Goal: Task Accomplishment & Management: Use online tool/utility

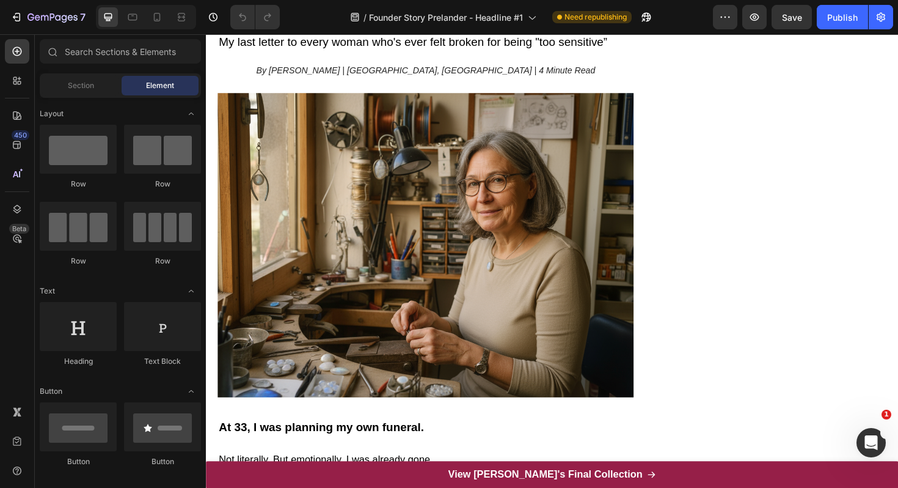
scroll to position [162, 0]
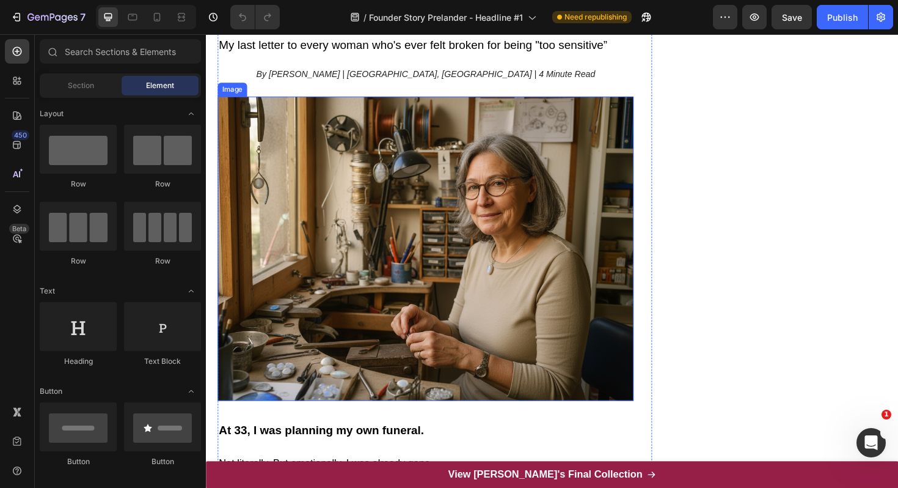
click at [511, 237] on img at bounding box center [438, 260] width 441 height 321
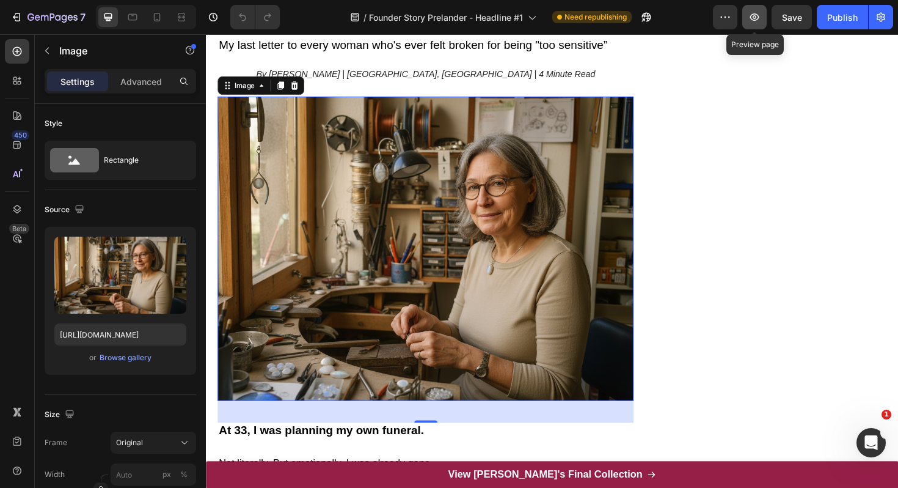
click at [757, 15] on icon "button" at bounding box center [754, 16] width 9 height 7
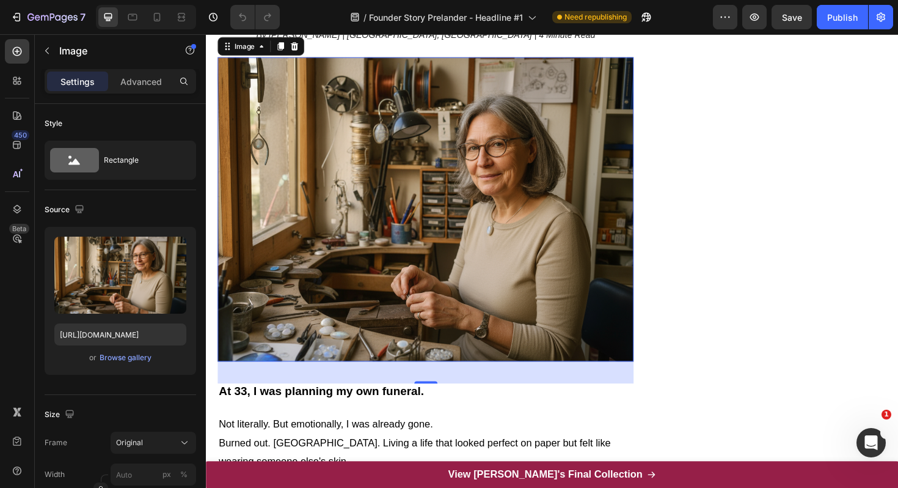
scroll to position [400, 0]
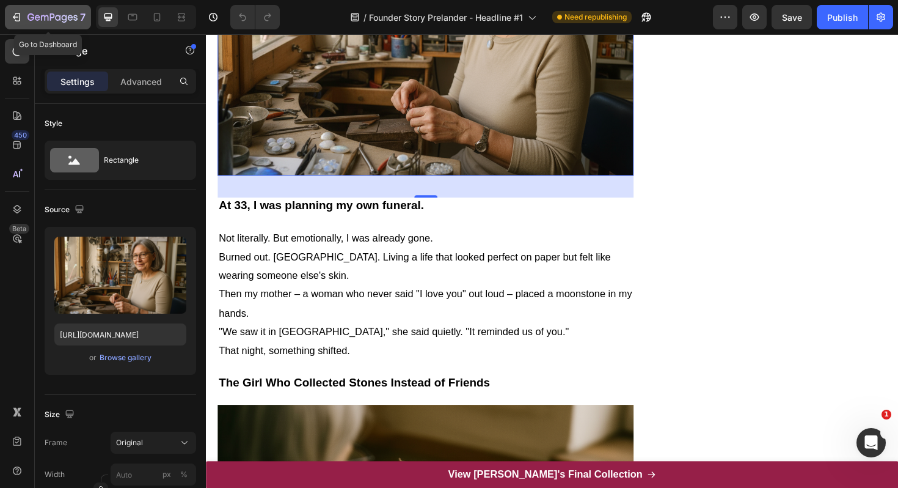
click at [29, 15] on icon "button" at bounding box center [52, 18] width 50 height 10
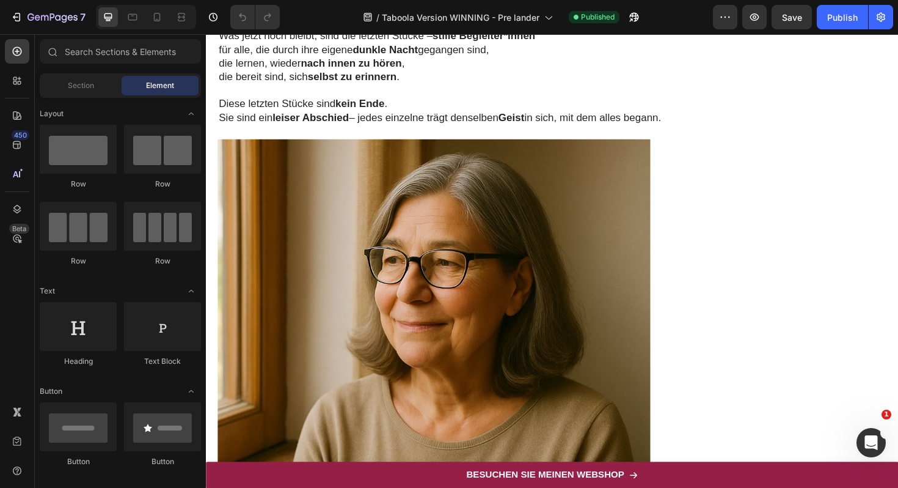
scroll to position [3802, 0]
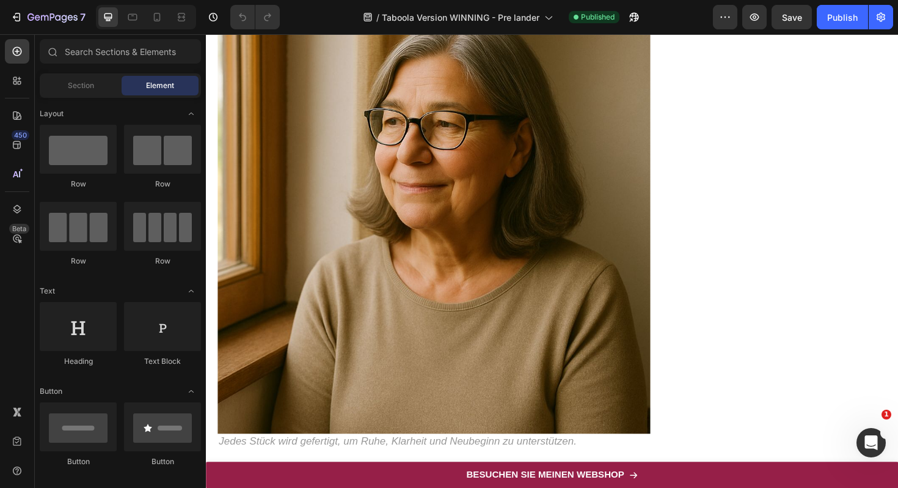
click at [455, 200] on img at bounding box center [447, 228] width 458 height 458
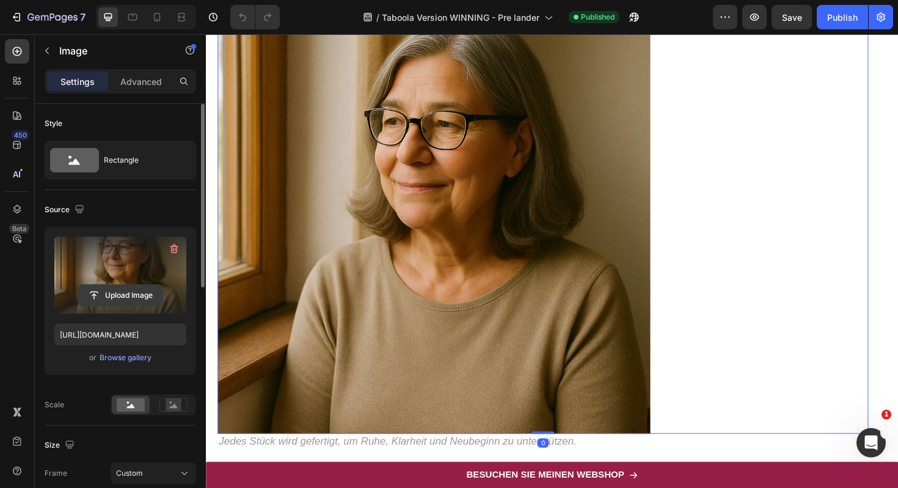
click at [128, 295] on input "file" at bounding box center [120, 295] width 84 height 21
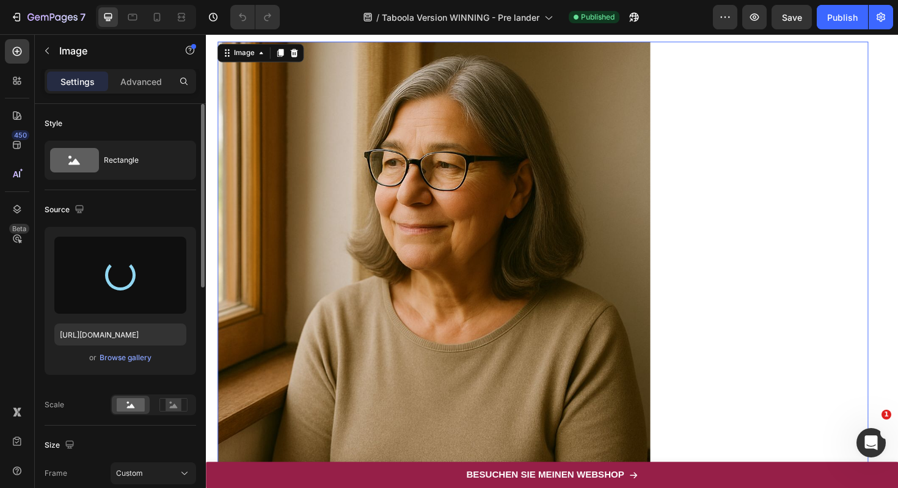
scroll to position [3758, 0]
type input "https://cdn.shopify.com/s/files/1/0617/9264/9365/files/gempages_574378713941017…"
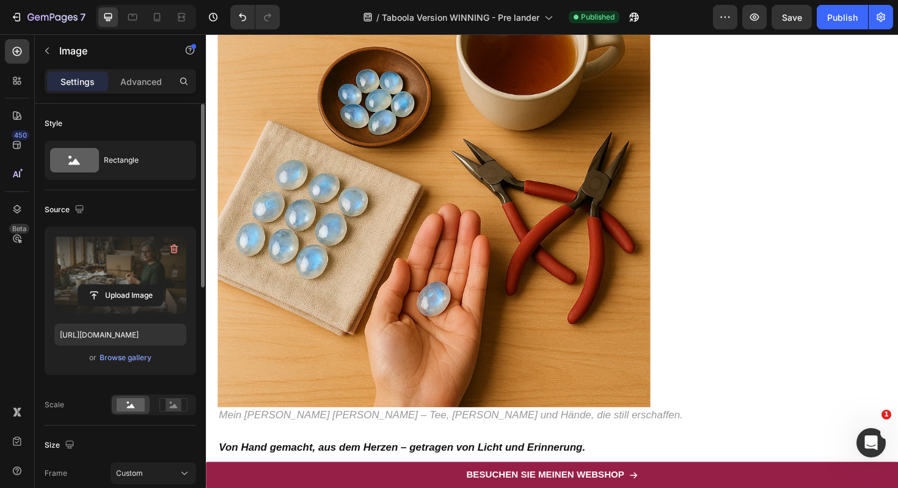
scroll to position [2795, 0]
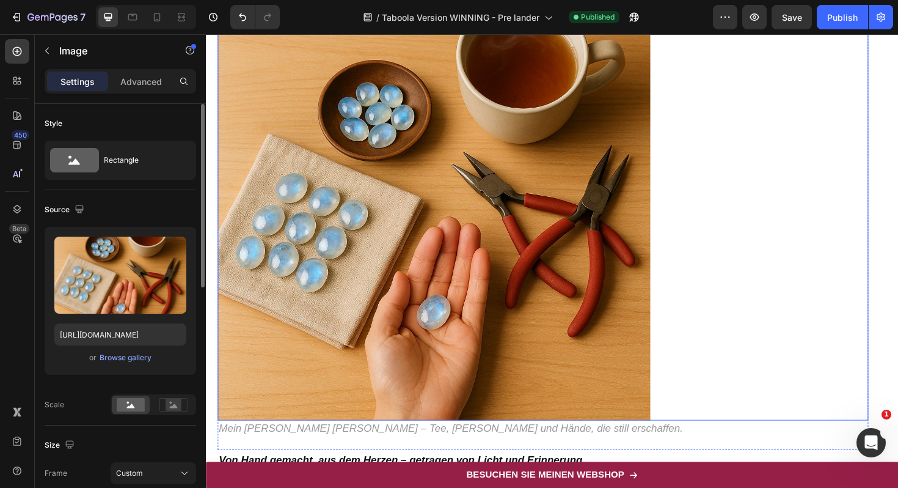
click at [373, 148] on img at bounding box center [447, 214] width 458 height 458
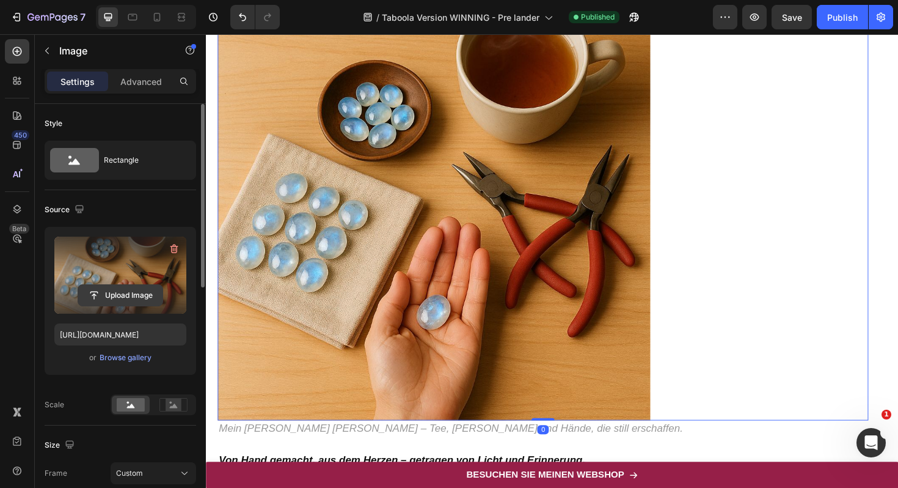
click at [128, 292] on input "file" at bounding box center [120, 295] width 84 height 21
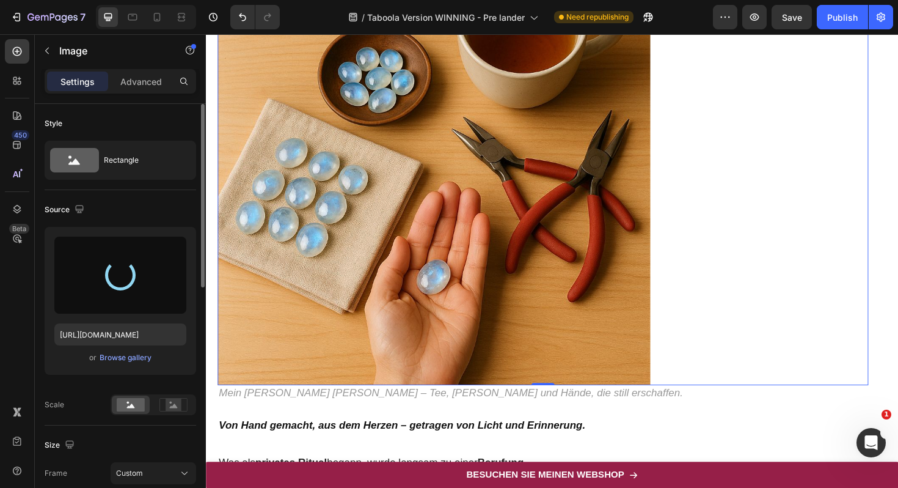
scroll to position [2834, 0]
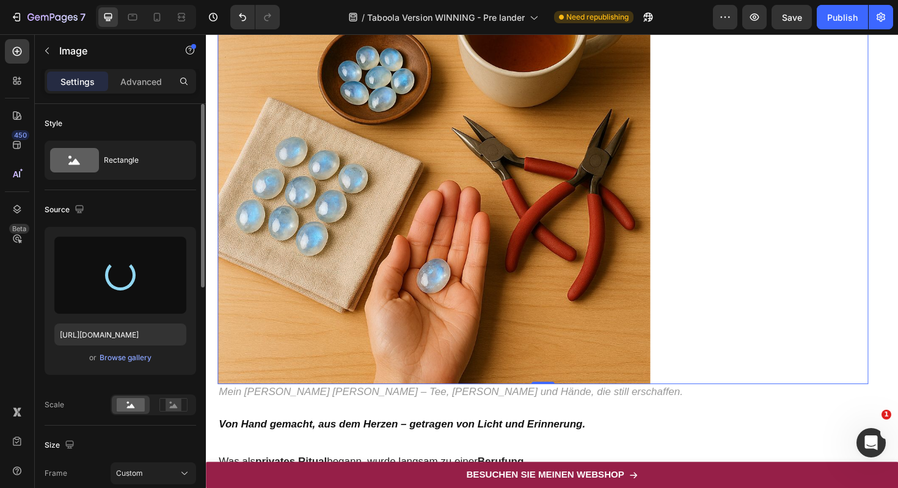
type input "https://cdn.shopify.com/s/files/1/0617/9264/9365/files/gempages_574378713941017…"
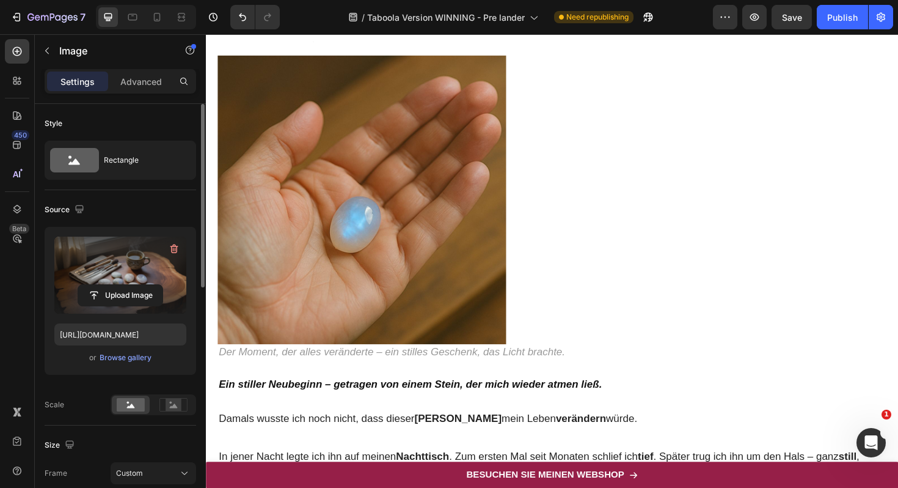
scroll to position [1816, 0]
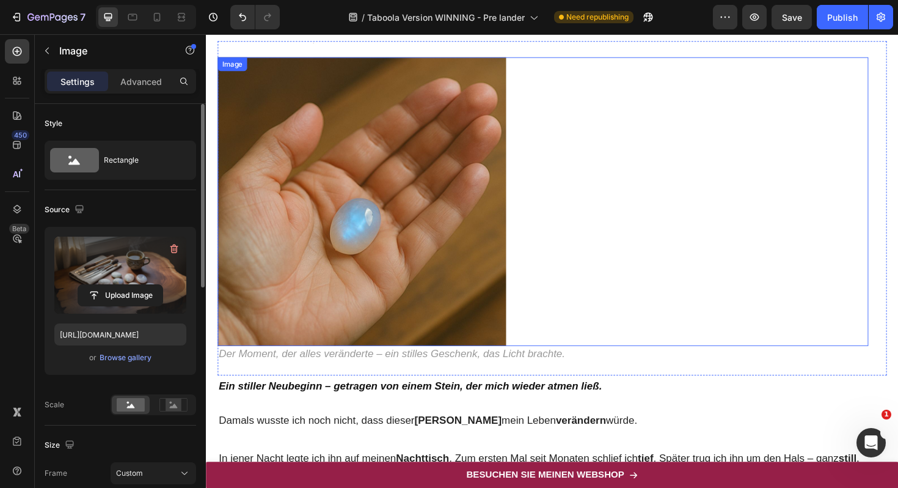
click at [402, 222] on img at bounding box center [371, 212] width 306 height 306
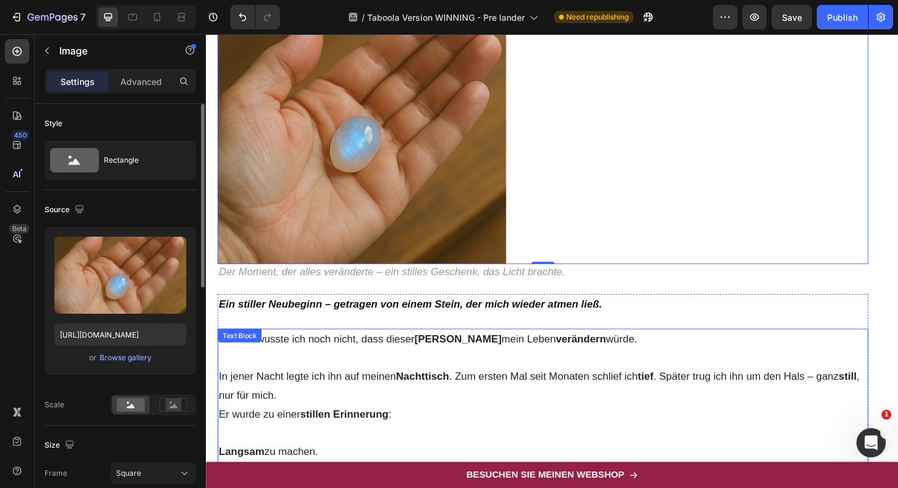
scroll to position [1461, 0]
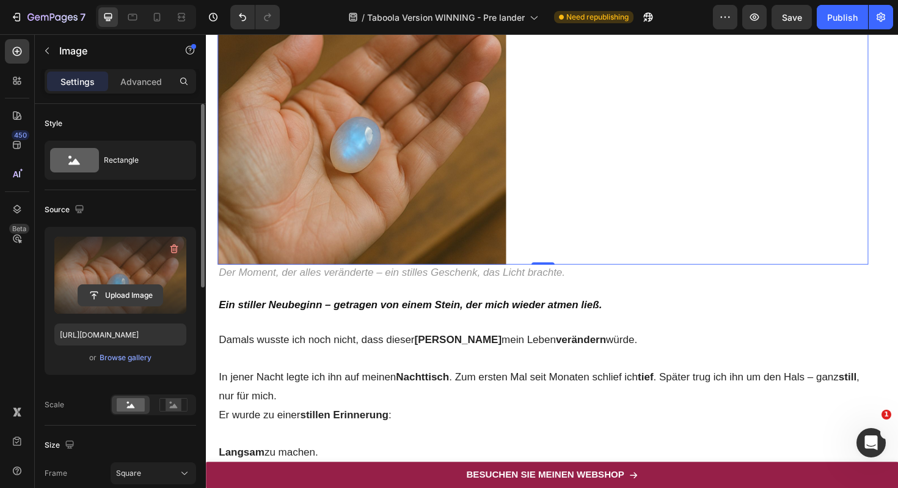
click at [144, 292] on input "file" at bounding box center [120, 295] width 84 height 21
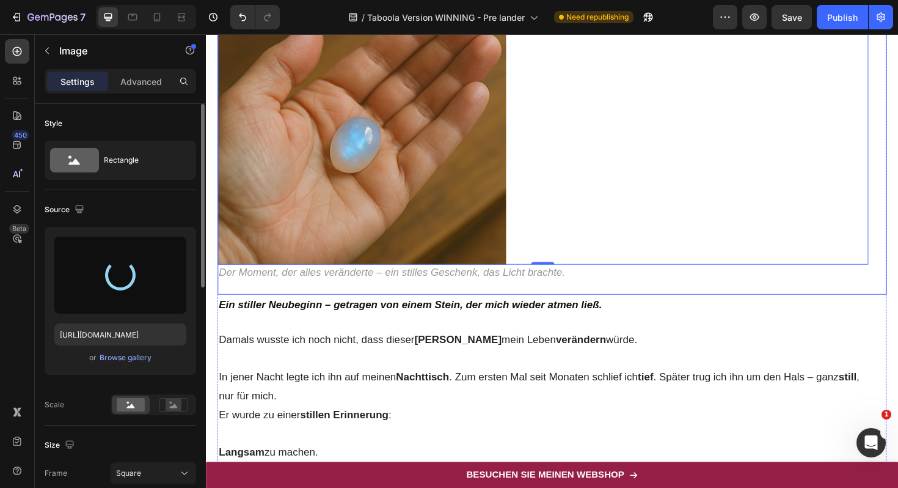
type input "https://cdn.shopify.com/s/files/1/0617/9264/9365/files/gempages_574378713941017…"
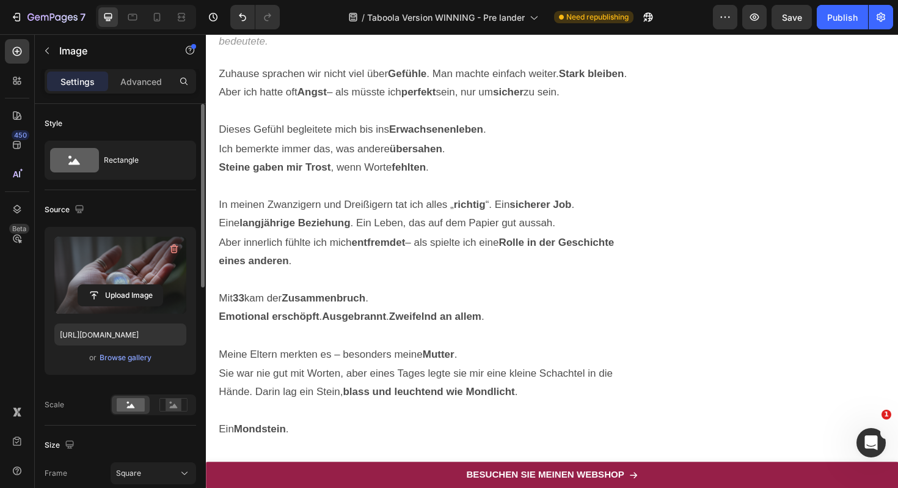
scroll to position [911, 0]
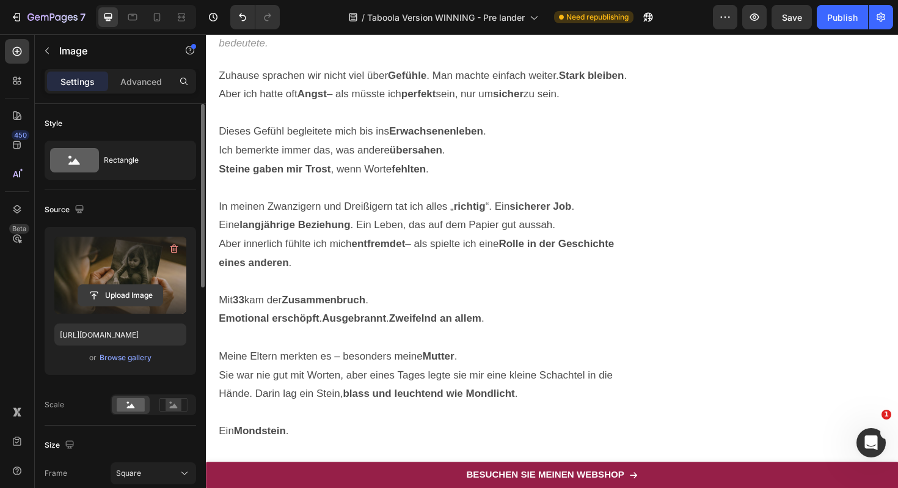
click at [130, 294] on input "file" at bounding box center [120, 295] width 84 height 21
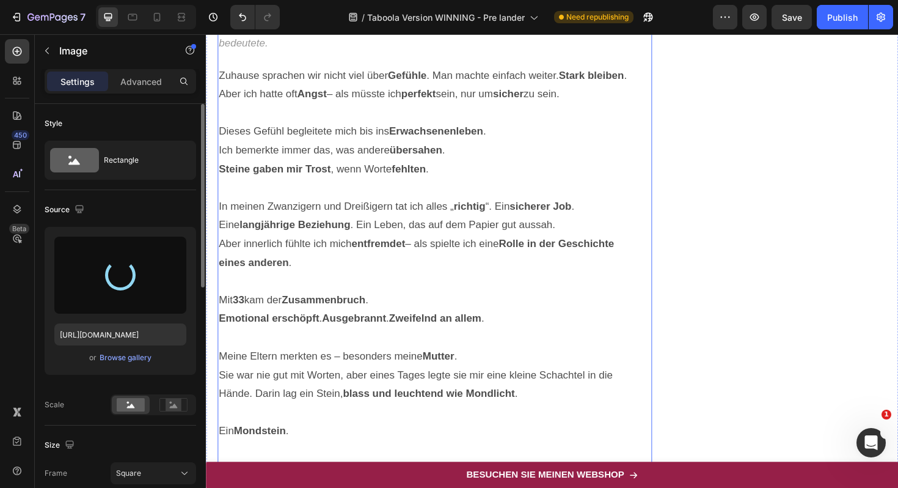
type input "https://cdn.shopify.com/s/files/1/0617/9264/9365/files/gempages_574378713941017…"
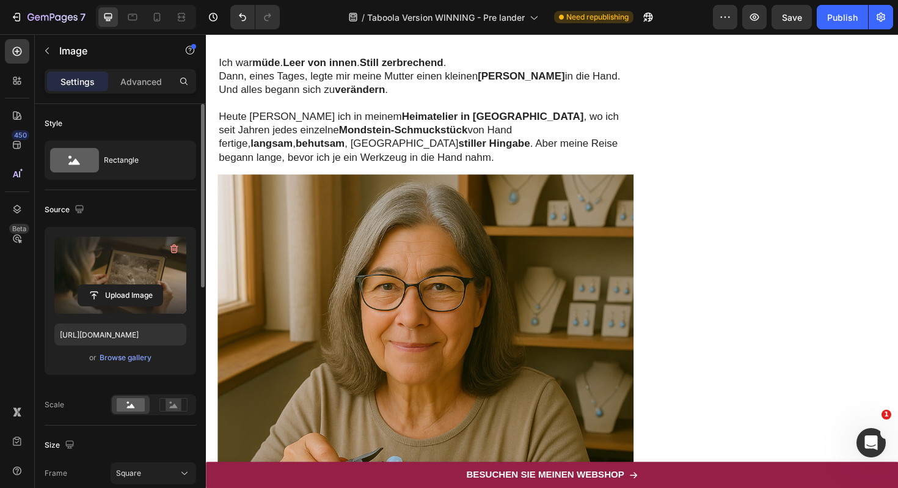
scroll to position [0, 0]
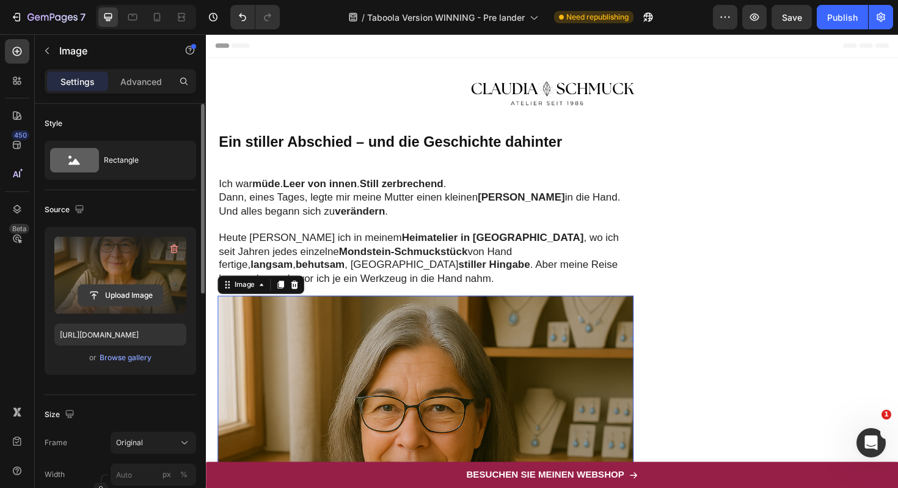
click at [127, 293] on input "file" at bounding box center [120, 295] width 84 height 21
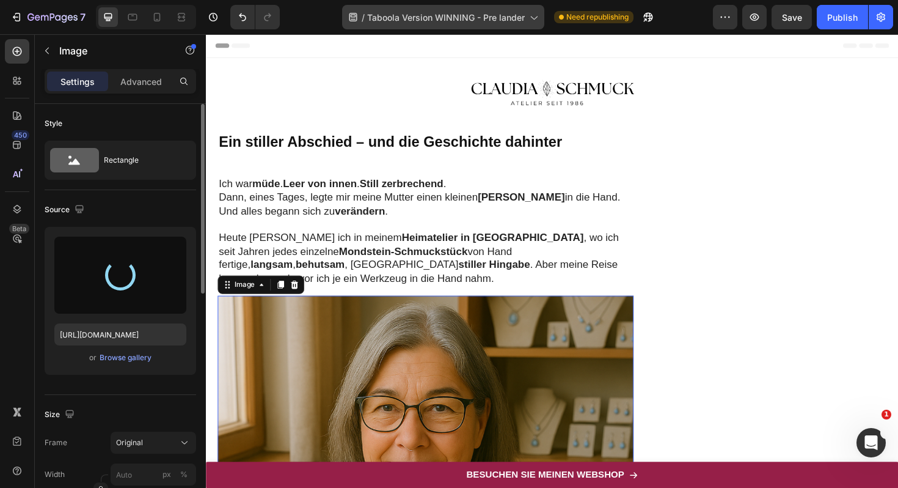
type input "https://cdn.shopify.com/s/files/1/0617/9264/9365/files/gempages_574378713941017…"
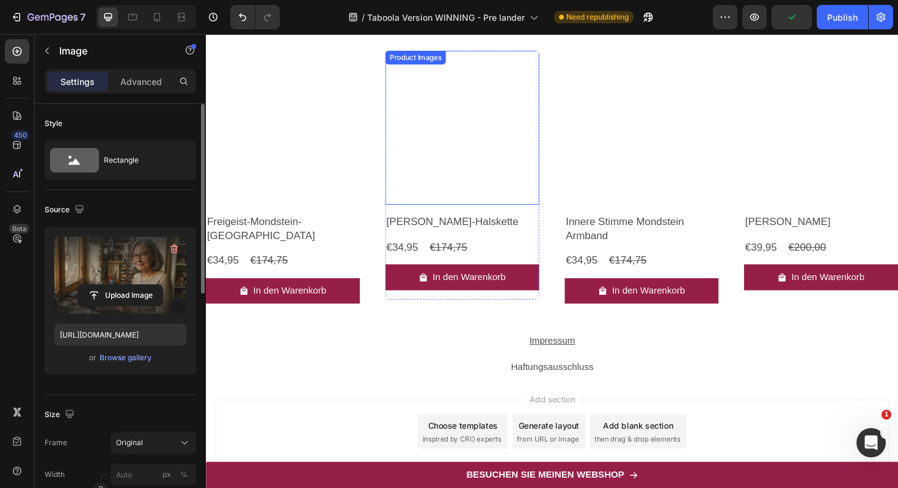
scroll to position [4600, 0]
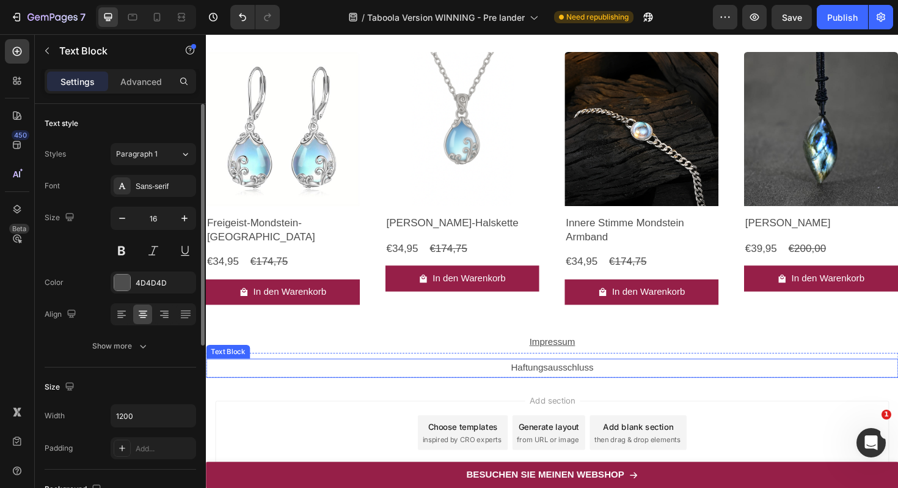
click at [560, 389] on p "Haftungsausschluss" at bounding box center [572, 388] width 731 height 18
click at [562, 384] on p "Haftungsausschluss" at bounding box center [572, 388] width 731 height 18
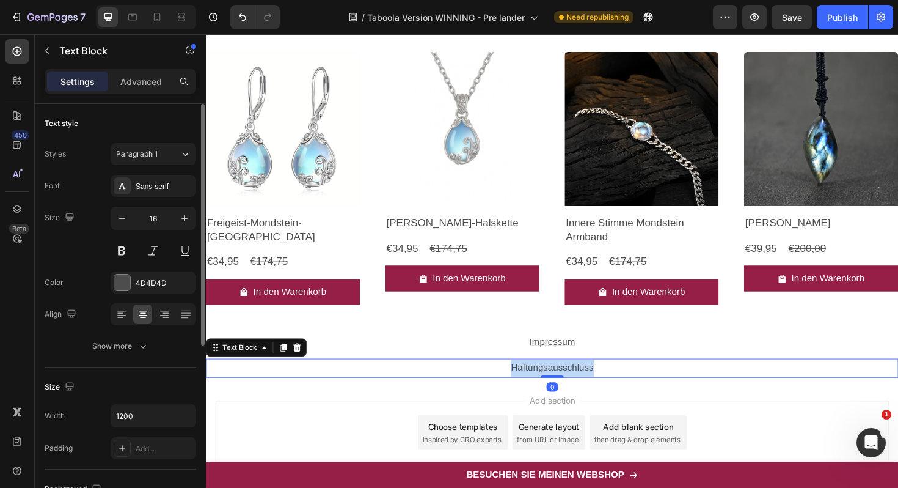
click at [562, 384] on p "Haftungsausschluss" at bounding box center [572, 388] width 731 height 18
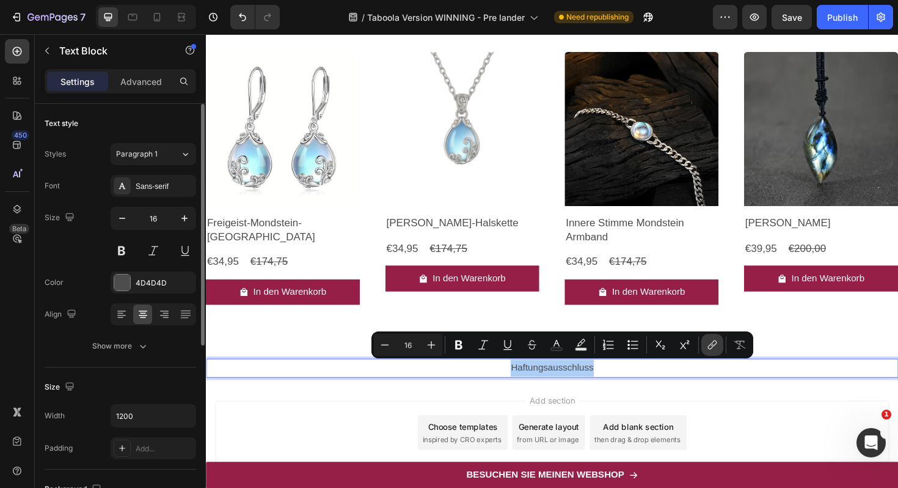
click at [714, 342] on icon "Editor contextual toolbar" at bounding box center [712, 345] width 12 height 12
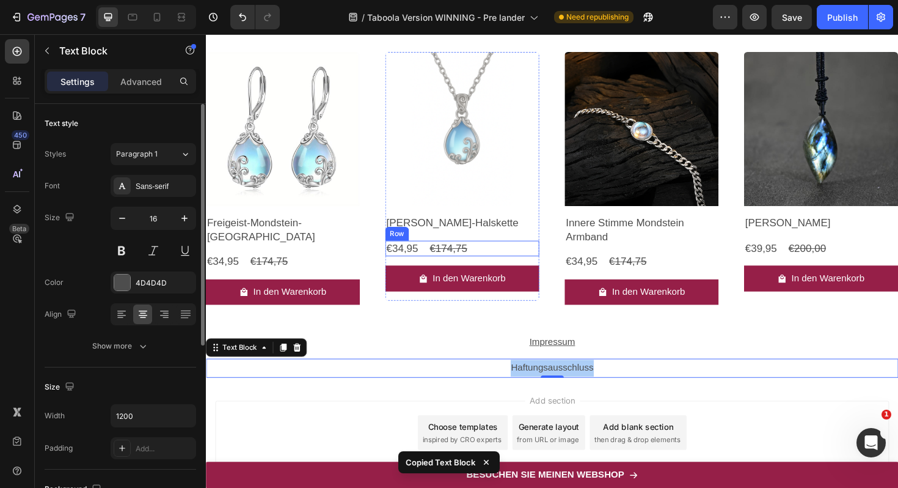
copy p "Haftungsausschluss"
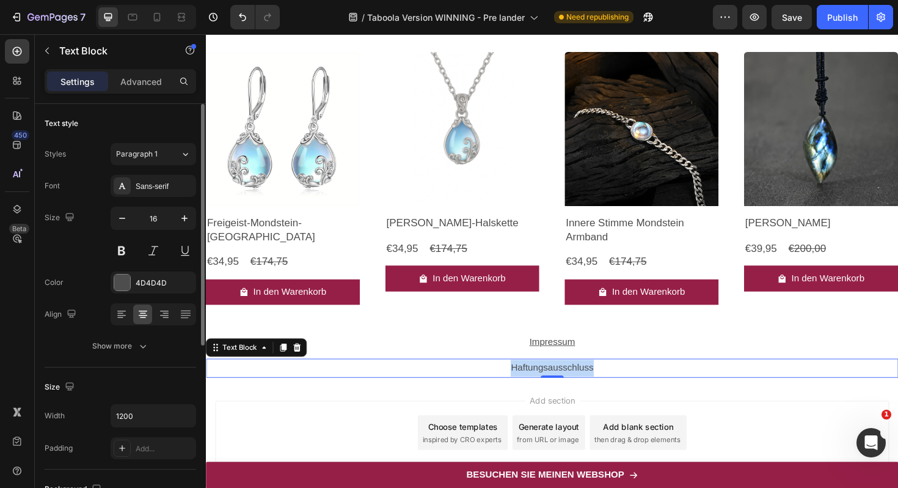
click at [543, 386] on p "Haftungsausschluss" at bounding box center [572, 388] width 731 height 18
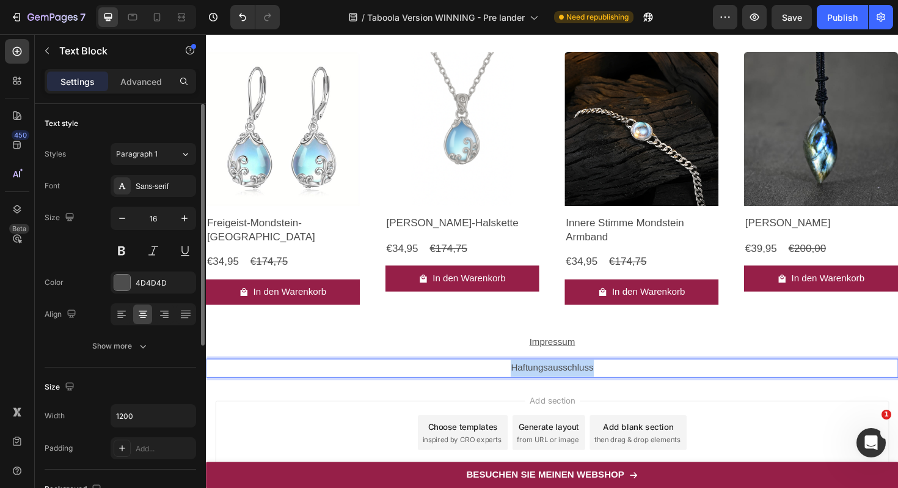
click at [543, 386] on p "Haftungsausschluss" at bounding box center [572, 388] width 731 height 18
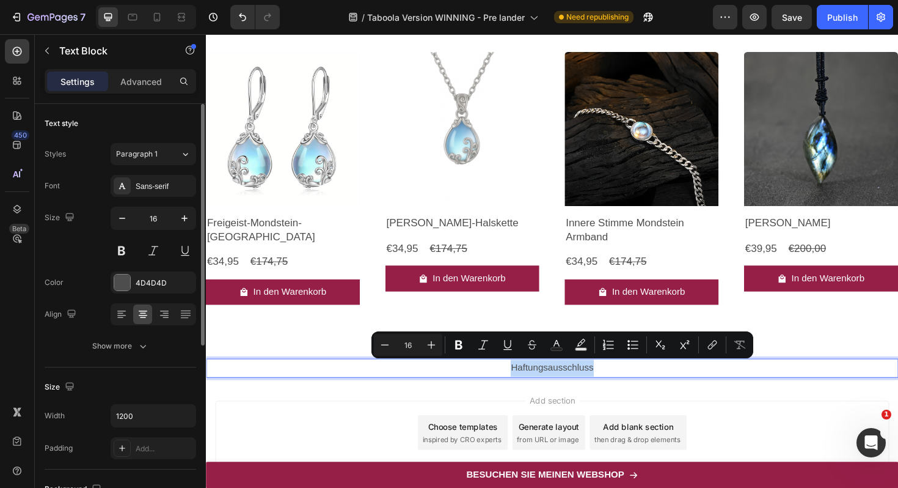
copy p "Haftungsausschluss"
click at [709, 347] on icon "Editor contextual toolbar" at bounding box center [712, 345] width 12 height 12
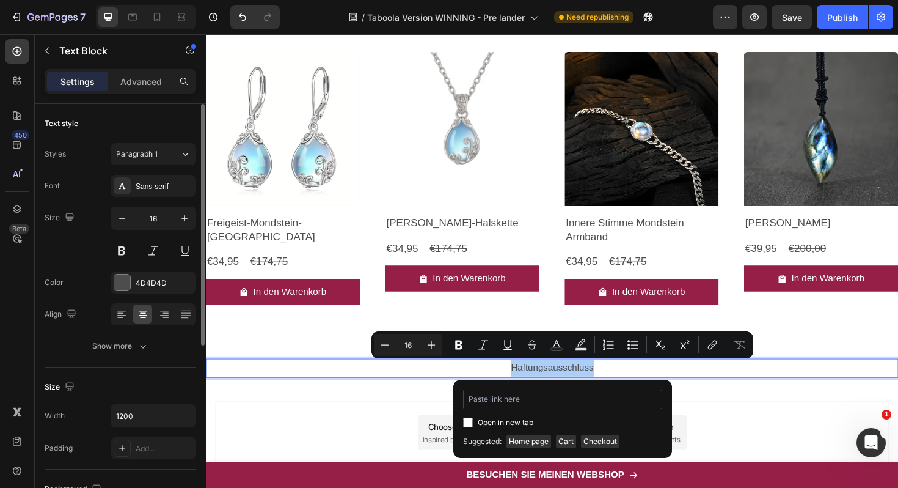
type input "https://www.claudia-schmuckatelier.com/pages/Haftungsausschluss"
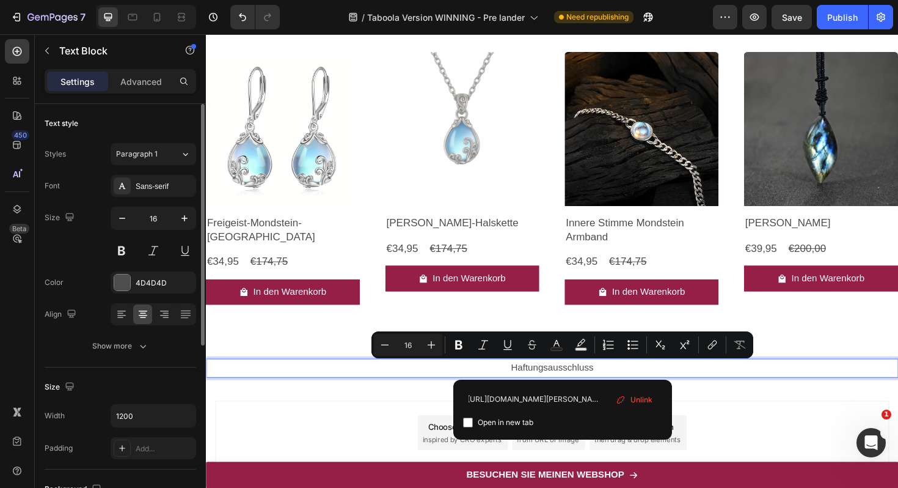
click at [747, 440] on div "Add section Choose templates inspired by CRO experts Generate layout from URL o…" at bounding box center [573, 455] width 714 height 67
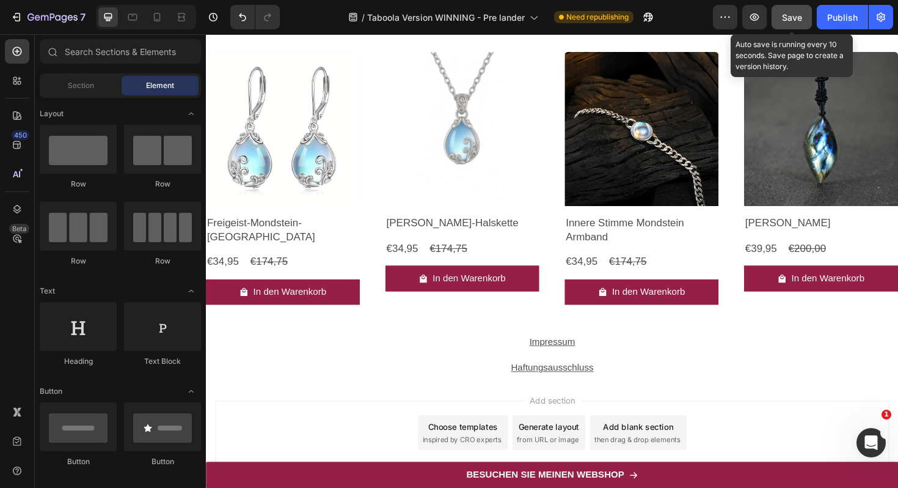
click at [795, 16] on span "Save" at bounding box center [792, 17] width 20 height 10
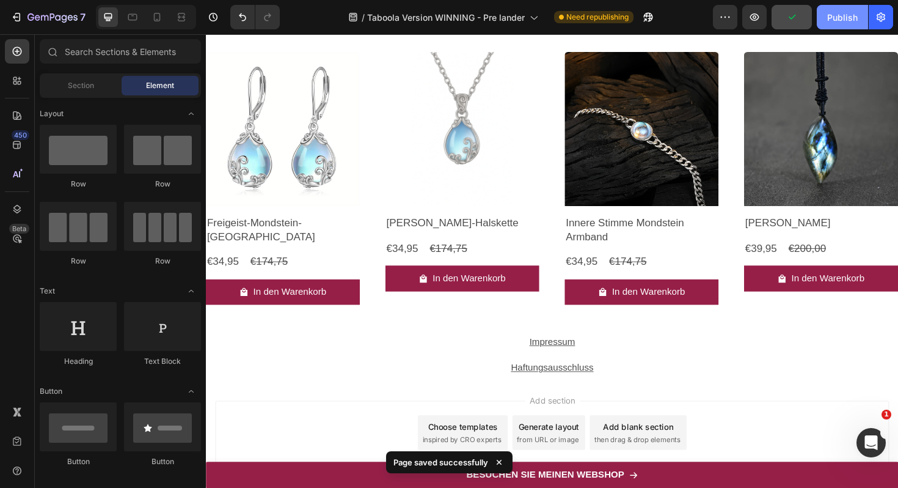
click at [855, 20] on div "Publish" at bounding box center [842, 17] width 31 height 13
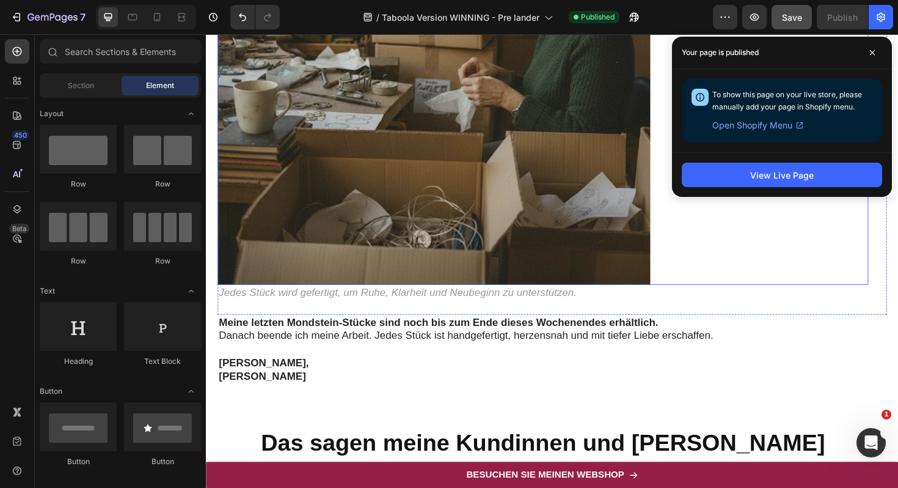
scroll to position [3804, 0]
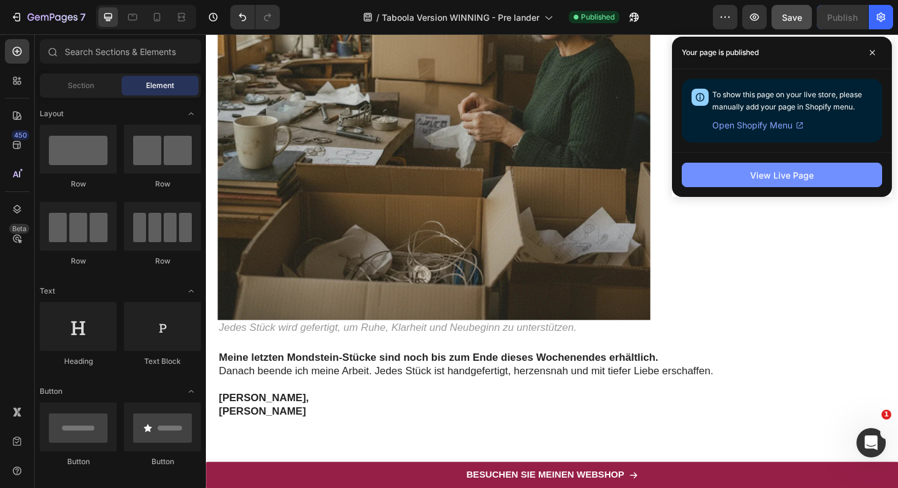
click at [805, 174] on div "View Live Page" at bounding box center [782, 175] width 64 height 13
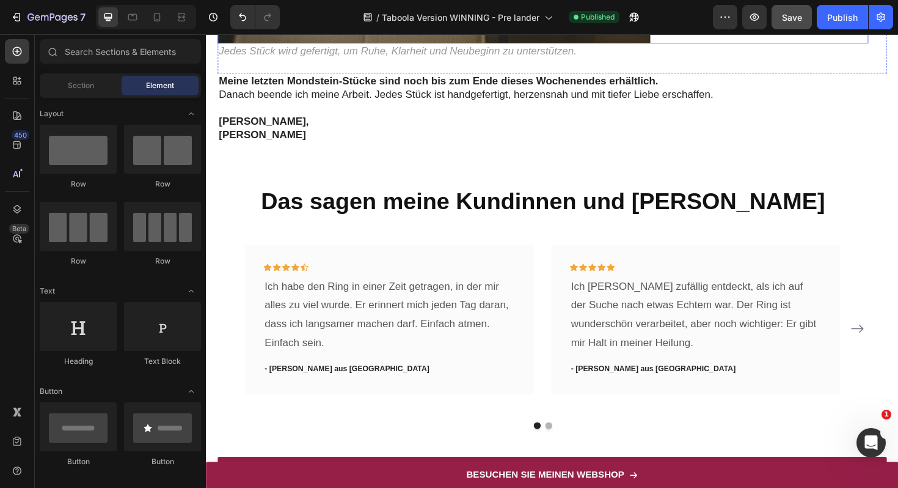
scroll to position [4308, 0]
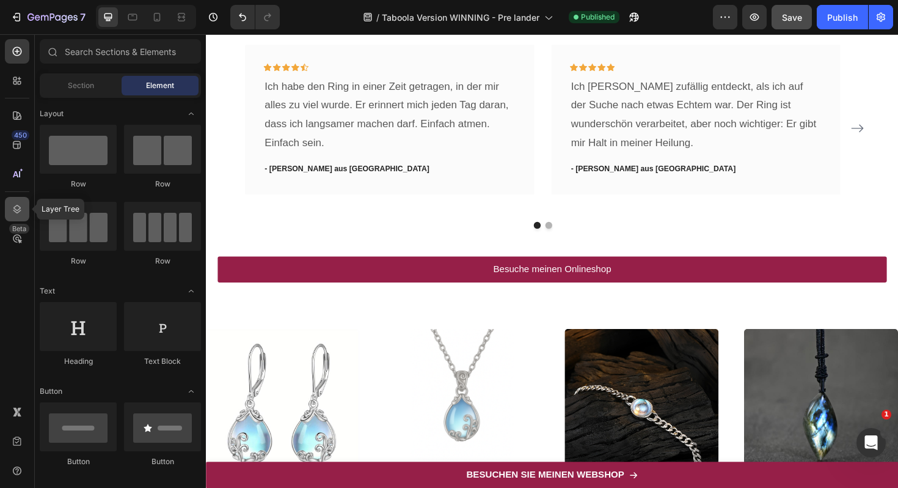
click at [13, 205] on icon at bounding box center [17, 209] width 12 height 12
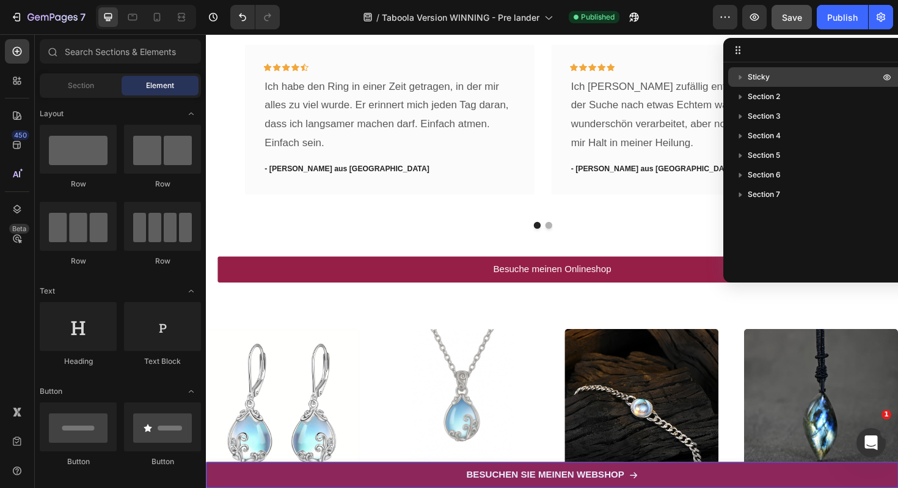
click at [810, 79] on p "Sticky" at bounding box center [815, 77] width 134 height 12
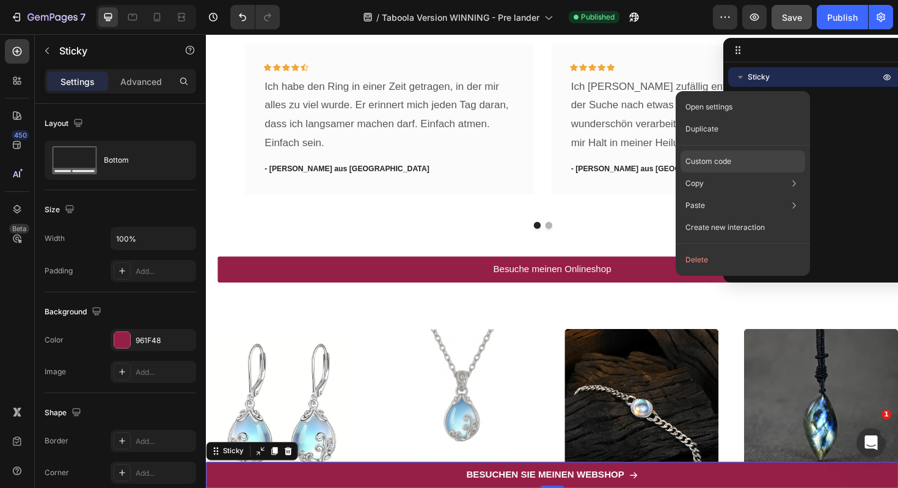
click at [748, 159] on div "Custom code" at bounding box center [743, 161] width 125 height 22
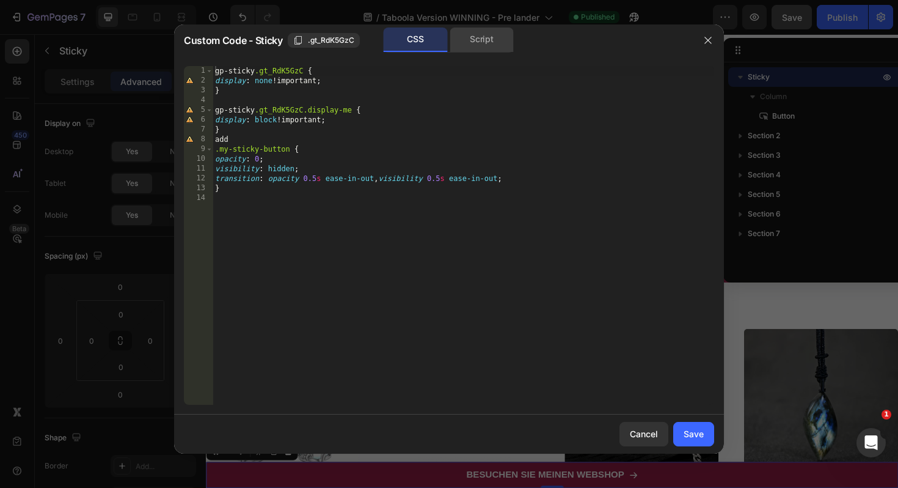
click at [464, 45] on div "Script" at bounding box center [482, 39] width 64 height 24
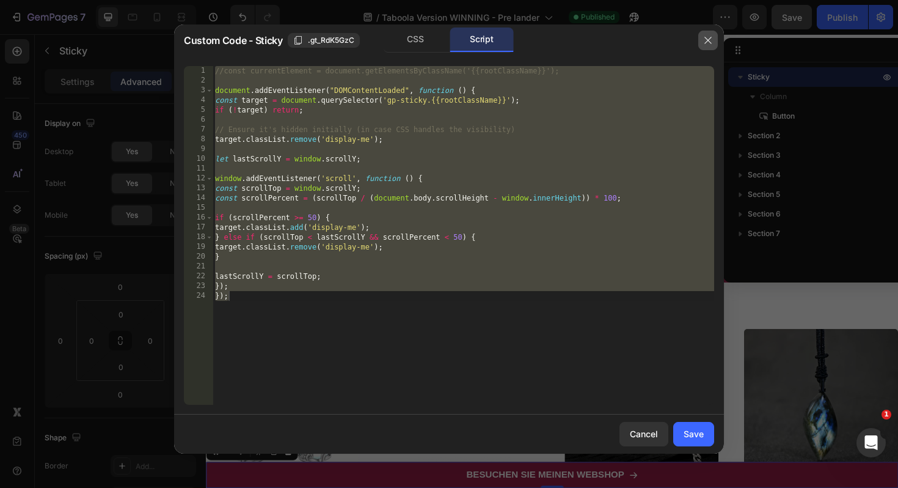
click at [709, 37] on icon "button" at bounding box center [708, 40] width 10 height 10
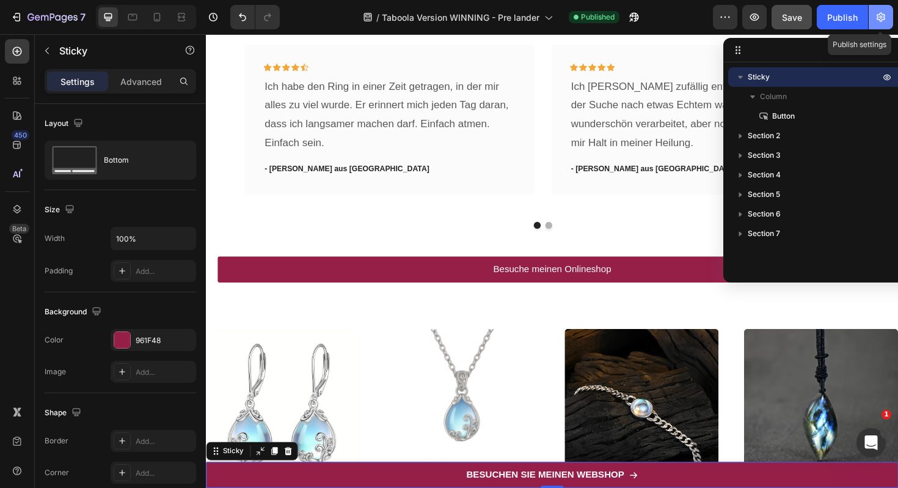
click at [887, 16] on icon "button" at bounding box center [881, 17] width 12 height 12
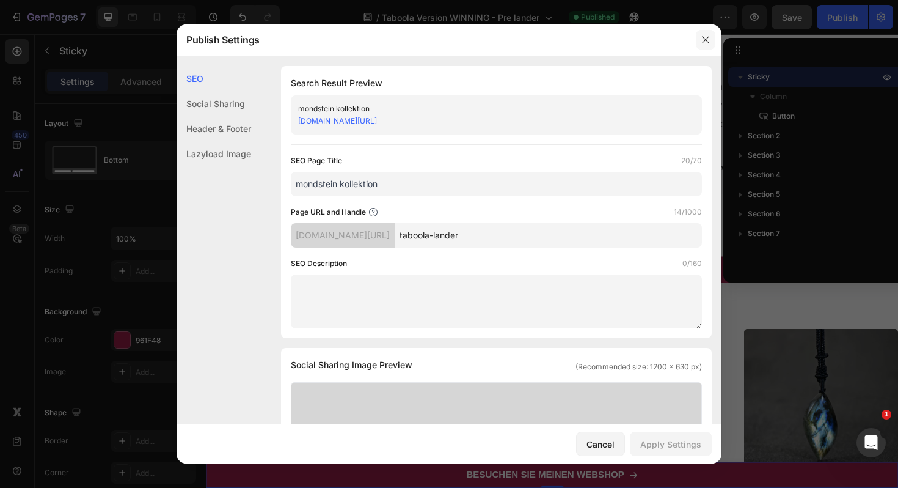
click at [706, 37] on icon "button" at bounding box center [706, 40] width 10 height 10
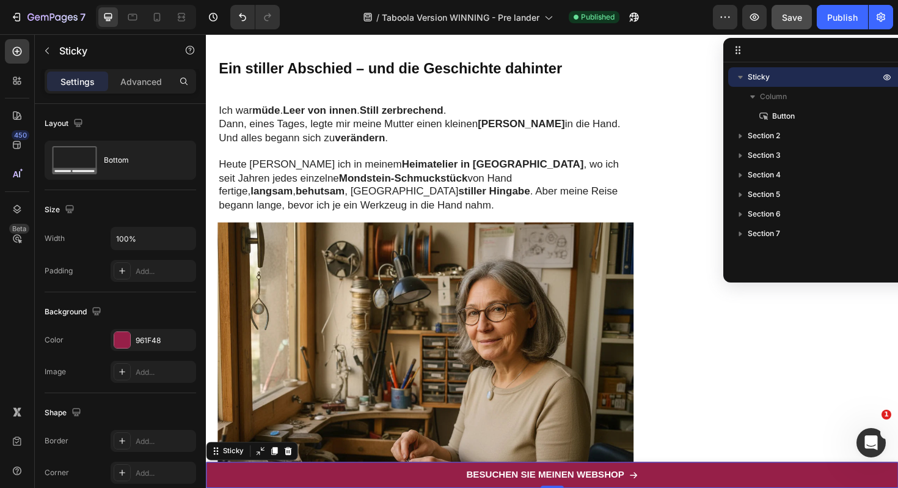
scroll to position [0, 0]
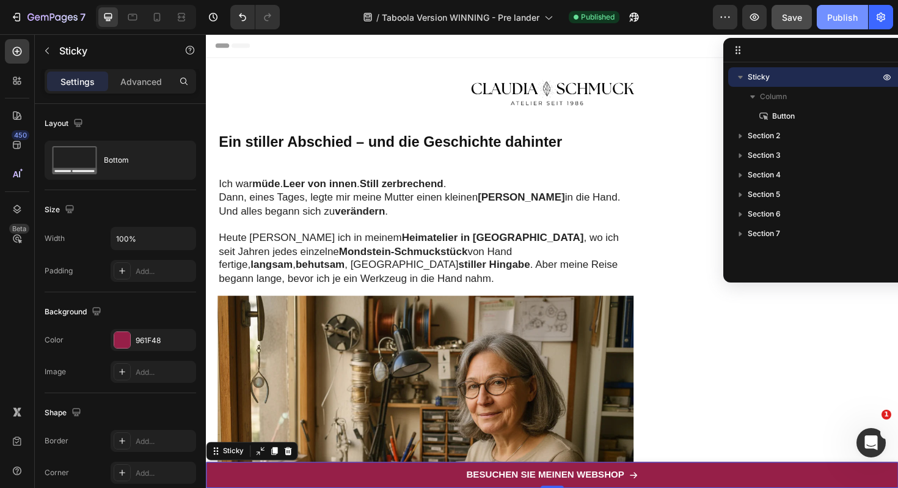
click at [843, 19] on div "Publish" at bounding box center [842, 17] width 31 height 13
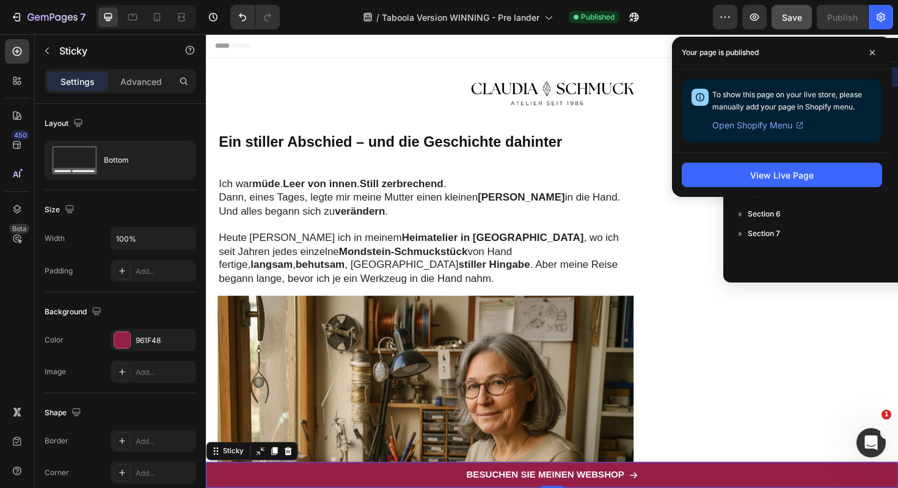
click at [764, 123] on span "Open Shopify Menu" at bounding box center [752, 125] width 80 height 15
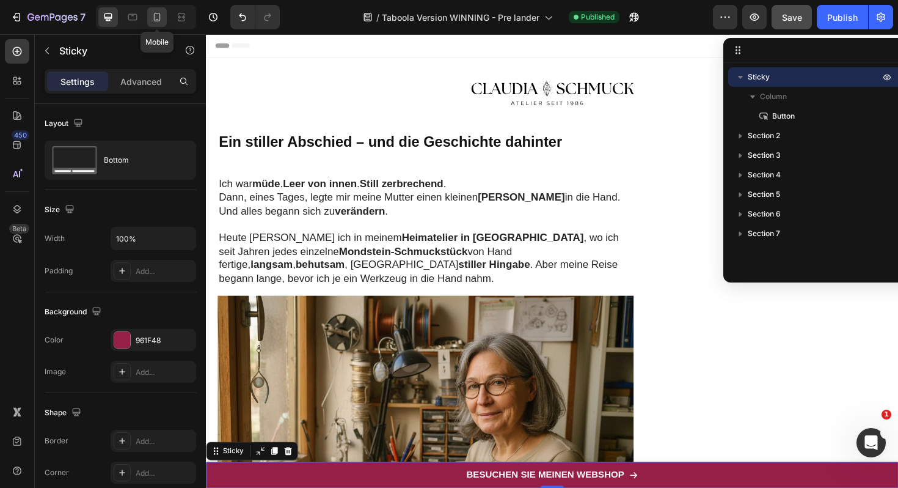
click at [156, 15] on icon at bounding box center [157, 17] width 12 height 12
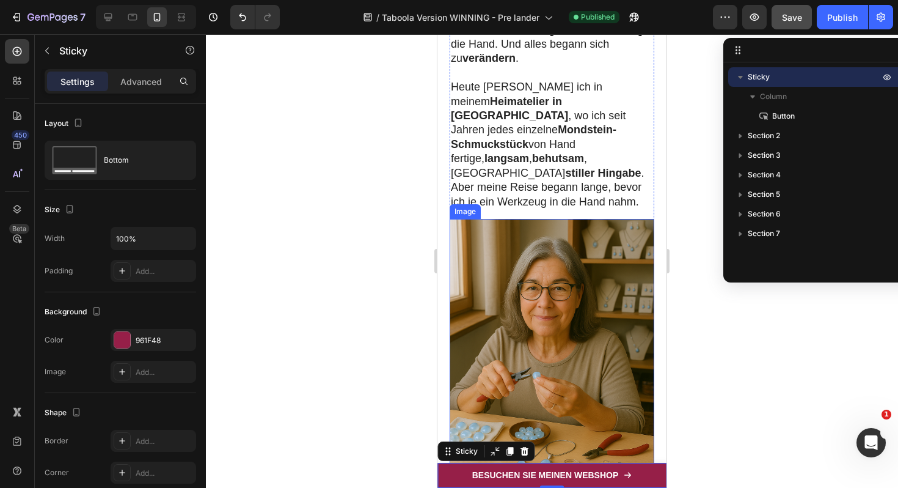
scroll to position [202, 0]
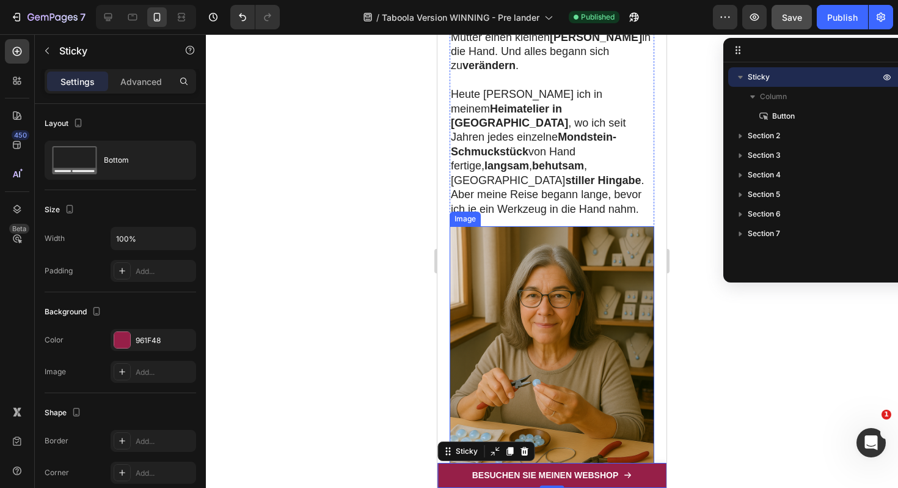
click at [527, 301] on img at bounding box center [552, 379] width 205 height 306
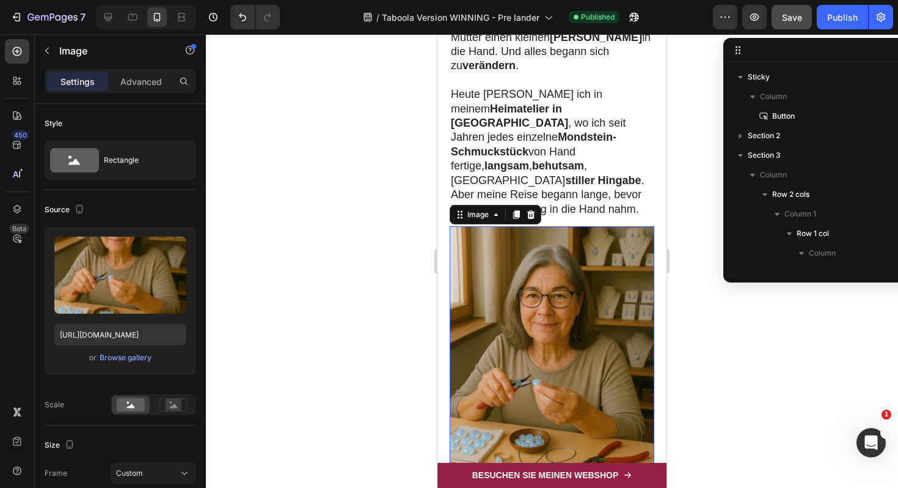
scroll to position [172, 0]
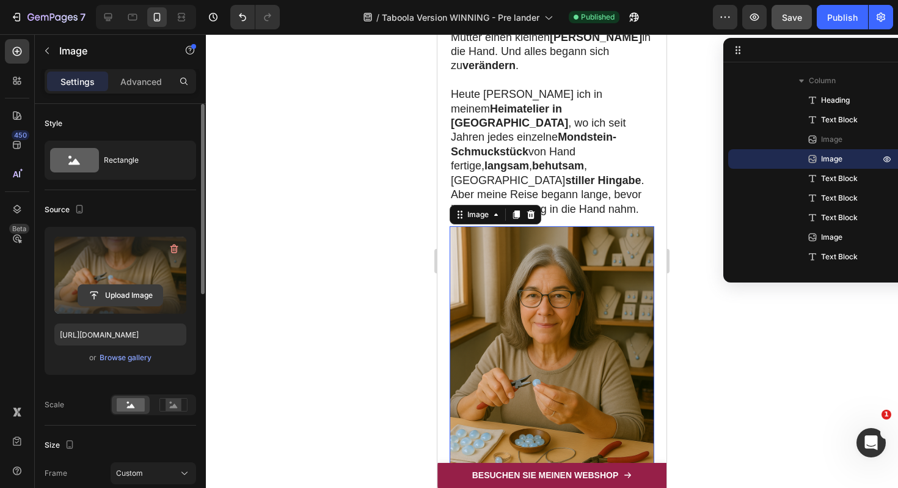
click at [139, 291] on input "file" at bounding box center [120, 295] width 84 height 21
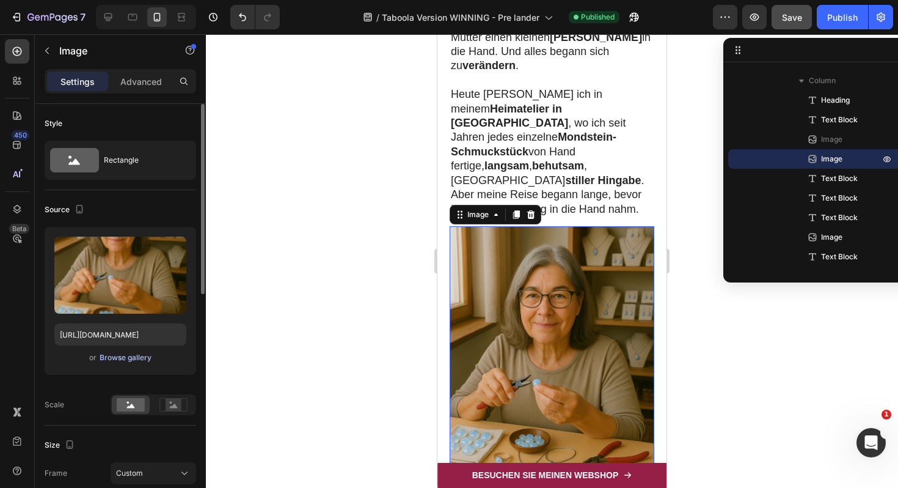
click at [131, 357] on div "Browse gallery" at bounding box center [126, 357] width 52 height 11
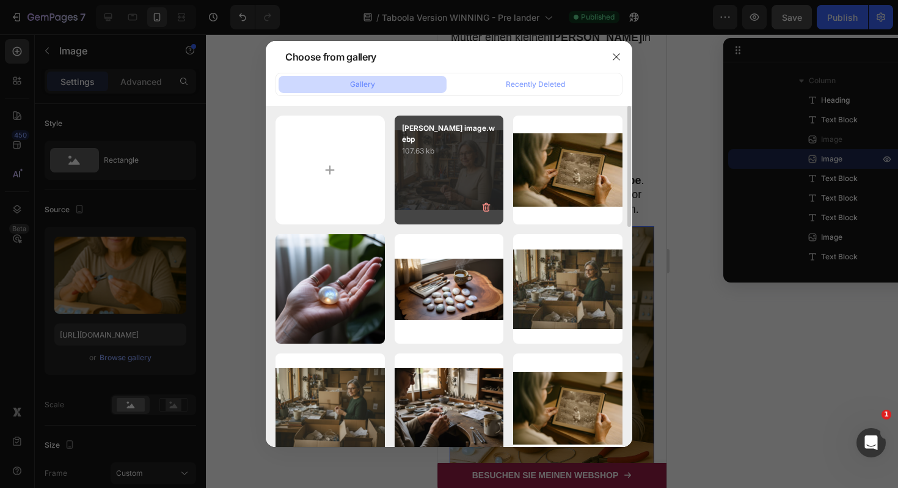
click at [460, 185] on div "claudia image.webp 107.63 kb" at bounding box center [449, 169] width 109 height 109
type input "https://cdn.shopify.com/s/files/1/0617/9264/9365/files/gempages_574378713941017…"
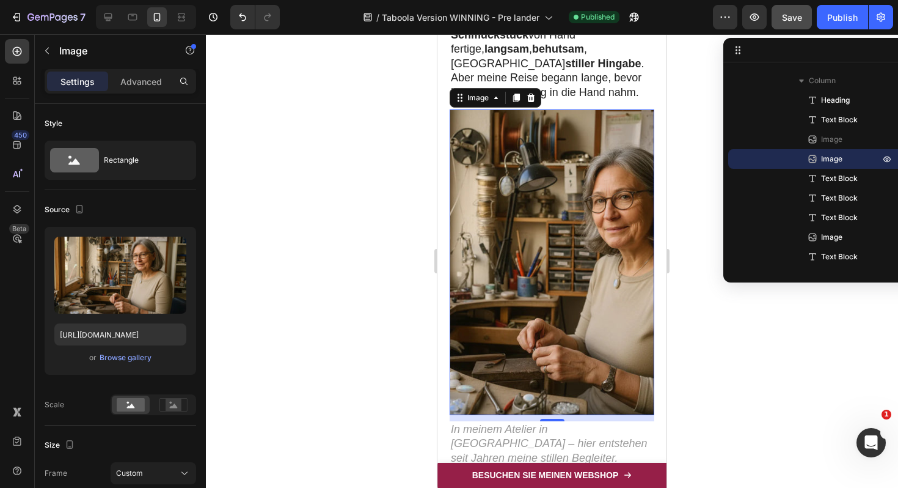
scroll to position [291, 0]
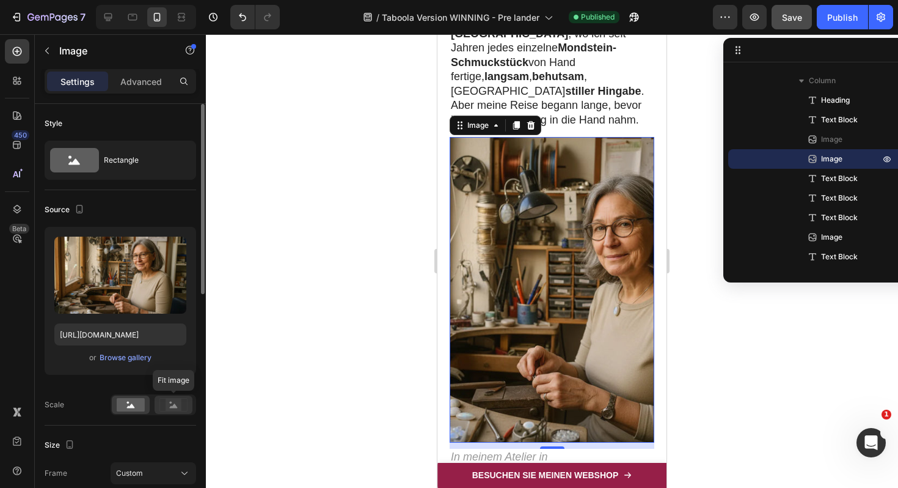
click at [177, 406] on icon at bounding box center [174, 405] width 8 height 4
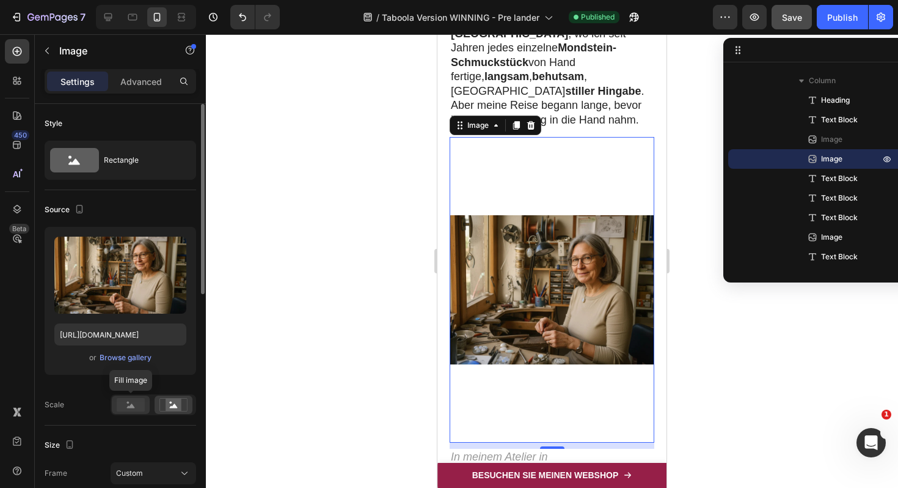
click at [130, 402] on rect at bounding box center [131, 404] width 28 height 13
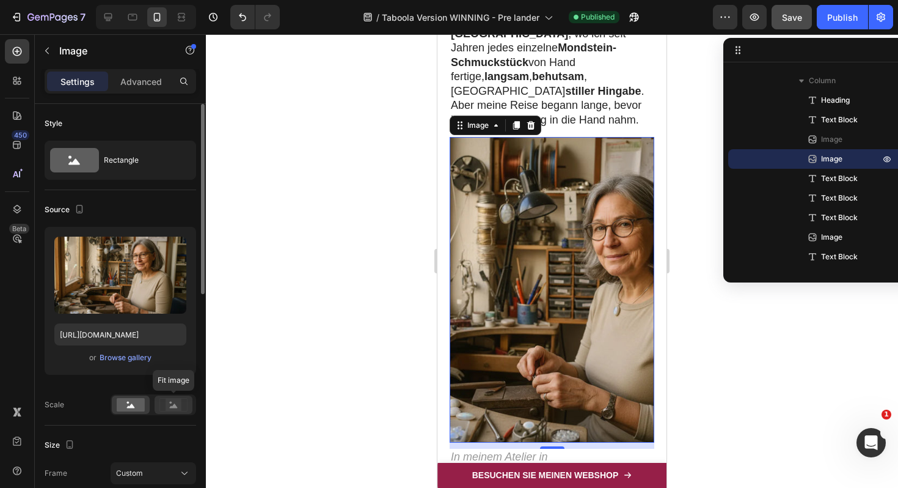
click at [172, 398] on rect at bounding box center [174, 404] width 16 height 12
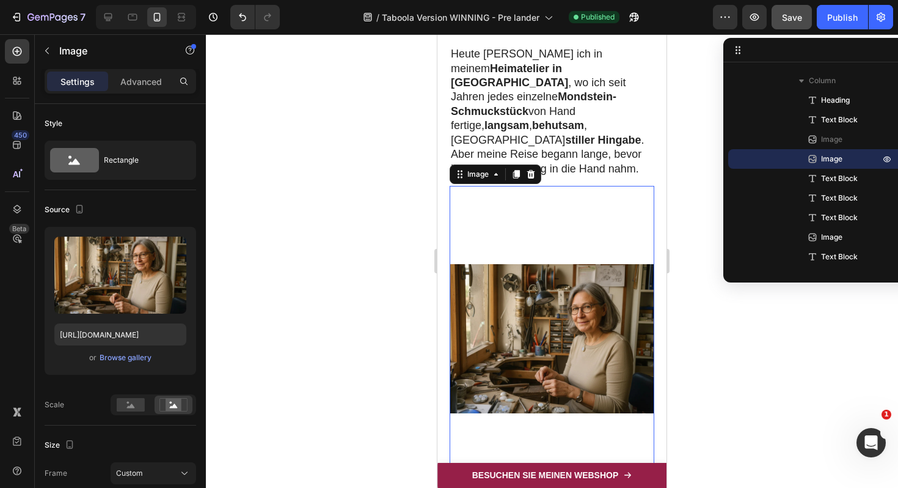
scroll to position [242, 0]
click at [574, 186] on img at bounding box center [552, 339] width 205 height 306
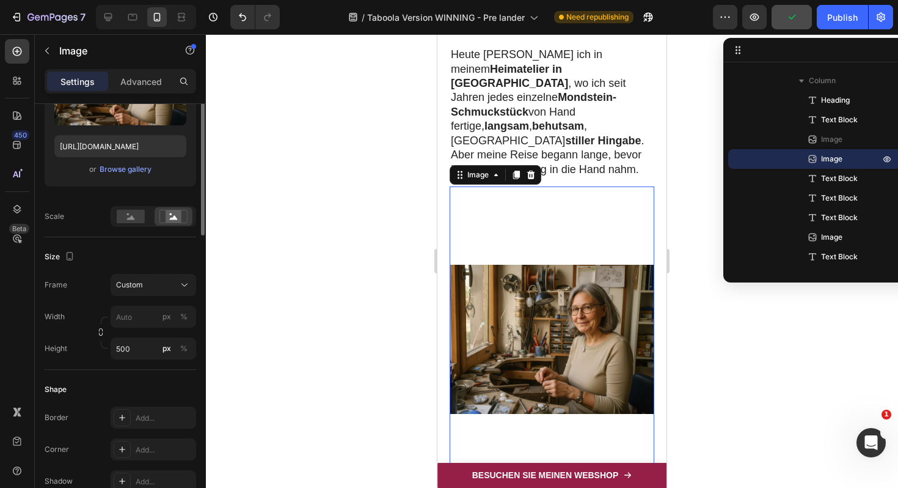
scroll to position [0, 0]
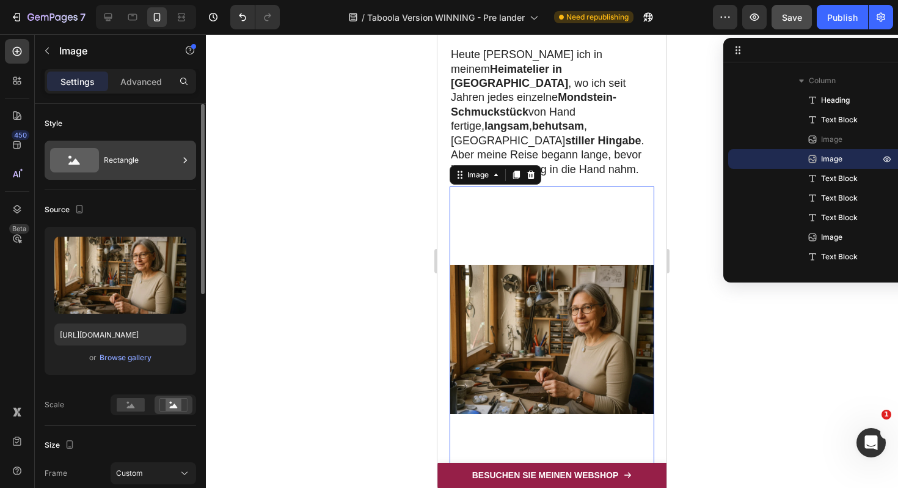
click at [123, 164] on div "Rectangle" at bounding box center [141, 160] width 75 height 28
click at [137, 411] on div at bounding box center [131, 404] width 38 height 18
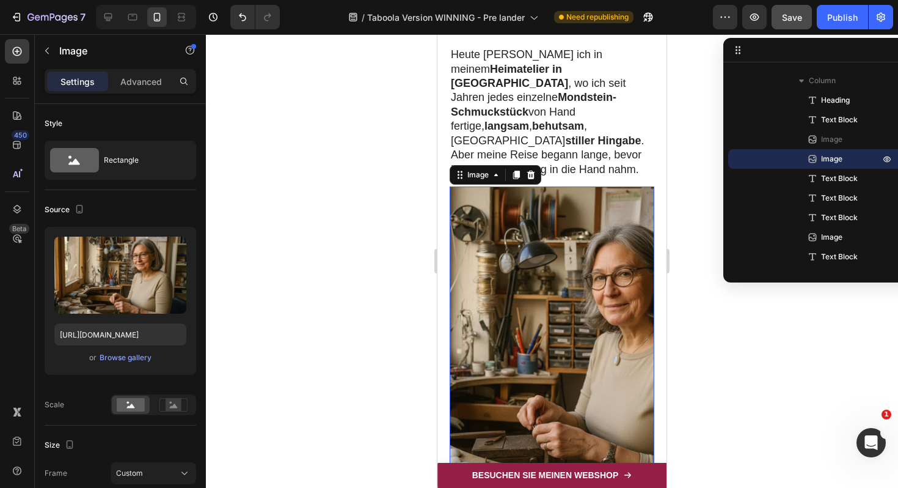
click at [564, 226] on img at bounding box center [552, 339] width 205 height 306
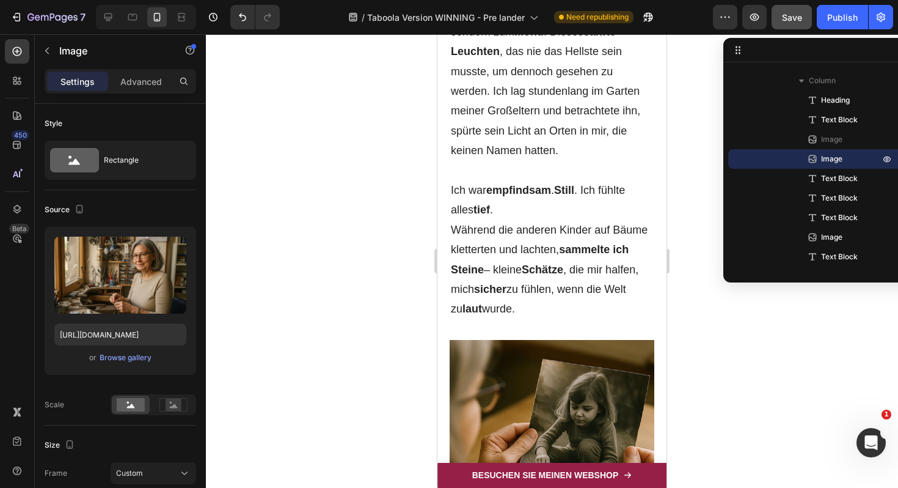
scroll to position [1007, 0]
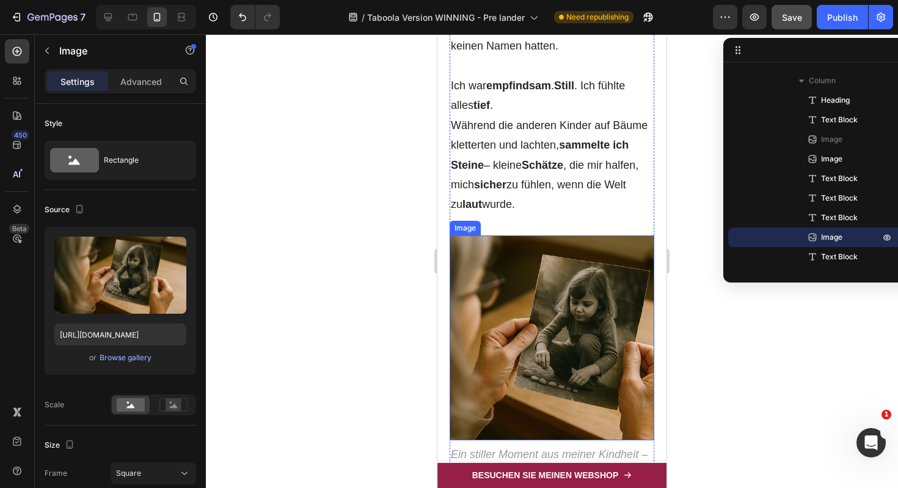
click at [548, 273] on img at bounding box center [552, 337] width 205 height 205
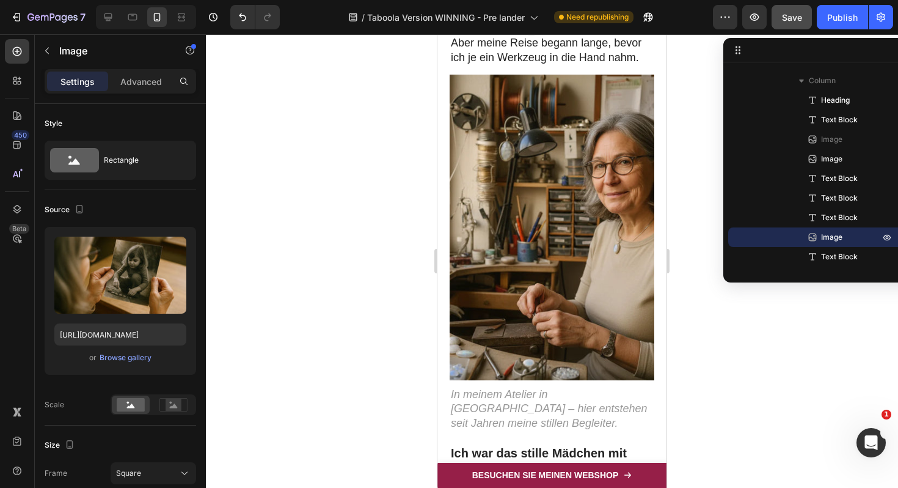
scroll to position [349, 0]
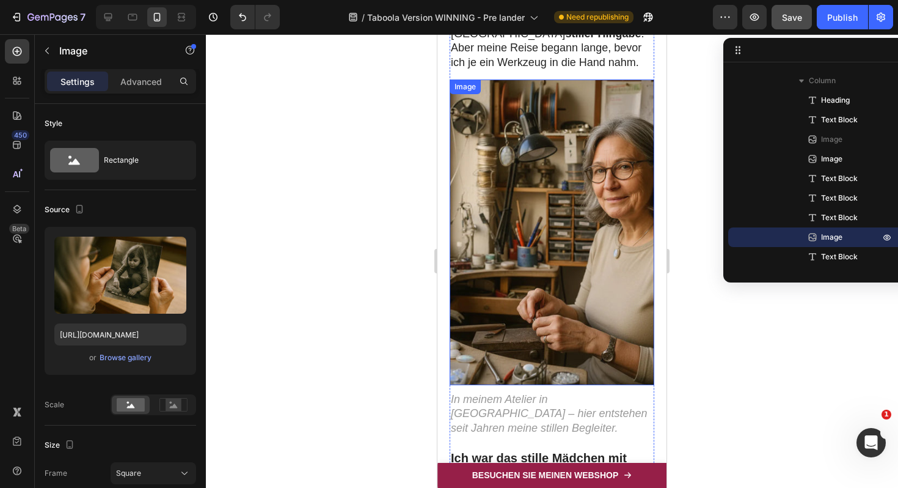
click at [552, 246] on img at bounding box center [552, 232] width 205 height 306
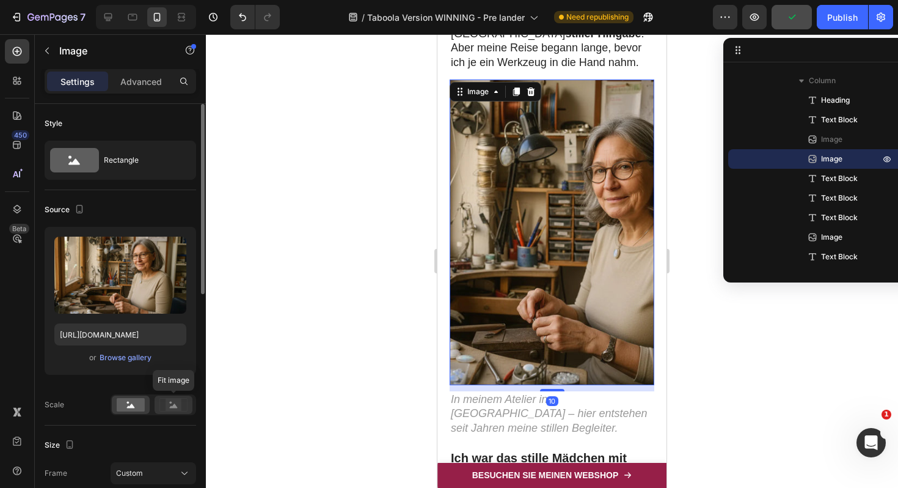
click at [173, 408] on rect at bounding box center [174, 404] width 16 height 12
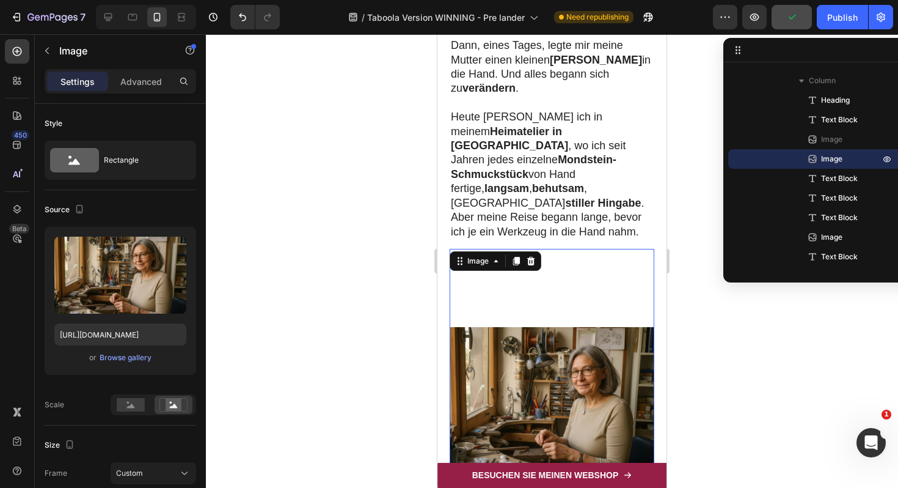
scroll to position [177, 0]
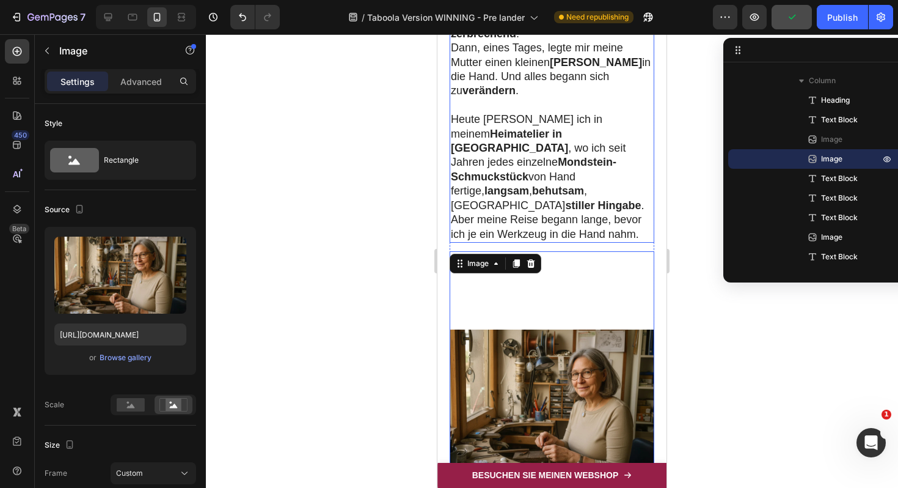
click at [606, 188] on p "Heute sitze ich in meinem Heimatelier in Freiburg , wo ich seit Jahren jedes ei…" at bounding box center [552, 176] width 202 height 129
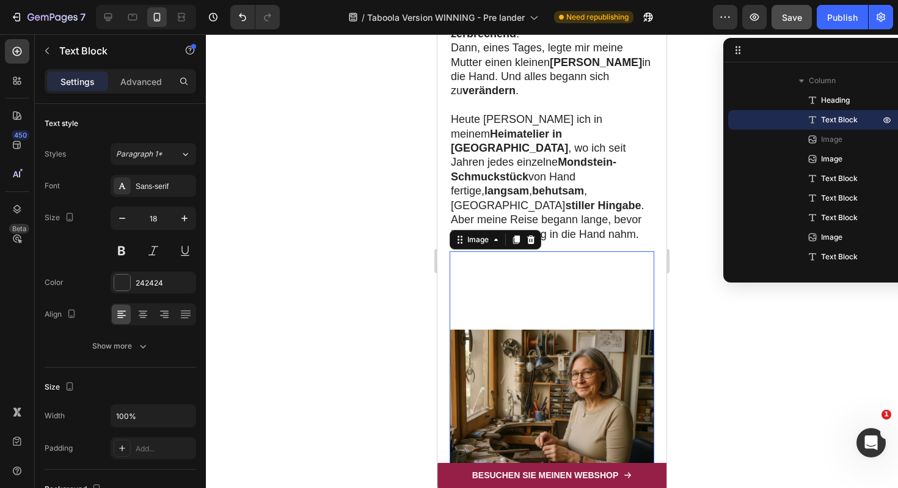
click at [603, 251] on img at bounding box center [552, 404] width 205 height 306
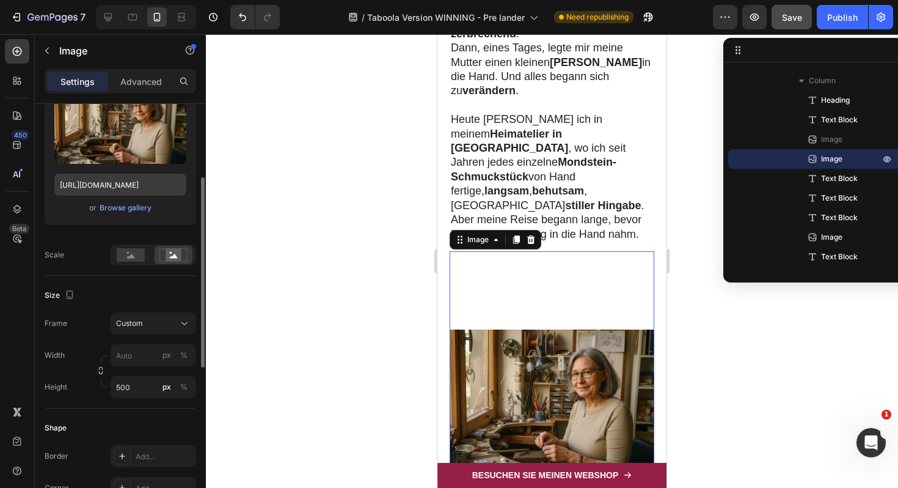
scroll to position [153, 0]
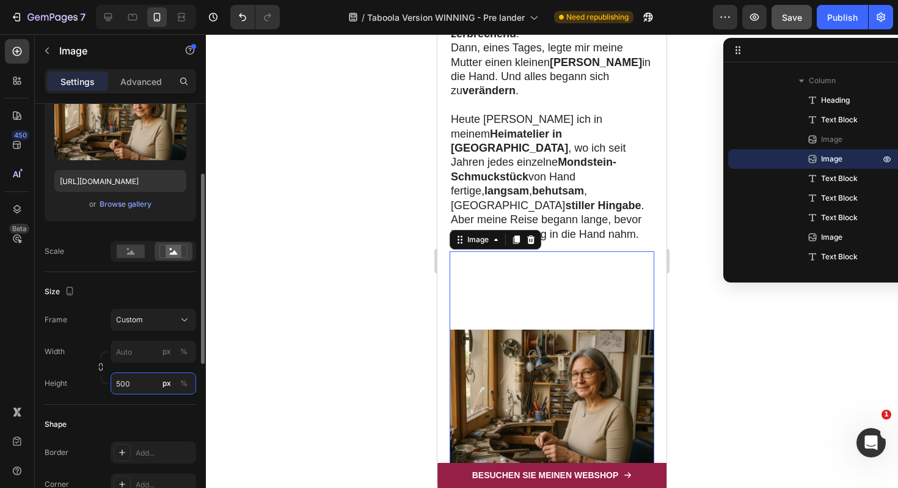
click at [134, 385] on input "500" at bounding box center [154, 383] width 86 height 22
click at [54, 379] on label "Height" at bounding box center [56, 383] width 23 height 11
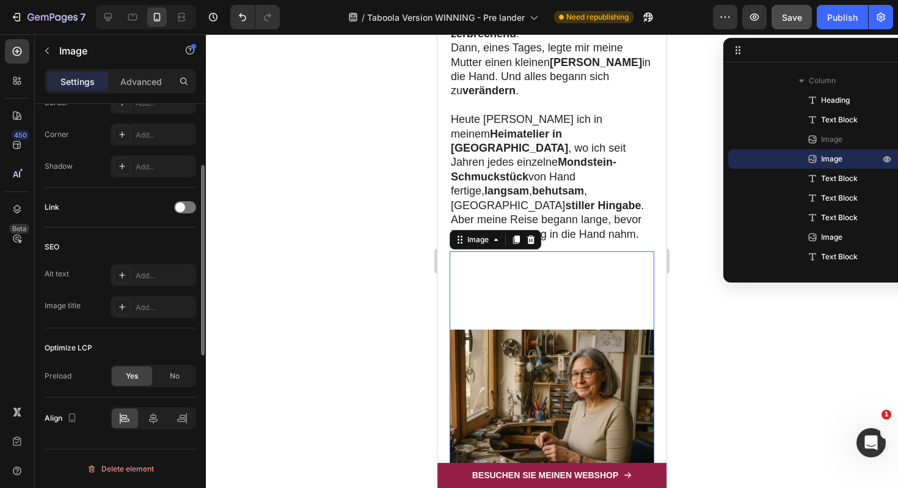
scroll to position [0, 0]
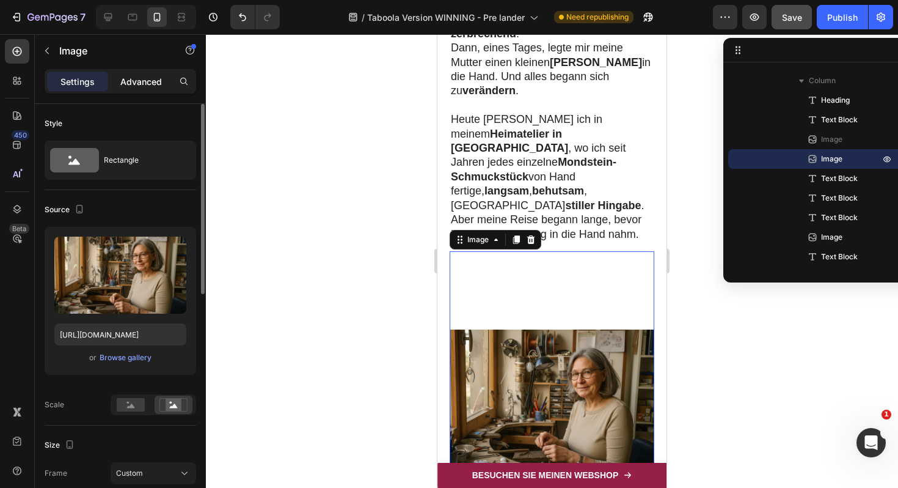
click at [145, 86] on p "Advanced" at bounding box center [141, 81] width 42 height 13
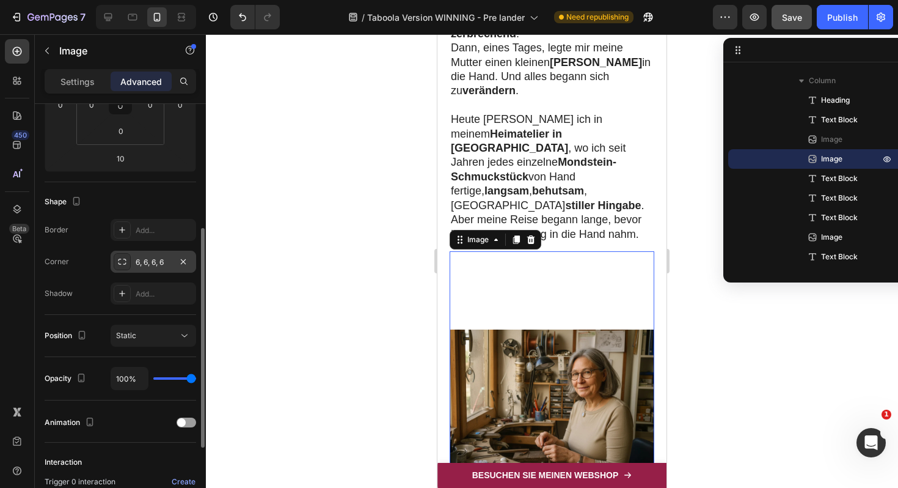
scroll to position [240, 0]
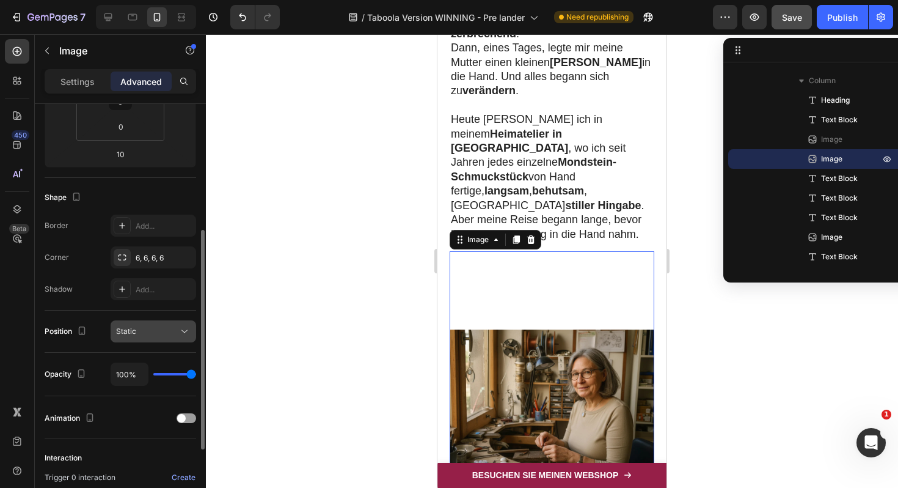
click at [131, 331] on span "Static" at bounding box center [126, 330] width 20 height 9
click at [95, 312] on div "Position Static" at bounding box center [121, 331] width 152 height 42
type input "88%"
type input "88"
type input "79%"
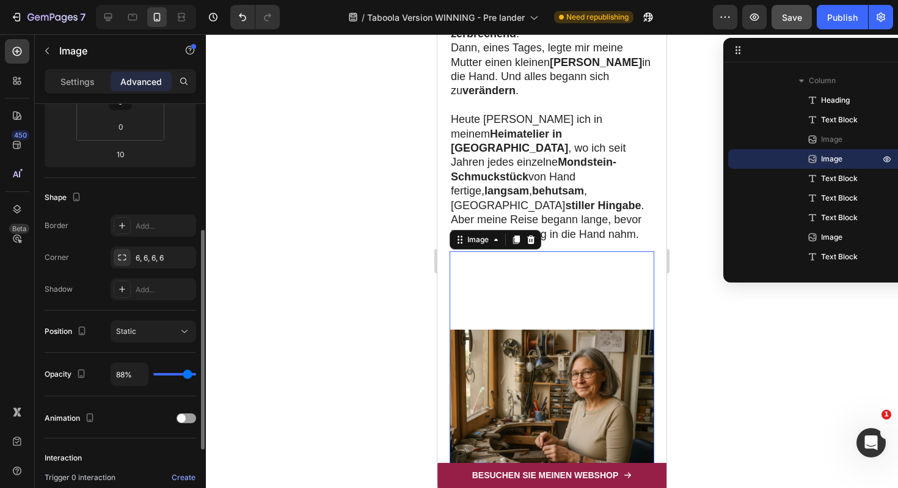
type input "79"
type input "69%"
type input "69"
type input "58%"
type input "58"
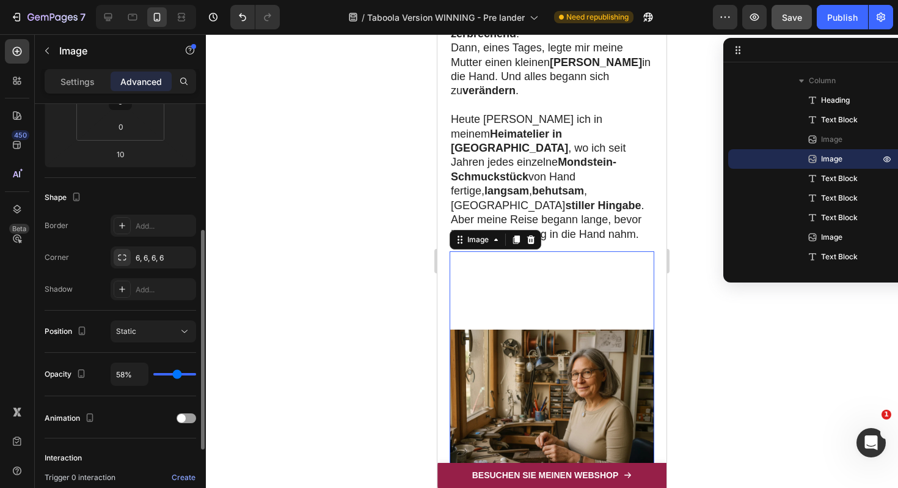
type input "47%"
type input "47"
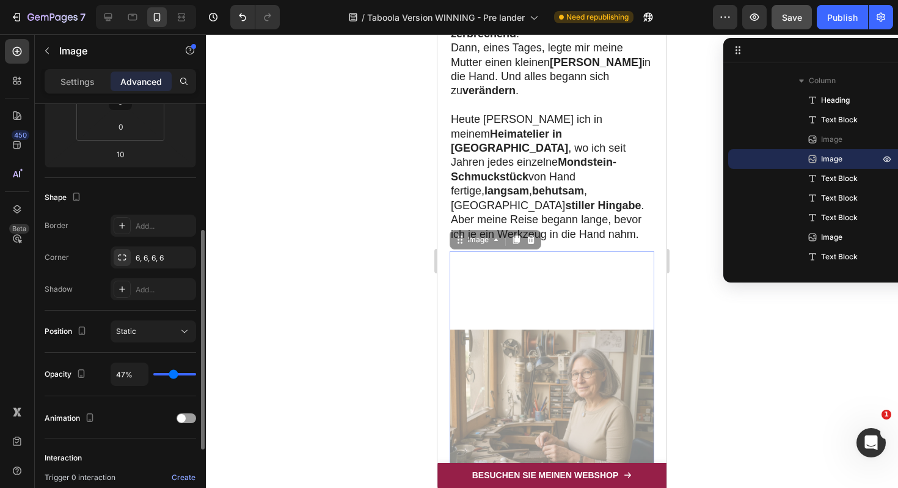
type input "38%"
type input "38"
type input "29%"
type input "29"
type input "20%"
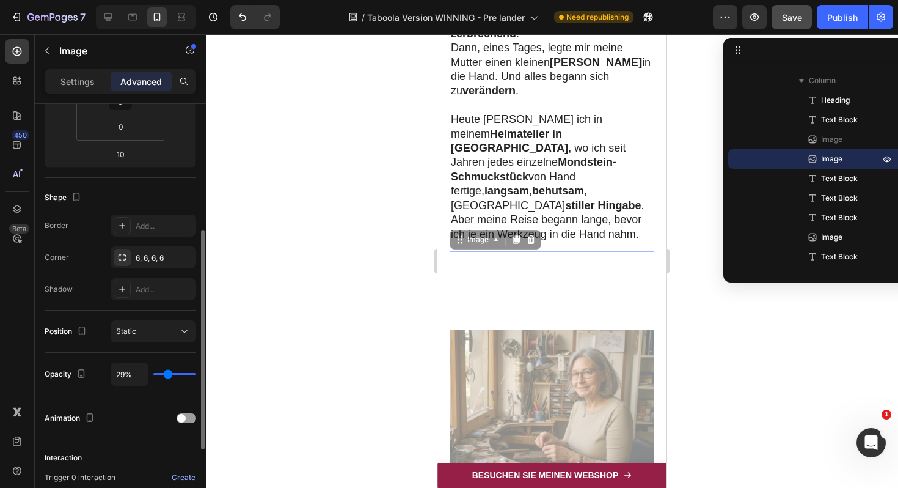
type input "20"
type input "14%"
type input "14"
type input "8%"
type input "8"
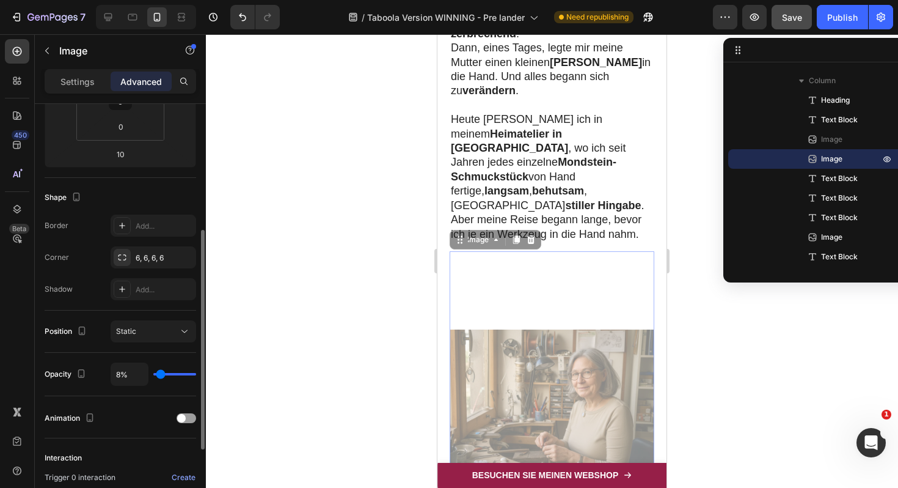
type input "4%"
type input "4"
type input "1%"
type input "1"
type input "0%"
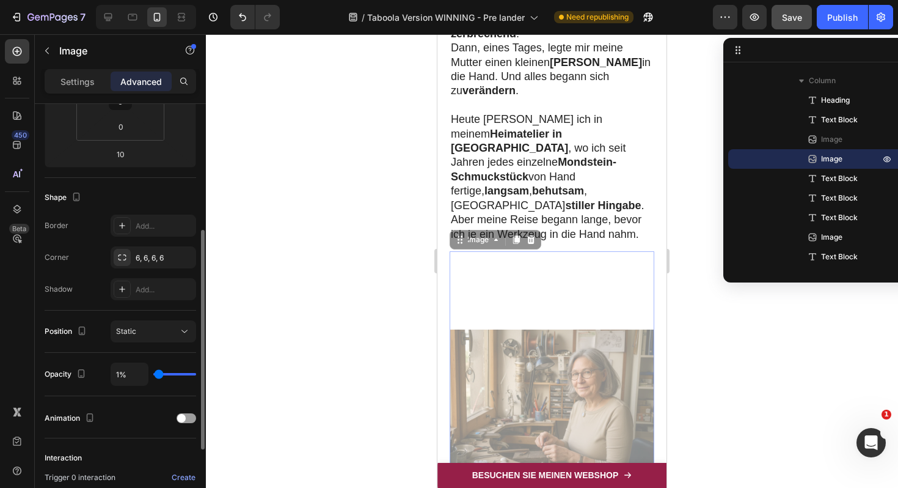
type input "0"
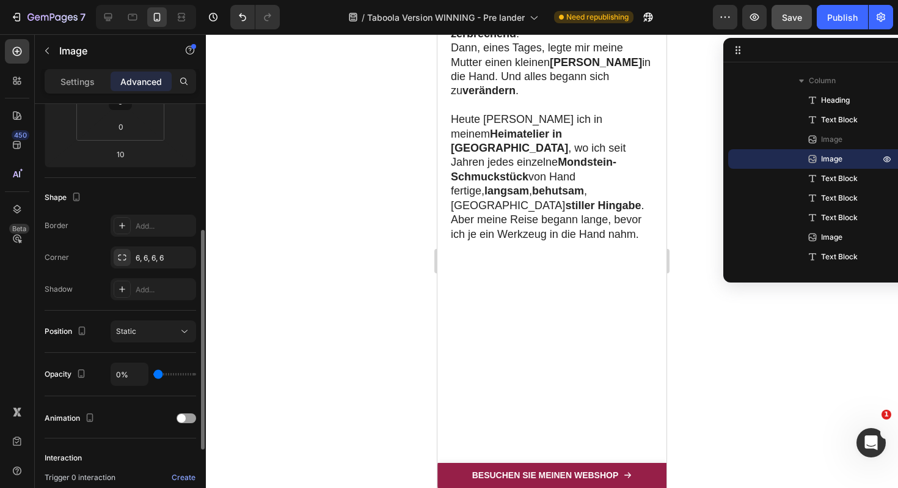
type input "2%"
type input "2"
type input "5%"
type input "5"
type input "10%"
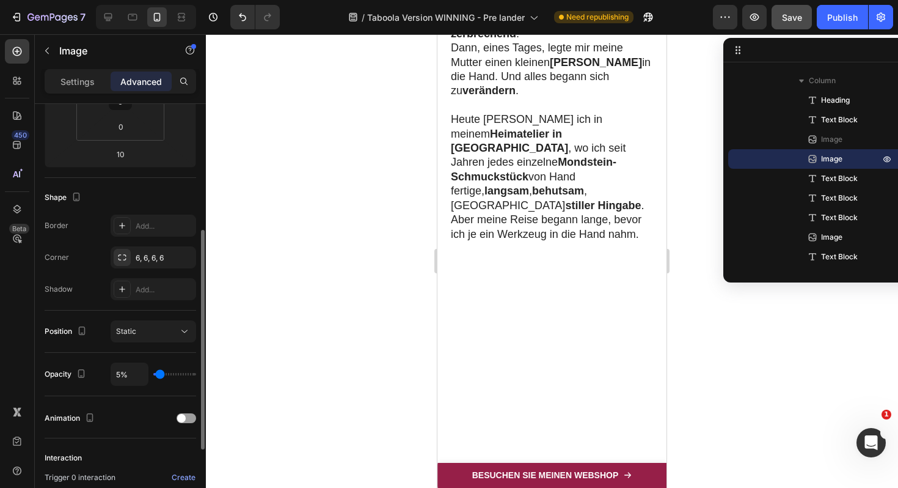
type input "10"
type input "17%"
type input "17"
type input "26%"
type input "26"
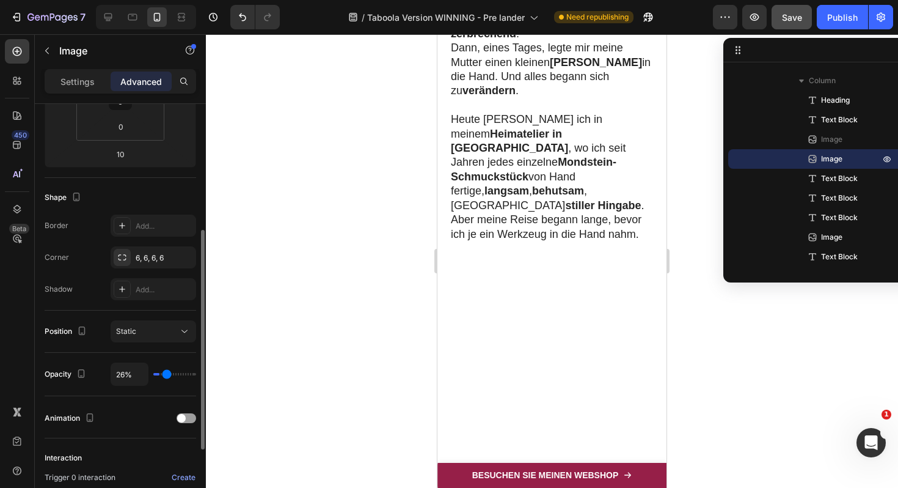
type input "37%"
type input "37"
type input "47%"
type input "47"
type input "56%"
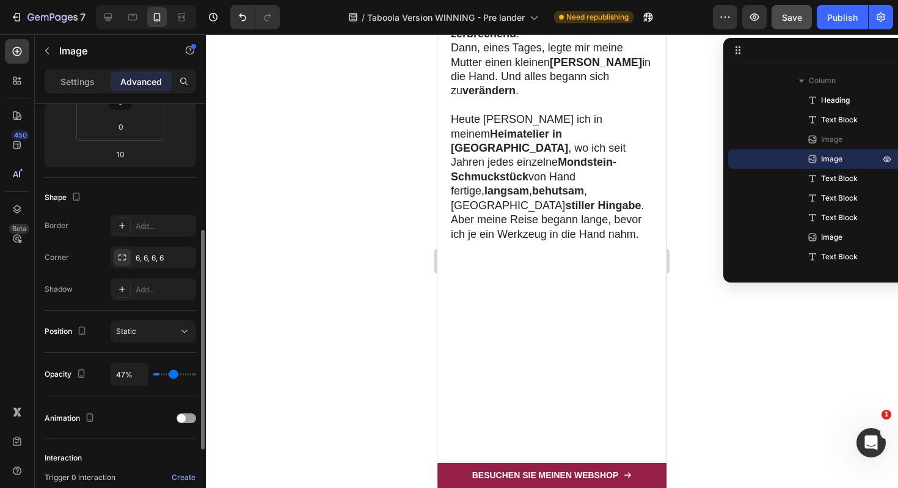
type input "56"
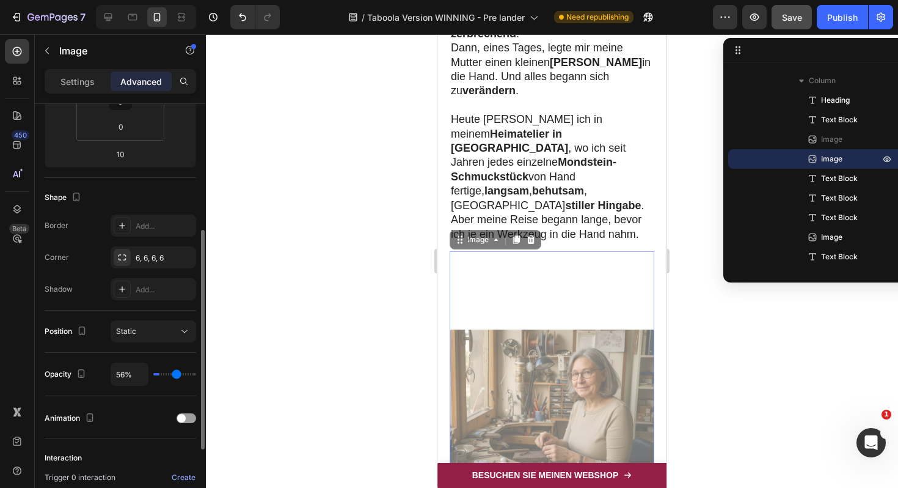
type input "66%"
type input "66"
type input "73%"
type input "73"
type input "79%"
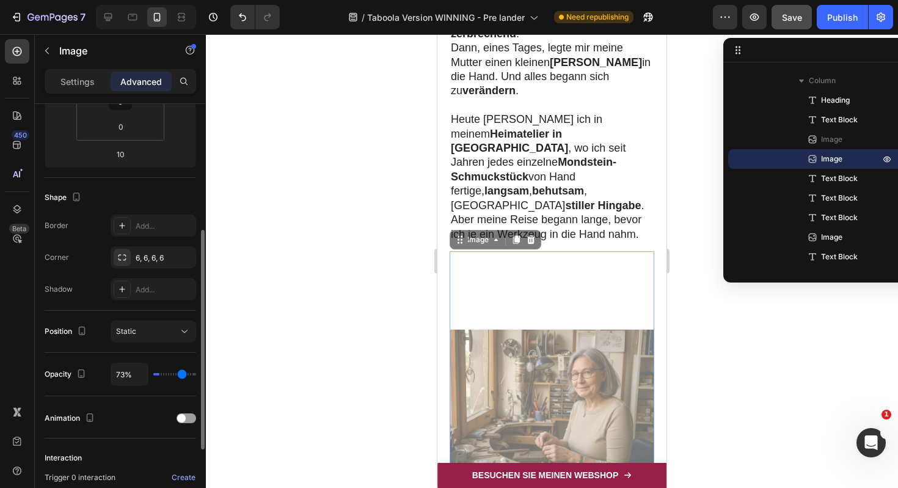
type input "79"
type input "84%"
type input "84"
type input "87%"
type input "87"
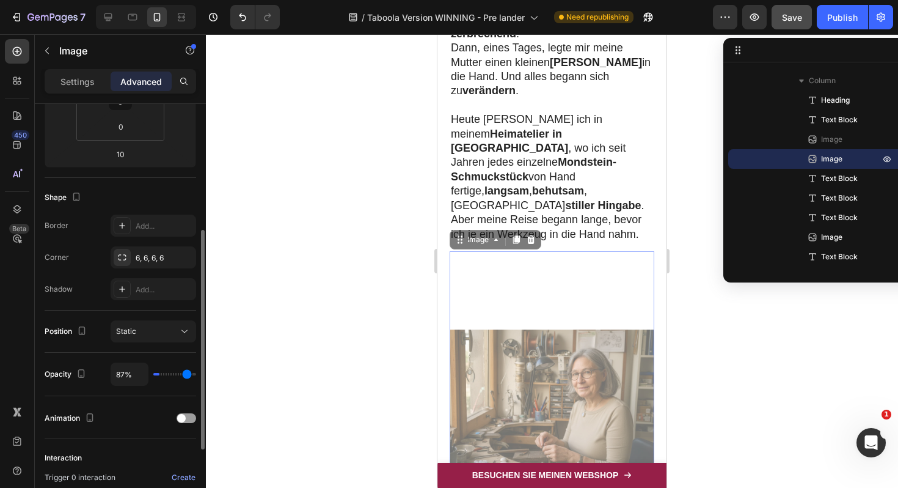
type input "89%"
type input "89"
type input "90%"
type input "90"
type input "91%"
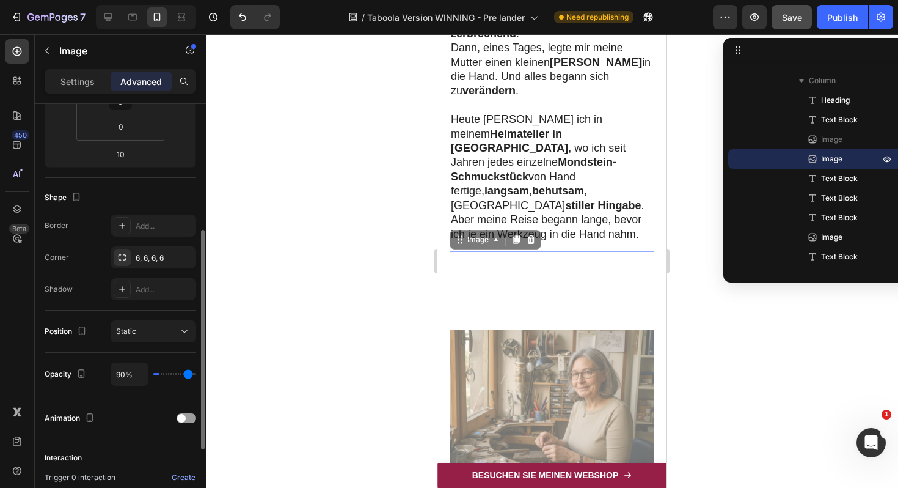
type input "91"
type input "92%"
type input "92"
type input "93%"
type input "93"
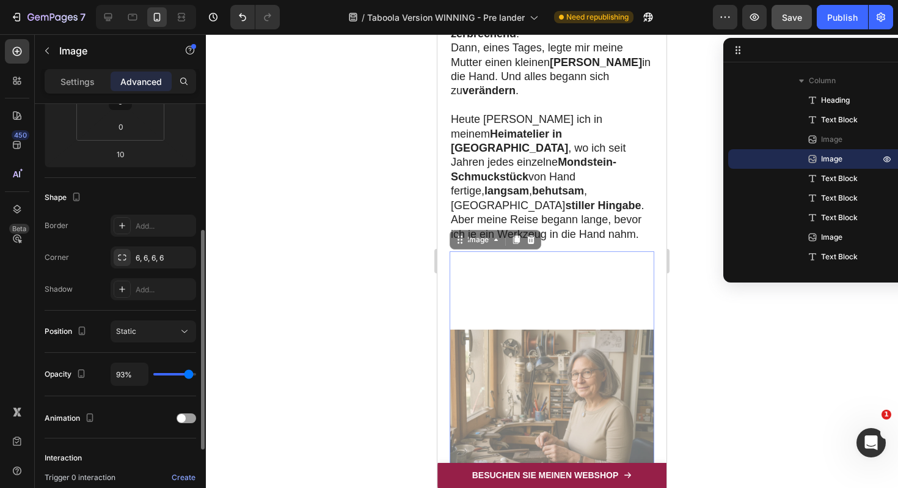
type input "95%"
type input "95"
type input "96%"
type input "96"
type input "99%"
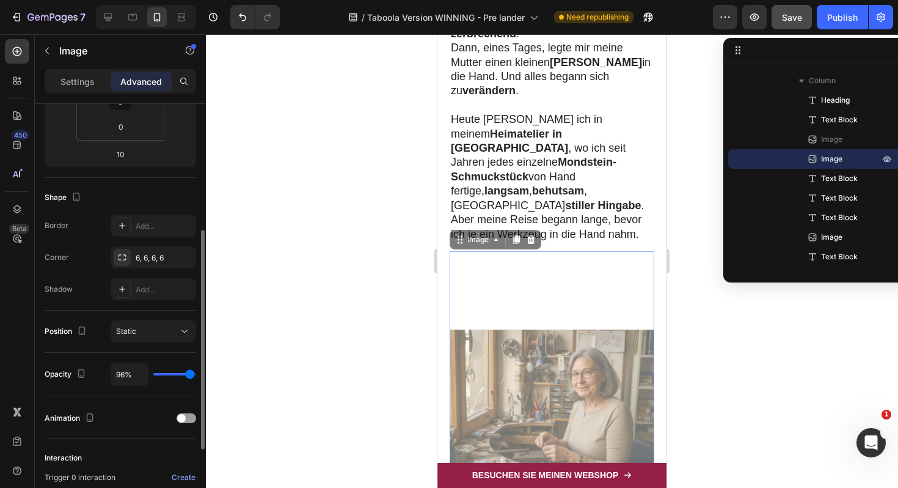
type input "99"
type input "100%"
type input "100"
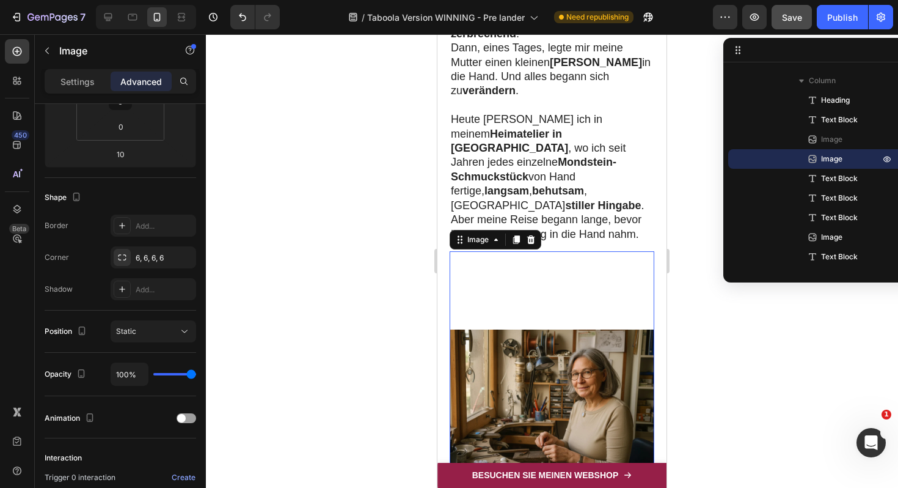
drag, startPoint x: 189, startPoint y: 375, endPoint x: 208, endPoint y: 375, distance: 18.3
click at [208, 0] on div "7 Version history / Taboola Version WINNING - Pre lander Need republishing Prev…" at bounding box center [449, 0] width 898 height 0
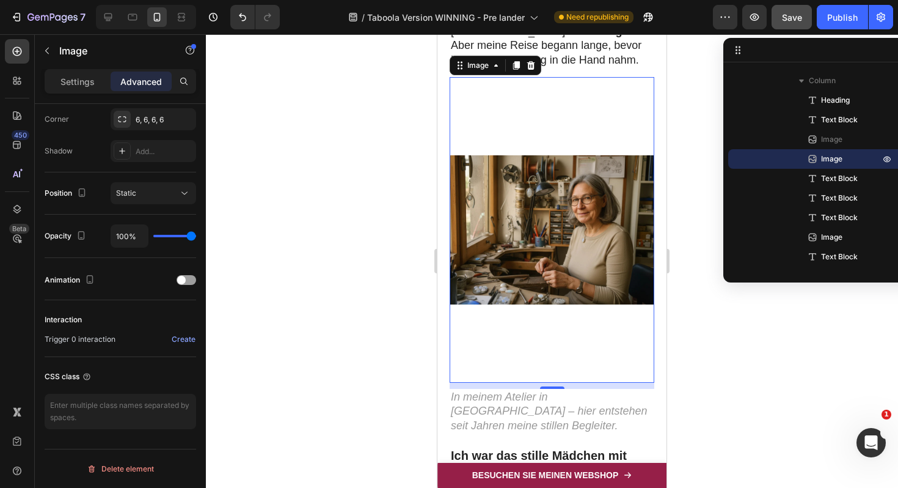
scroll to position [350, 0]
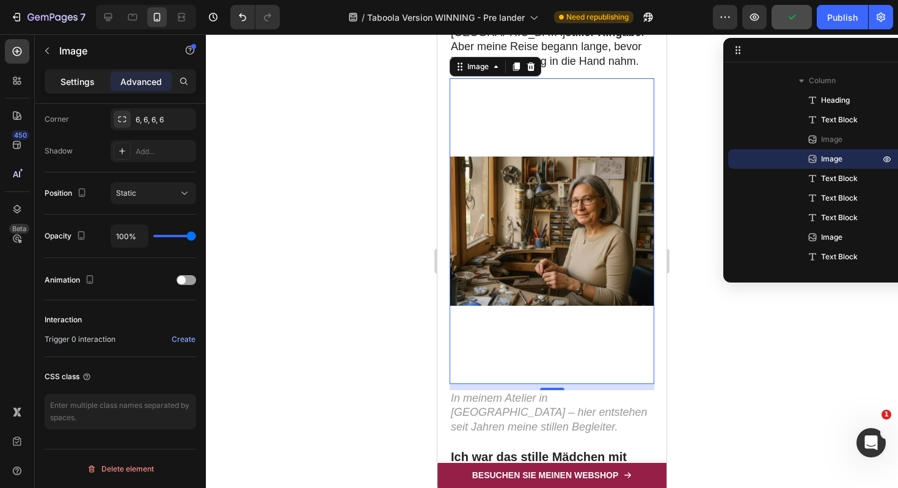
click at [63, 87] on p "Settings" at bounding box center [77, 81] width 34 height 13
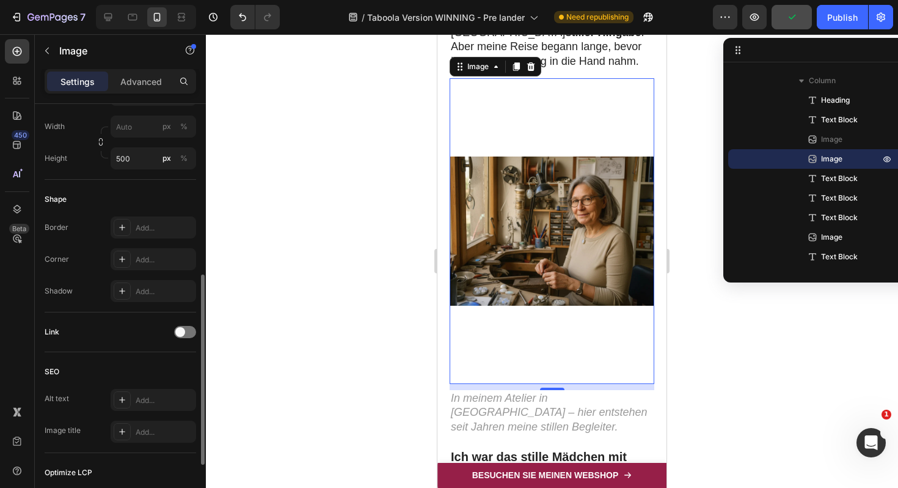
scroll to position [0, 0]
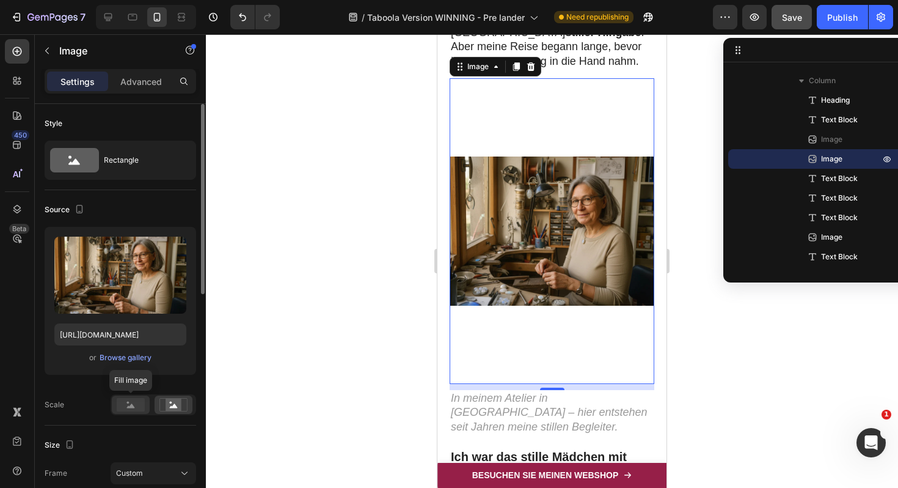
click at [136, 401] on rect at bounding box center [131, 404] width 28 height 13
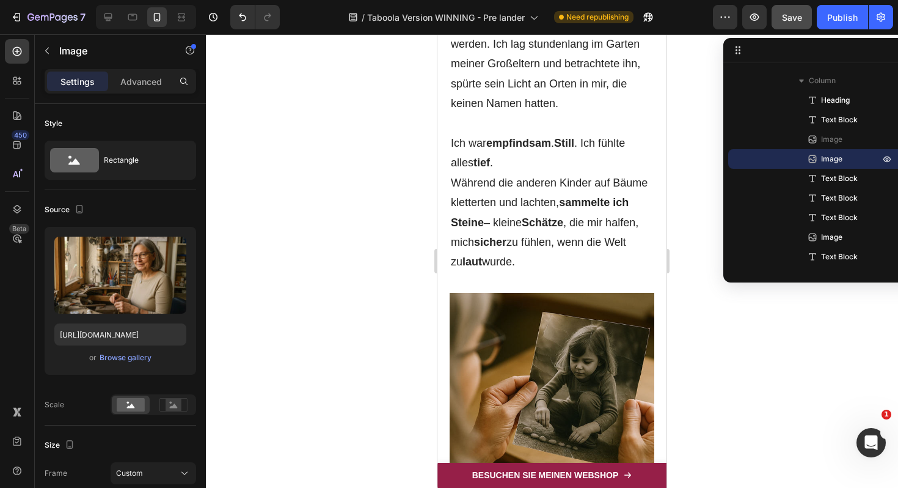
scroll to position [965, 0]
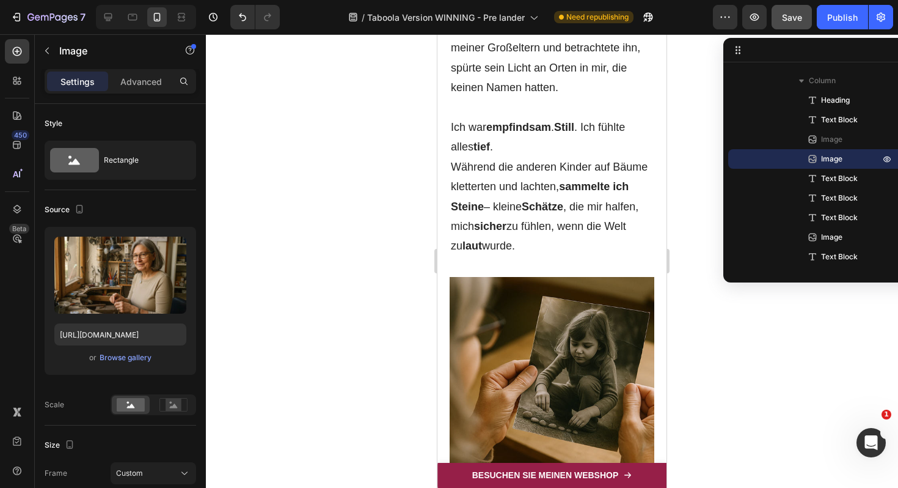
click at [573, 277] on img at bounding box center [552, 379] width 205 height 205
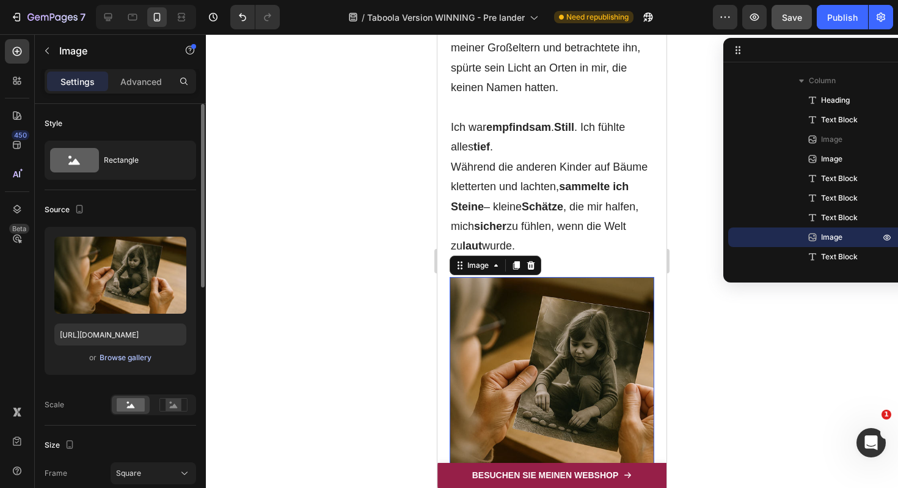
click at [125, 357] on div "Browse gallery" at bounding box center [126, 357] width 52 height 11
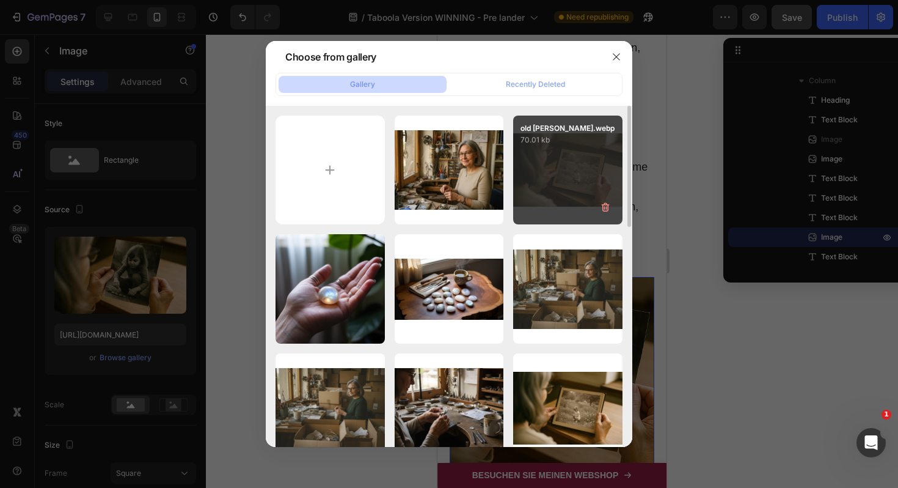
click at [599, 169] on div "old claudia.webp 70.01 kb" at bounding box center [567, 169] width 109 height 109
type input "https://cdn.shopify.com/s/files/1/0617/9264/9365/files/gempages_574378713941017…"
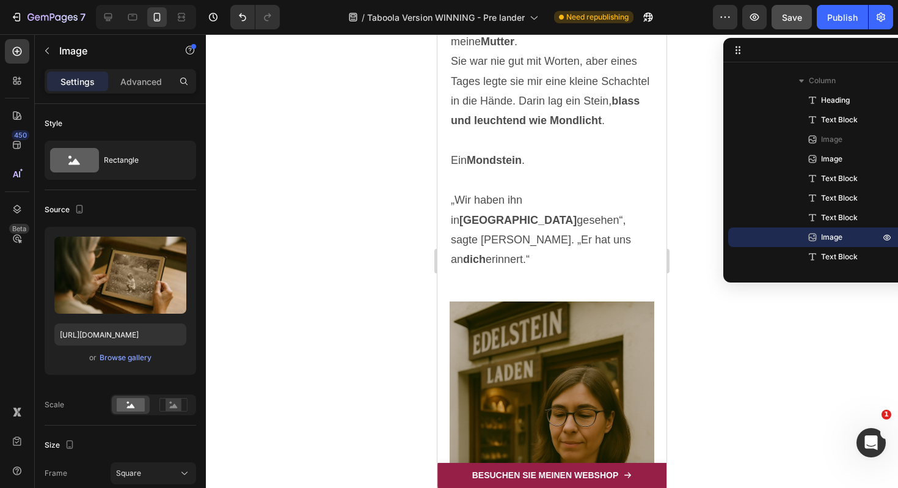
scroll to position [2127, 0]
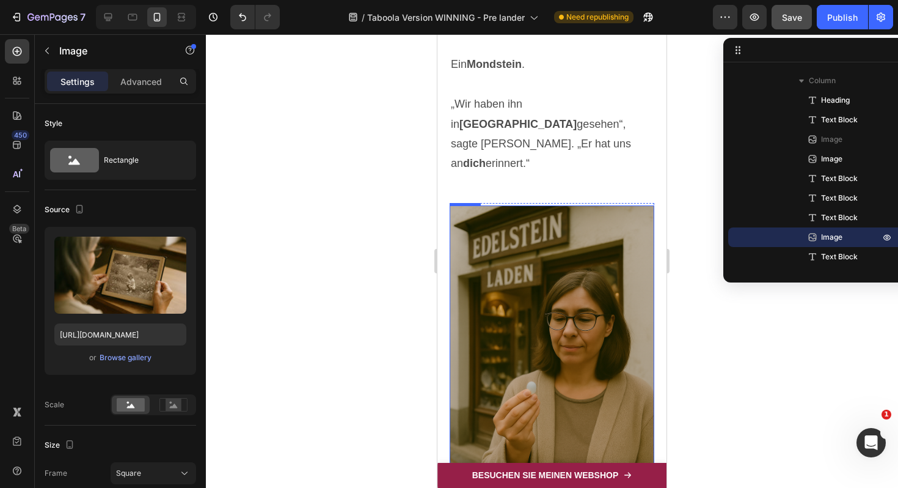
click at [576, 248] on img at bounding box center [552, 358] width 205 height 307
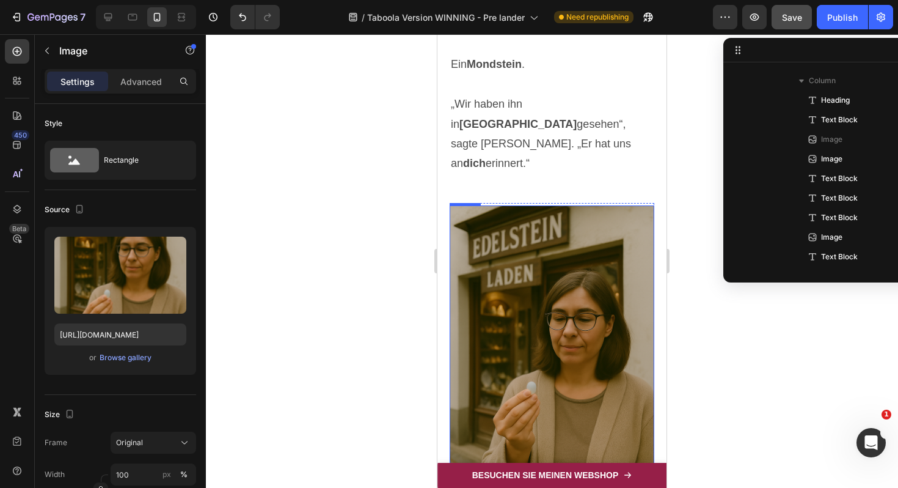
scroll to position [485, 0]
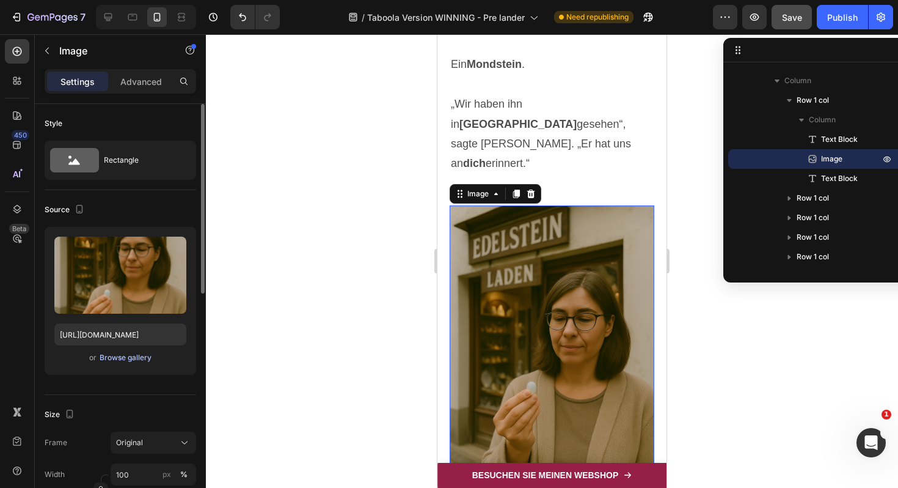
click at [136, 357] on div "Browse gallery" at bounding box center [126, 357] width 52 height 11
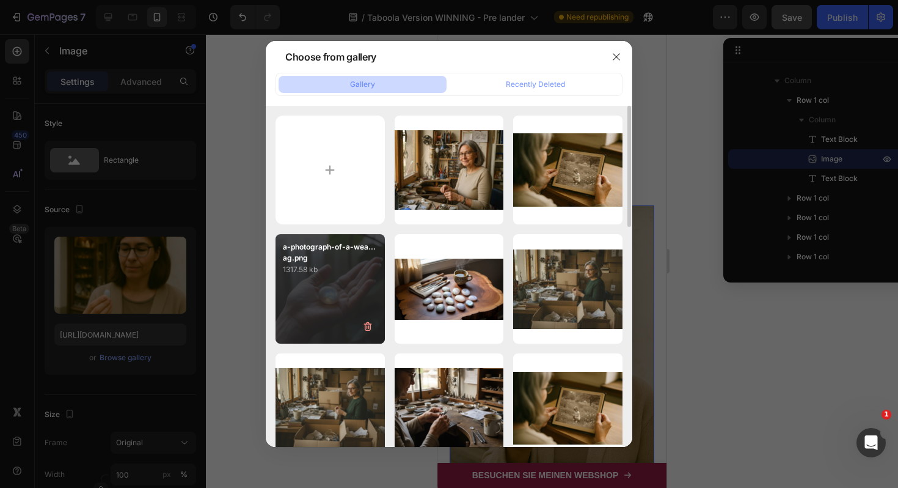
click at [340, 276] on p "1317.58 kb" at bounding box center [330, 269] width 95 height 12
type input "https://cdn.shopify.com/s/files/1/0617/9264/9365/files/gempages_574378713941017…"
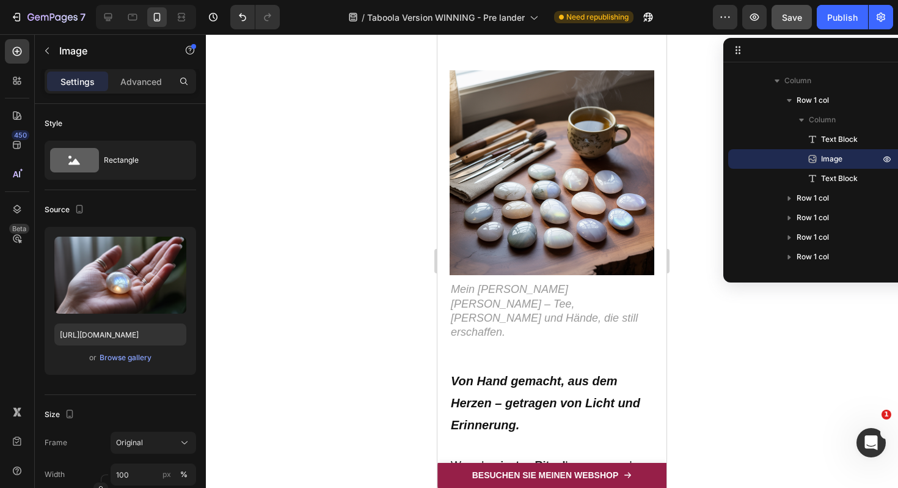
scroll to position [3347, 0]
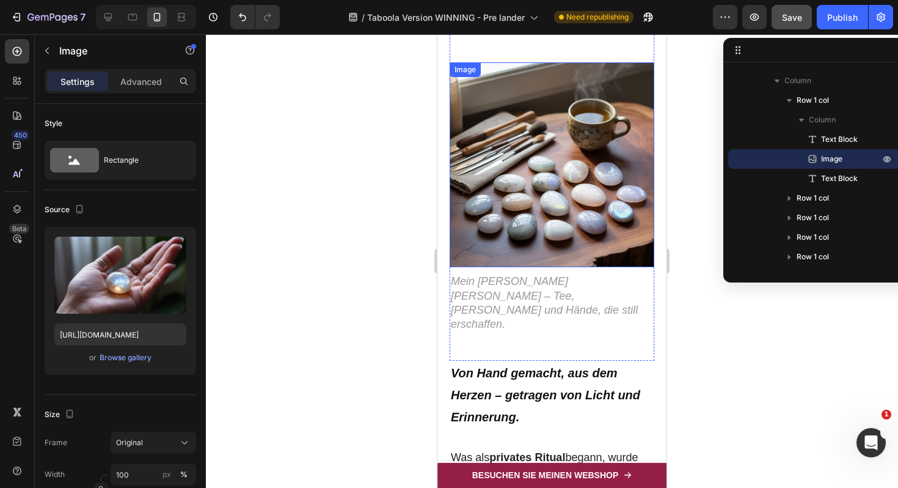
click at [566, 189] on img at bounding box center [552, 164] width 205 height 205
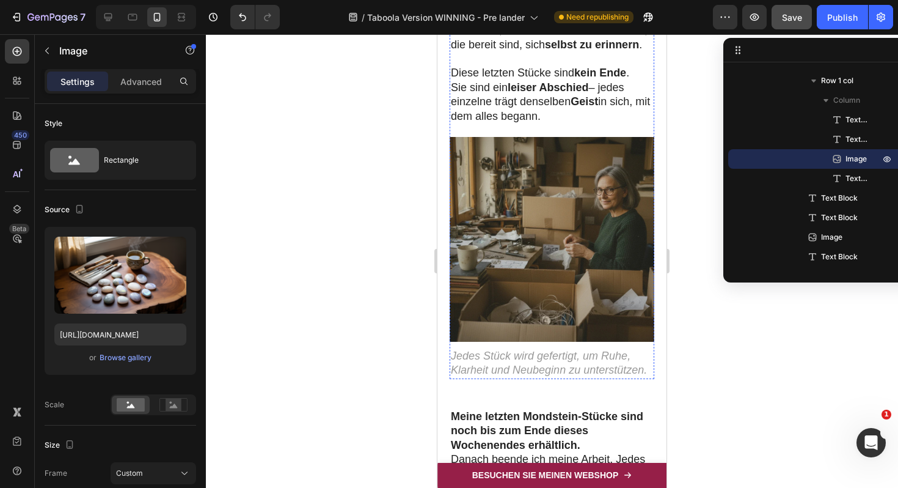
scroll to position [4530, 0]
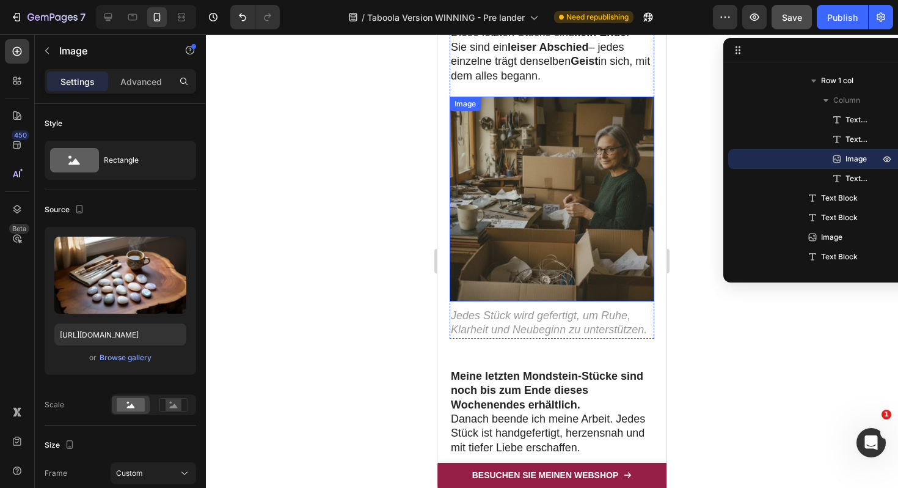
click at [608, 189] on img at bounding box center [552, 199] width 205 height 205
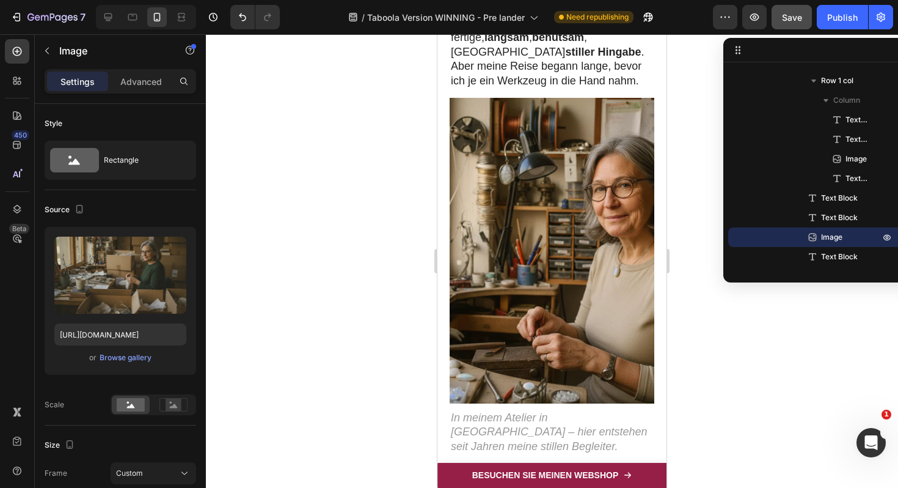
scroll to position [326, 0]
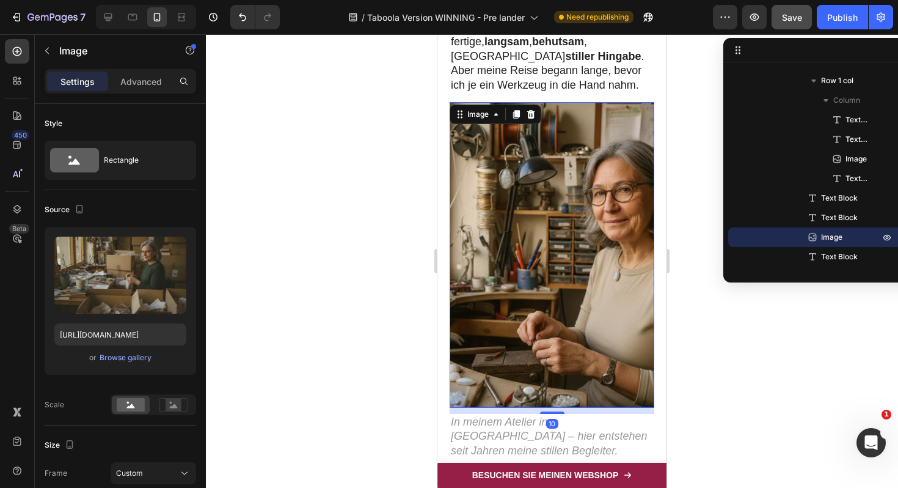
click at [582, 170] on img at bounding box center [552, 255] width 205 height 306
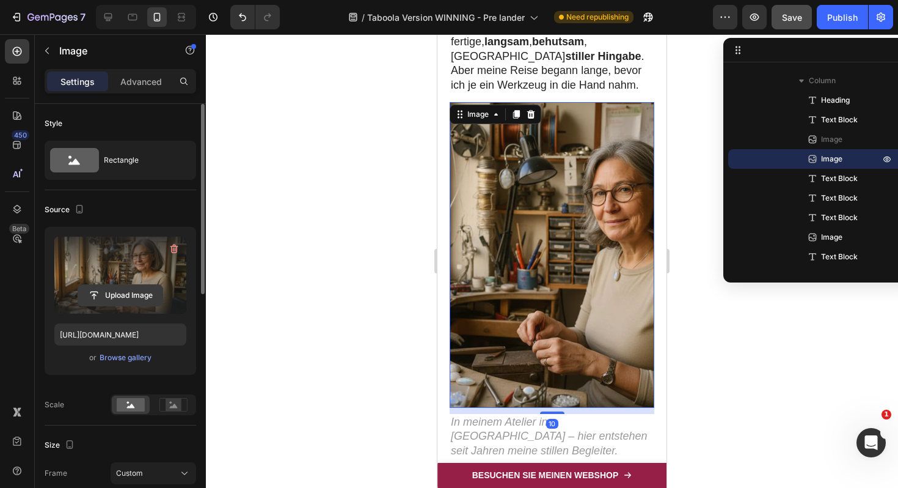
click at [136, 292] on input "file" at bounding box center [120, 295] width 84 height 21
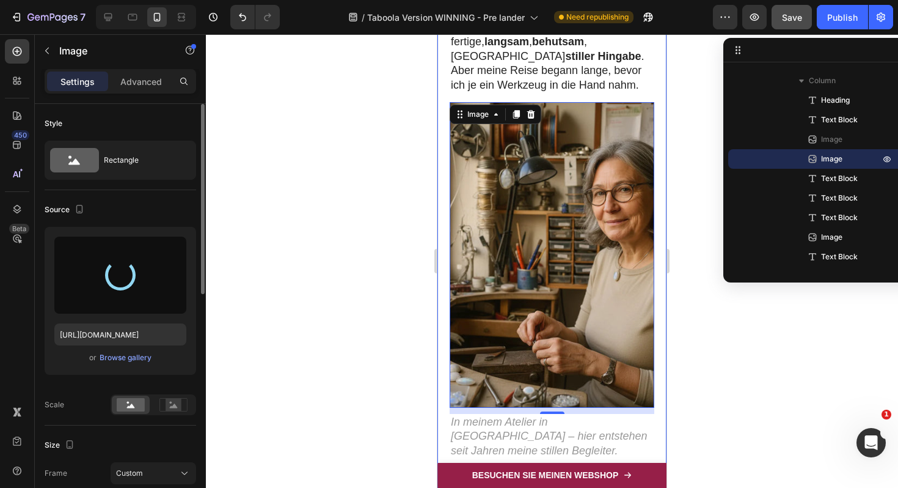
type input "https://cdn.shopify.com/s/files/1/0617/9264/9365/files/gempages_574378713941017…"
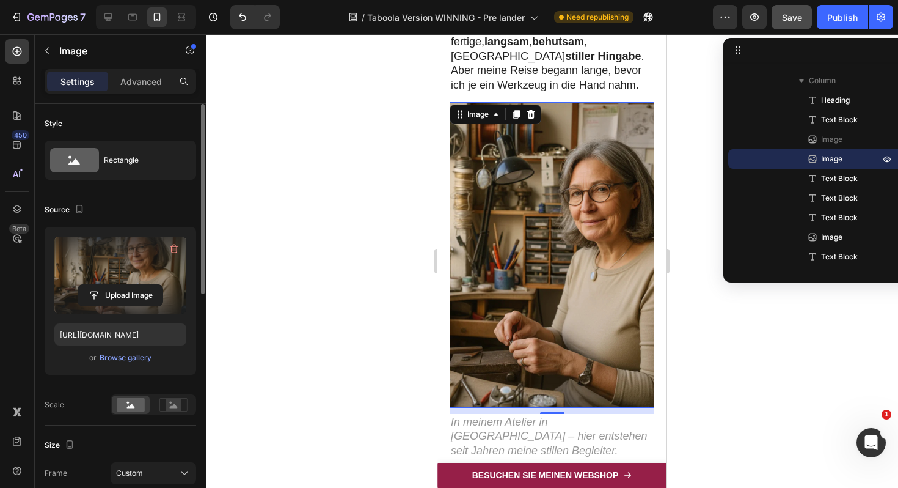
click at [149, 276] on label at bounding box center [120, 274] width 132 height 77
click at [149, 285] on input "file" at bounding box center [120, 295] width 84 height 21
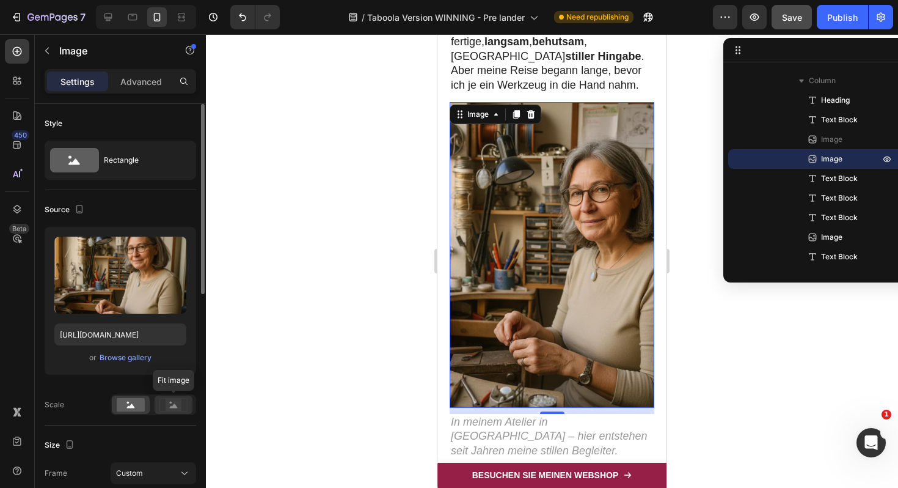
click at [169, 409] on rect at bounding box center [174, 404] width 16 height 12
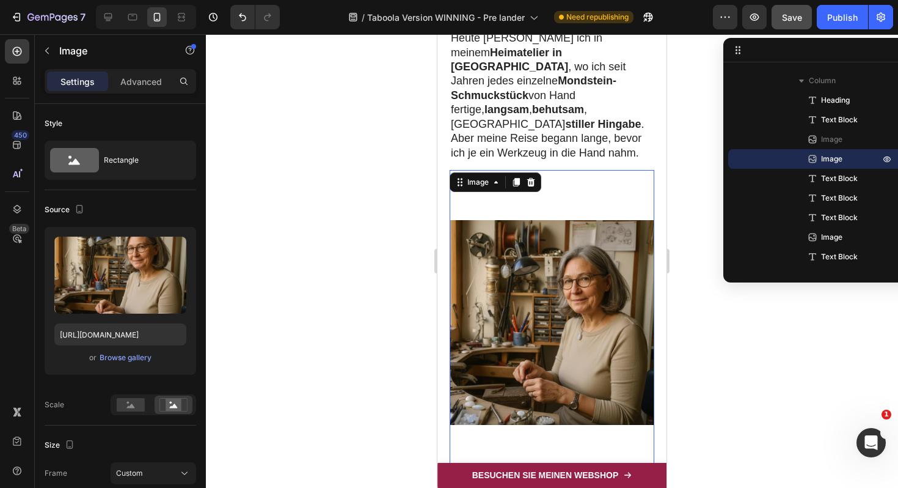
scroll to position [257, 0]
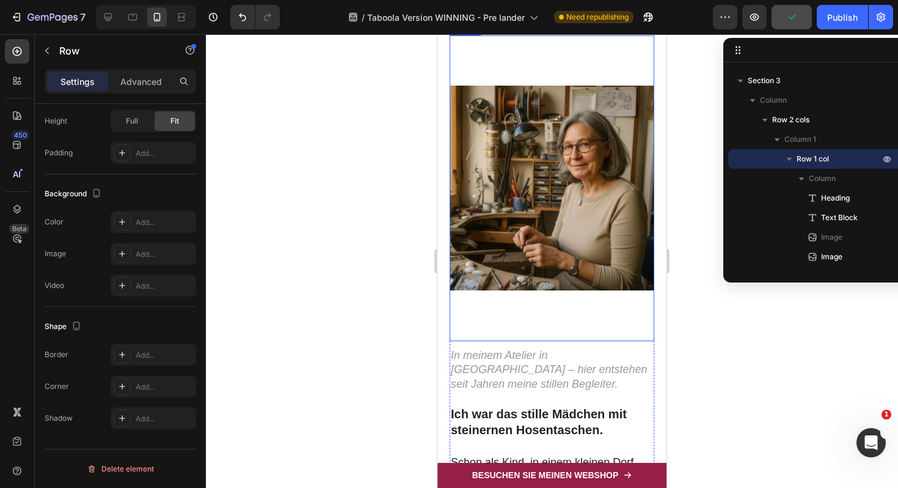
scroll to position [403, 0]
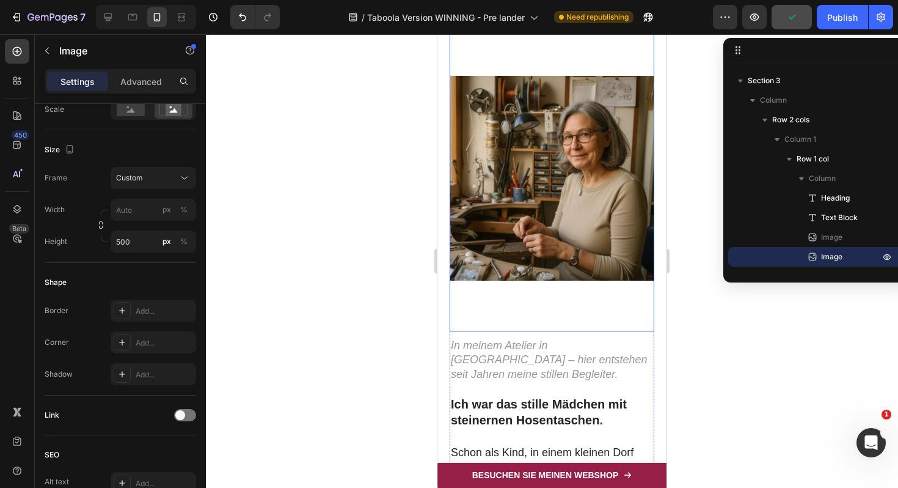
click at [549, 262] on img at bounding box center [552, 179] width 205 height 306
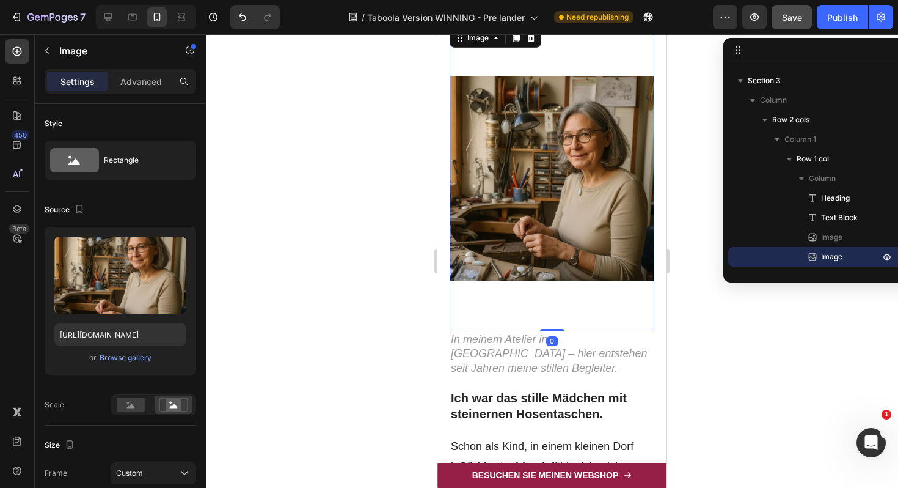
drag, startPoint x: 554, startPoint y: 291, endPoint x: 556, endPoint y: 259, distance: 31.8
click at [556, 259] on div "Image 0" at bounding box center [552, 179] width 205 height 306
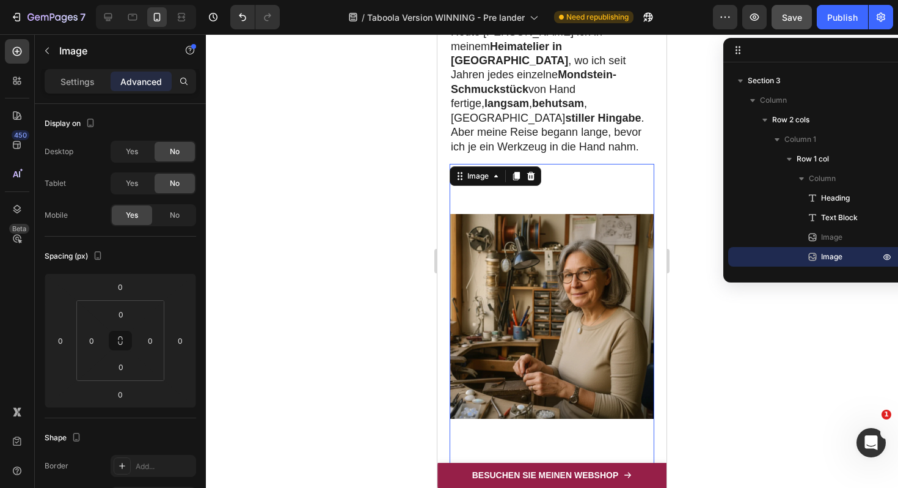
scroll to position [228, 0]
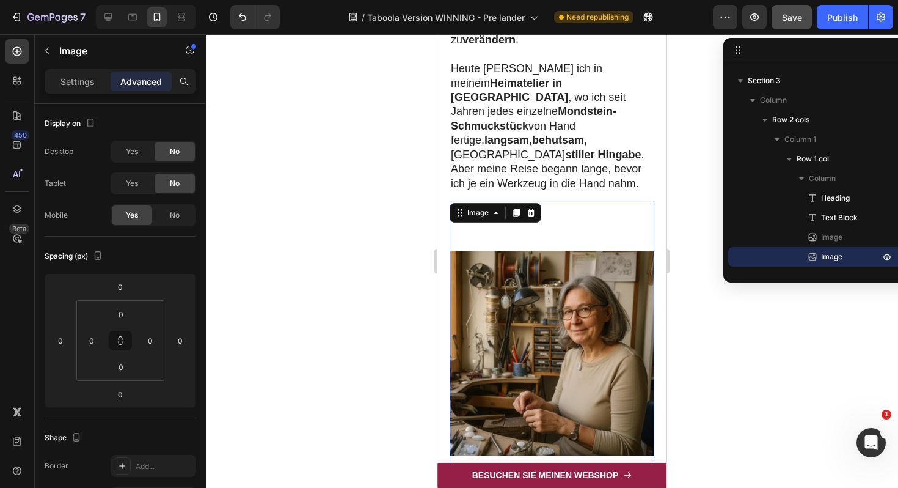
click at [558, 200] on img at bounding box center [552, 353] width 205 height 306
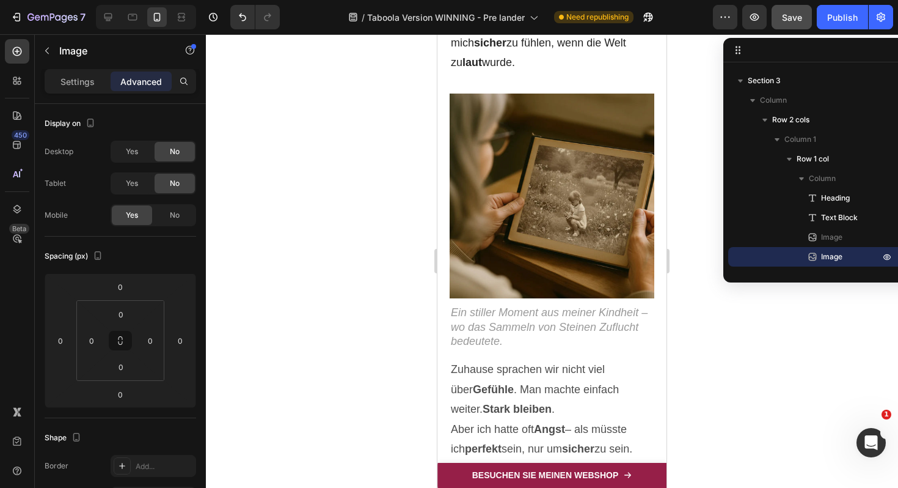
scroll to position [1142, 0]
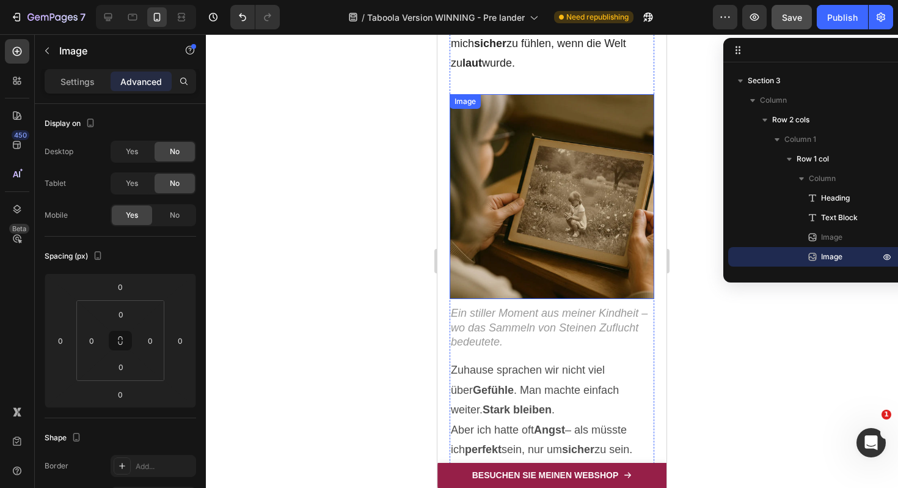
click at [532, 155] on img at bounding box center [552, 196] width 205 height 205
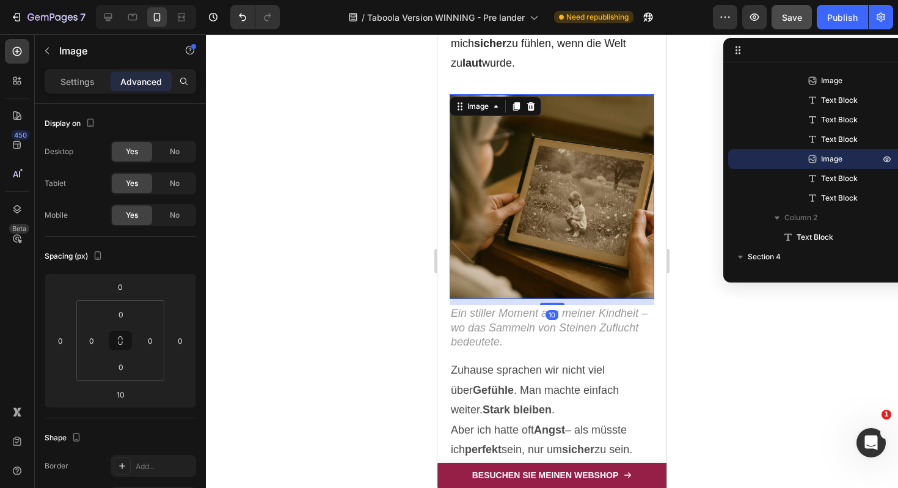
click at [83, 92] on div "Settings Advanced" at bounding box center [121, 81] width 152 height 24
click at [83, 77] on p "Settings" at bounding box center [77, 81] width 34 height 13
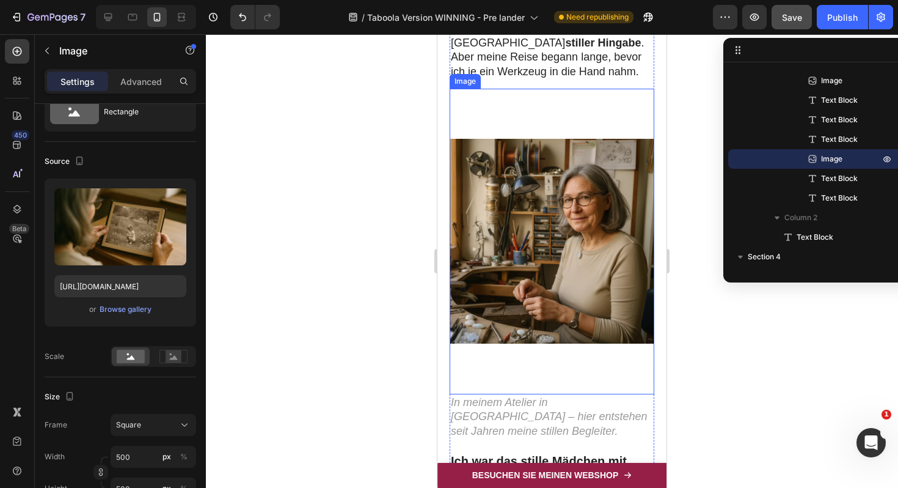
scroll to position [342, 0]
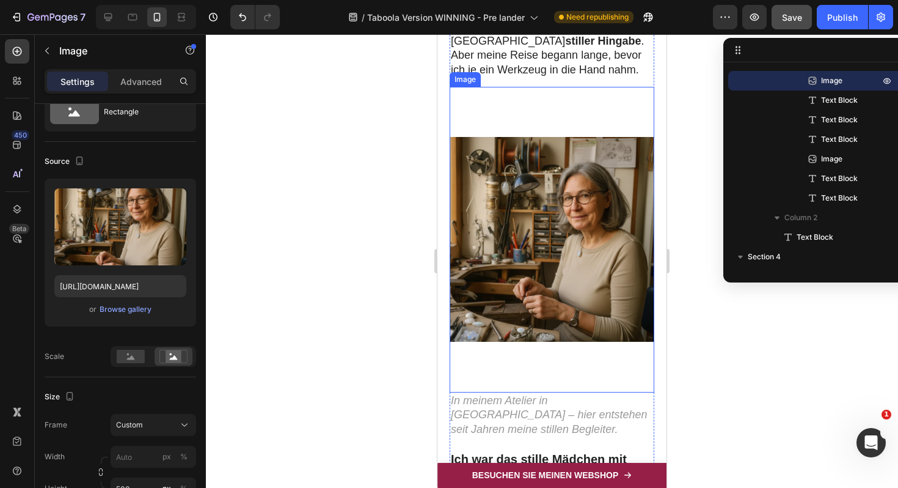
click at [531, 328] on img at bounding box center [552, 240] width 205 height 306
click at [530, 320] on img at bounding box center [552, 240] width 205 height 306
click at [137, 25] on div at bounding box center [133, 17] width 20 height 20
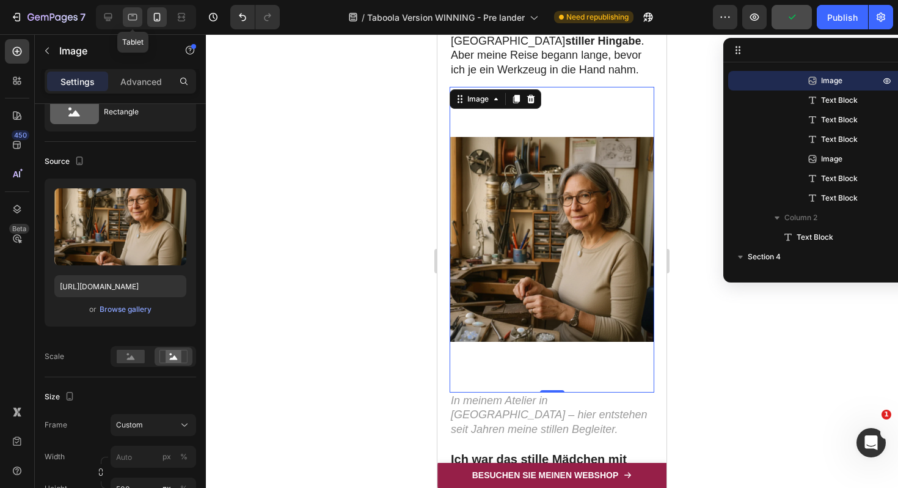
type input "https://cdn.shopify.com/s/files/1/0617/9264/9365/files/gempages_574378713941017…"
type input "500"
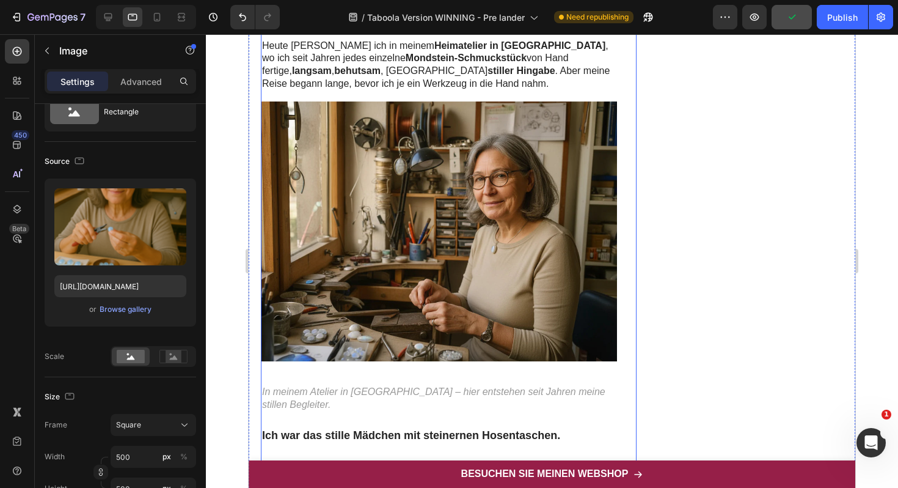
scroll to position [194, 0]
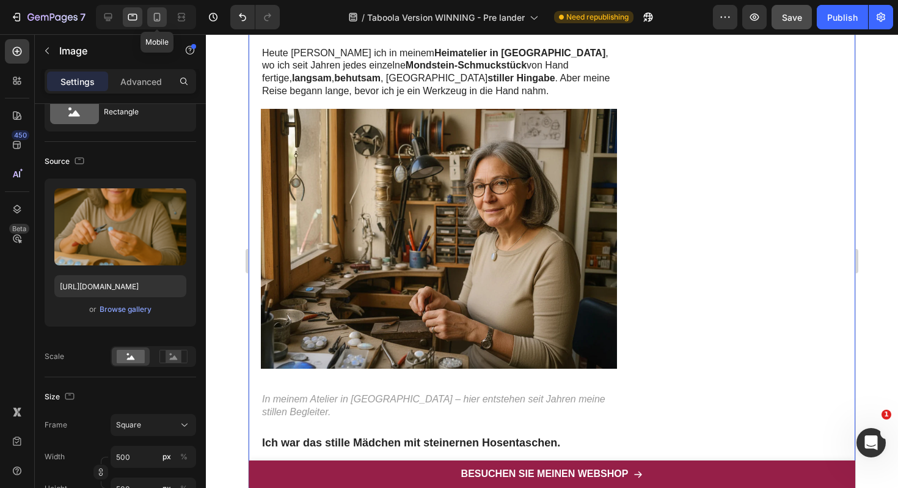
click at [155, 16] on icon at bounding box center [157, 17] width 12 height 12
type input "https://cdn.shopify.com/s/files/1/0617/9264/9365/files/gempages_574378713941017…"
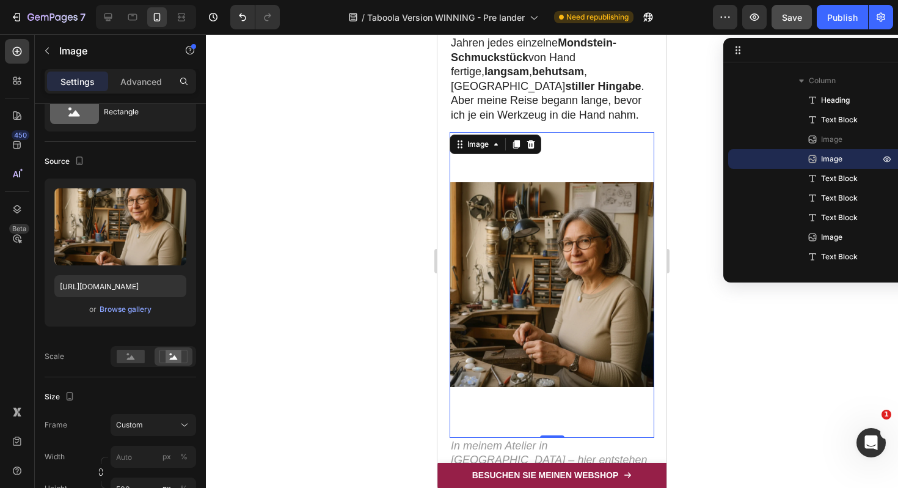
scroll to position [307, 0]
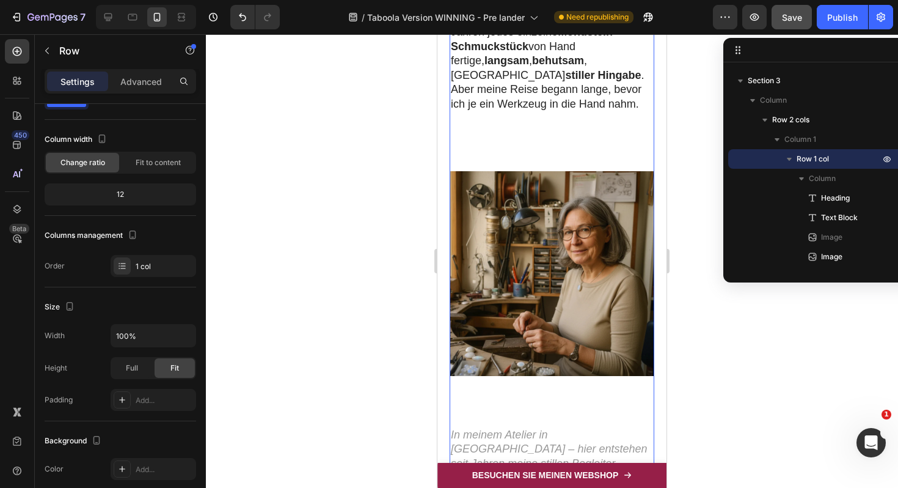
scroll to position [0, 0]
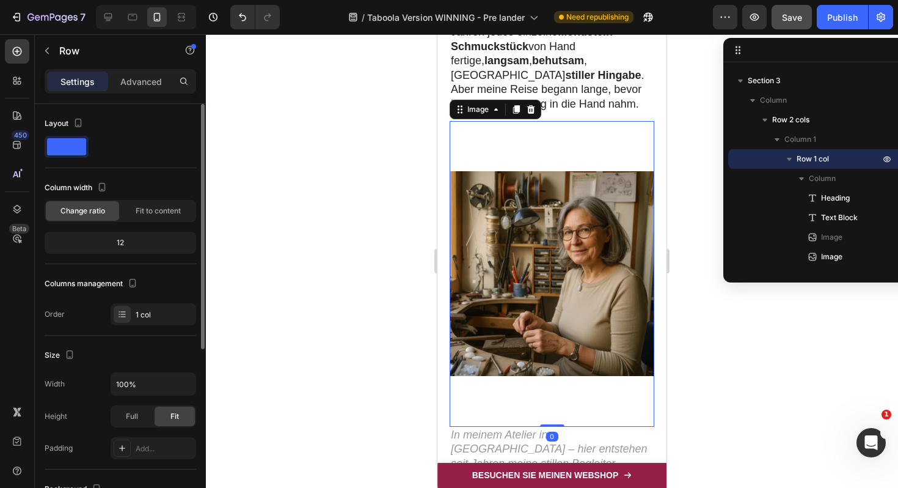
click at [557, 121] on img at bounding box center [552, 274] width 205 height 306
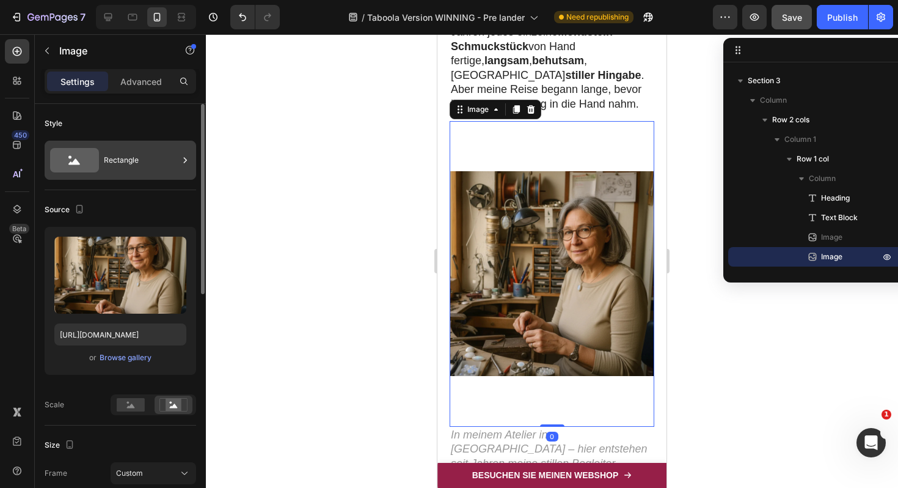
click at [92, 154] on icon at bounding box center [74, 160] width 49 height 24
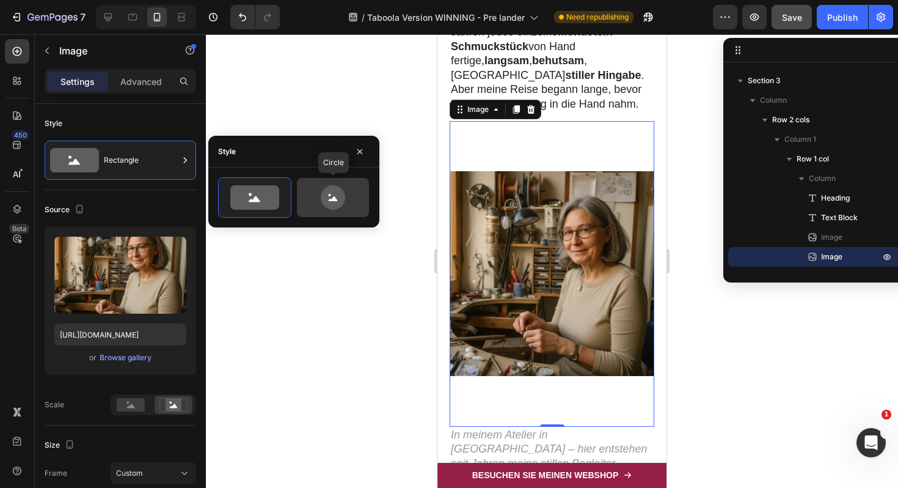
click at [339, 203] on icon at bounding box center [333, 197] width 24 height 24
type input "80"
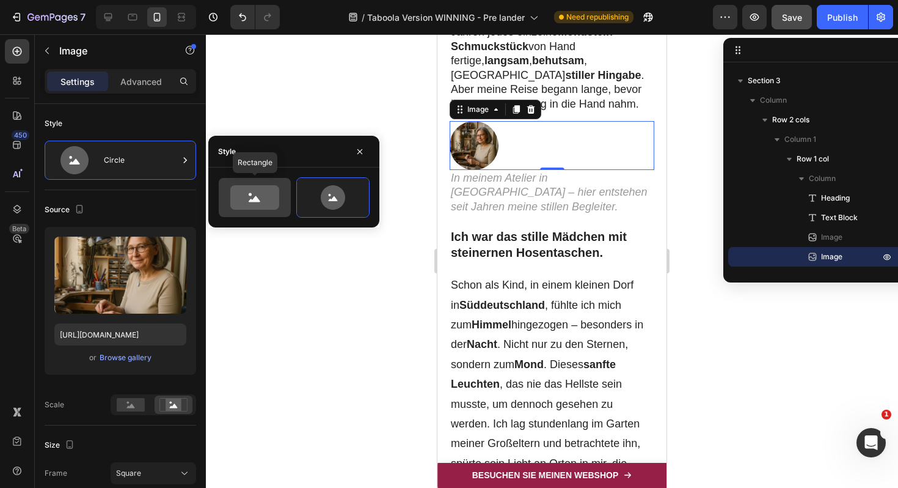
click at [243, 197] on icon at bounding box center [254, 197] width 49 height 24
type input "100"
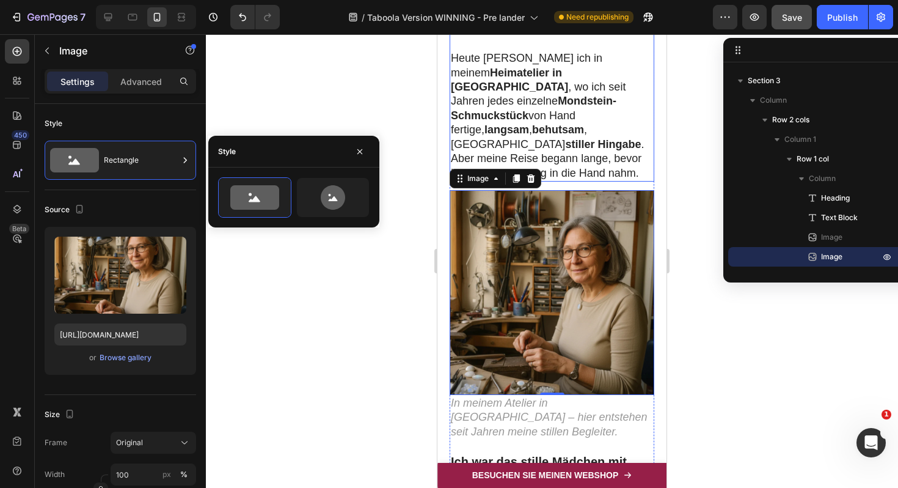
scroll to position [247, 0]
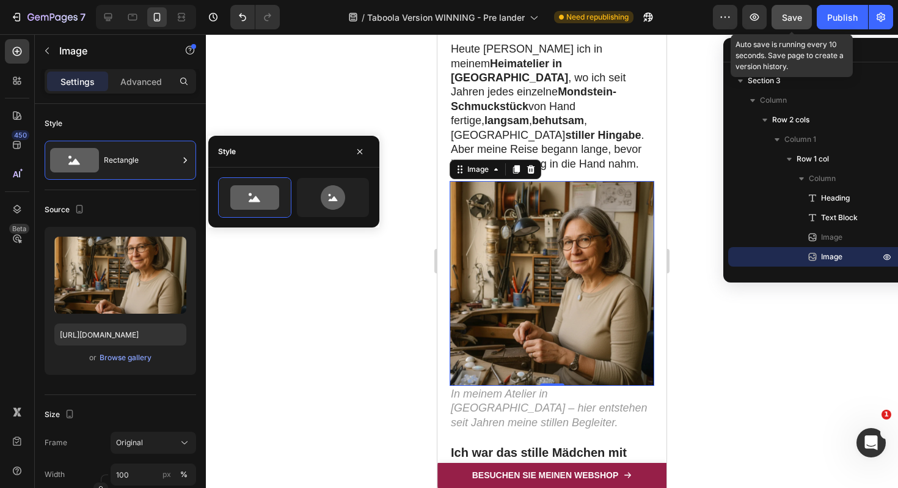
click at [786, 23] on button "Save" at bounding box center [792, 17] width 40 height 24
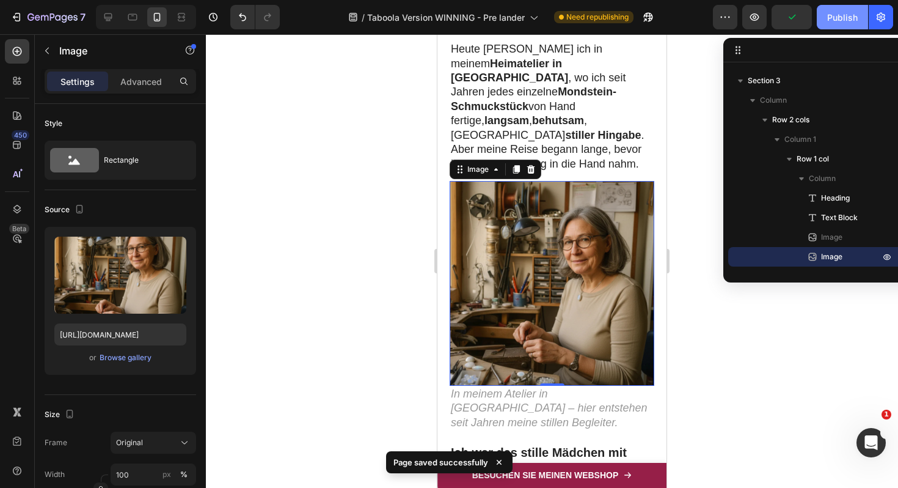
click at [841, 16] on div "Publish" at bounding box center [842, 17] width 31 height 13
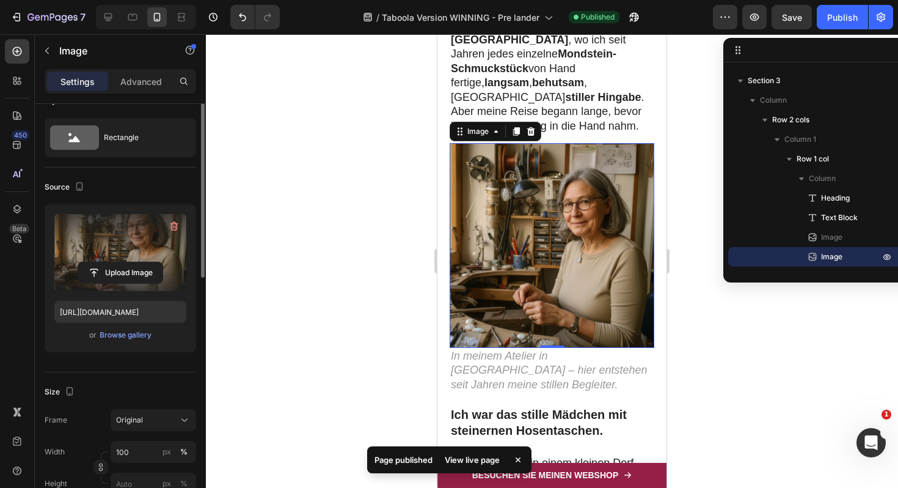
scroll to position [0, 0]
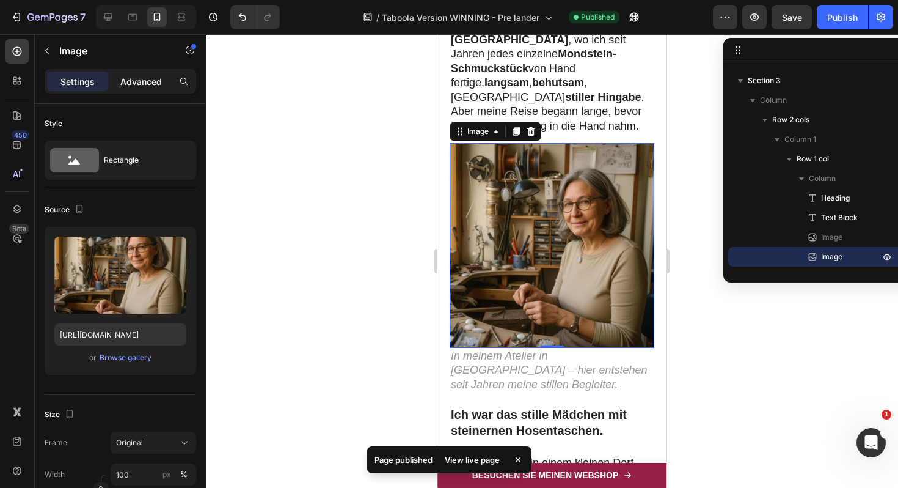
click at [141, 76] on p "Advanced" at bounding box center [141, 81] width 42 height 13
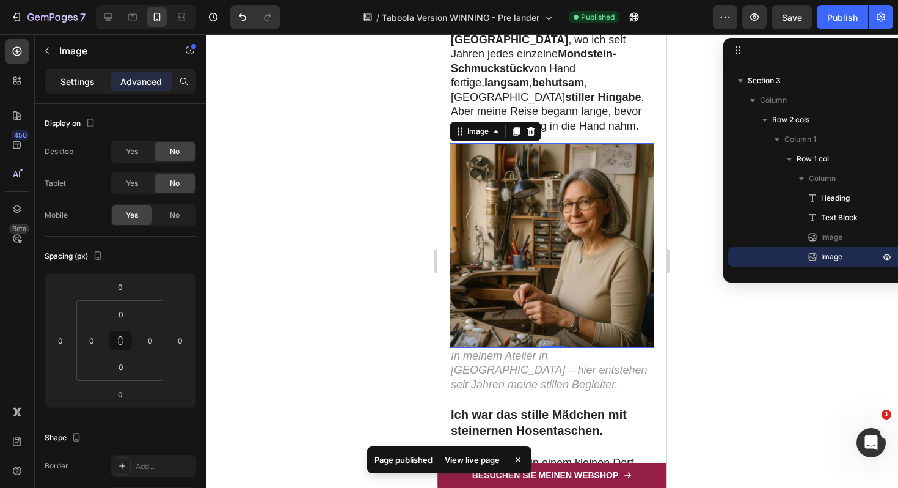
click at [75, 77] on p "Settings" at bounding box center [77, 81] width 34 height 13
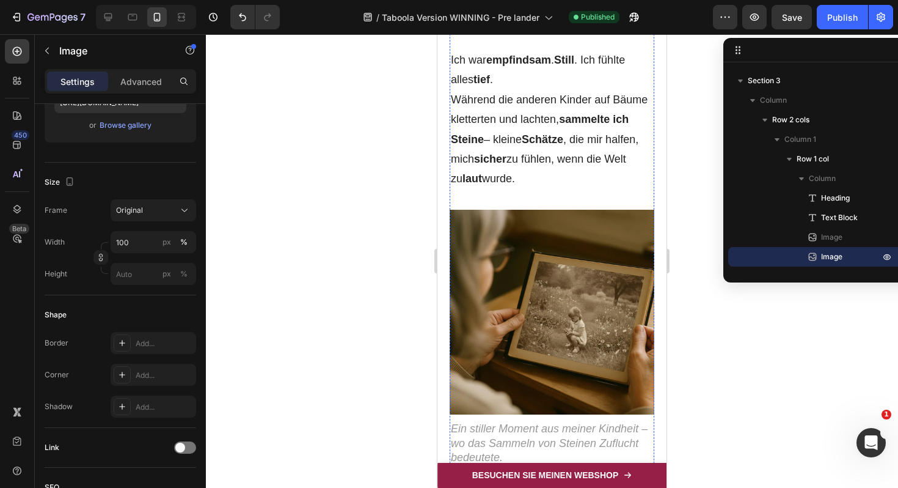
scroll to position [1059, 0]
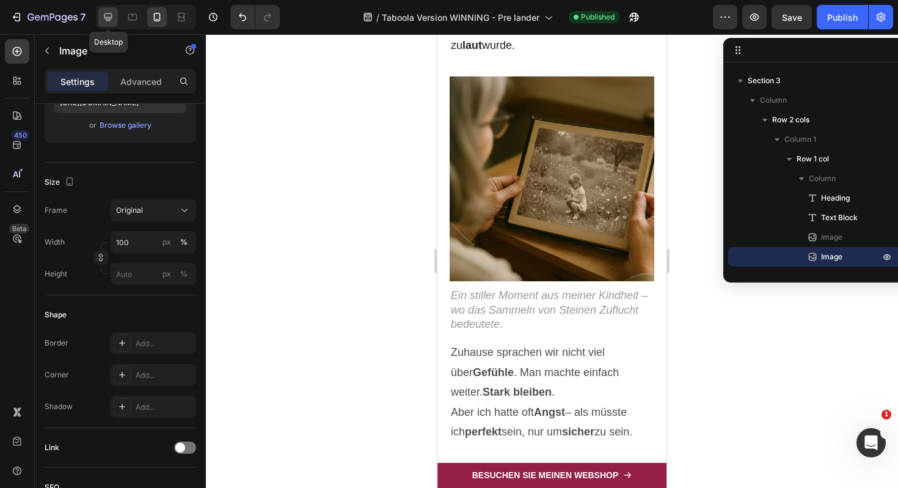
click at [104, 21] on icon at bounding box center [108, 17] width 12 height 12
type input "https://cdn.shopify.com/s/files/1/0617/9264/9365/files/gempages_574378713941017…"
type input "500"
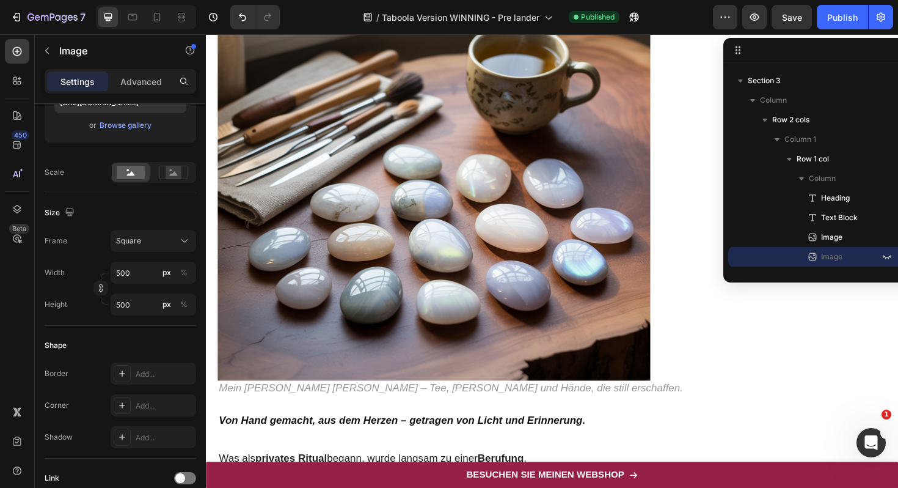
scroll to position [2748, 0]
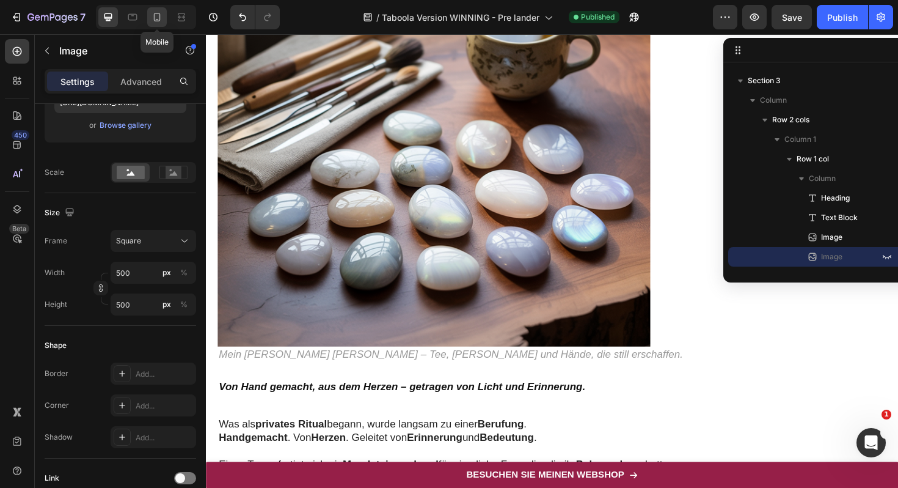
click at [156, 10] on div at bounding box center [157, 17] width 20 height 20
type input "https://cdn.shopify.com/s/files/1/0617/9264/9365/files/gempages_574378713941017…"
type input "100"
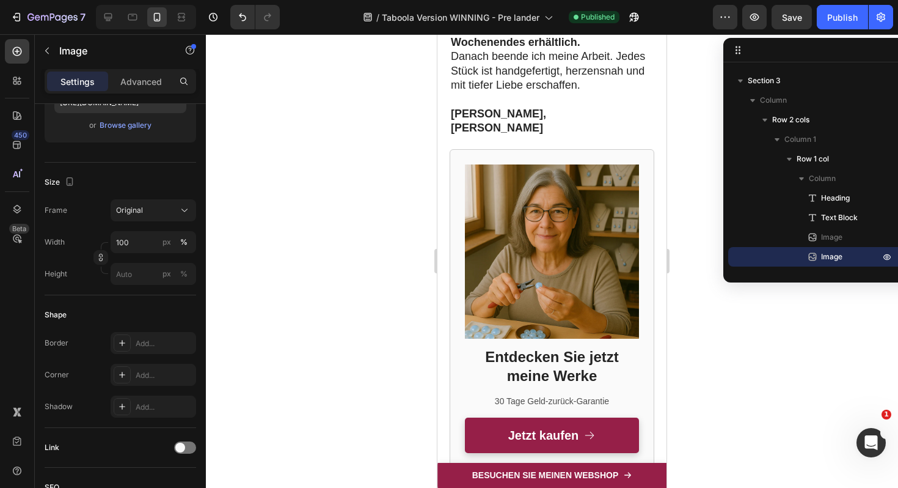
scroll to position [4490, 0]
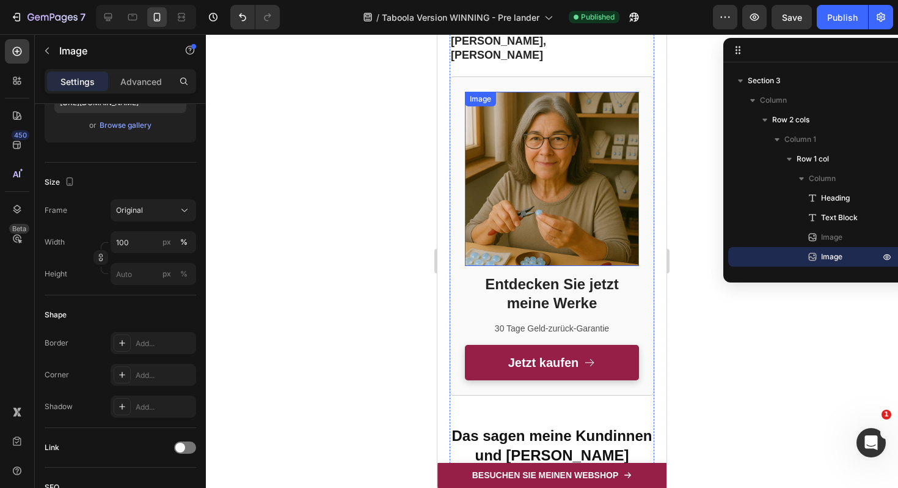
click at [574, 125] on img at bounding box center [552, 179] width 174 height 174
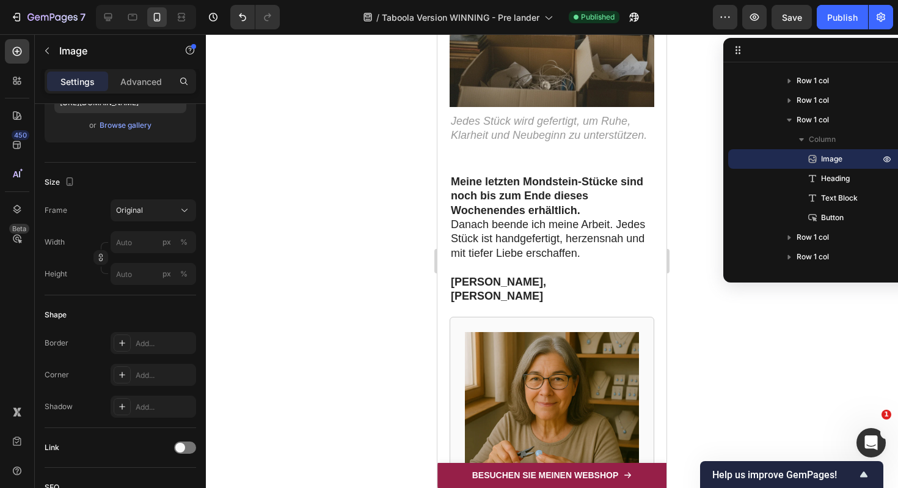
scroll to position [4784, 0]
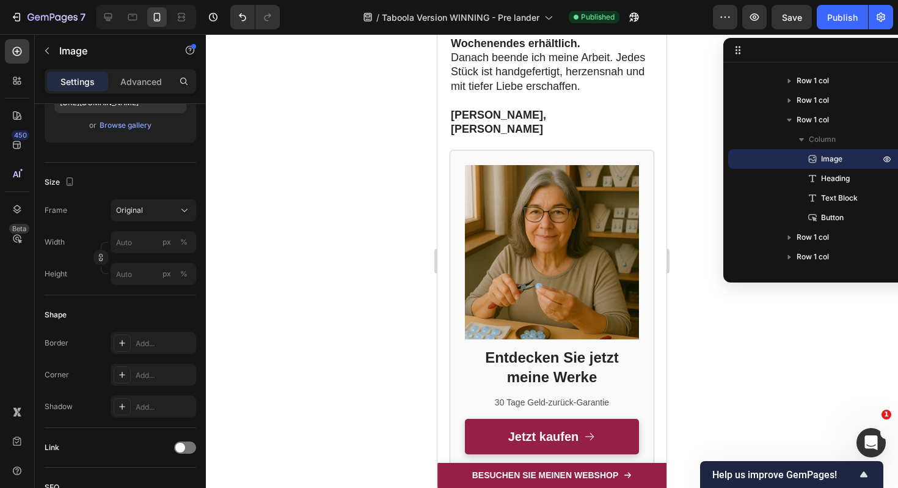
click at [573, 194] on img at bounding box center [552, 252] width 174 height 174
click at [527, 209] on img at bounding box center [552, 252] width 174 height 174
click at [18, 210] on icon at bounding box center [17, 209] width 8 height 9
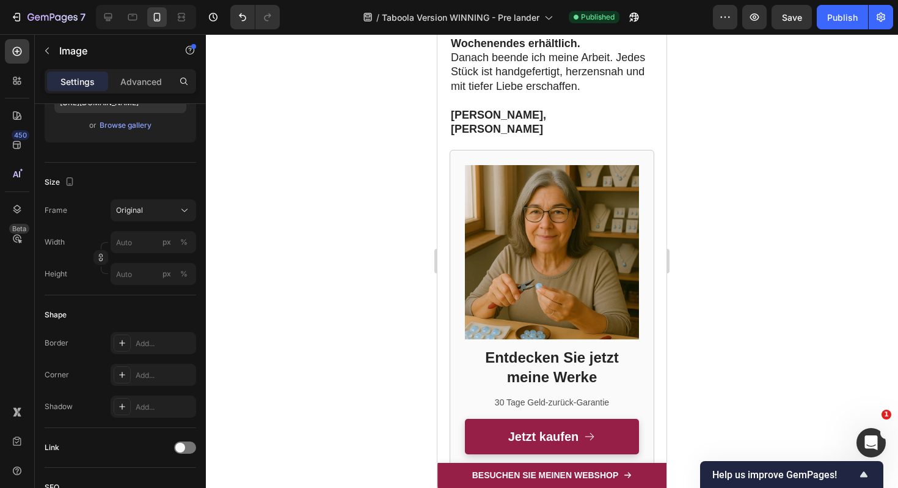
click at [521, 208] on img at bounding box center [552, 252] width 174 height 174
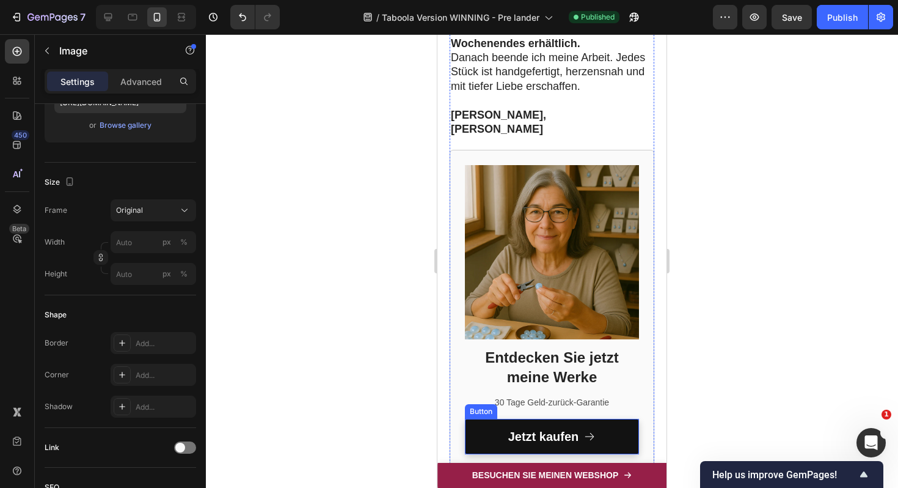
click at [491, 419] on link "Jetzt kaufen" at bounding box center [552, 436] width 174 height 35
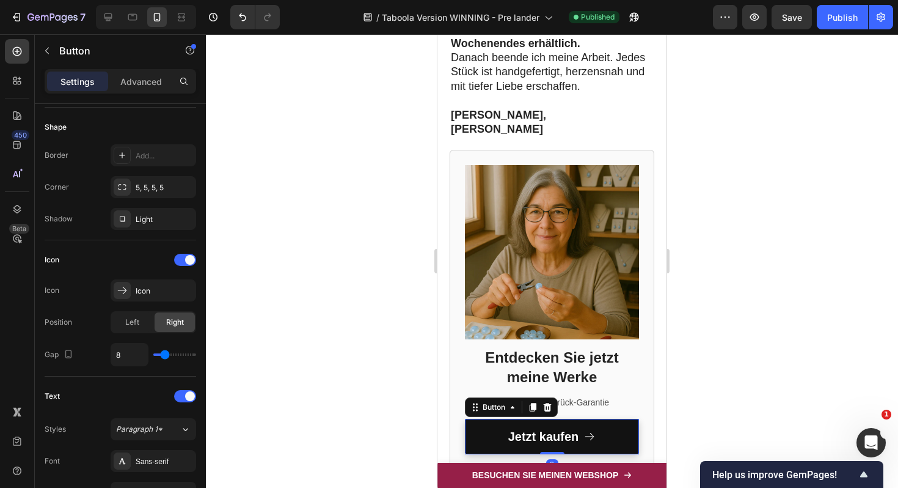
scroll to position [0, 0]
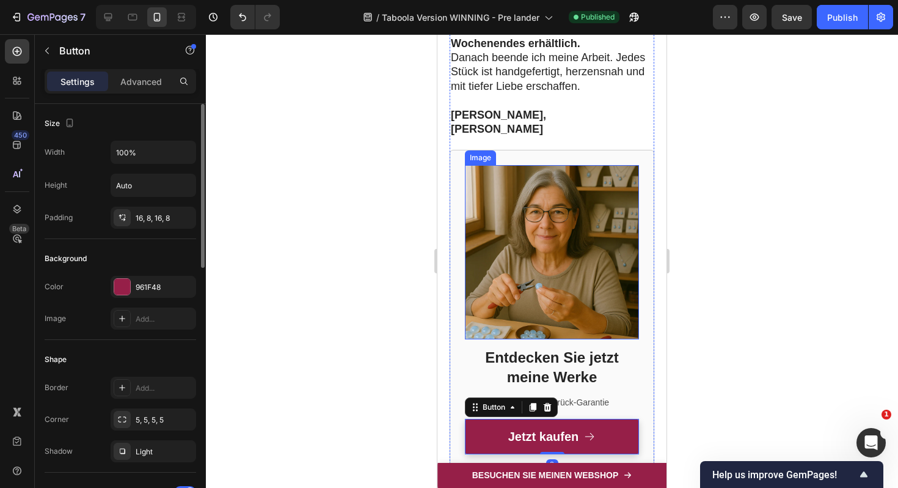
click at [552, 255] on img at bounding box center [552, 252] width 174 height 174
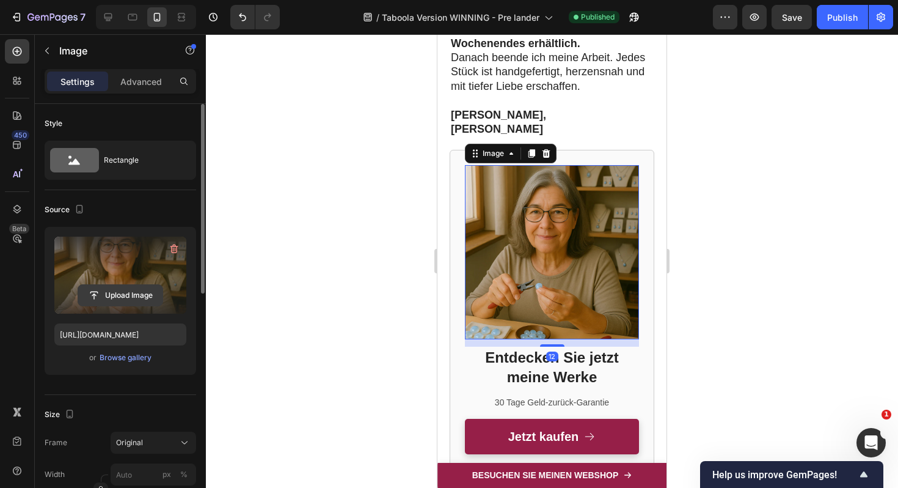
click at [133, 293] on input "file" at bounding box center [120, 295] width 84 height 21
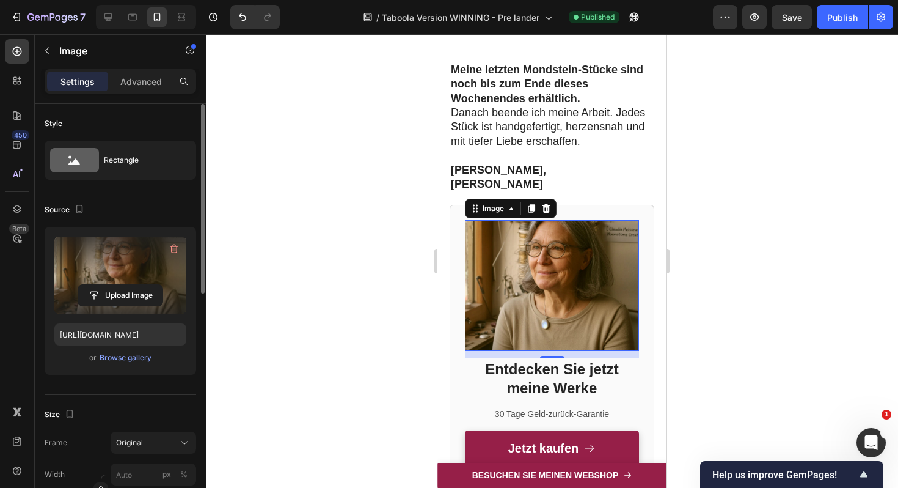
scroll to position [4712, 0]
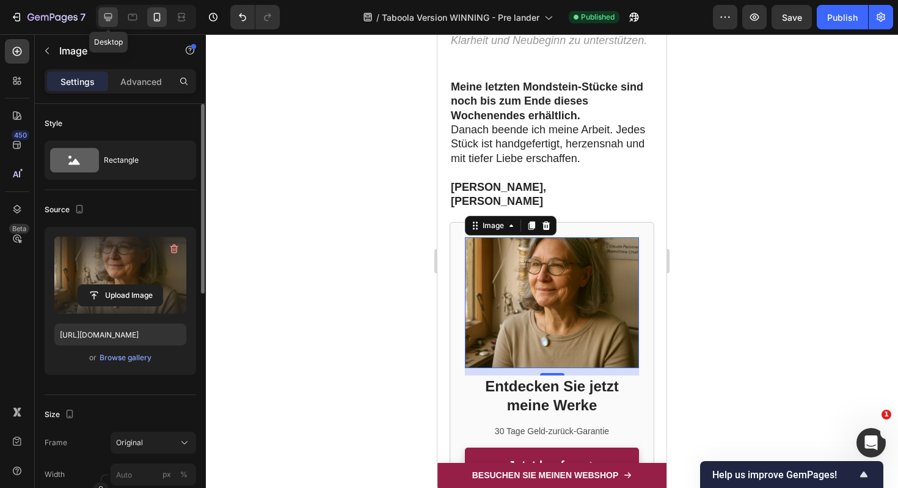
click at [109, 14] on icon at bounding box center [108, 17] width 12 height 12
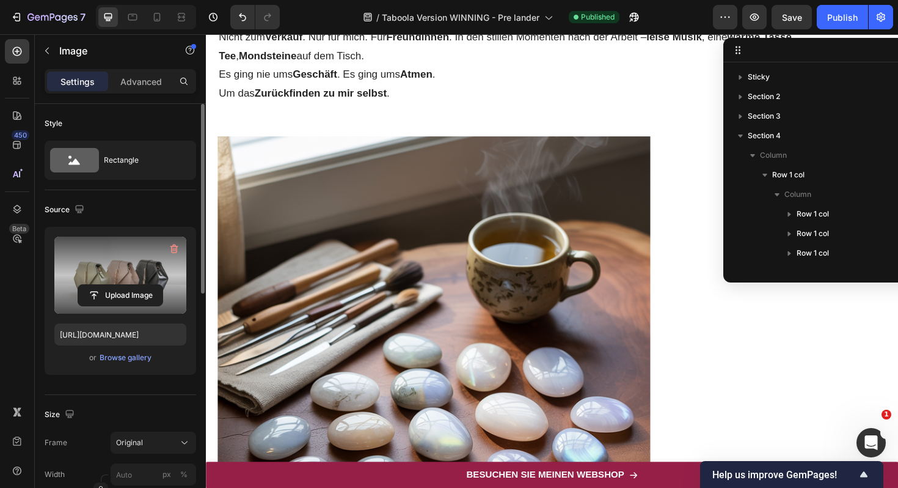
scroll to position [2725, 0]
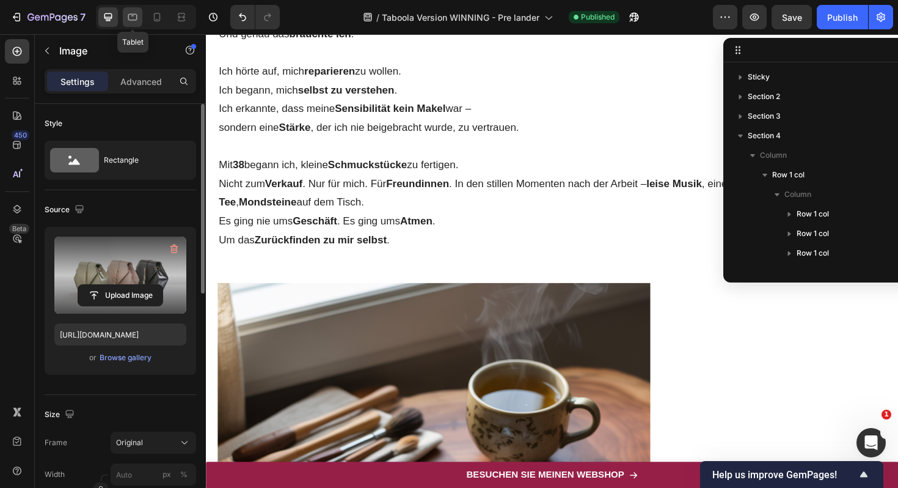
click at [139, 16] on div at bounding box center [133, 17] width 20 height 20
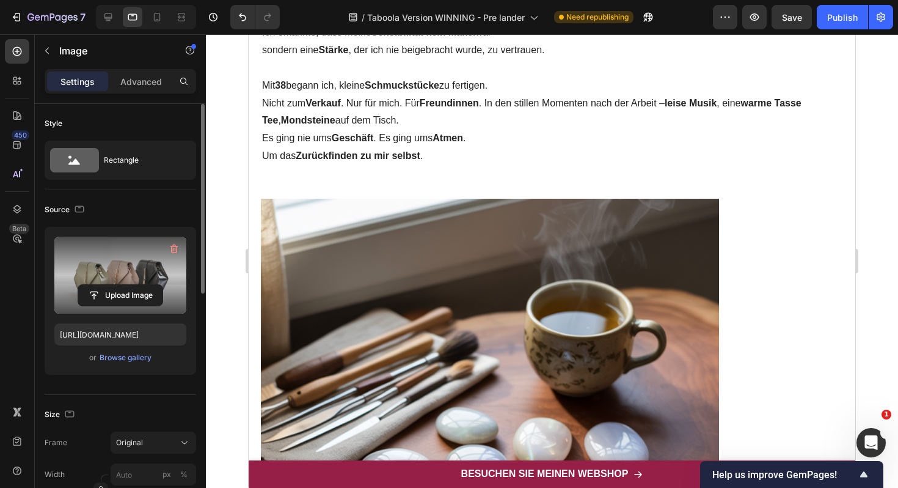
scroll to position [2586, 0]
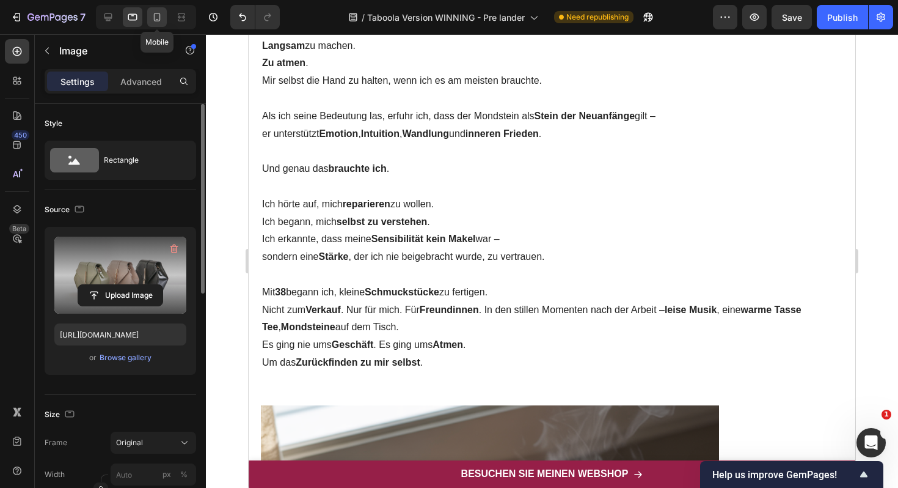
click at [159, 13] on icon at bounding box center [157, 17] width 12 height 12
type input "https://cdn.shopify.com/s/files/1/0617/9264/9365/files/gempages_574378713941017…"
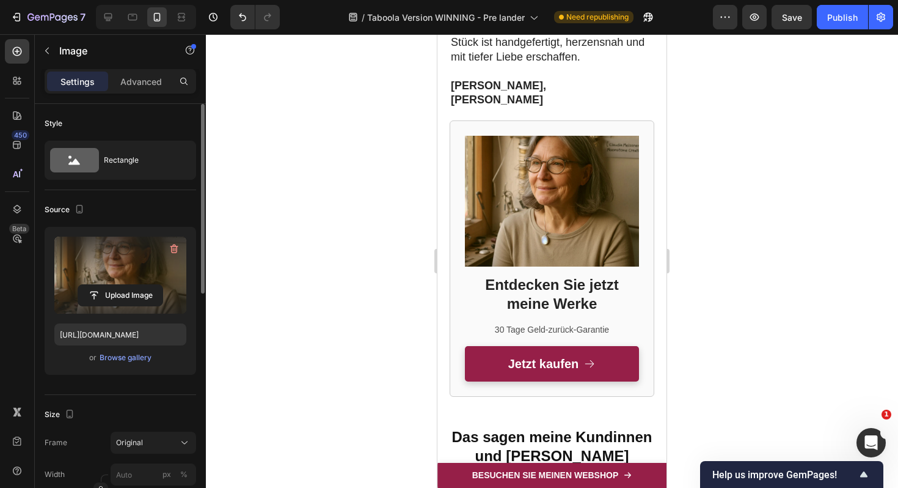
scroll to position [4814, 0]
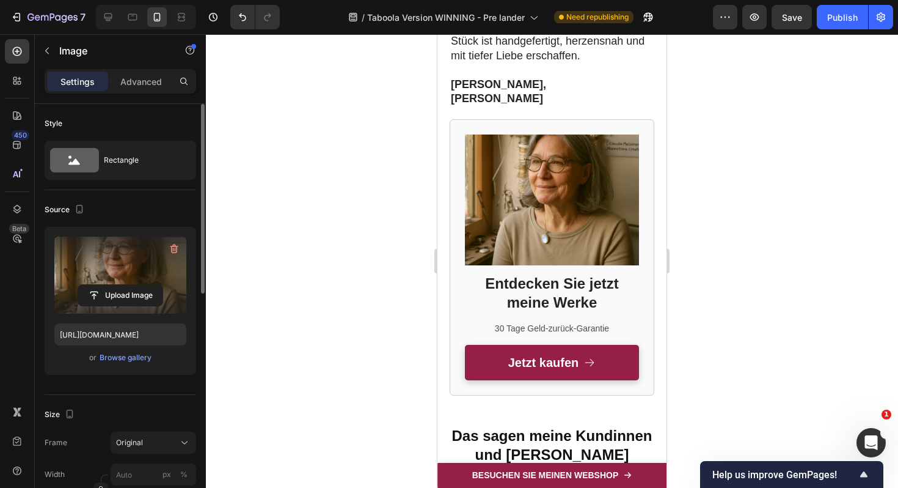
click at [576, 147] on img at bounding box center [552, 199] width 174 height 131
click at [48, 51] on icon "button" at bounding box center [47, 51] width 10 height 10
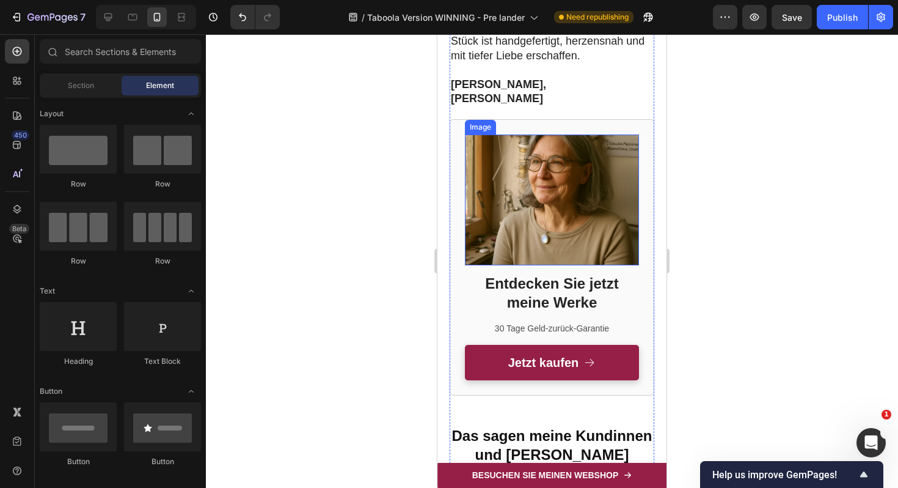
click at [562, 152] on img at bounding box center [552, 199] width 174 height 131
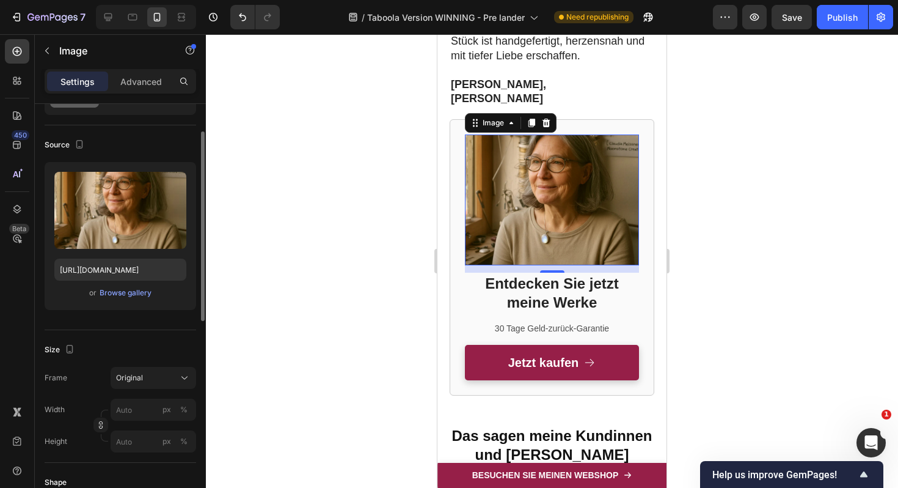
scroll to position [26, 0]
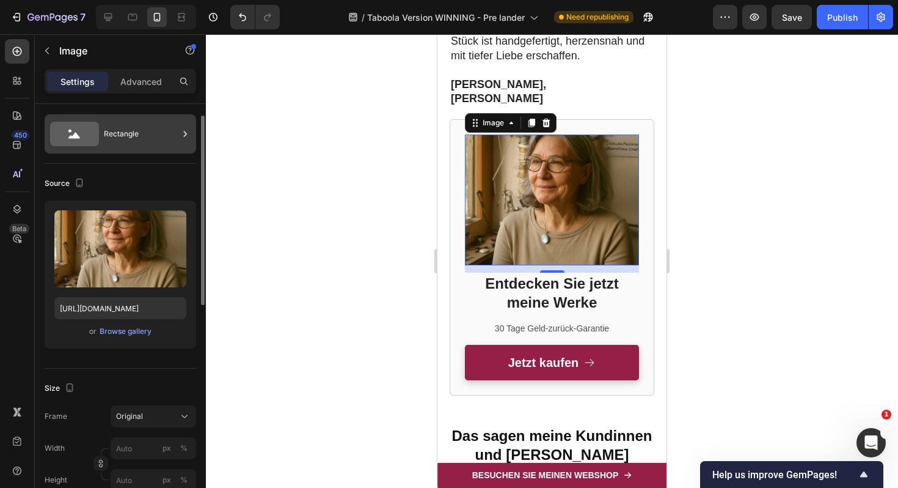
click at [141, 136] on div "Rectangle" at bounding box center [141, 134] width 75 height 28
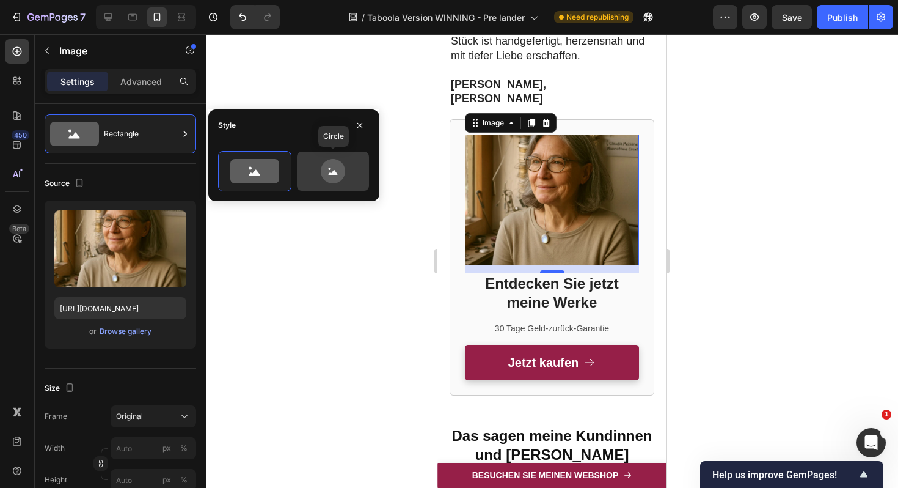
click at [321, 181] on icon at bounding box center [332, 171] width 57 height 24
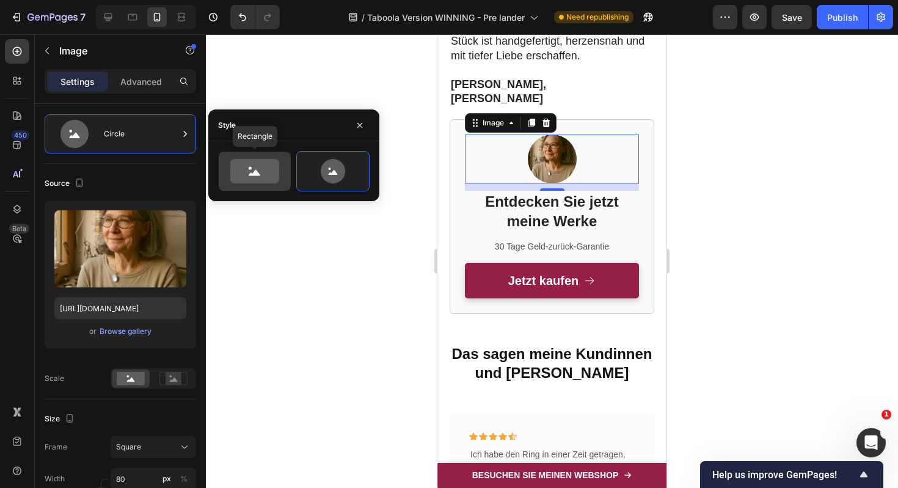
click at [264, 174] on icon at bounding box center [254, 171] width 49 height 24
type input "100"
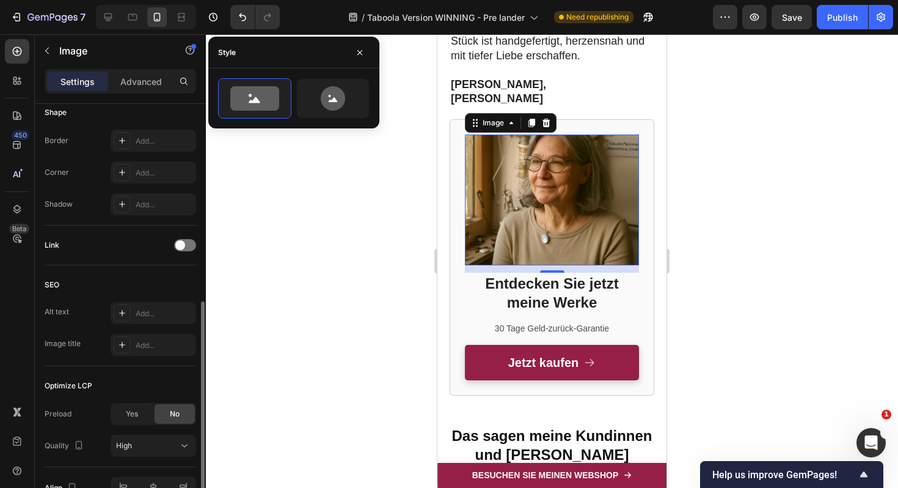
scroll to position [504, 0]
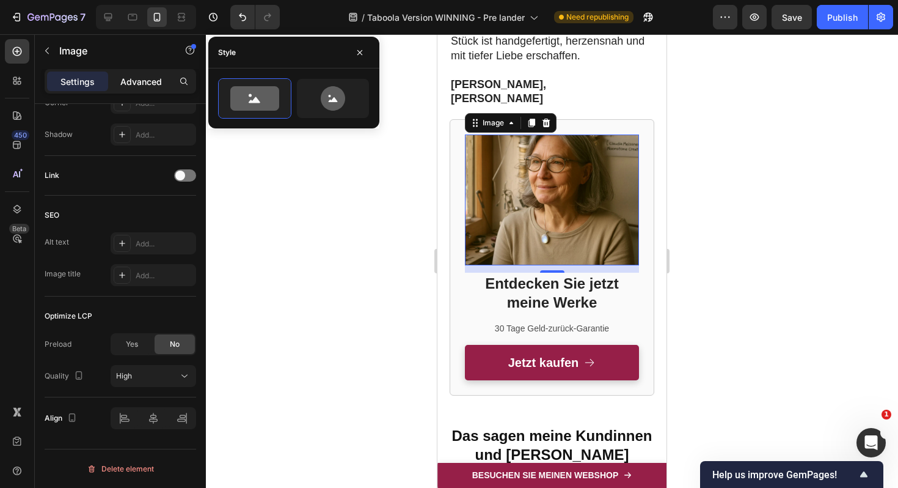
click at [150, 80] on p "Advanced" at bounding box center [141, 81] width 42 height 13
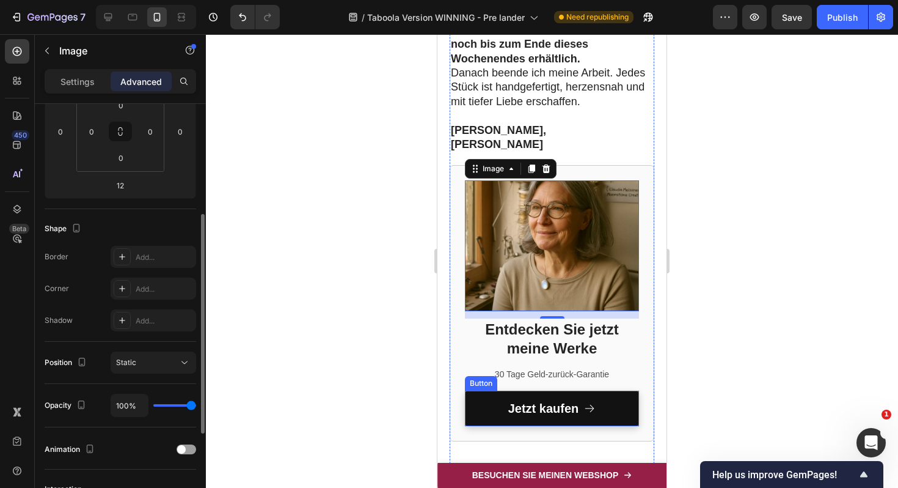
scroll to position [4776, 0]
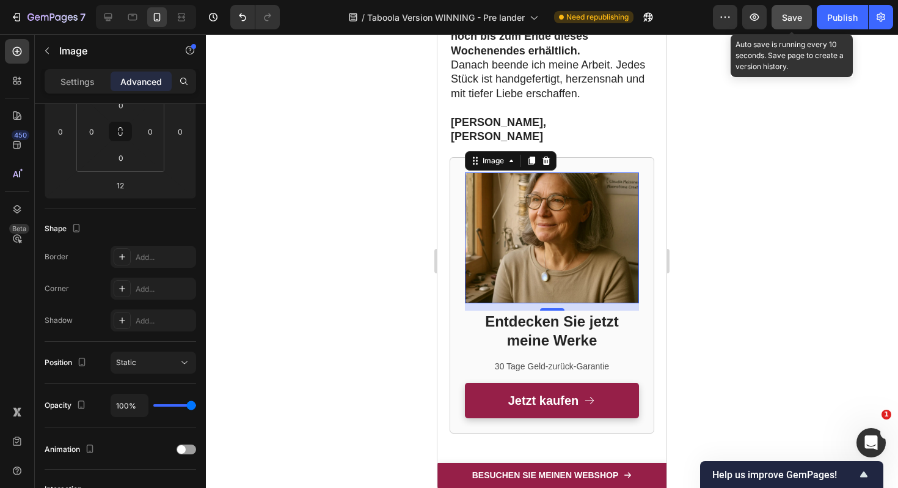
click at [803, 12] on button "Save" at bounding box center [792, 17] width 40 height 24
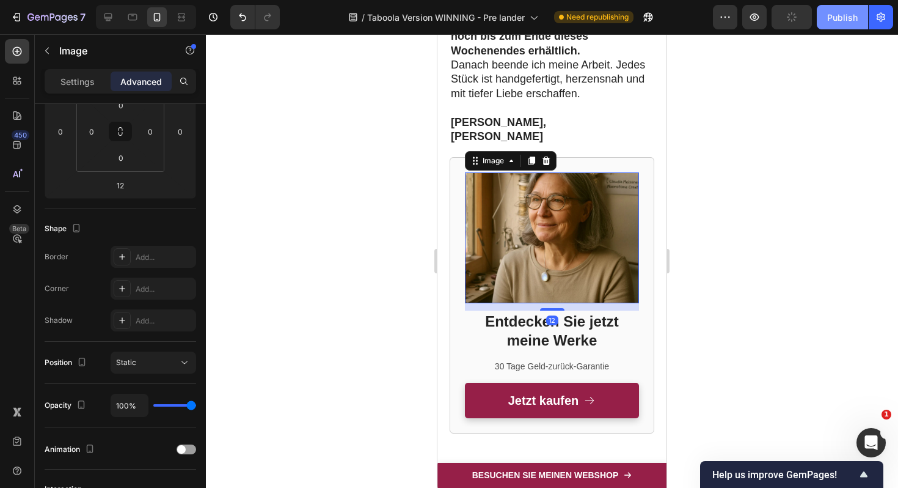
click at [844, 14] on div "Publish" at bounding box center [842, 17] width 31 height 13
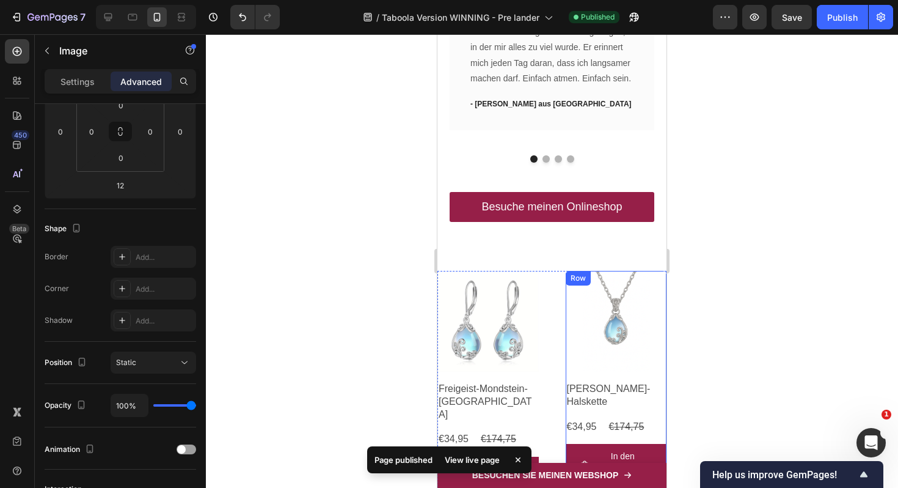
scroll to position [5317, 0]
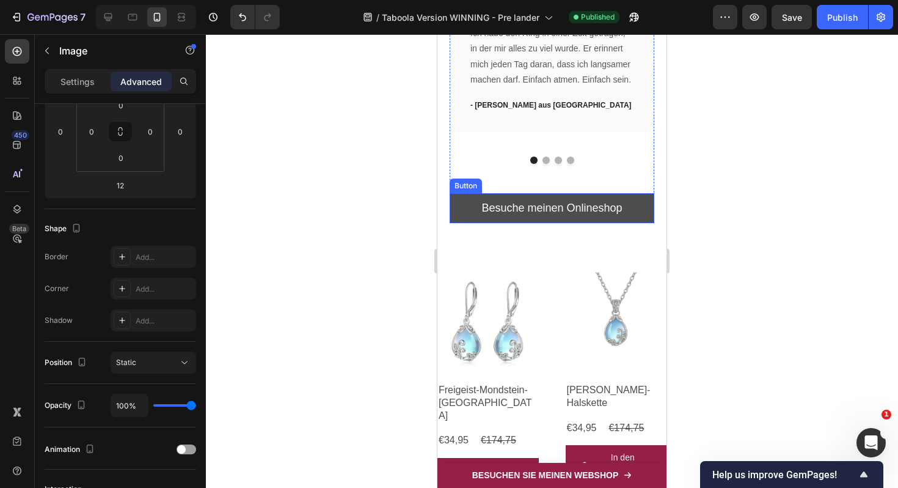
click at [636, 193] on link "Besuche meinen Onlineshop" at bounding box center [552, 207] width 205 height 29
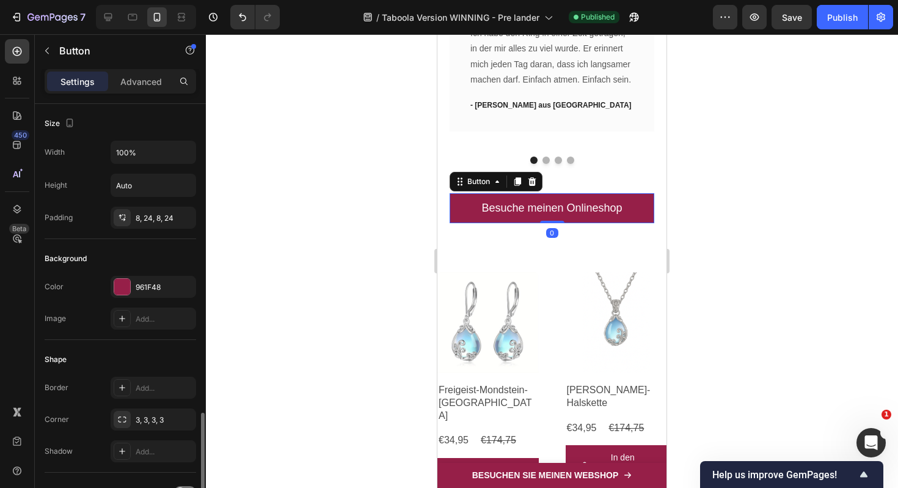
scroll to position [553, 0]
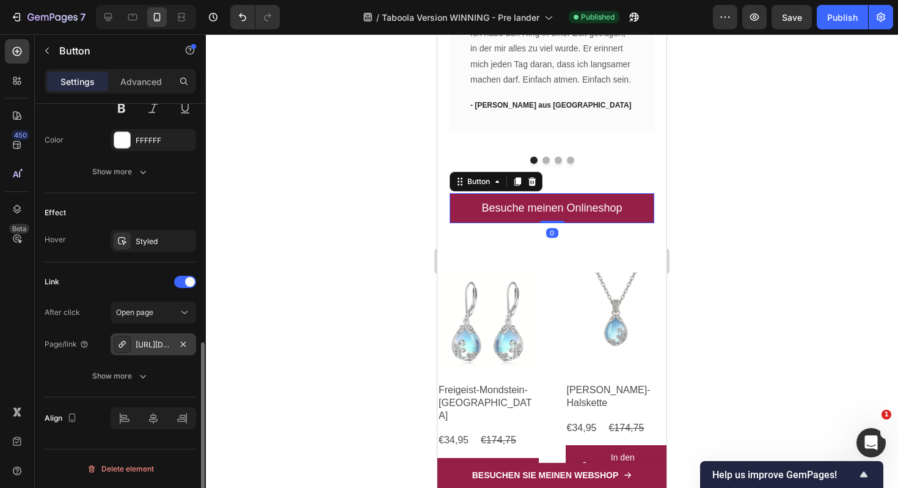
click at [145, 345] on div "https://www.claudia-schmuckatelier.com/moonstone" at bounding box center [153, 344] width 35 height 11
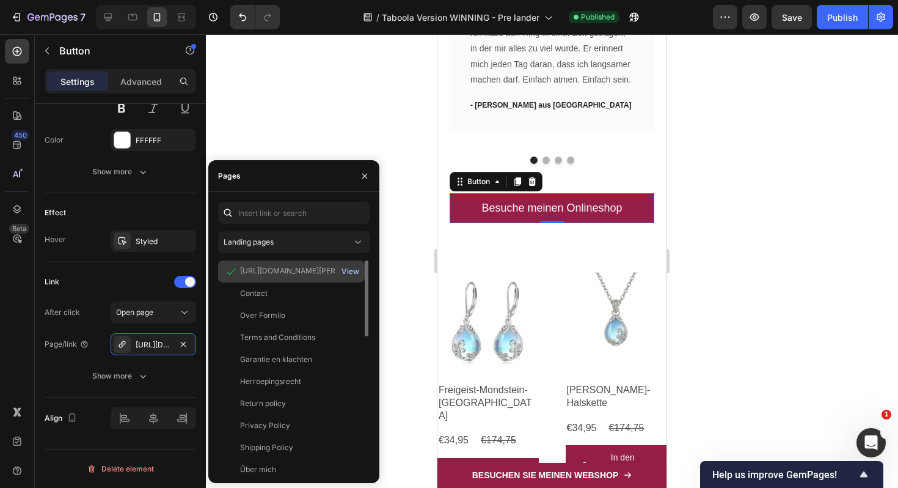
click at [351, 270] on div "View" at bounding box center [351, 271] width 18 height 11
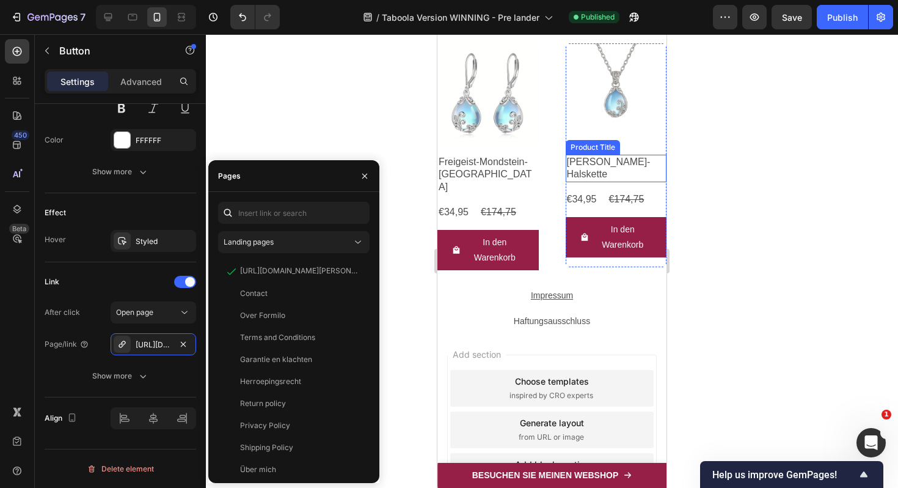
scroll to position [5357, 0]
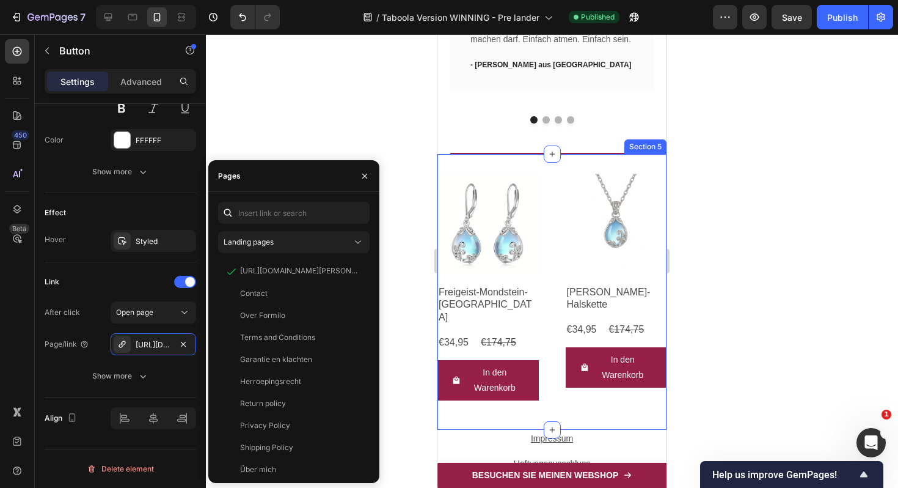
click at [456, 166] on div "Product Images Freigeist-Mondstein-Ohrringe Product Title €34,95 Product Price …" at bounding box center [551, 292] width 229 height 276
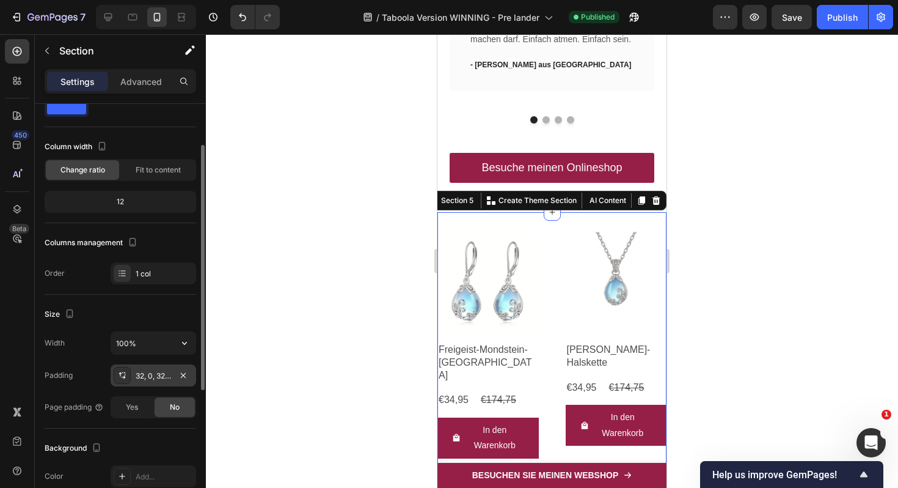
scroll to position [52, 0]
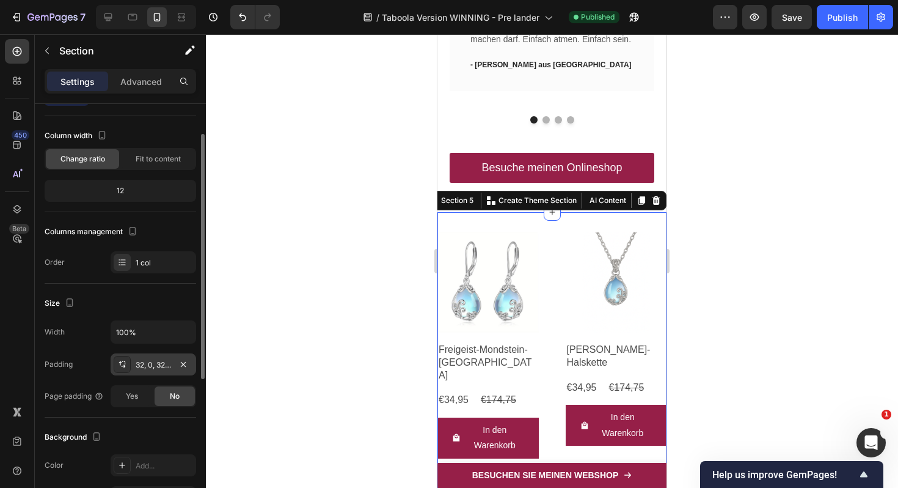
click at [143, 364] on div "32, 0, 32, 0" at bounding box center [153, 364] width 35 height 11
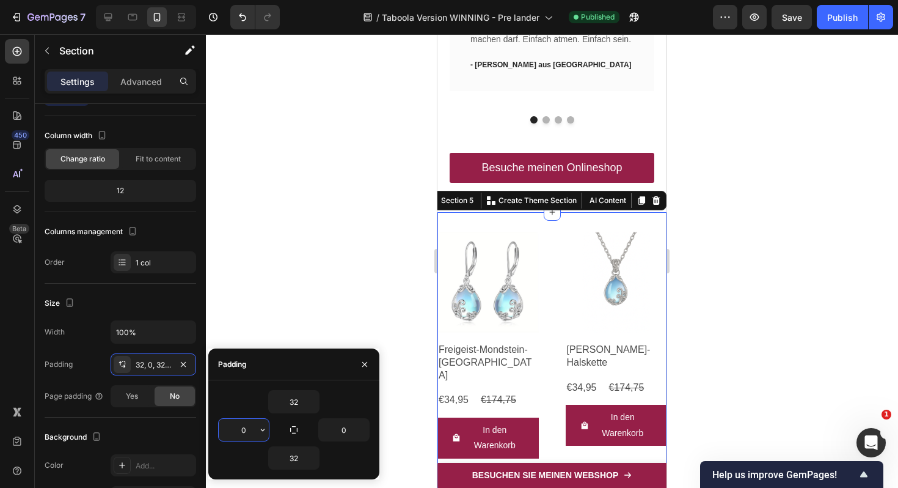
click at [238, 426] on input "0" at bounding box center [244, 430] width 50 height 22
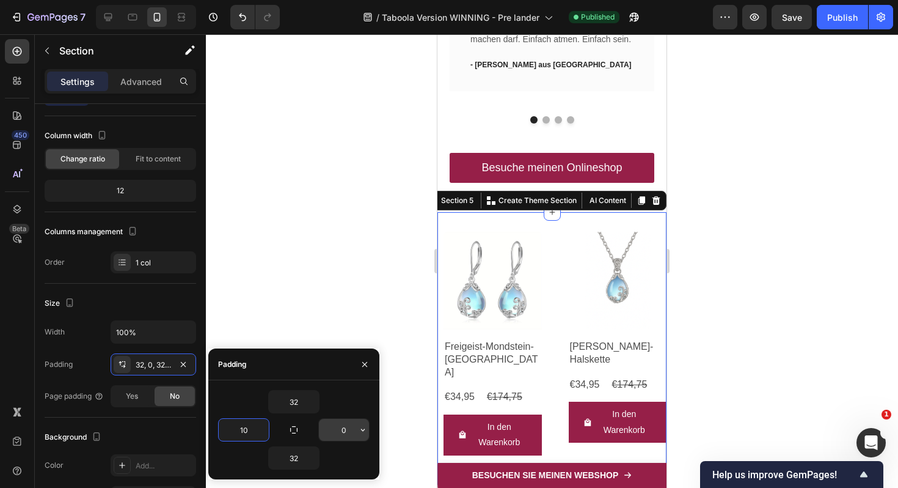
type input "10"
click at [340, 423] on input "0" at bounding box center [344, 430] width 50 height 22
type input "10"
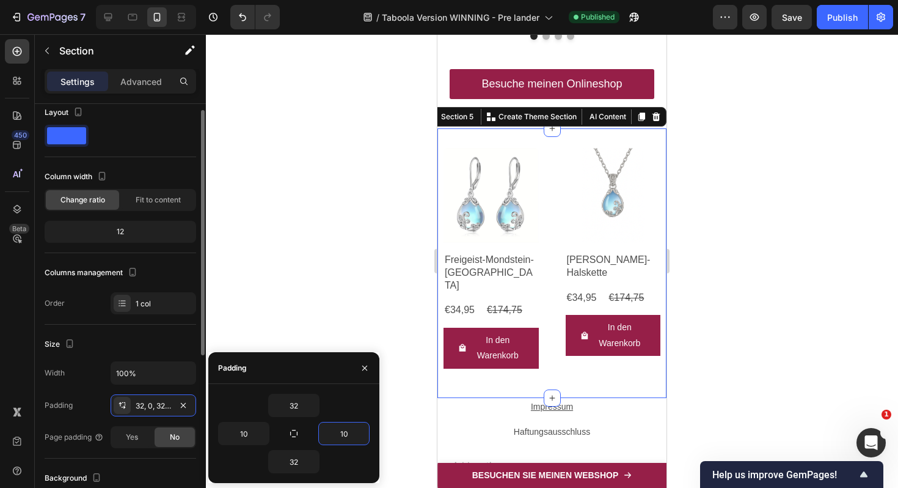
scroll to position [0, 0]
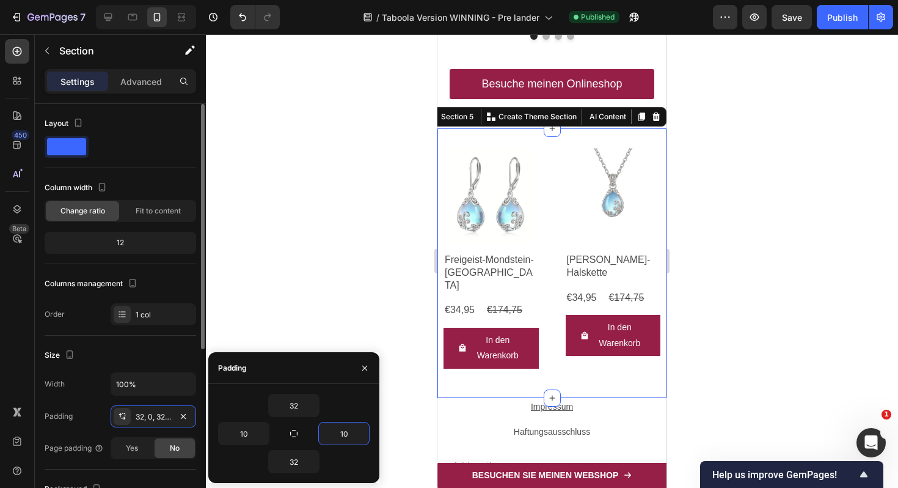
click at [166, 152] on div at bounding box center [121, 147] width 152 height 22
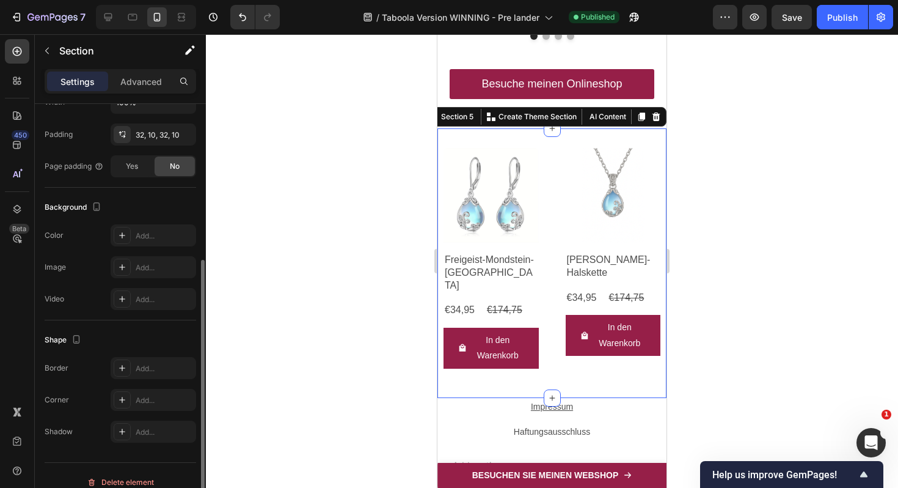
scroll to position [295, 0]
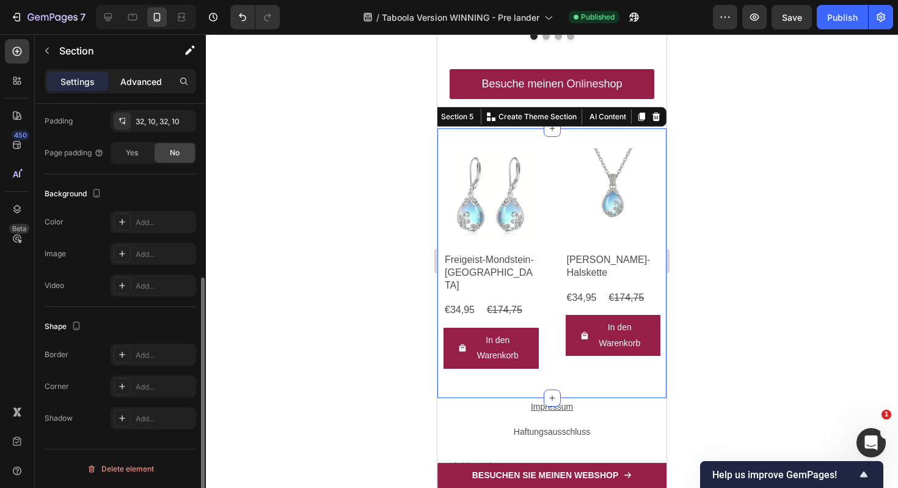
click at [132, 77] on p "Advanced" at bounding box center [141, 81] width 42 height 13
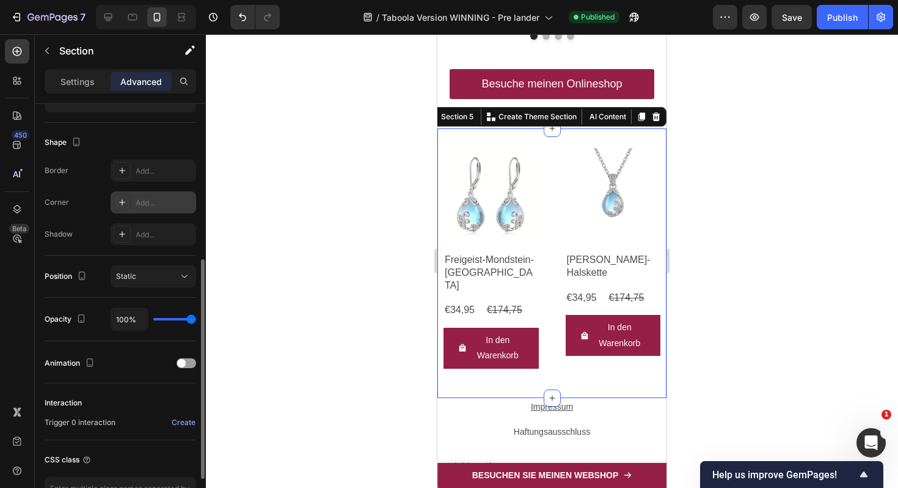
scroll to position [0, 0]
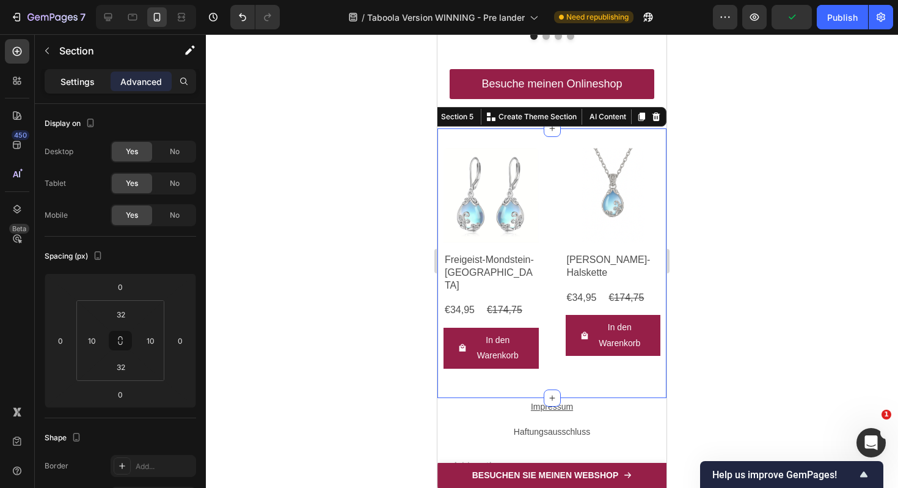
click at [73, 82] on p "Settings" at bounding box center [77, 81] width 34 height 13
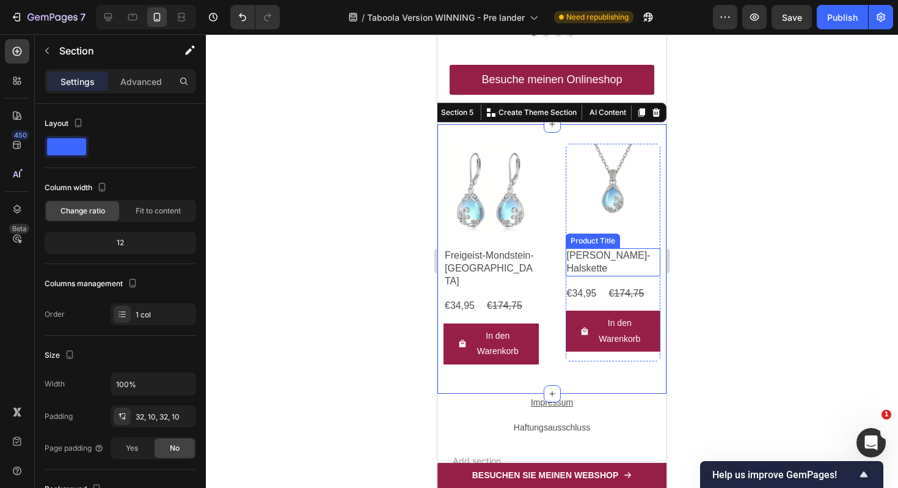
scroll to position [5451, 0]
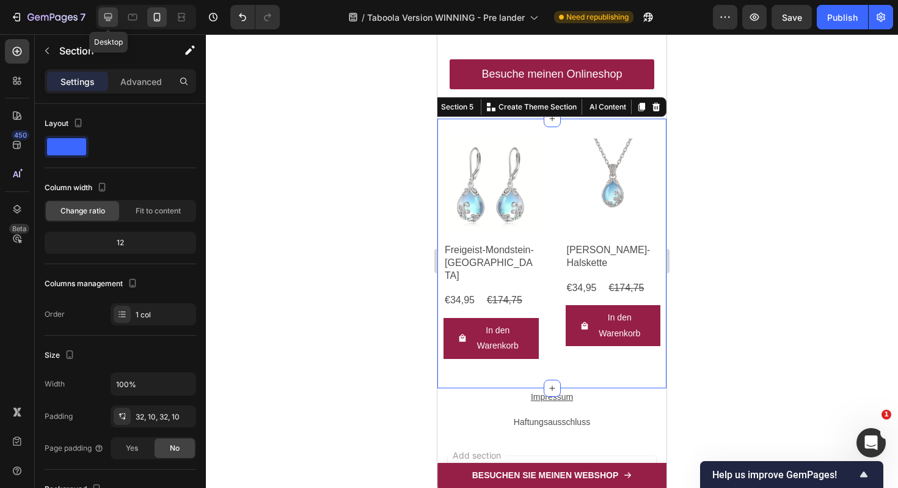
click at [111, 17] on icon at bounding box center [108, 17] width 8 height 8
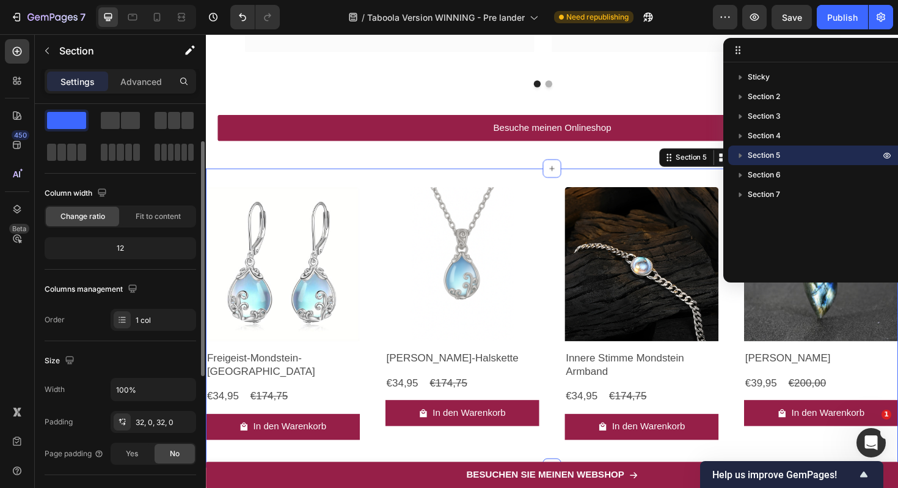
scroll to position [56, 0]
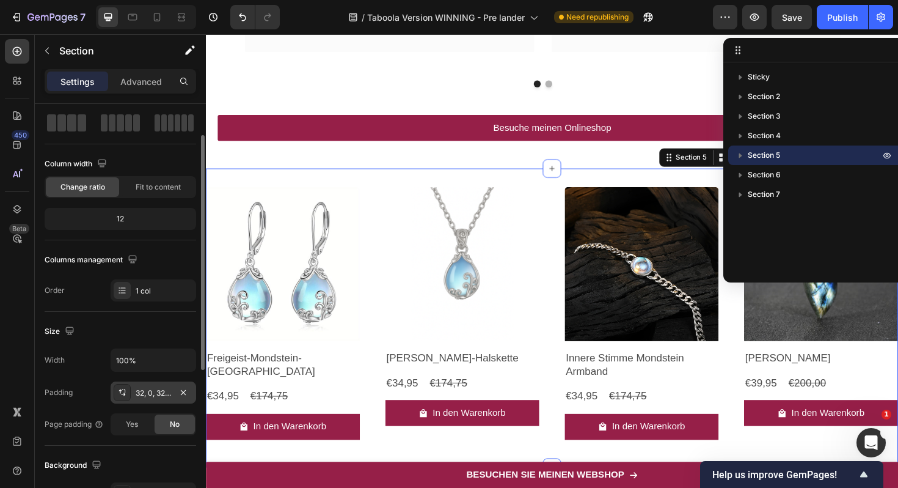
click at [144, 390] on div "32, 0, 32, 0" at bounding box center [153, 392] width 35 height 11
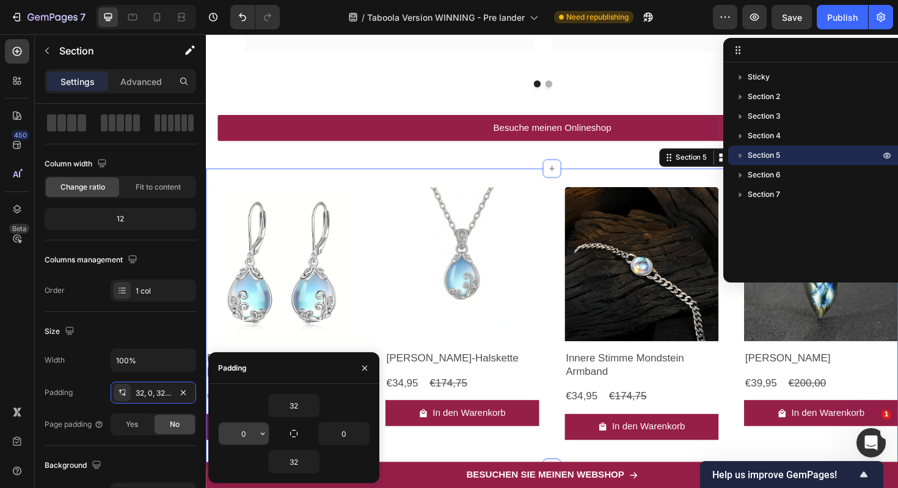
click at [244, 430] on input "0" at bounding box center [244, 433] width 50 height 22
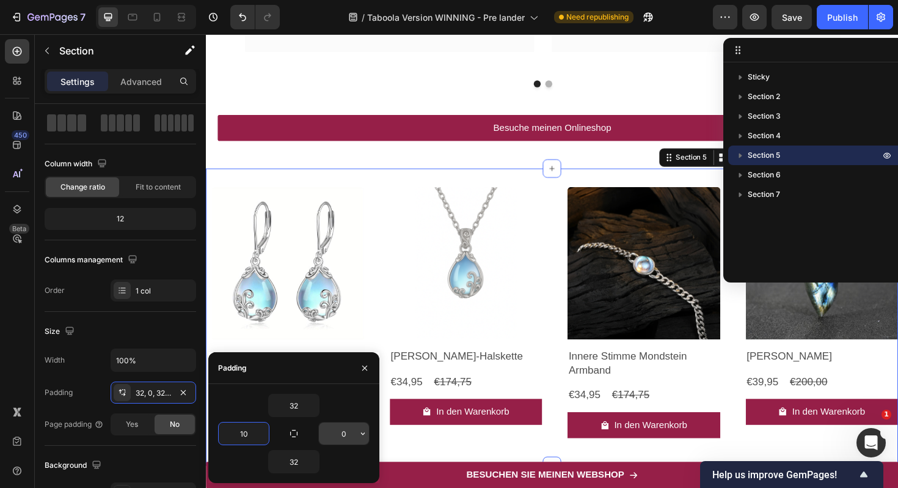
type input "10"
click at [343, 431] on input "0" at bounding box center [344, 433] width 50 height 22
type input "10"
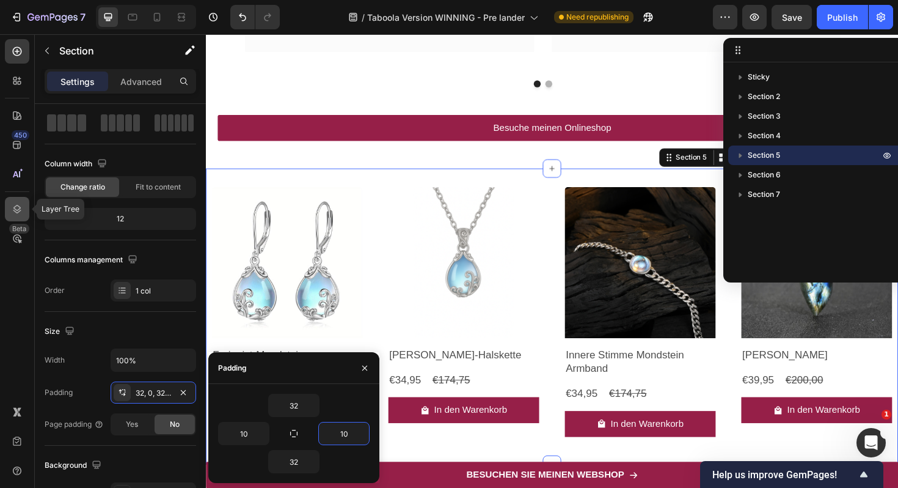
click at [10, 205] on div at bounding box center [17, 209] width 24 height 24
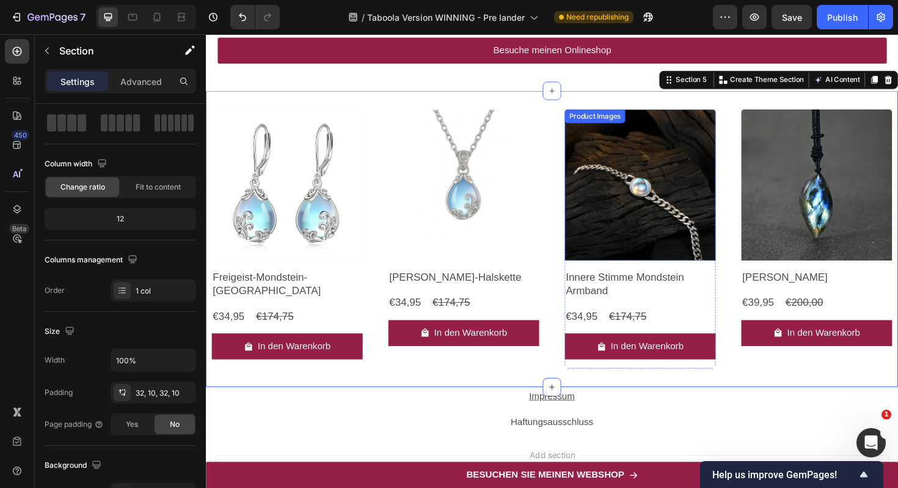
scroll to position [4877, 0]
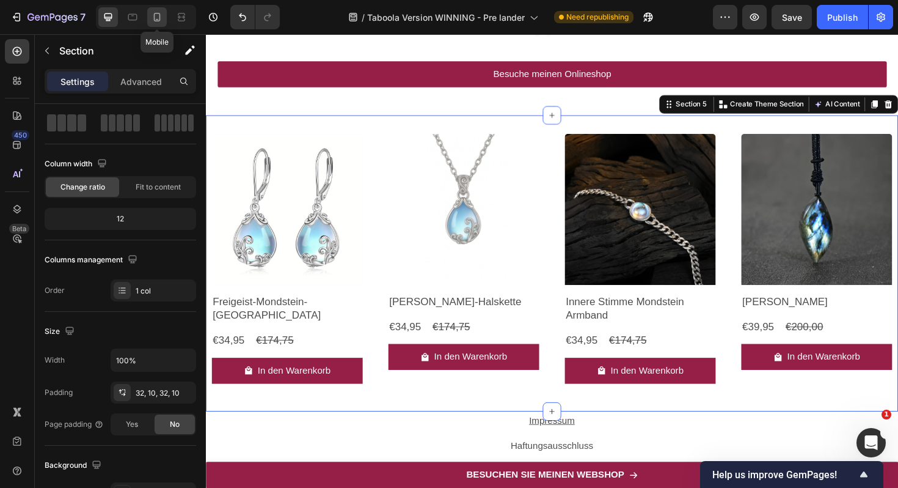
click at [152, 19] on icon at bounding box center [157, 17] width 12 height 12
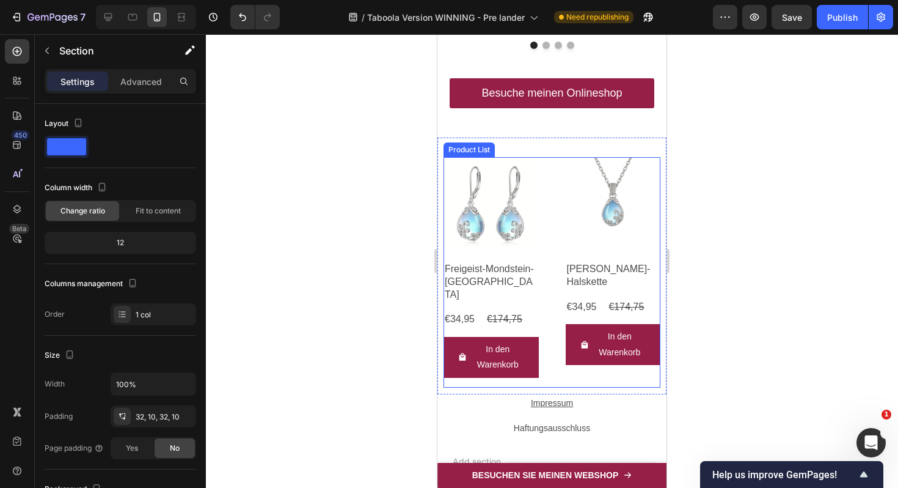
scroll to position [5450, 0]
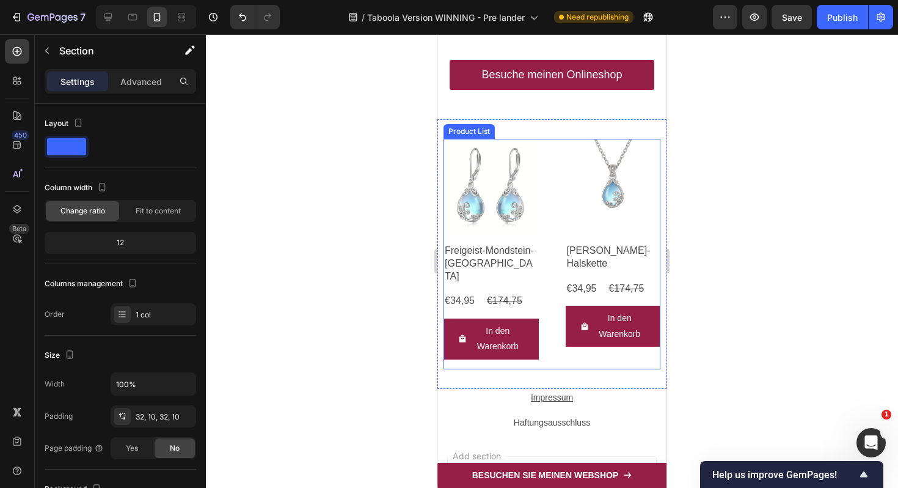
click at [552, 287] on div "Product Images Freigeist-Mondstein-Ohrringe Product Title €34,95 Product Price …" at bounding box center [552, 254] width 217 height 230
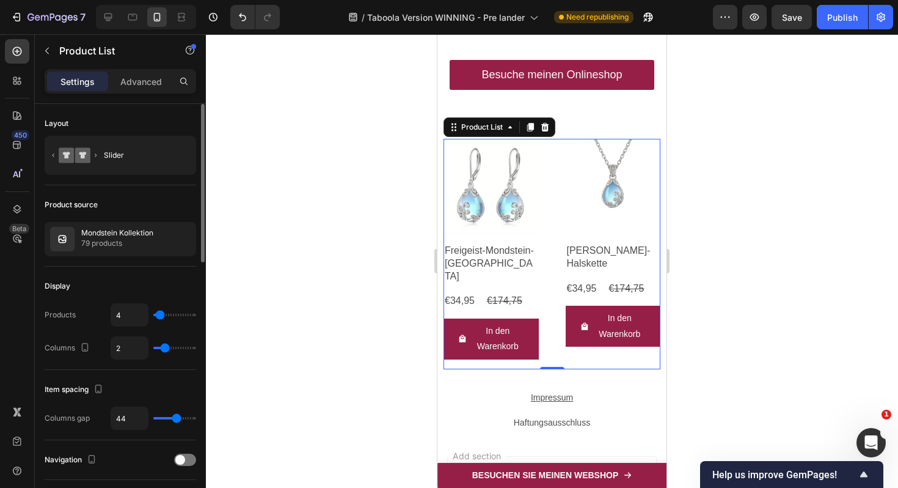
type input "3"
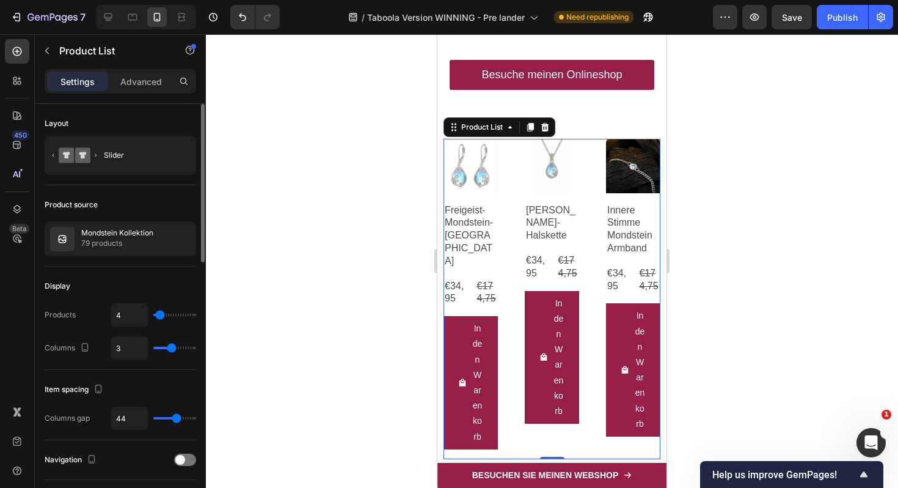
type input "2"
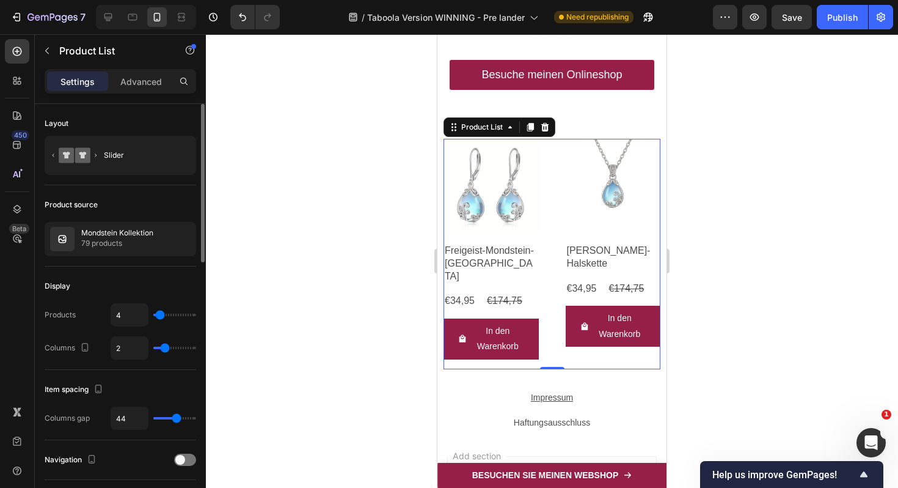
click at [166, 347] on input "range" at bounding box center [174, 347] width 43 height 2
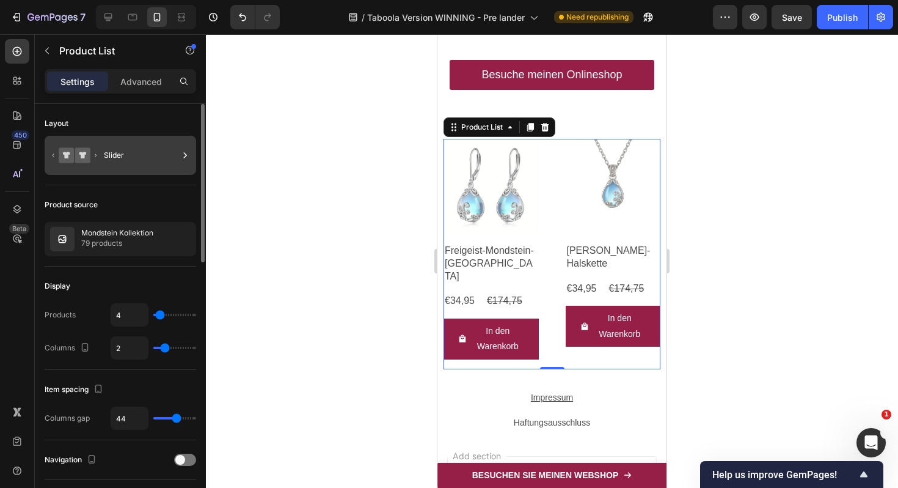
click at [152, 152] on div "Slider" at bounding box center [141, 155] width 75 height 28
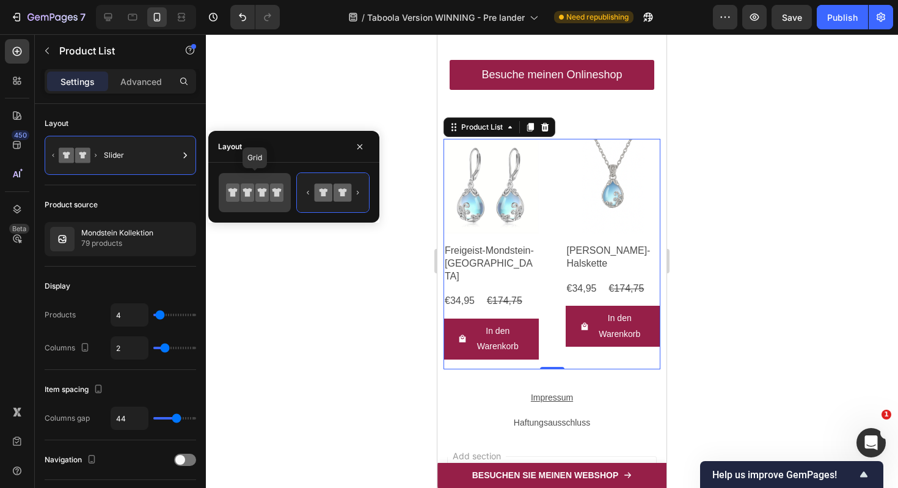
click at [274, 198] on icon at bounding box center [276, 192] width 13 height 18
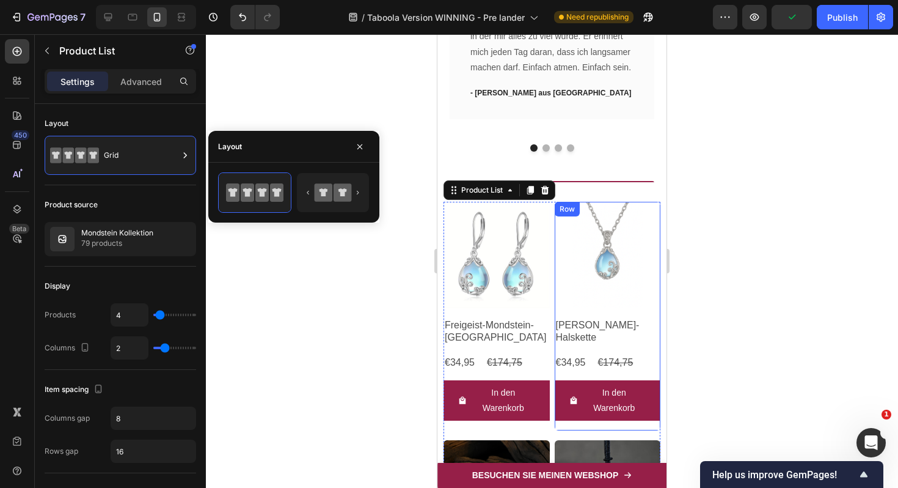
scroll to position [5328, 0]
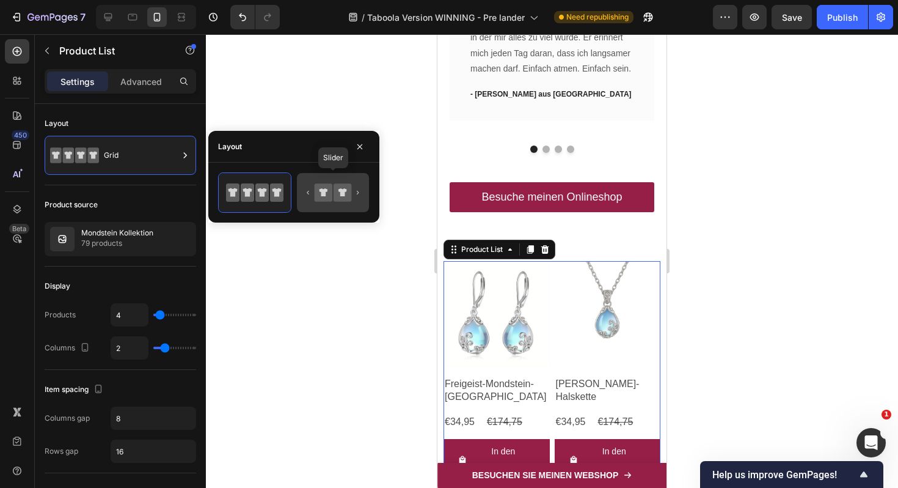
click at [319, 187] on icon at bounding box center [324, 192] width 18 height 18
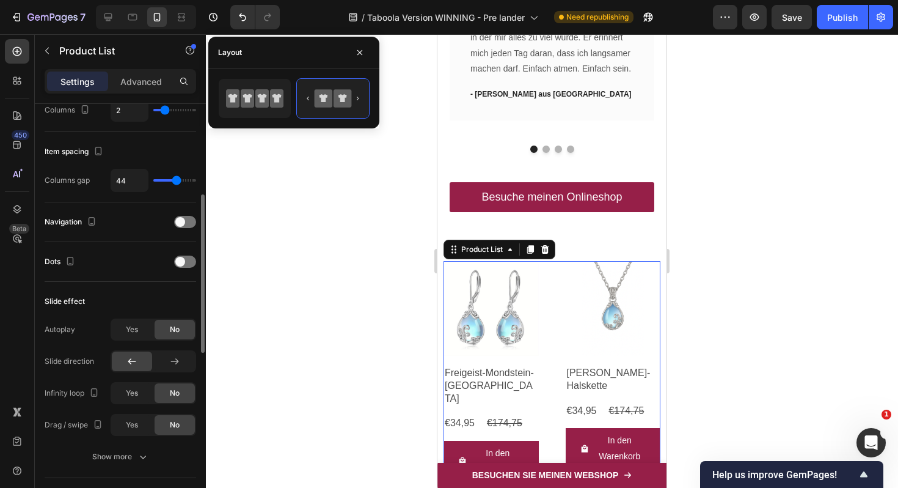
scroll to position [238, 0]
click at [184, 260] on span at bounding box center [180, 261] width 10 height 10
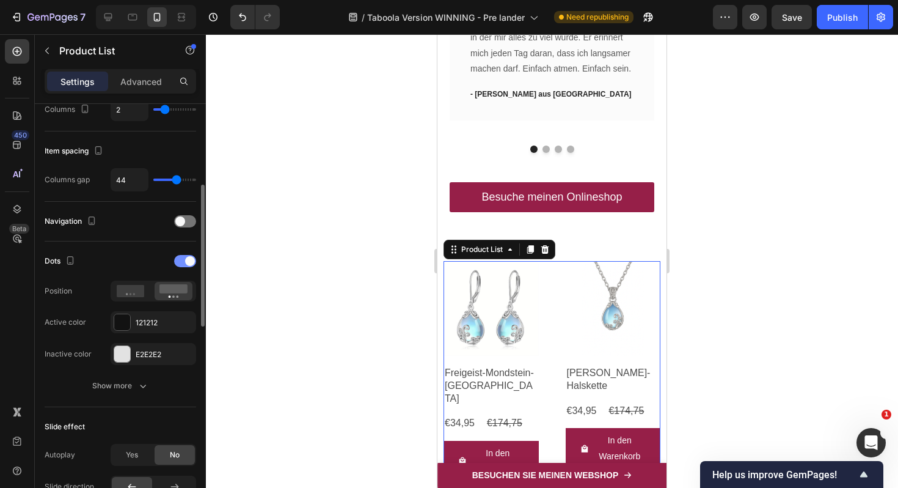
click at [184, 260] on div at bounding box center [185, 261] width 22 height 12
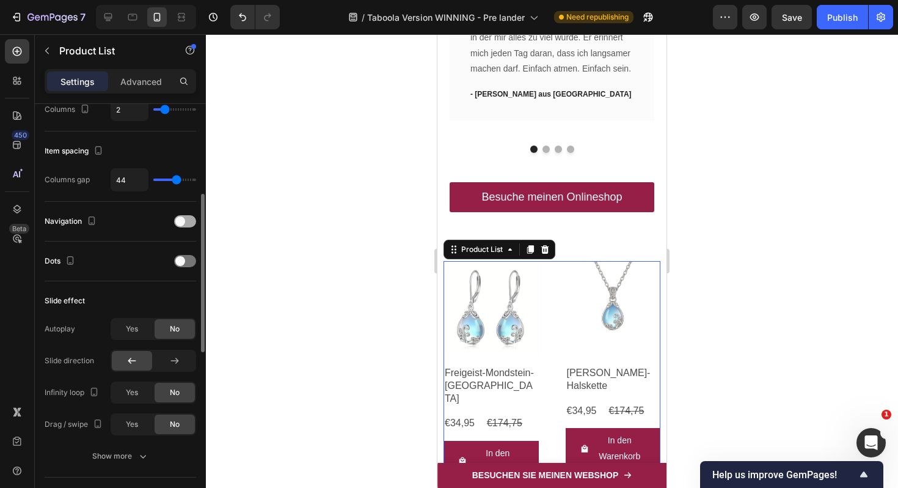
click at [181, 216] on span at bounding box center [180, 221] width 10 height 10
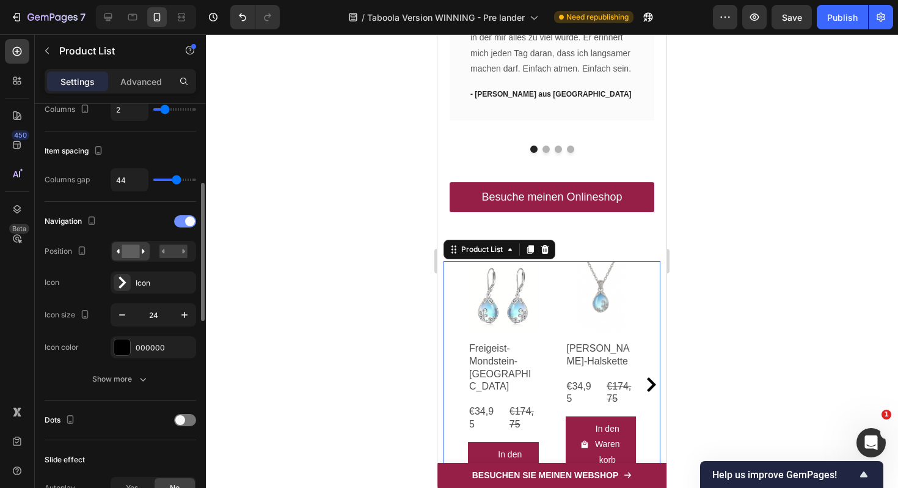
click at [181, 217] on div at bounding box center [185, 221] width 22 height 12
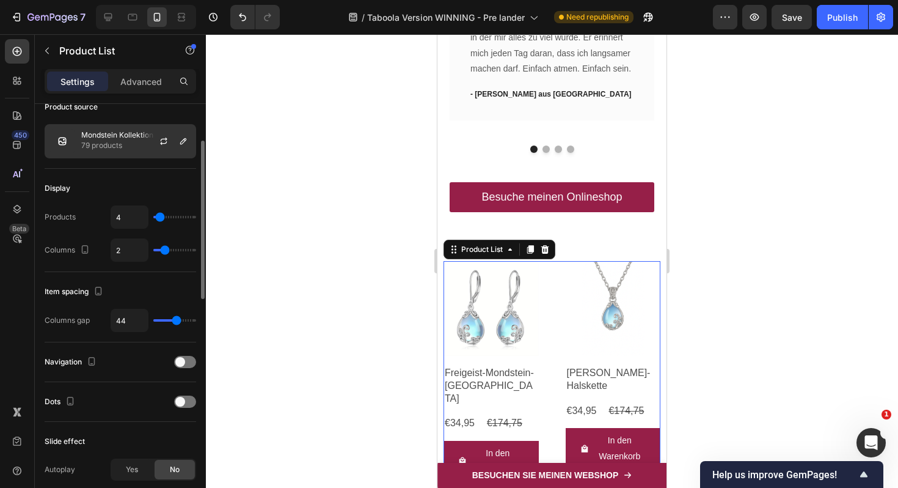
scroll to position [0, 0]
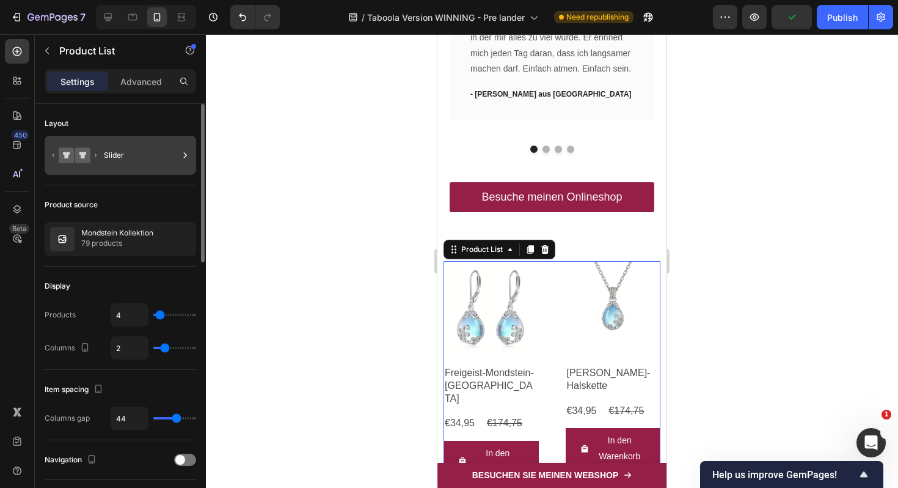
click at [98, 146] on icon at bounding box center [74, 155] width 49 height 28
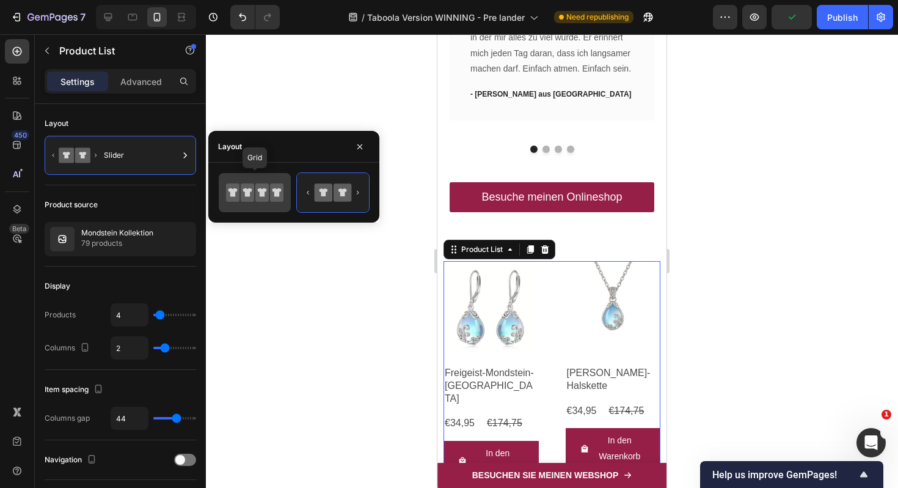
click at [236, 202] on icon at bounding box center [254, 192] width 57 height 24
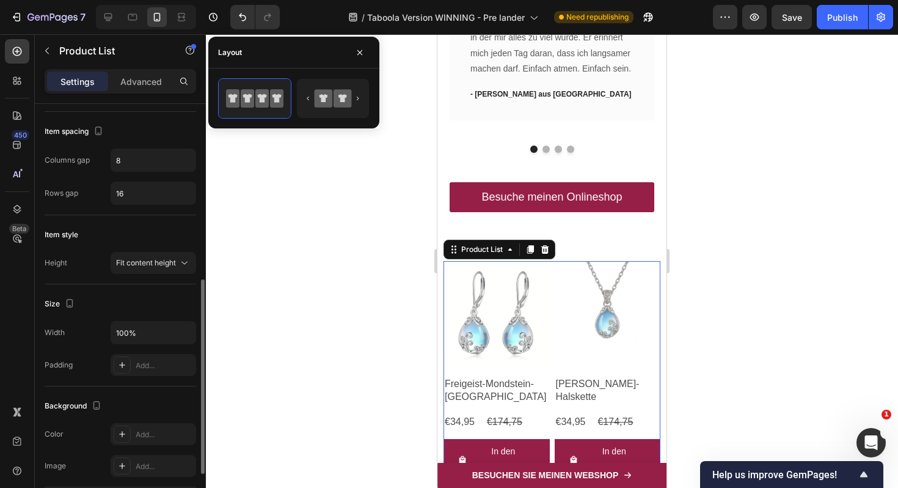
scroll to position [353, 0]
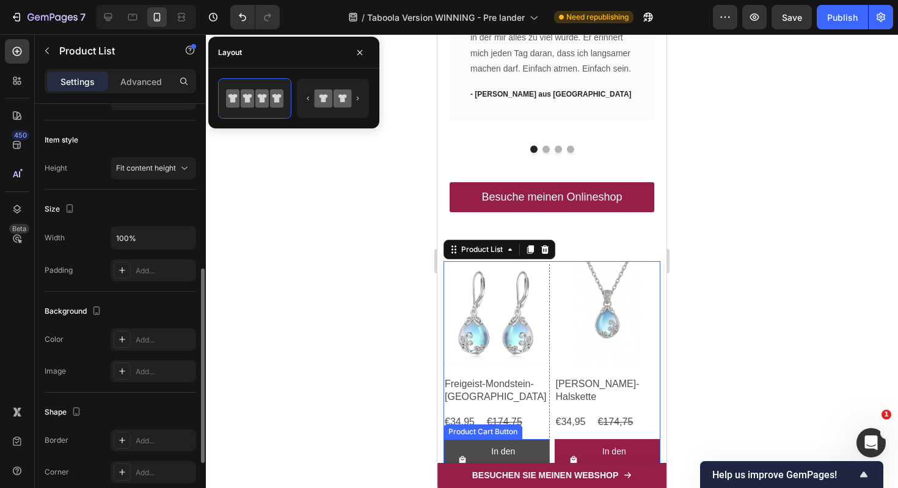
click at [455, 439] on button "In den Warenkorb" at bounding box center [497, 459] width 106 height 40
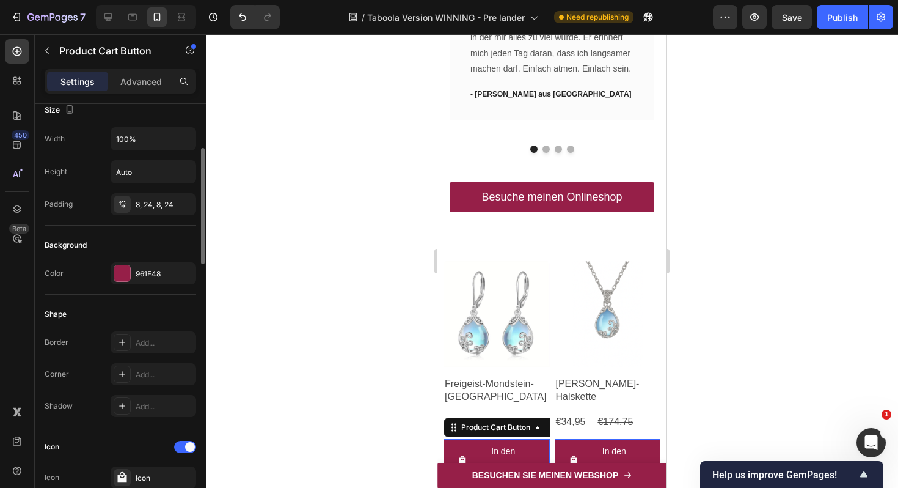
scroll to position [184, 0]
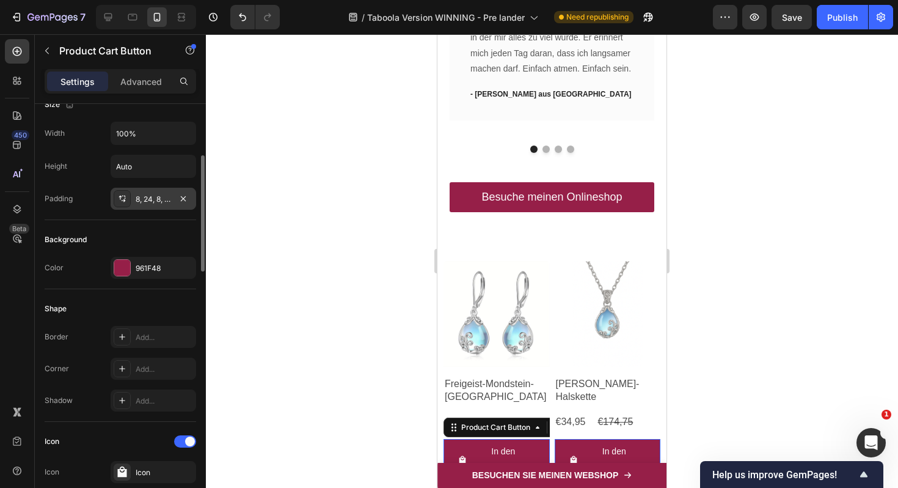
click at [145, 194] on div "8, 24, 8, 24" at bounding box center [153, 199] width 35 height 11
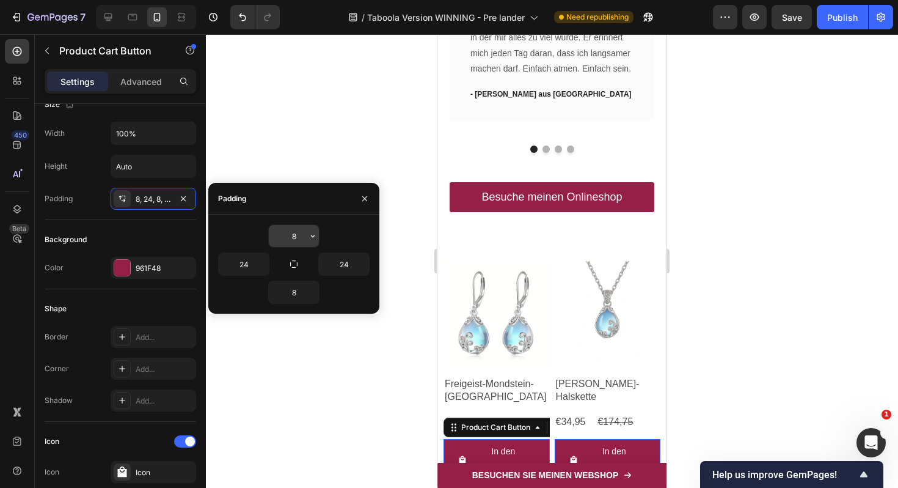
click at [287, 232] on input "8" at bounding box center [294, 236] width 50 height 22
type input "0"
click at [287, 288] on input "8" at bounding box center [294, 292] width 50 height 22
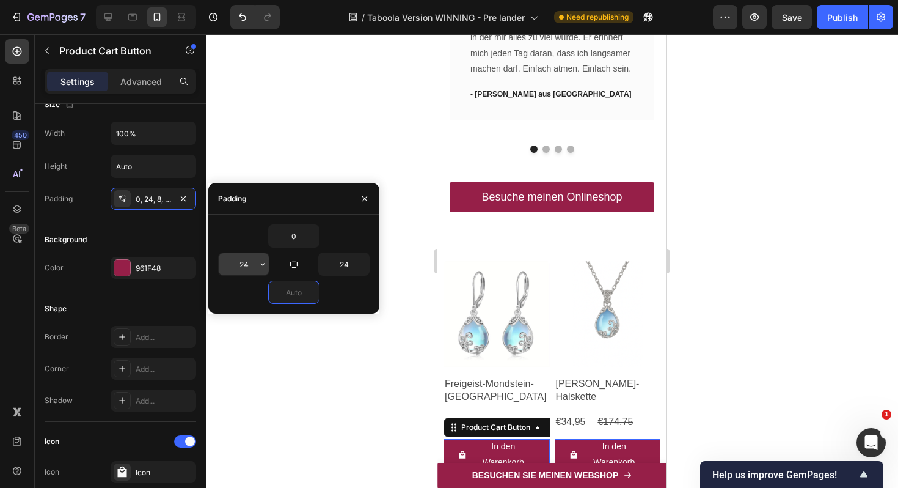
type input "0"
click at [244, 256] on input "24" at bounding box center [244, 264] width 50 height 22
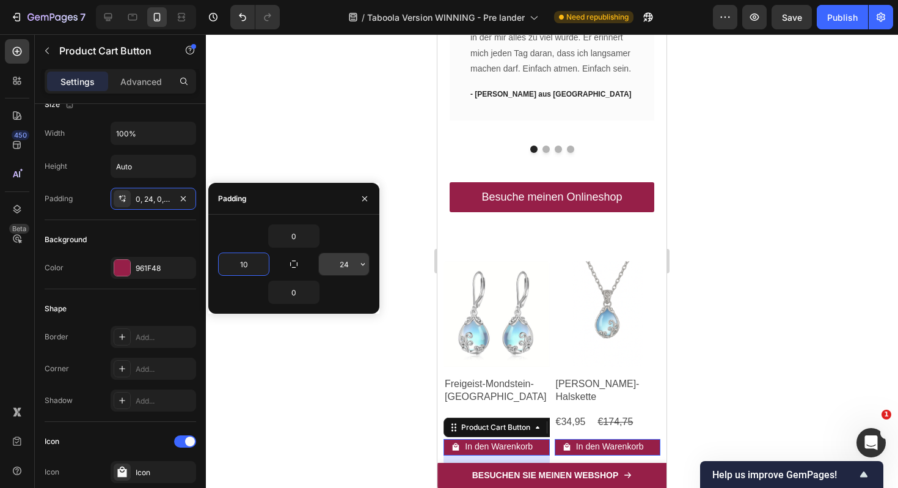
type input "10"
click at [338, 266] on input "24" at bounding box center [344, 264] width 50 height 22
type input "10"
click at [295, 233] on input "0" at bounding box center [294, 236] width 50 height 22
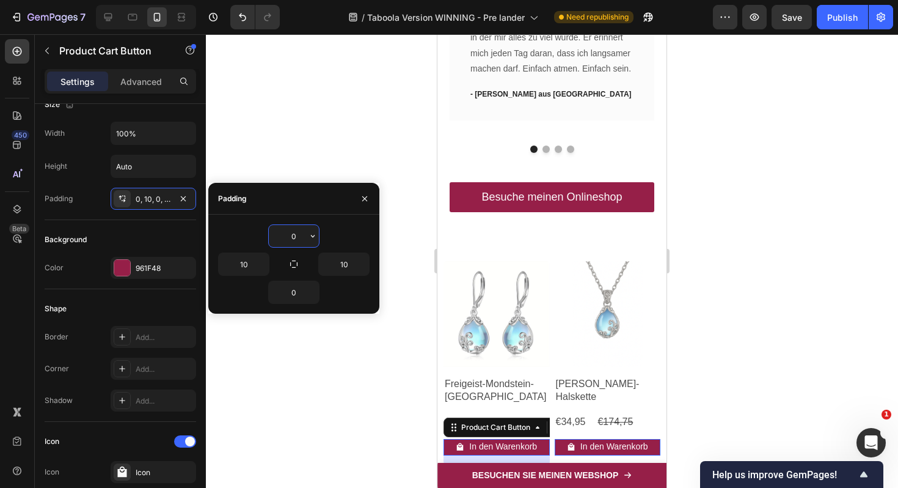
click at [295, 233] on input "0" at bounding box center [294, 236] width 50 height 22
type input "2"
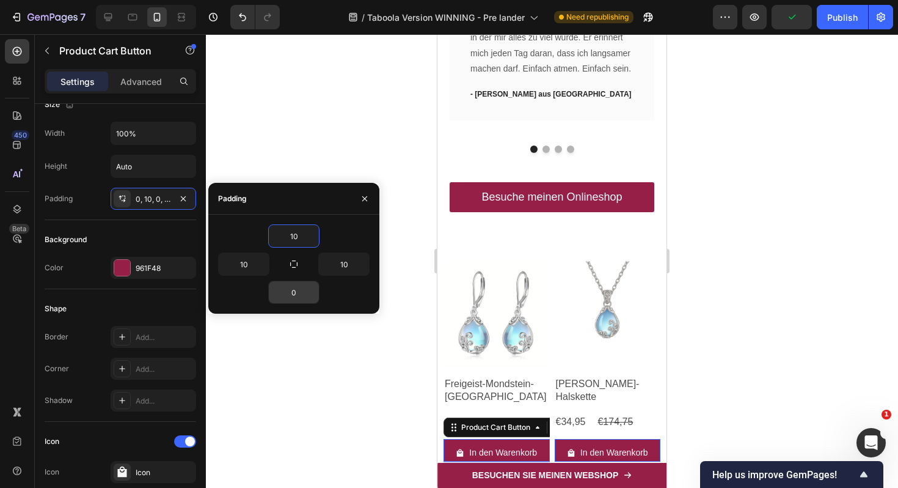
type input "10"
click at [288, 294] on input "0" at bounding box center [294, 292] width 50 height 22
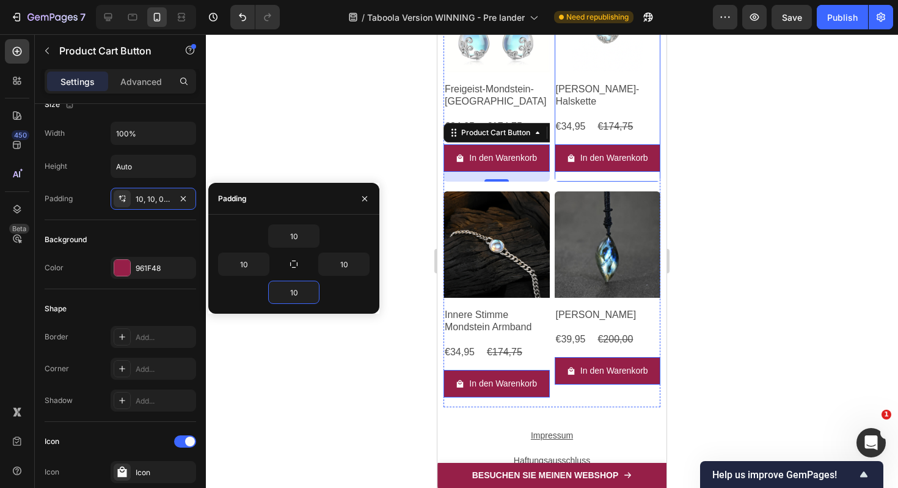
scroll to position [5566, 0]
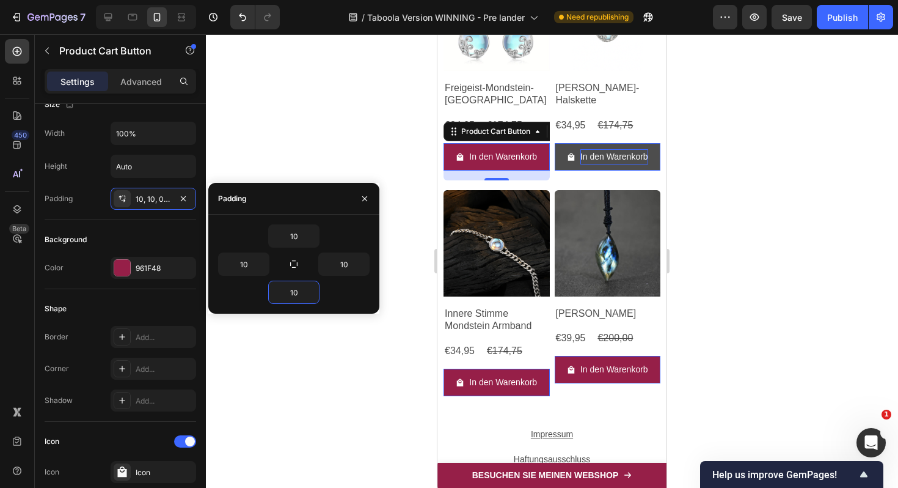
type input "10"
click at [599, 153] on div "In den Warenkorb" at bounding box center [614, 156] width 68 height 15
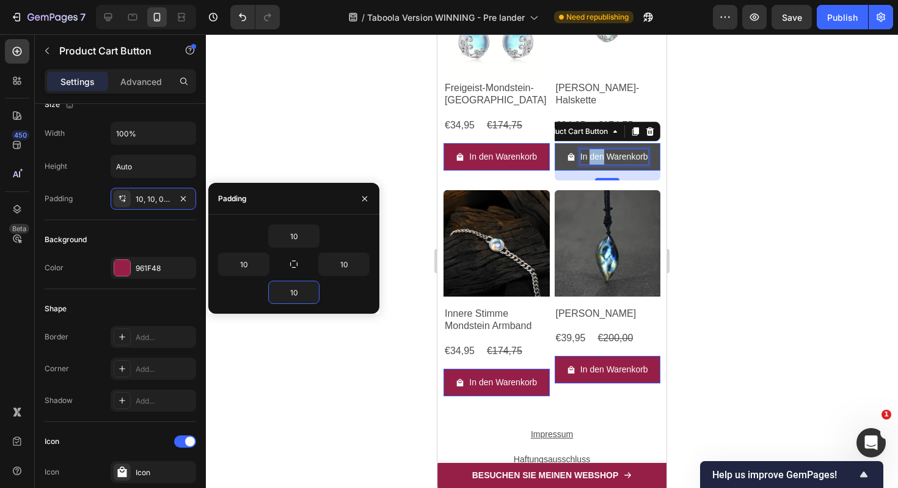
click at [599, 153] on p "In den Warenkorb" at bounding box center [614, 156] width 68 height 15
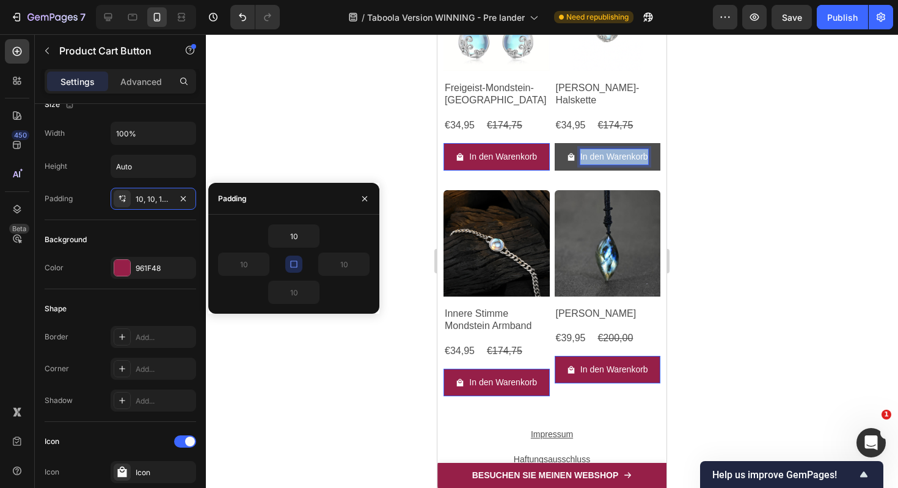
click at [599, 153] on p "In den Warenkorb" at bounding box center [614, 156] width 68 height 15
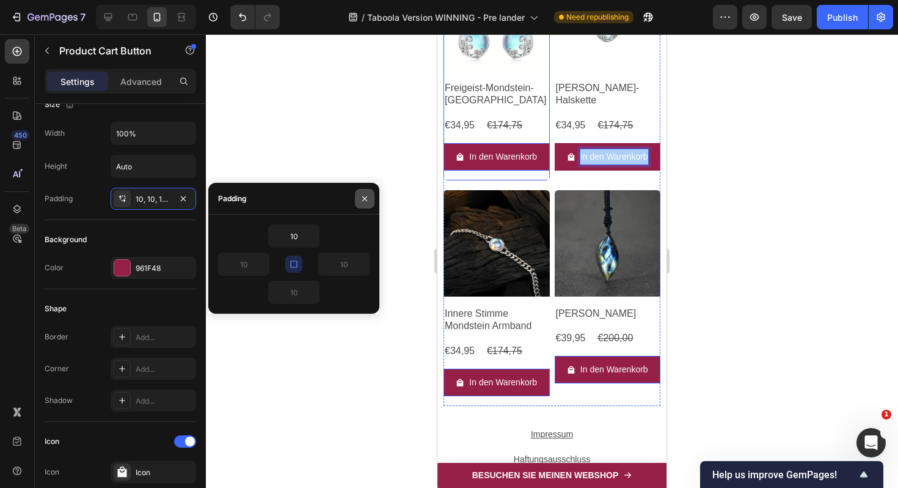
click at [370, 196] on button "button" at bounding box center [365, 199] width 20 height 20
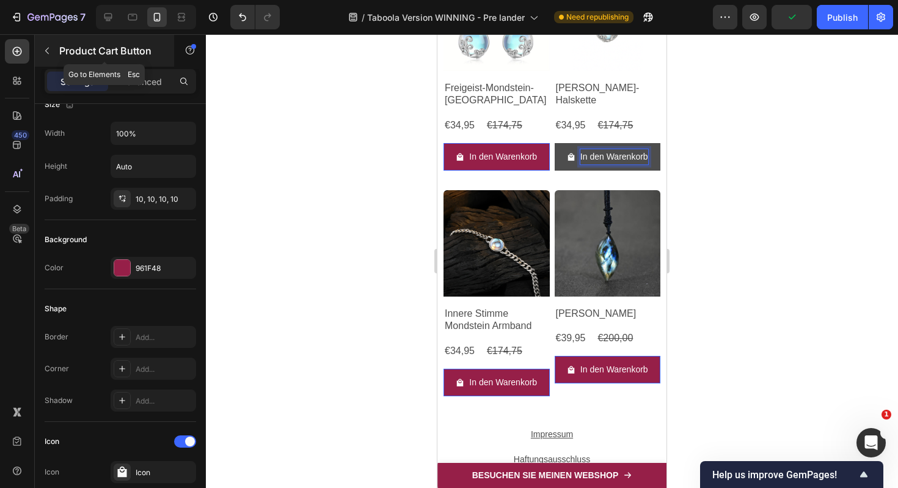
click at [52, 51] on button "button" at bounding box center [47, 51] width 20 height 20
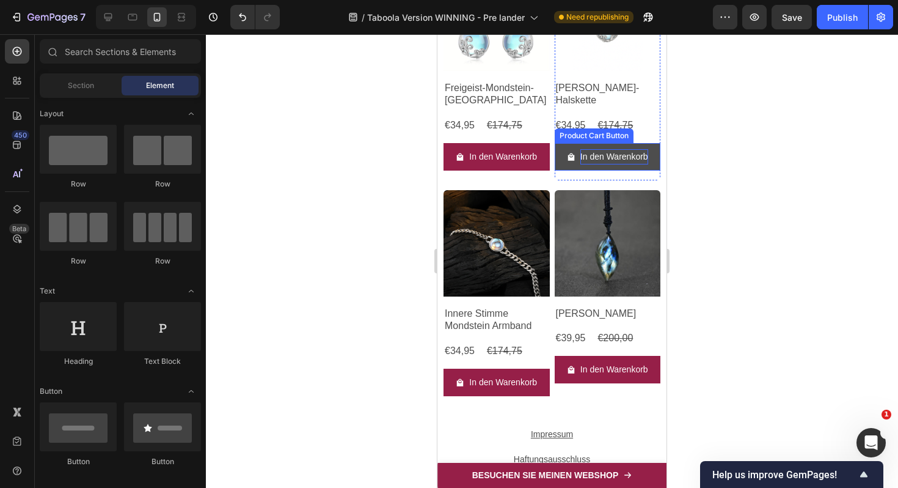
click at [594, 153] on p "In den Warenkorb" at bounding box center [614, 156] width 68 height 15
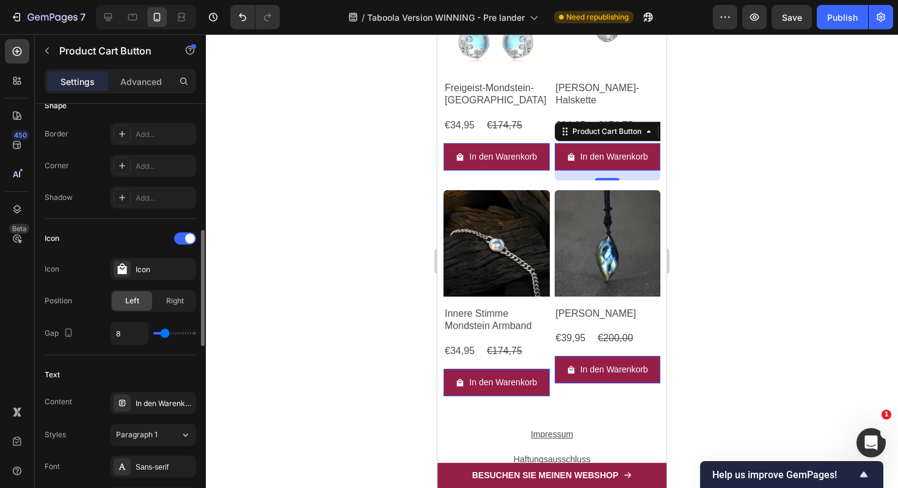
scroll to position [579, 0]
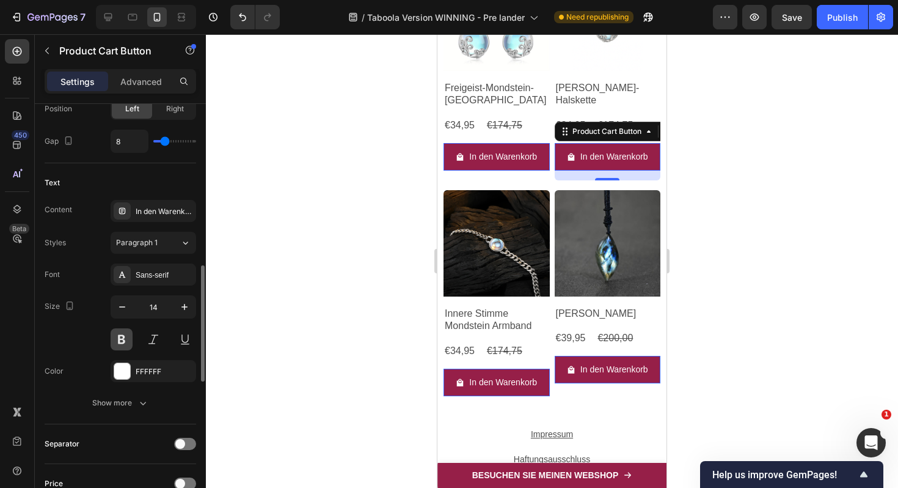
click at [122, 339] on button at bounding box center [122, 339] width 22 height 22
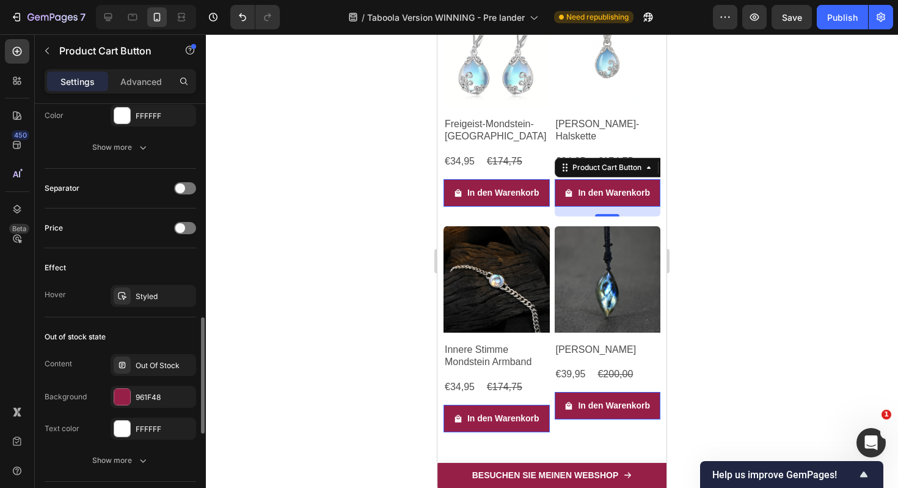
scroll to position [838, 0]
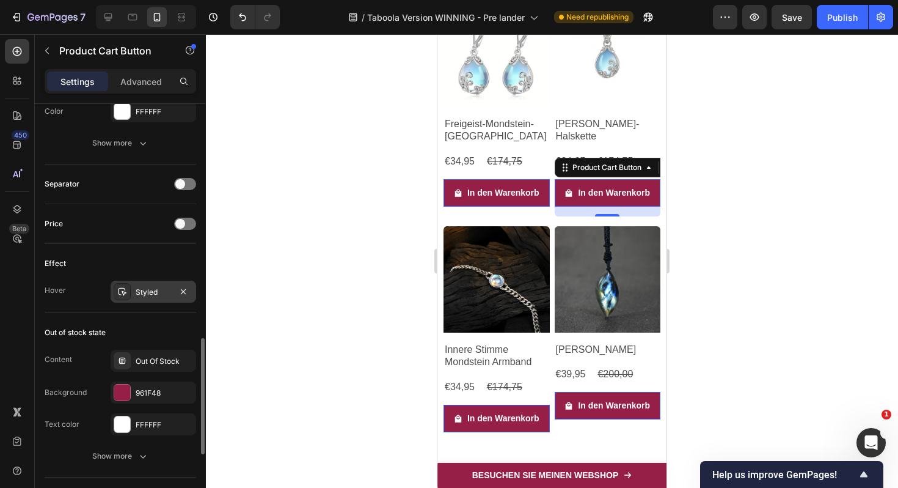
click at [146, 295] on div "Styled" at bounding box center [153, 292] width 35 height 11
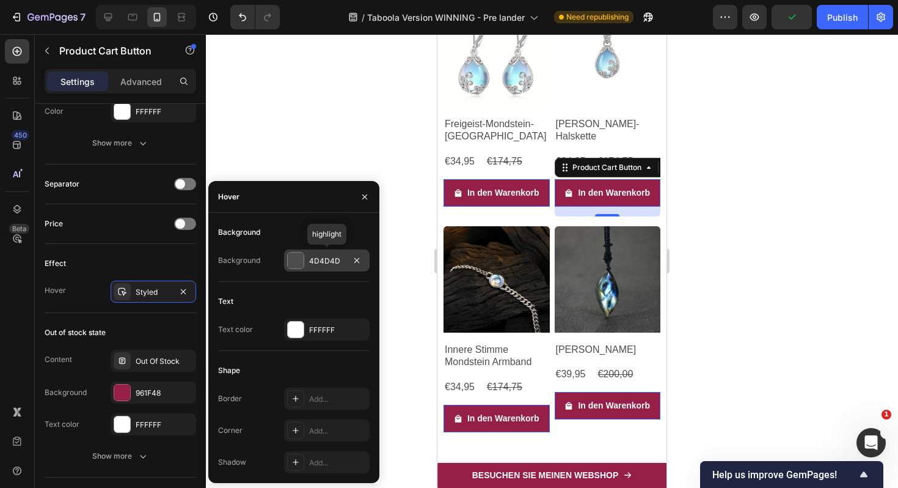
click at [292, 257] on div at bounding box center [296, 260] width 16 height 16
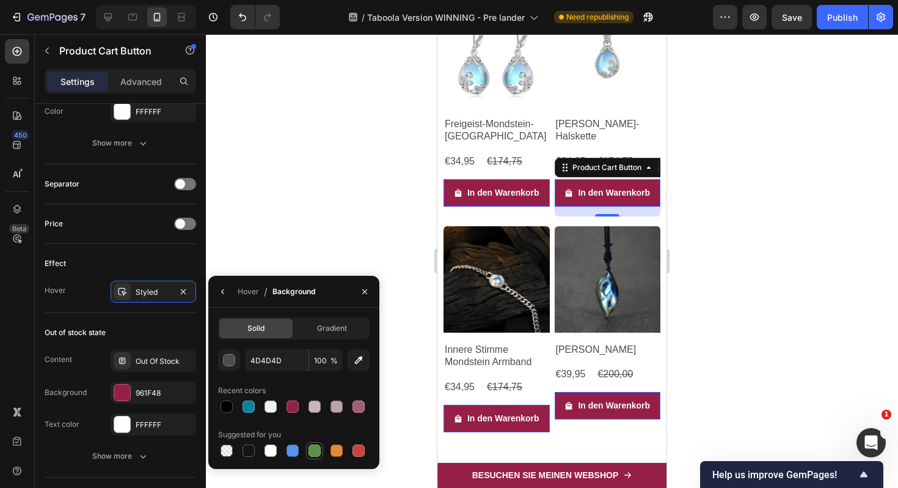
click at [315, 452] on div at bounding box center [315, 450] width 12 height 12
type input "5E8E49"
click at [369, 292] on icon "button" at bounding box center [365, 292] width 10 height 10
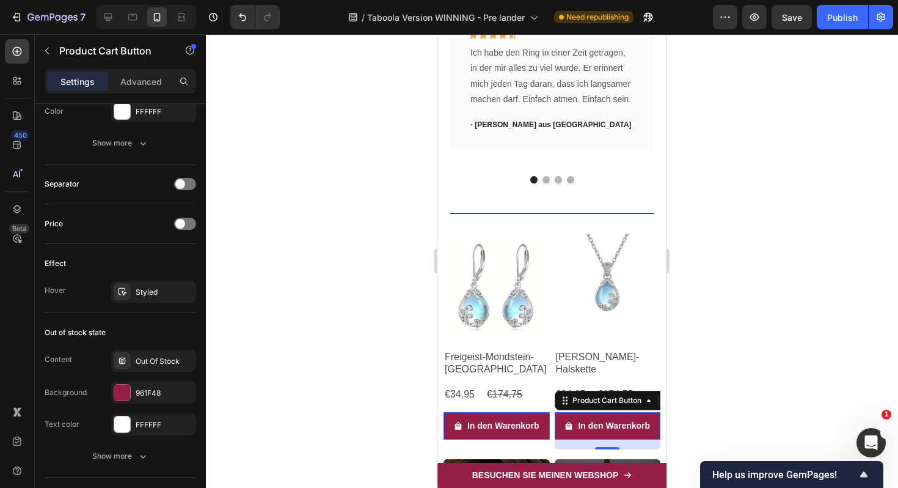
scroll to position [5249, 0]
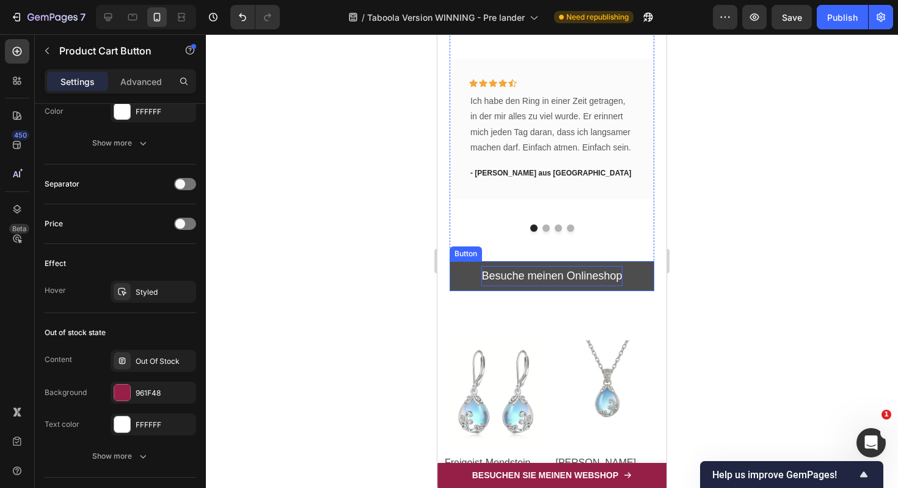
click at [565, 266] on p "Besuche meinen Onlineshop" at bounding box center [551, 276] width 141 height 20
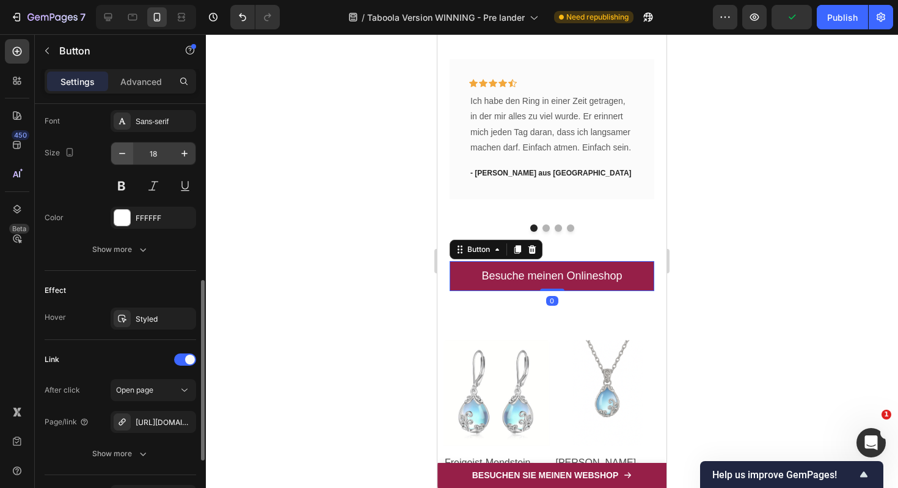
scroll to position [444, 0]
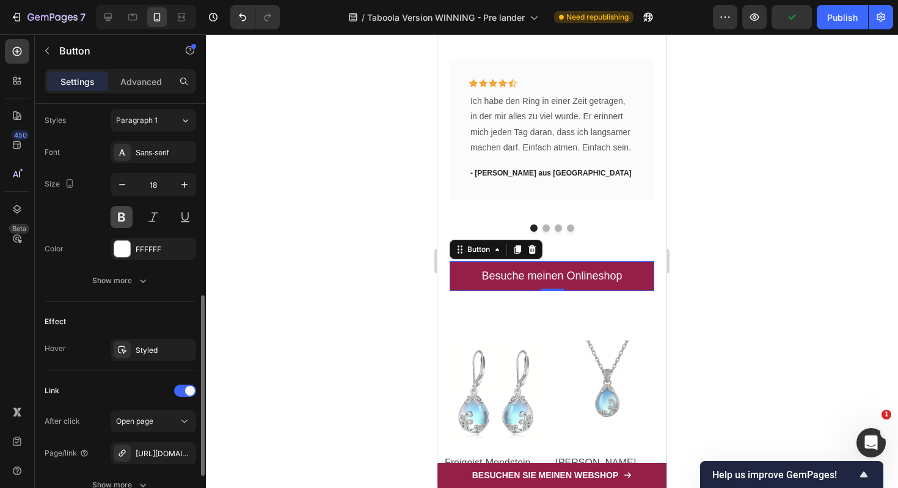
click at [123, 218] on button at bounding box center [122, 217] width 22 height 22
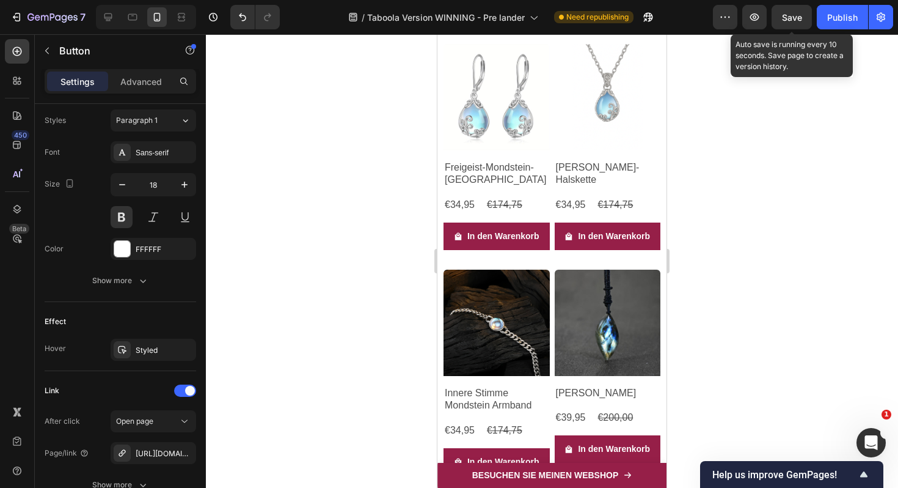
scroll to position [5463, 0]
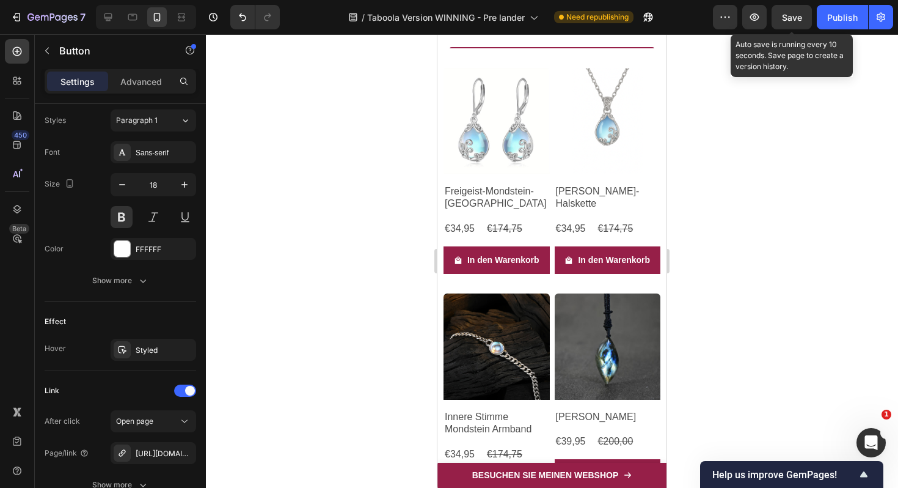
click at [785, 17] on span "Save" at bounding box center [792, 17] width 20 height 10
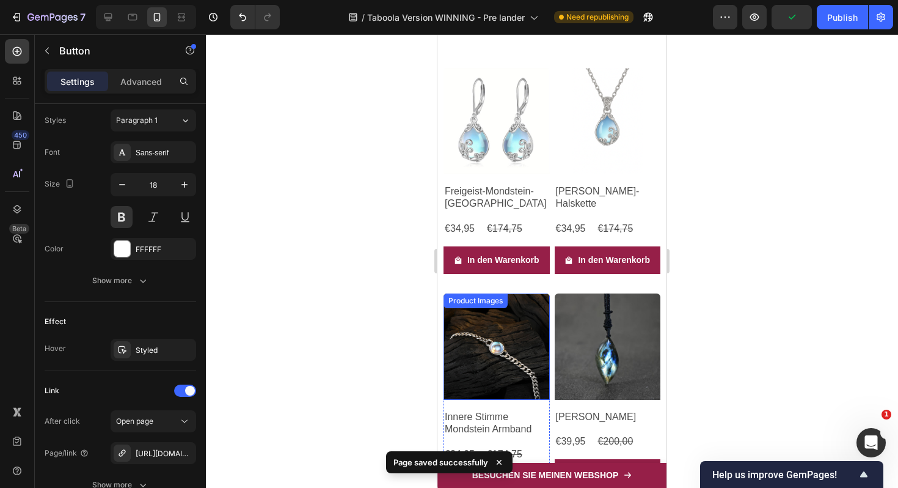
scroll to position [5777, 0]
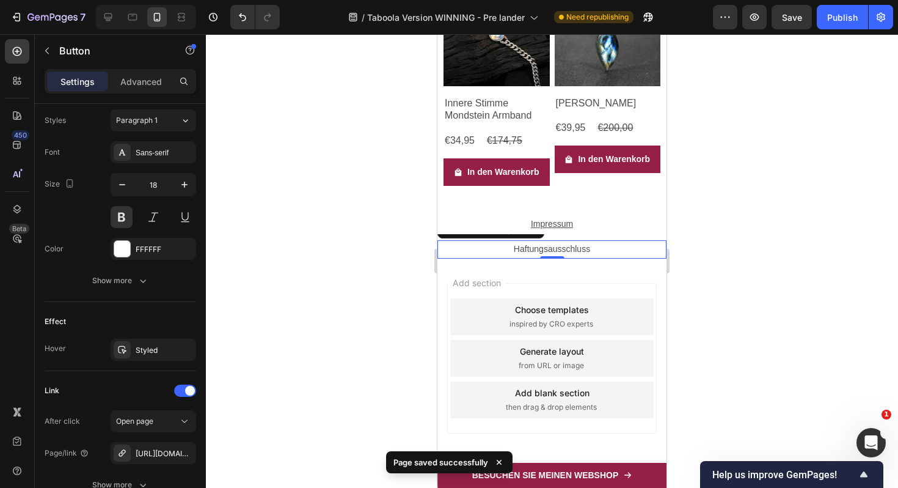
click at [551, 251] on p "Haftungsausschluss" at bounding box center [552, 248] width 227 height 15
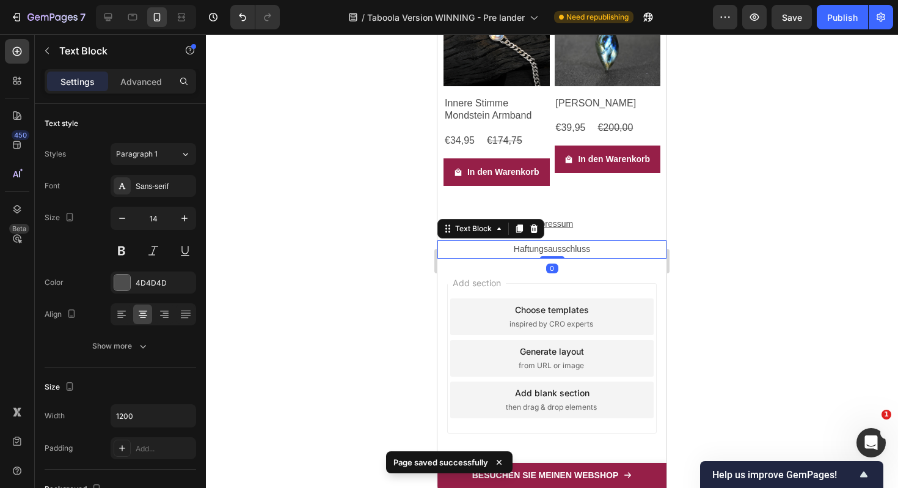
click at [549, 247] on p "Haftungsausschluss" at bounding box center [552, 248] width 227 height 15
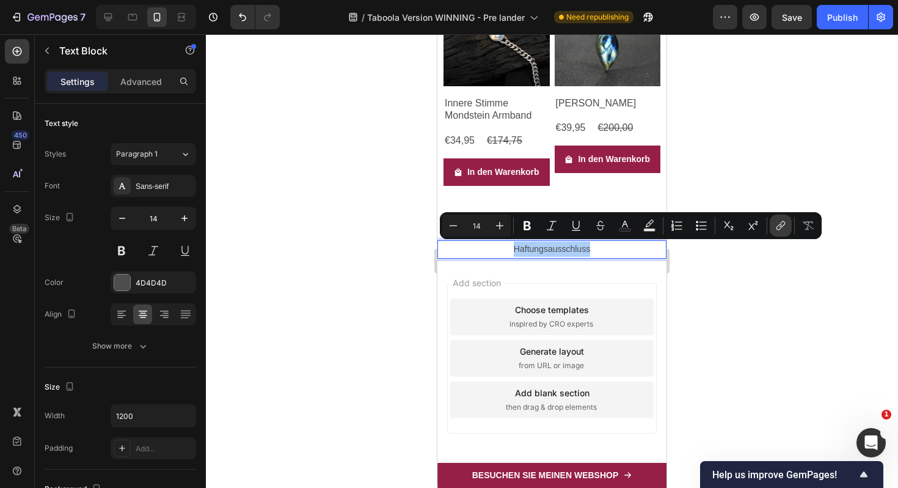
click at [778, 225] on icon "Editor contextual toolbar" at bounding box center [779, 227] width 5 height 6
click at [783, 223] on icon "Editor contextual toolbar" at bounding box center [781, 225] width 12 height 12
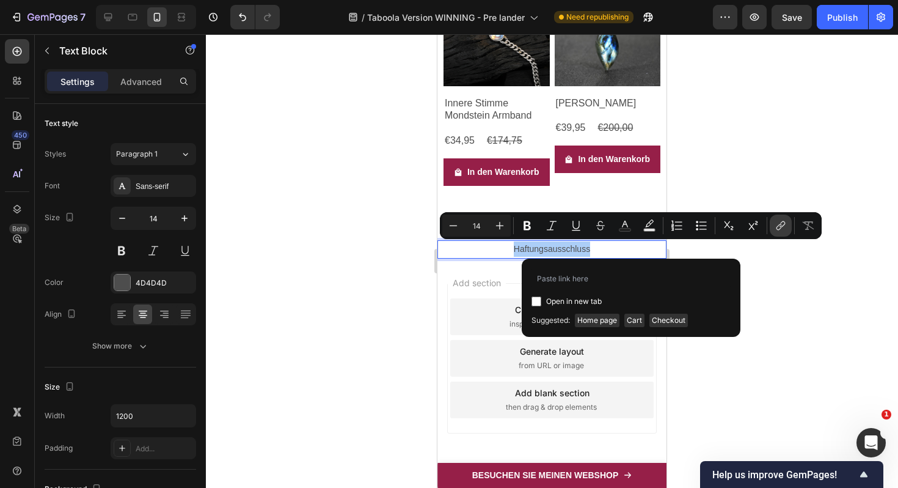
type input "https://www.claudia-schmuckatelier.com/pages/Haftungsausschluss"
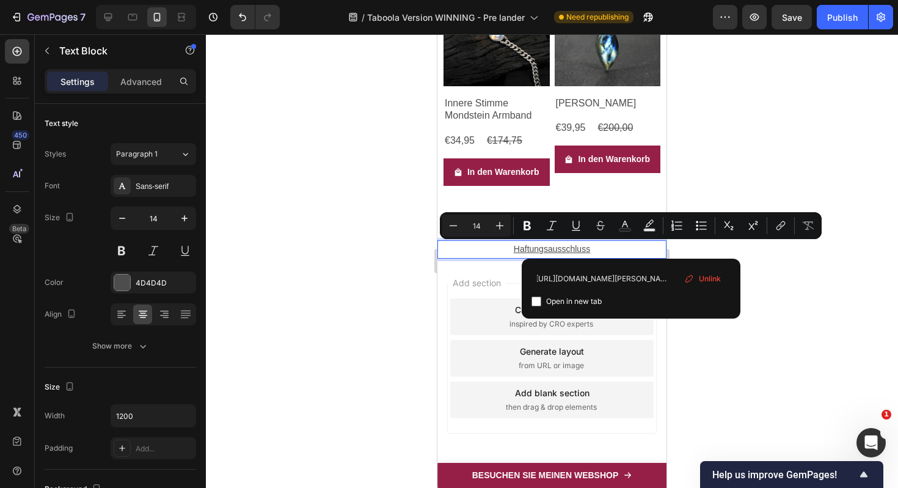
click at [799, 299] on div at bounding box center [552, 260] width 692 height 453
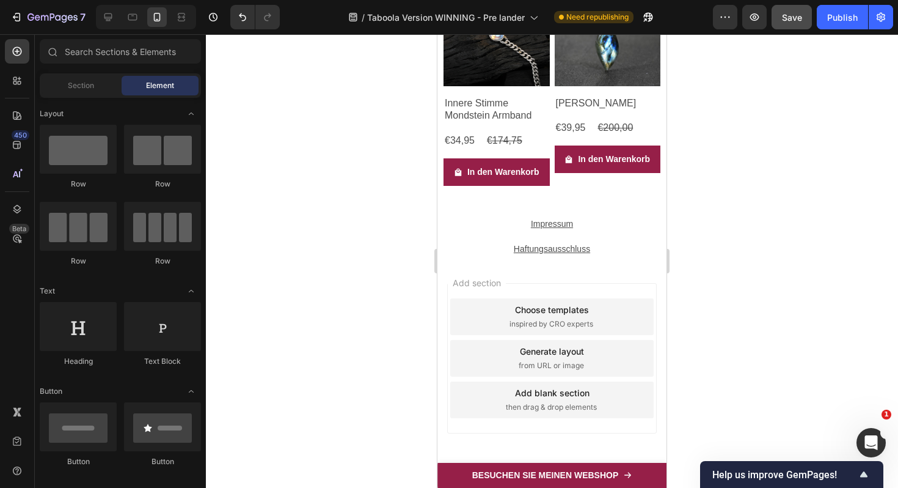
click at [792, 27] on button "Save" at bounding box center [792, 17] width 40 height 24
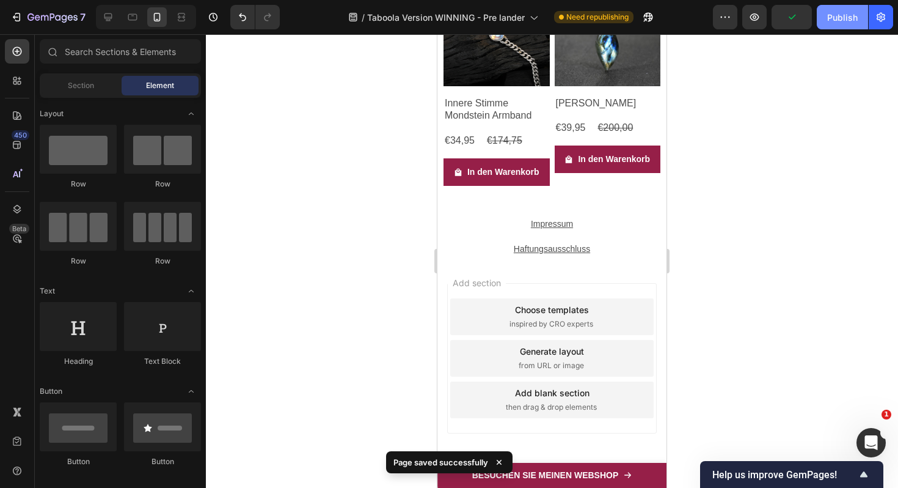
click at [847, 19] on div "Publish" at bounding box center [842, 17] width 31 height 13
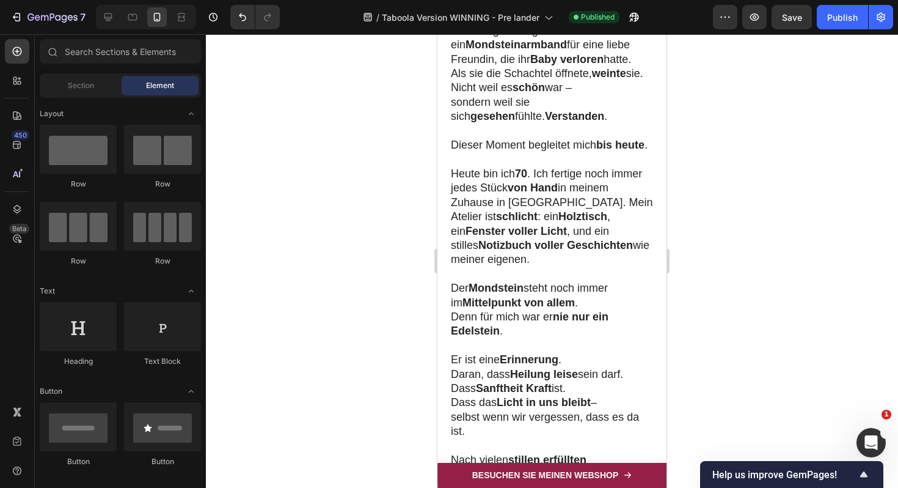
scroll to position [3863, 0]
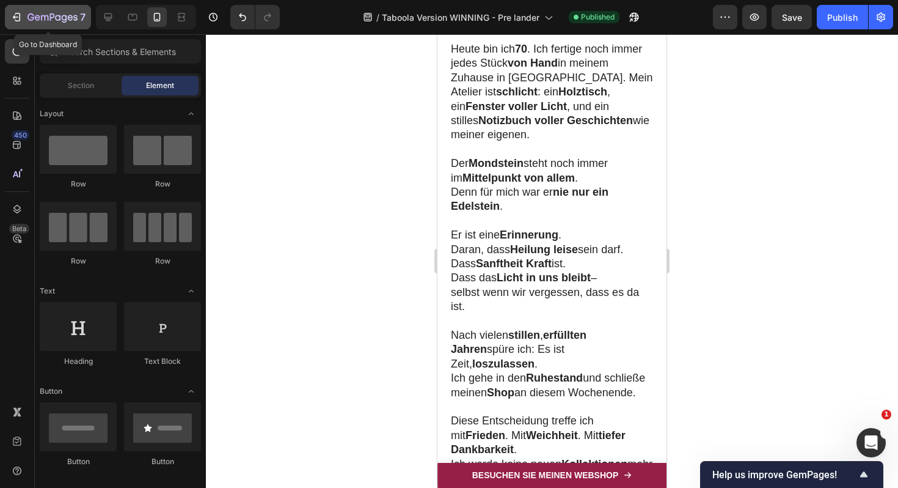
click at [18, 18] on icon "button" at bounding box center [16, 17] width 12 height 12
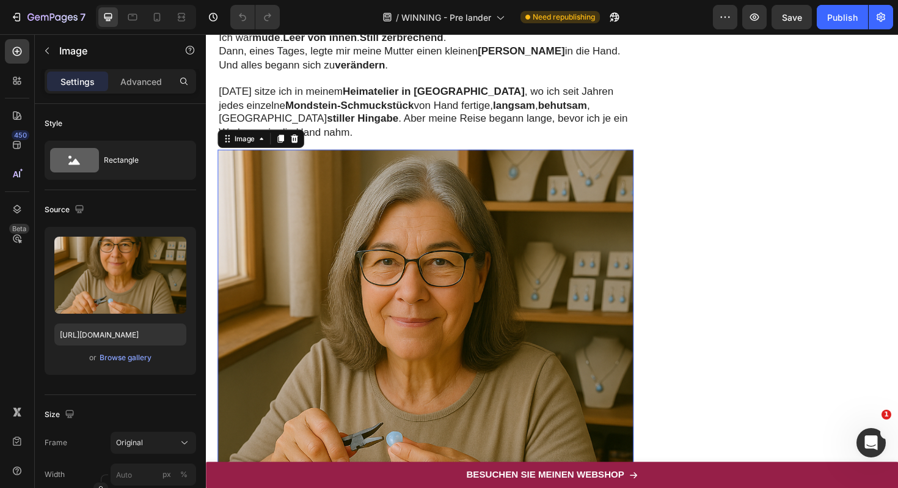
click at [540, 273] on img at bounding box center [438, 376] width 441 height 441
click at [130, 354] on div "Browse gallery" at bounding box center [126, 357] width 52 height 11
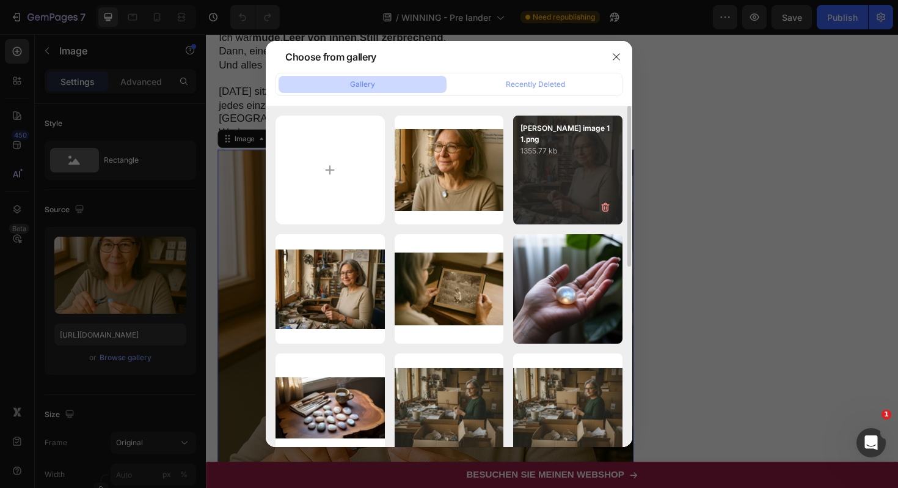
click at [585, 176] on div "[PERSON_NAME] image 11.png 1355.77 kb" at bounding box center [567, 169] width 109 height 109
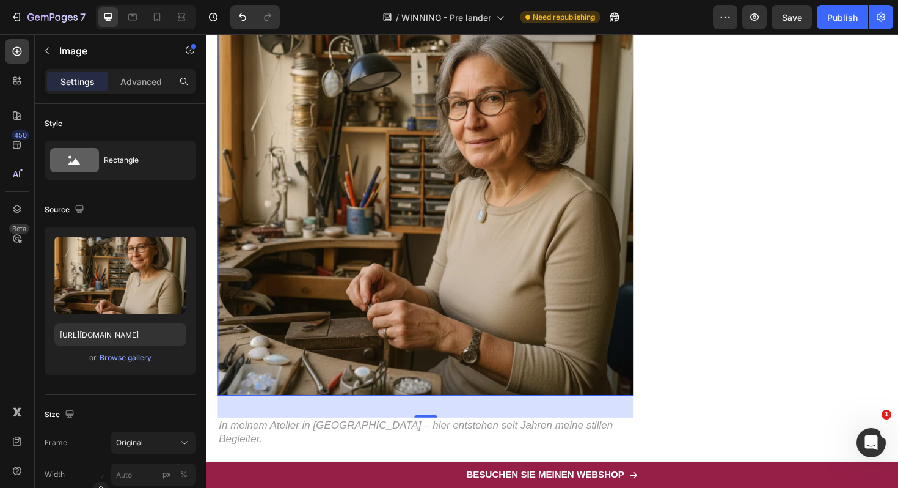
scroll to position [266, 0]
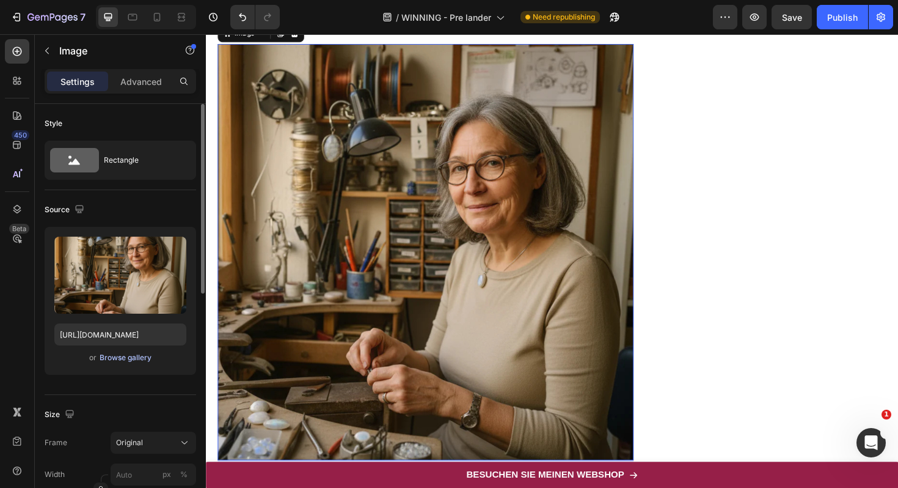
click at [136, 358] on div "Browse gallery" at bounding box center [126, 357] width 52 height 11
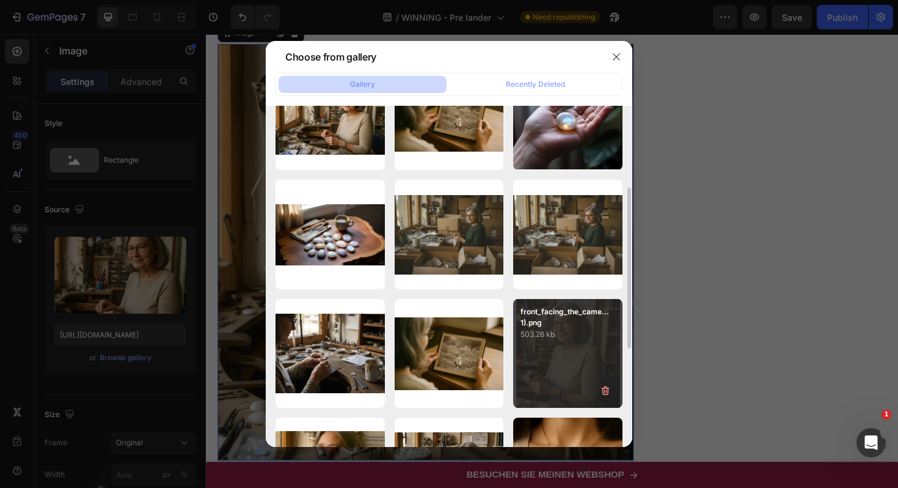
scroll to position [382, 0]
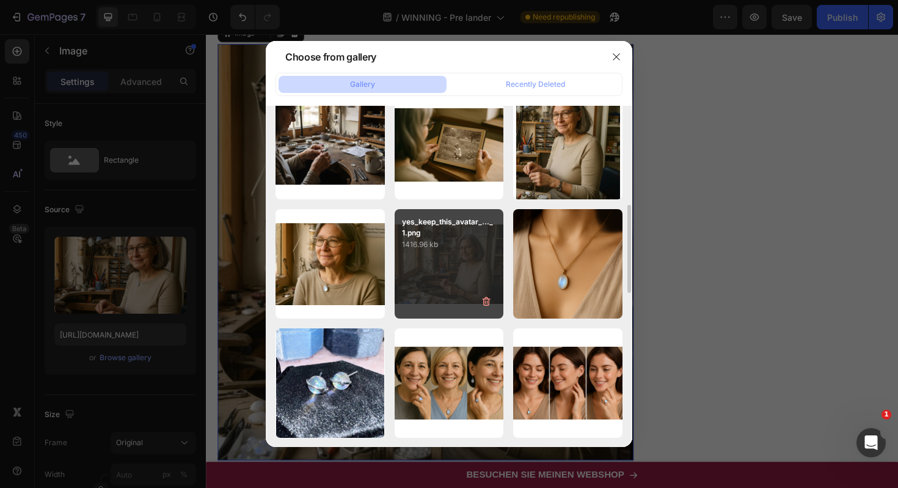
click at [462, 288] on div "yes_keep_this_avatar_..._1.png 1416.96 kb" at bounding box center [449, 263] width 109 height 109
type input "[URL][DOMAIN_NAME]"
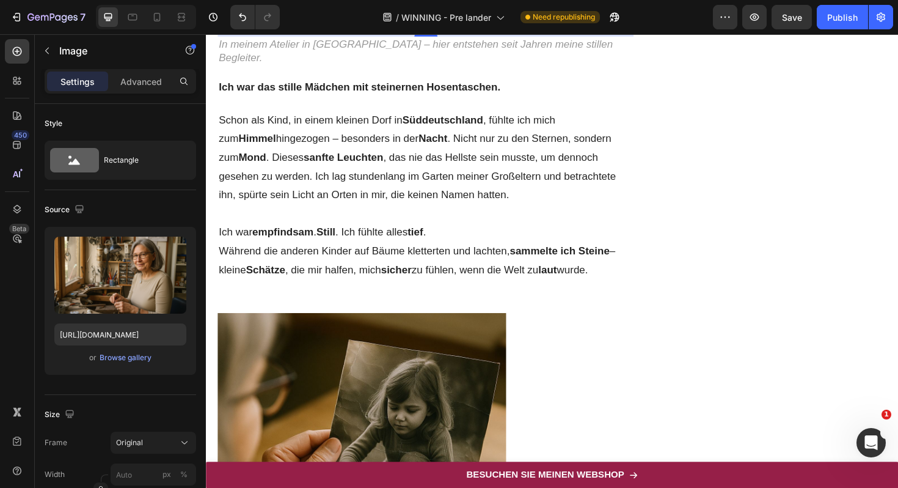
scroll to position [797, 0]
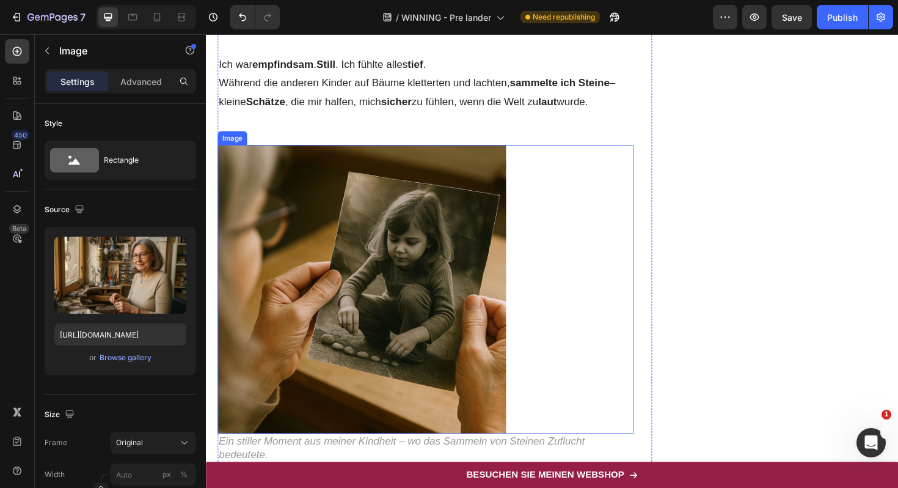
click at [406, 255] on img at bounding box center [371, 305] width 306 height 306
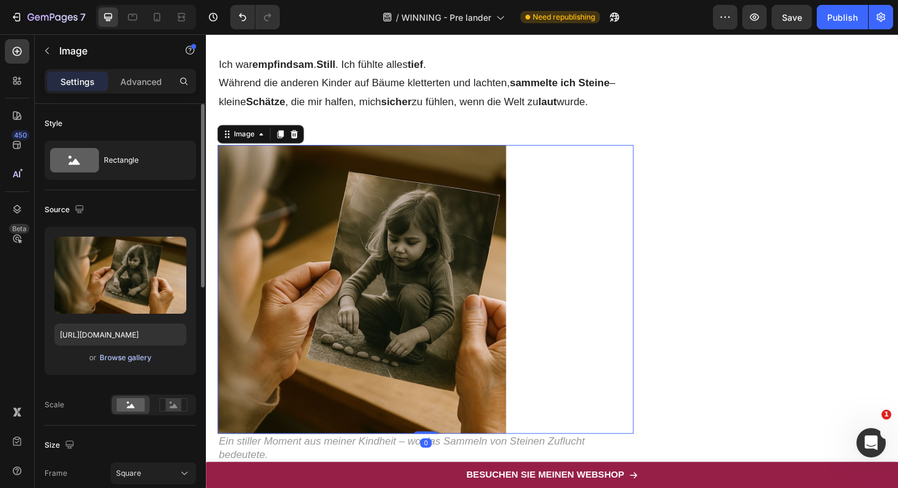
click at [117, 360] on div "Browse gallery" at bounding box center [126, 357] width 52 height 11
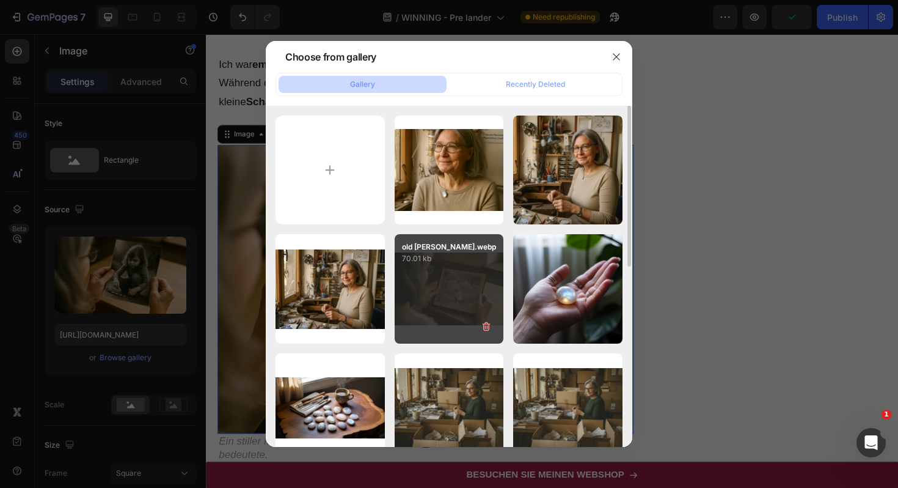
click at [469, 293] on div "old [PERSON_NAME].webp 70.01 kb" at bounding box center [449, 288] width 109 height 109
type input "[URL][DOMAIN_NAME]"
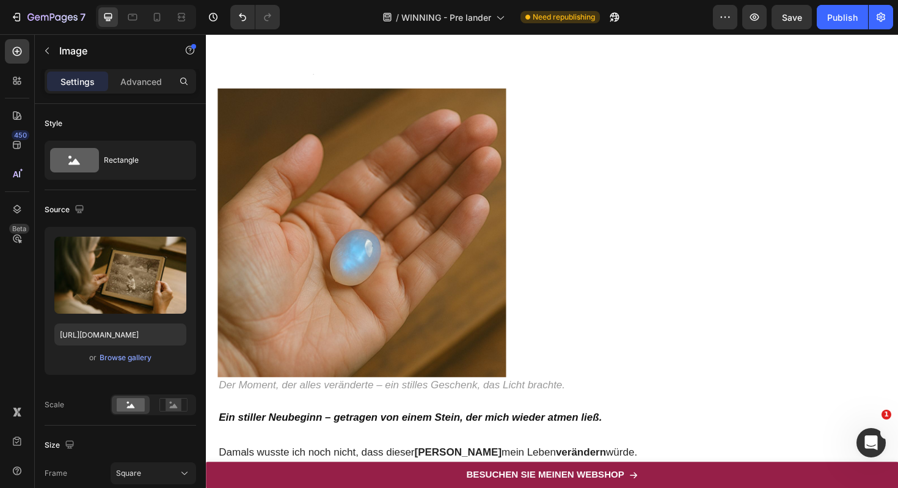
scroll to position [1738, 0]
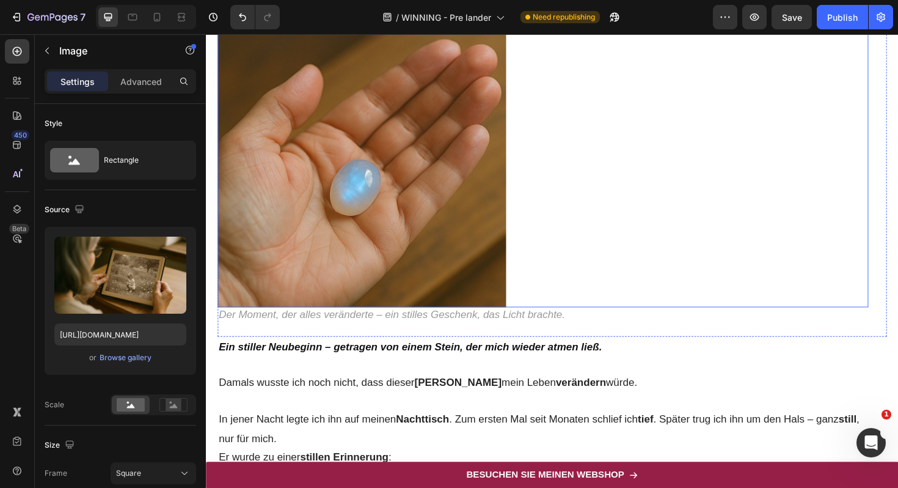
click at [406, 159] on img at bounding box center [371, 171] width 306 height 306
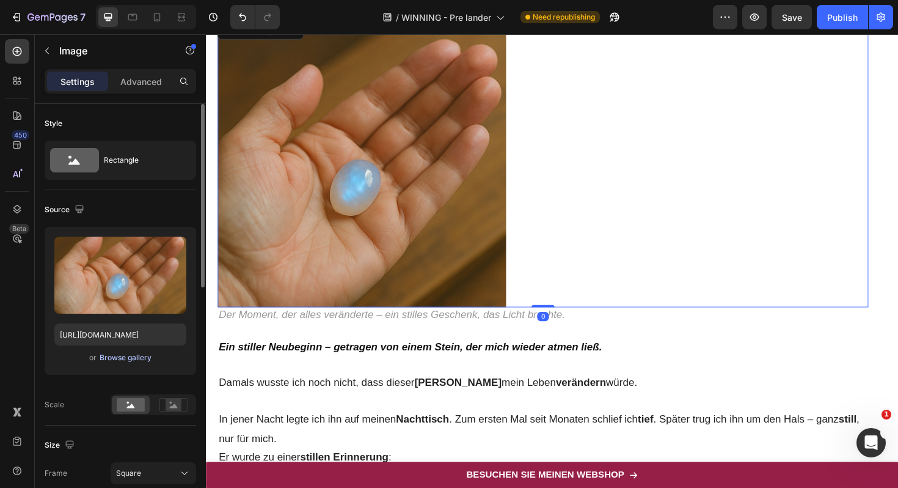
click at [125, 353] on div "Browse gallery" at bounding box center [126, 357] width 52 height 11
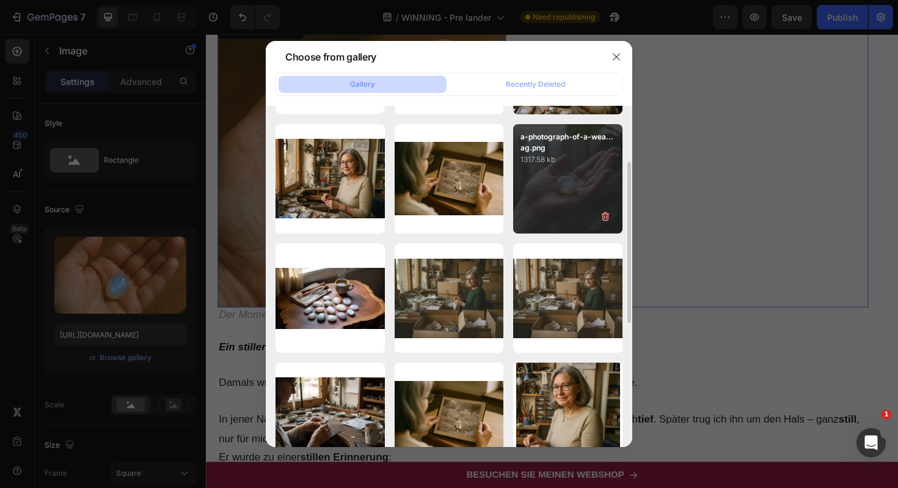
scroll to position [101, 0]
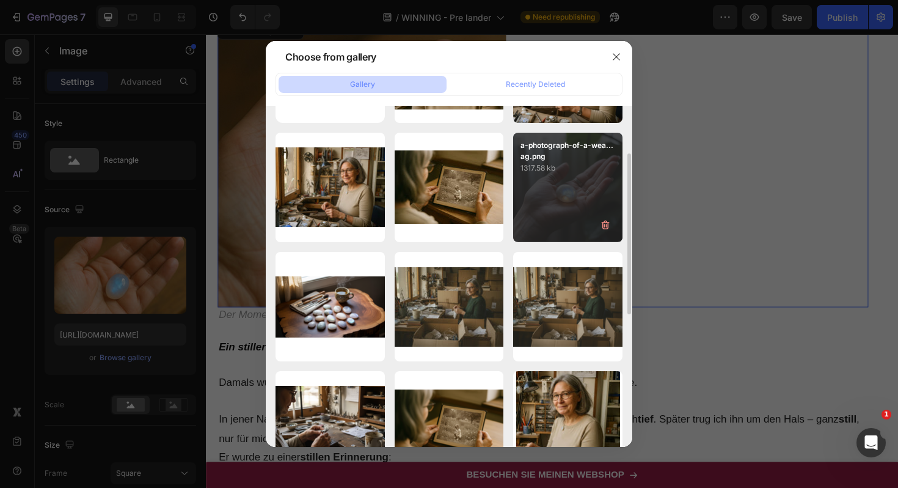
click at [591, 185] on div "a-photograph-of-a-wea...ag.png 1317.58 kb" at bounding box center [567, 187] width 109 height 109
type input "[URL][DOMAIN_NAME]"
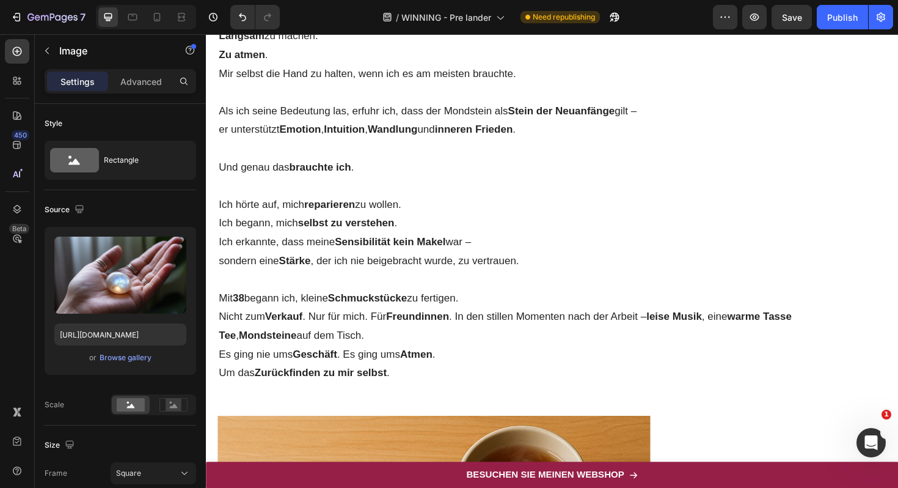
scroll to position [2477, 0]
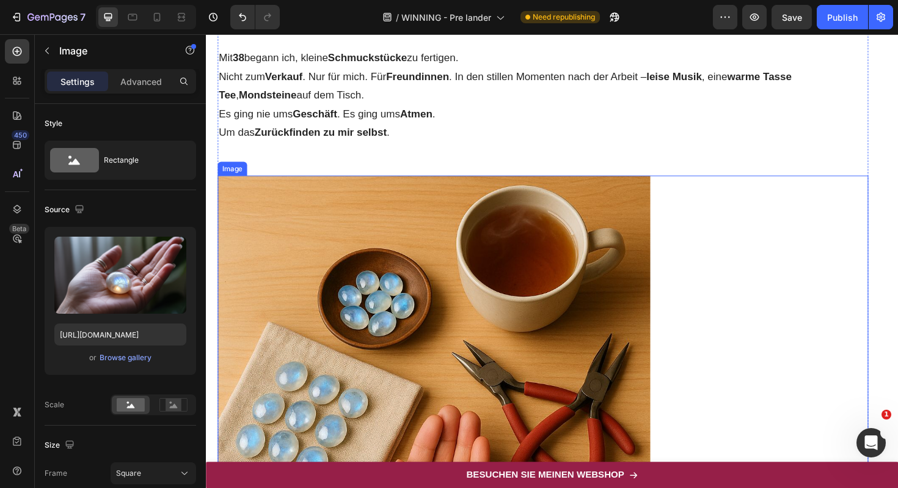
click at [412, 244] on img at bounding box center [447, 413] width 458 height 458
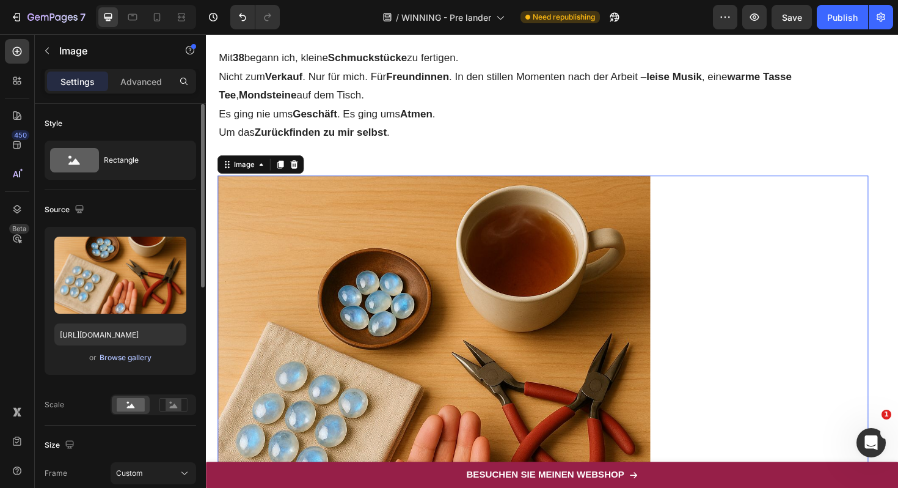
click at [131, 360] on div "Browse gallery" at bounding box center [126, 357] width 52 height 11
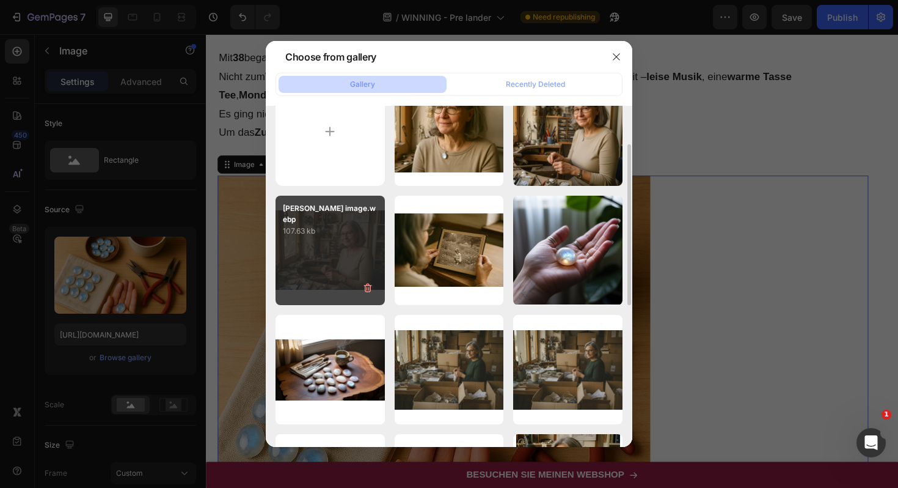
scroll to position [89, 0]
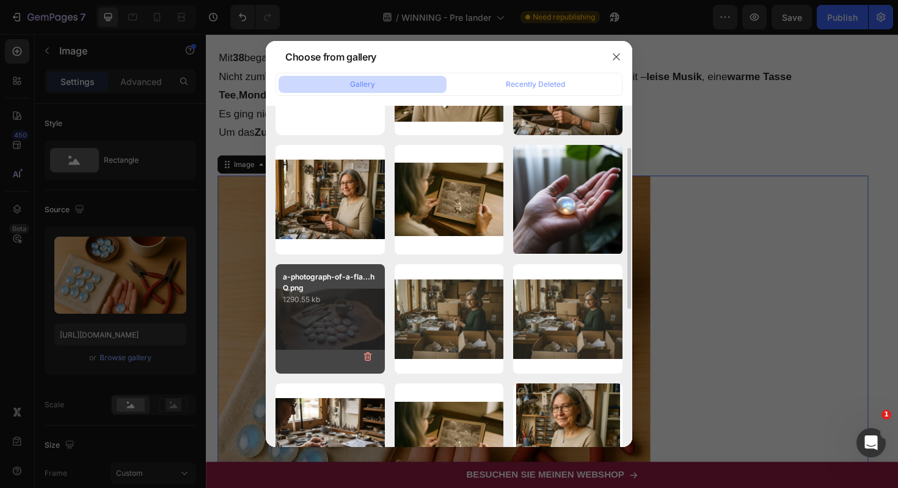
click at [340, 313] on div "a-photograph-of-a-fla...hQ.png 1290.55 kb" at bounding box center [330, 318] width 109 height 109
type input "[URL][DOMAIN_NAME]"
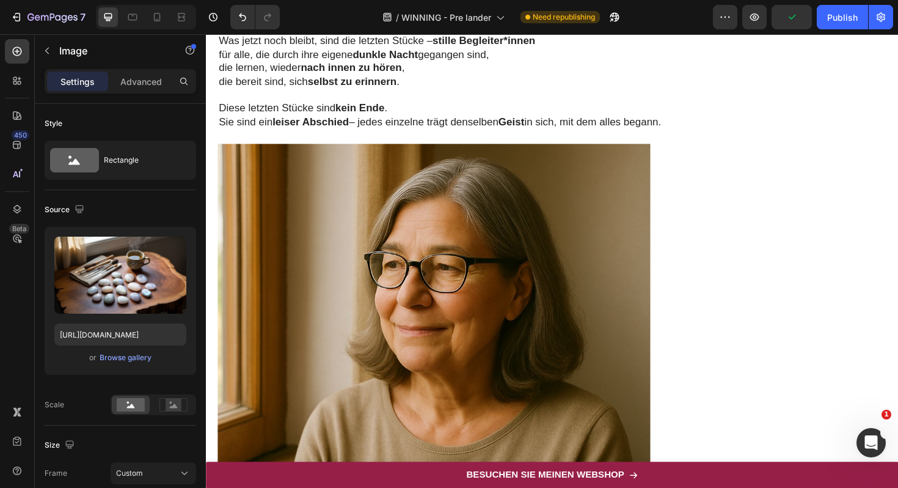
scroll to position [3561, 0]
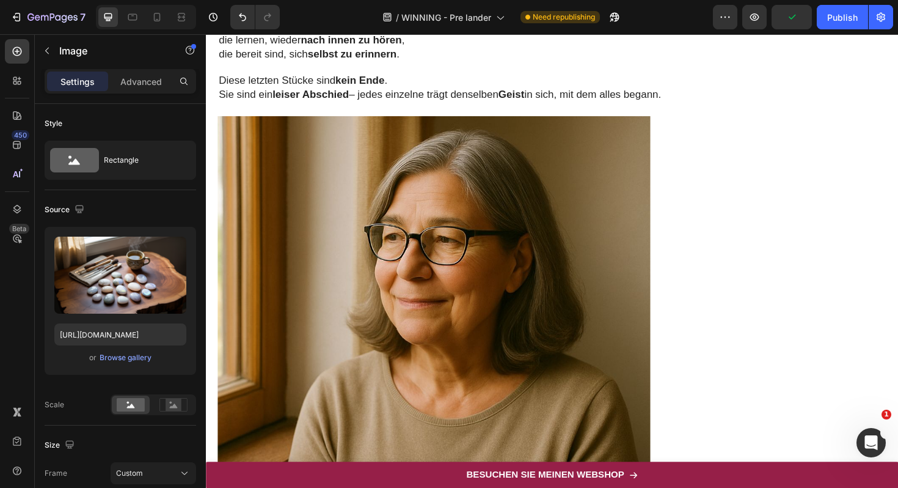
click at [381, 288] on img at bounding box center [447, 350] width 458 height 458
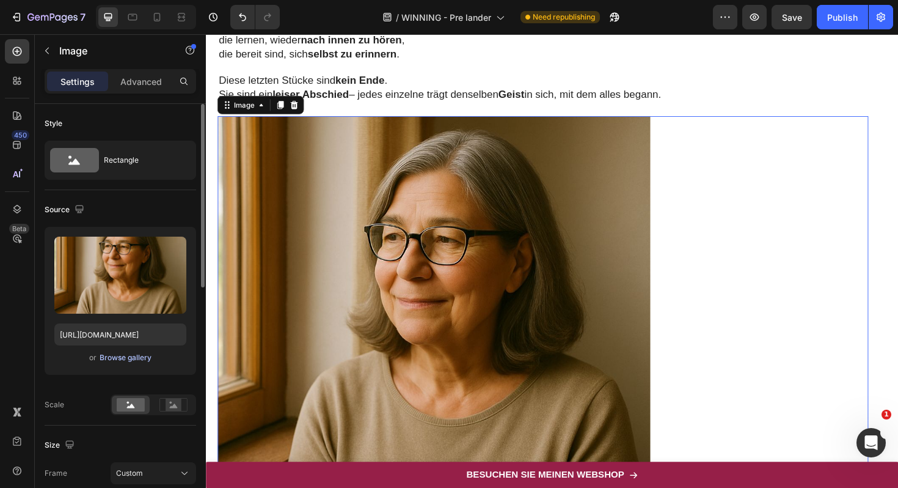
click at [127, 355] on div "Browse gallery" at bounding box center [126, 357] width 52 height 11
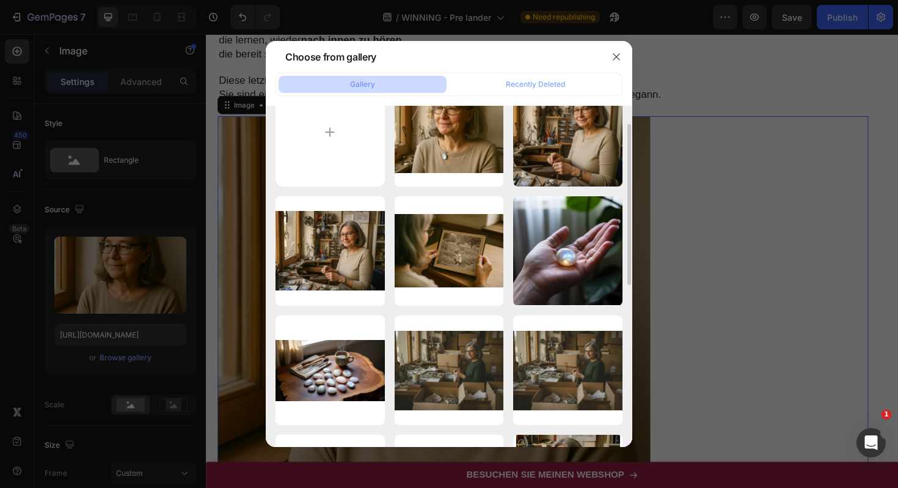
scroll to position [43, 0]
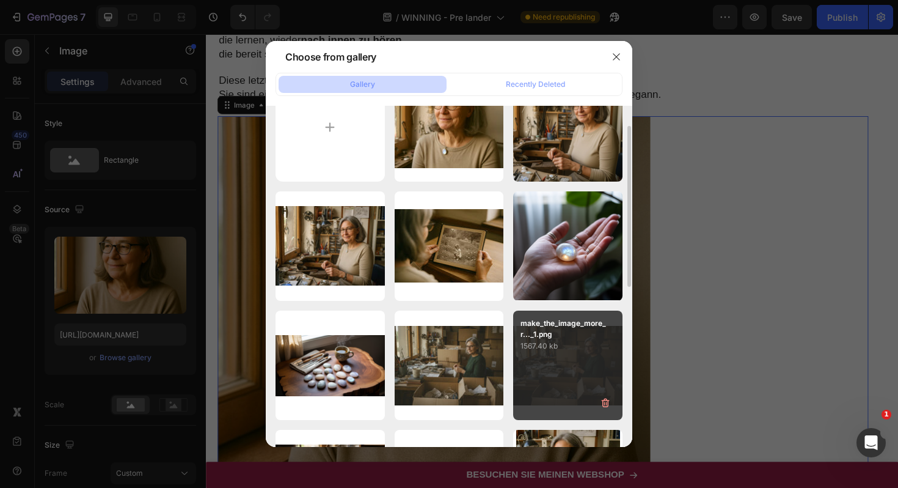
click at [560, 373] on div "make_the_image_more_r..._1.png 1567.40 kb" at bounding box center [567, 364] width 109 height 109
type input "https://cdn.shopify.com/s/files/1/0617/9264/9365/files/gempages_574378713941017…"
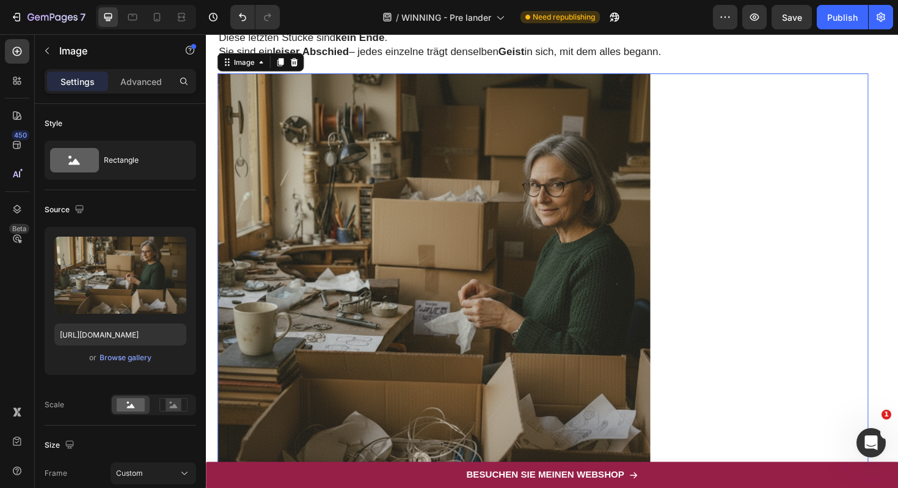
scroll to position [3615, 0]
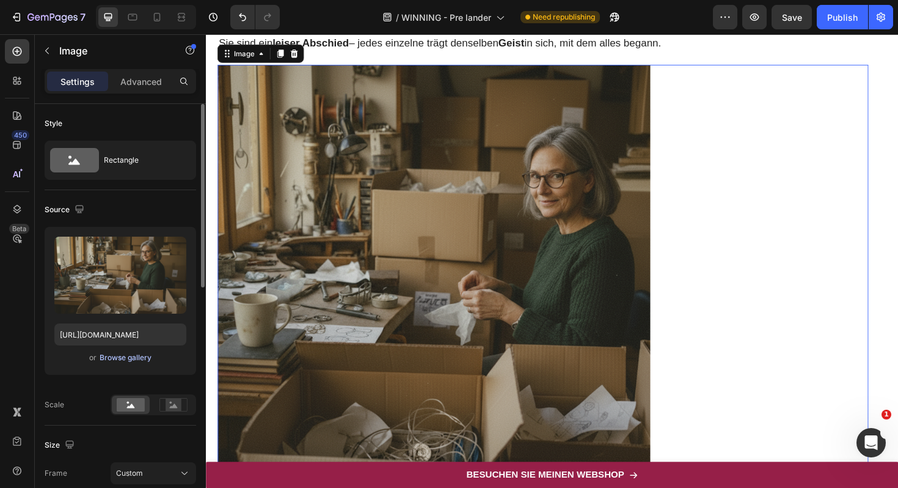
click at [137, 357] on div "Browse gallery" at bounding box center [126, 357] width 52 height 11
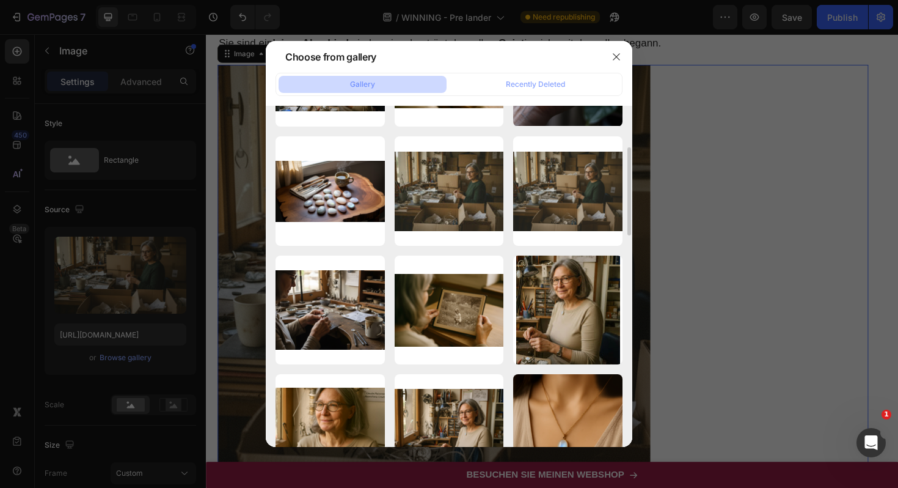
scroll to position [200, 0]
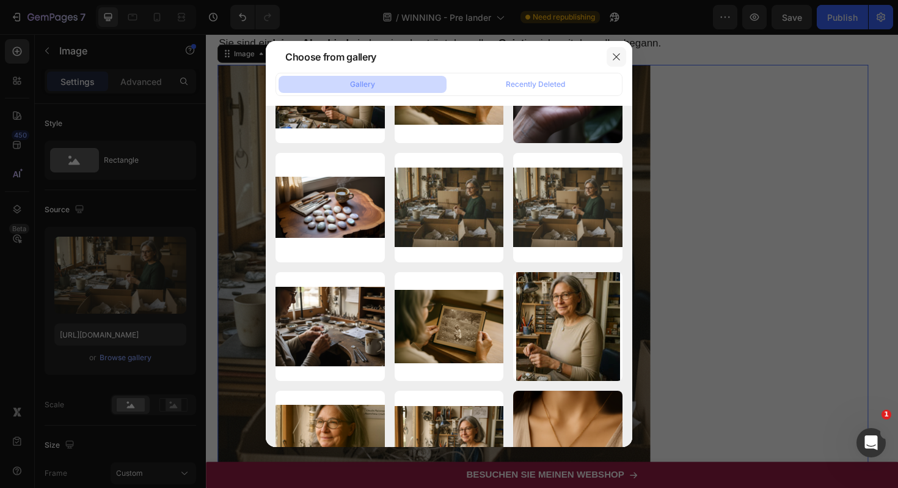
click at [618, 55] on icon "button" at bounding box center [616, 56] width 7 height 7
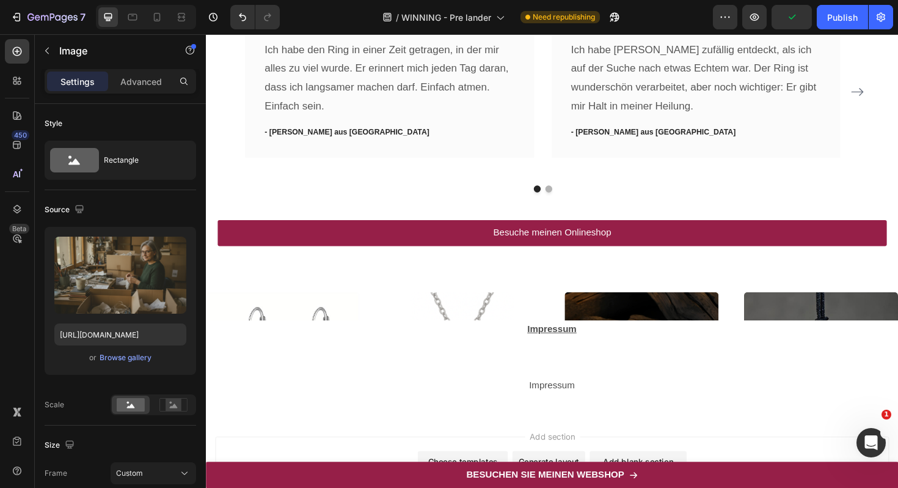
scroll to position [4414, 0]
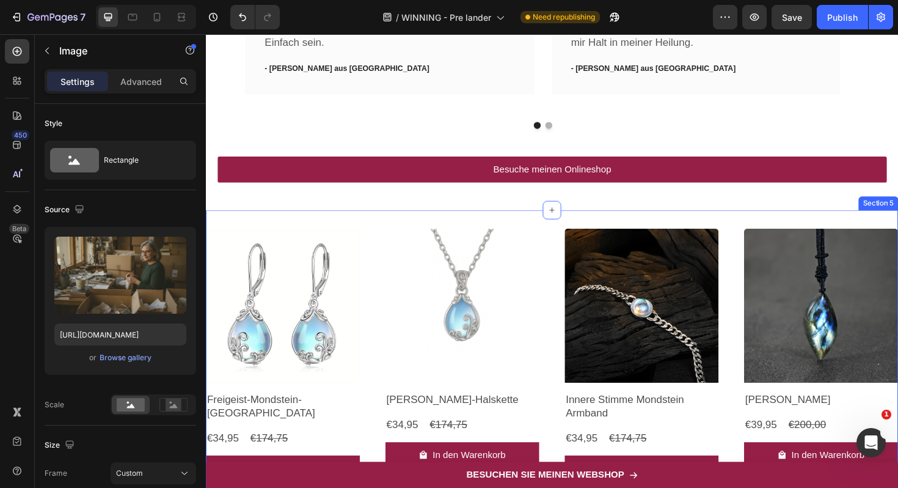
click at [284, 225] on div "Product Images Freigeist-Mondstein-Ohrringe Product Title €34,95 Product Price …" at bounding box center [572, 379] width 733 height 317
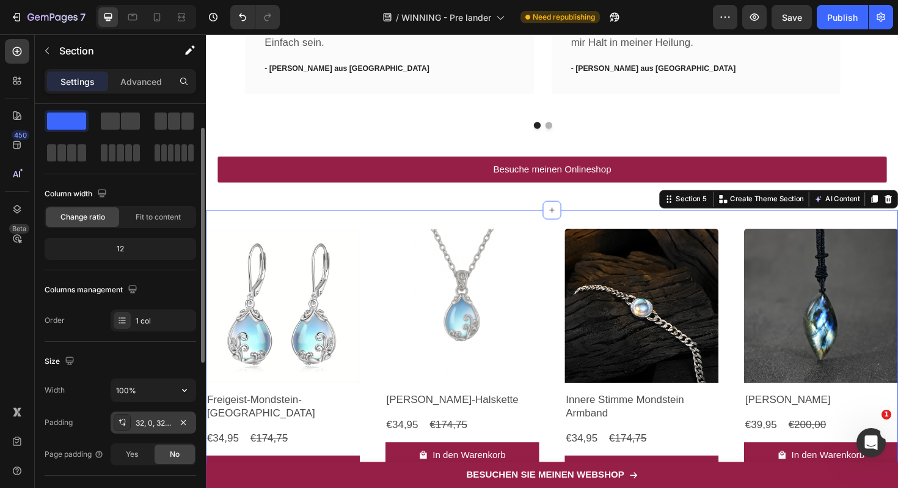
scroll to position [44, 0]
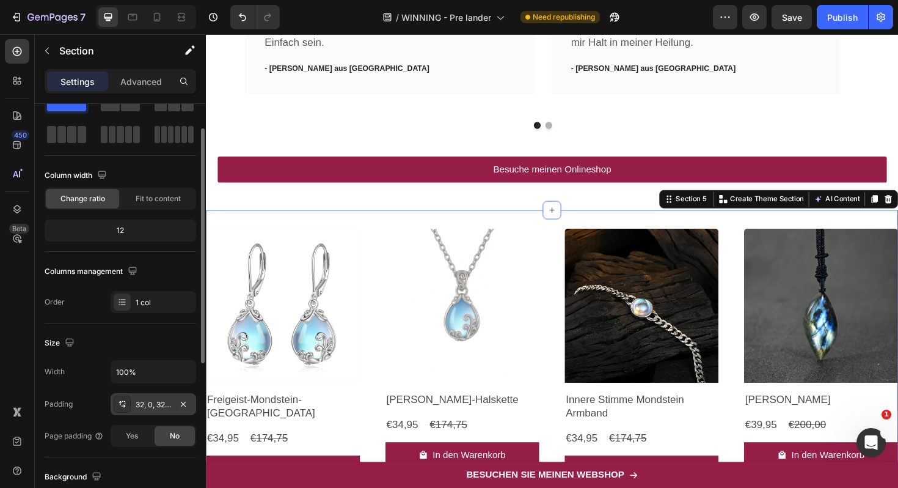
click at [140, 408] on div "32, 0, 32, 0" at bounding box center [153, 404] width 35 height 11
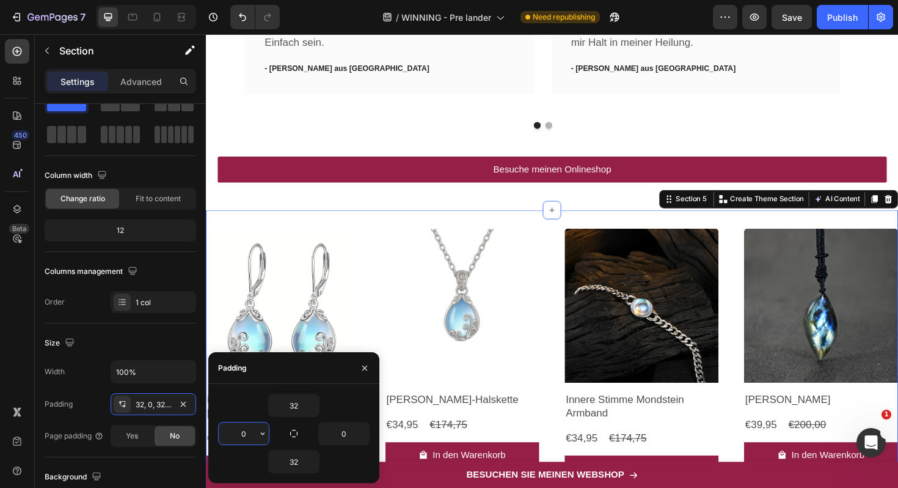
click at [244, 431] on input "0" at bounding box center [244, 433] width 50 height 22
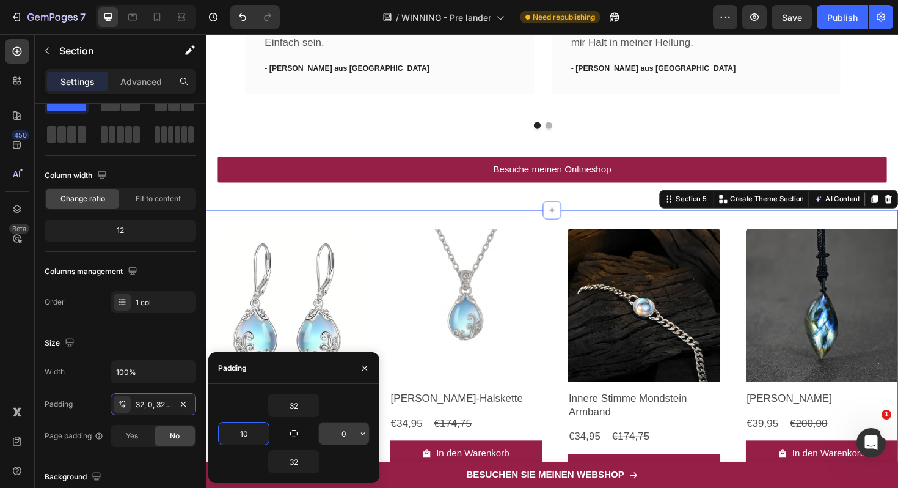
type input "10"
click at [335, 436] on input "0" at bounding box center [344, 433] width 50 height 22
type input "10"
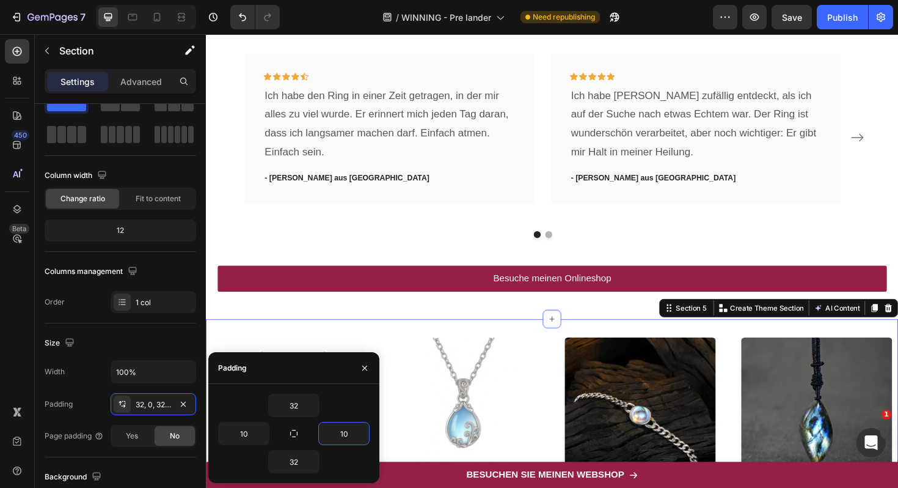
scroll to position [4295, 0]
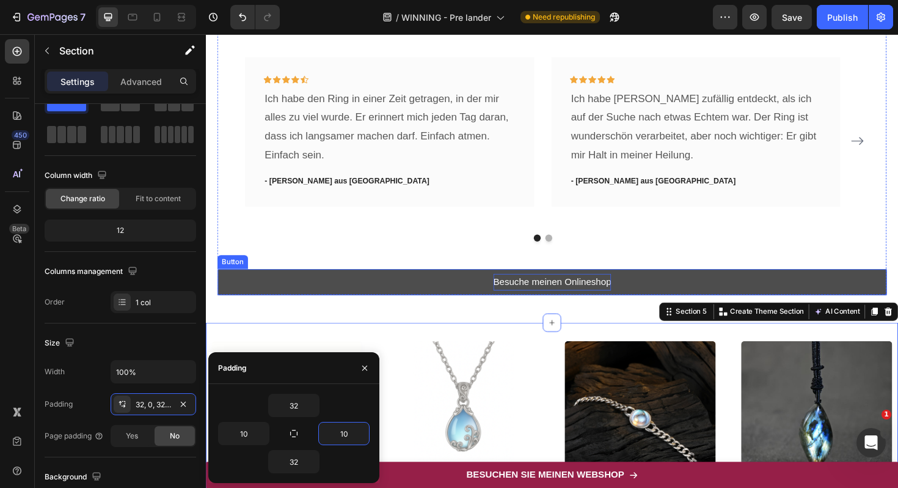
click at [563, 293] on p "Besuche meinen Onlineshop" at bounding box center [572, 297] width 125 height 18
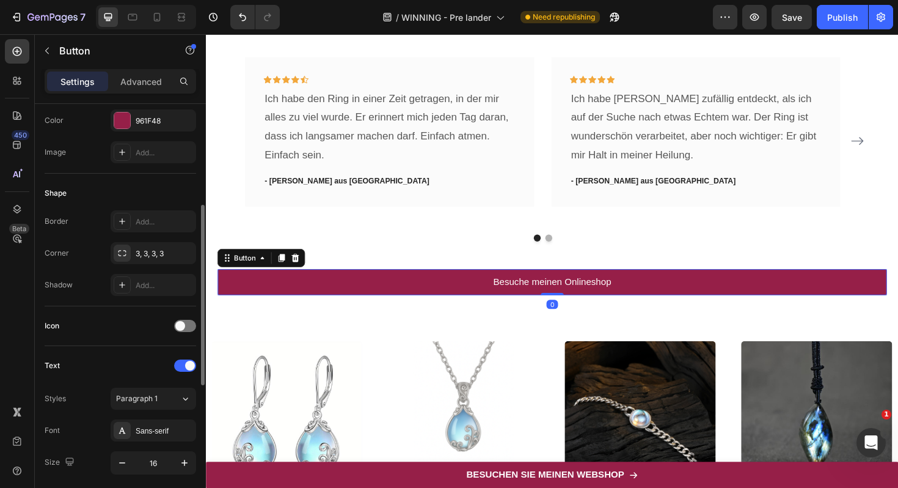
scroll to position [187, 0]
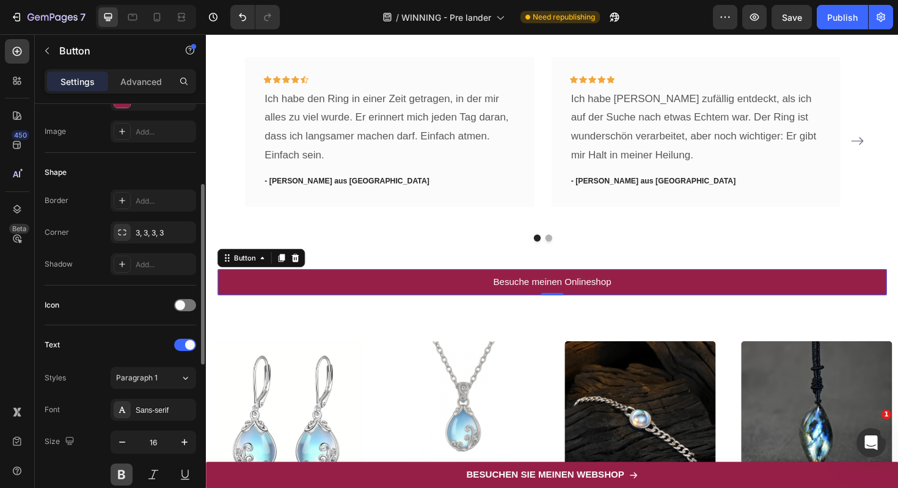
click at [123, 466] on button at bounding box center [122, 474] width 22 height 22
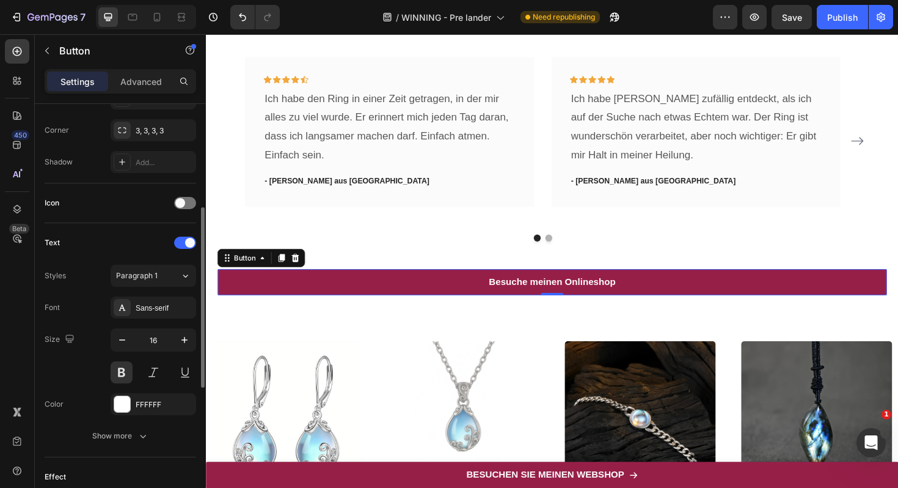
scroll to position [259, 0]
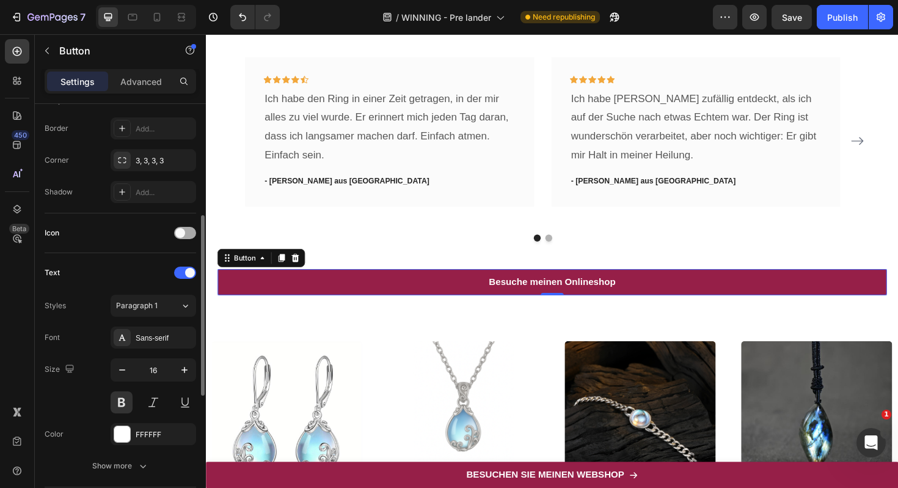
click at [185, 233] on div at bounding box center [185, 233] width 22 height 10
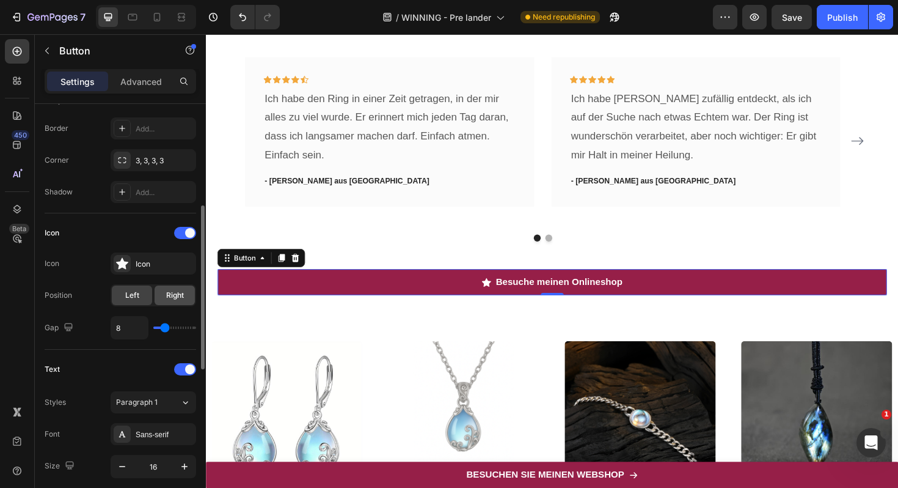
click at [167, 294] on span "Right" at bounding box center [175, 295] width 18 height 11
click at [132, 267] on div "Icon" at bounding box center [154, 263] width 86 height 22
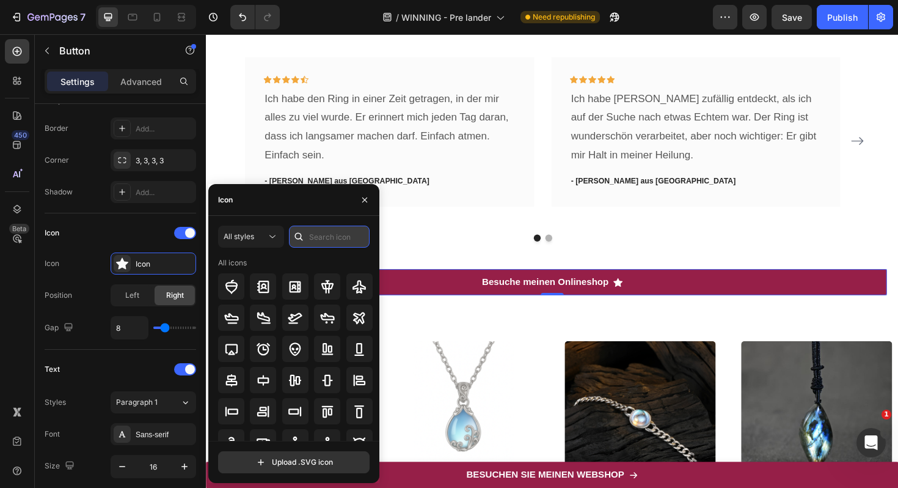
click at [323, 243] on input "text" at bounding box center [329, 236] width 81 height 22
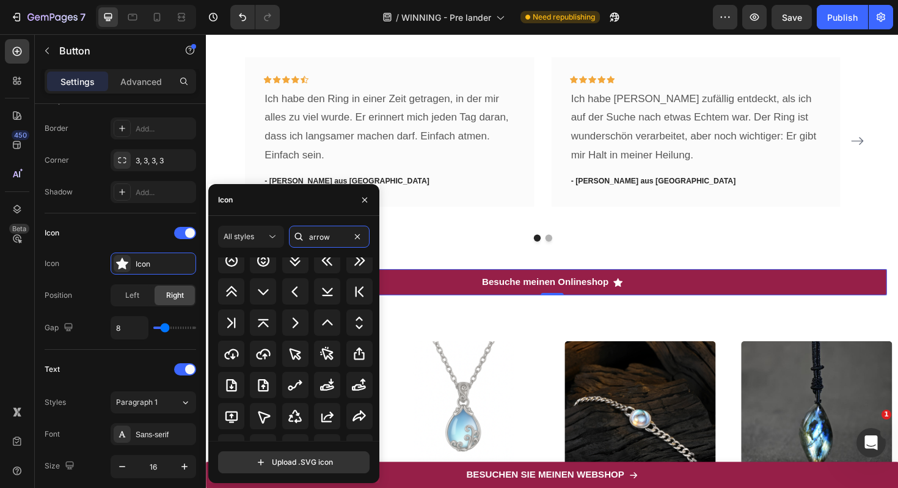
scroll to position [605, 0]
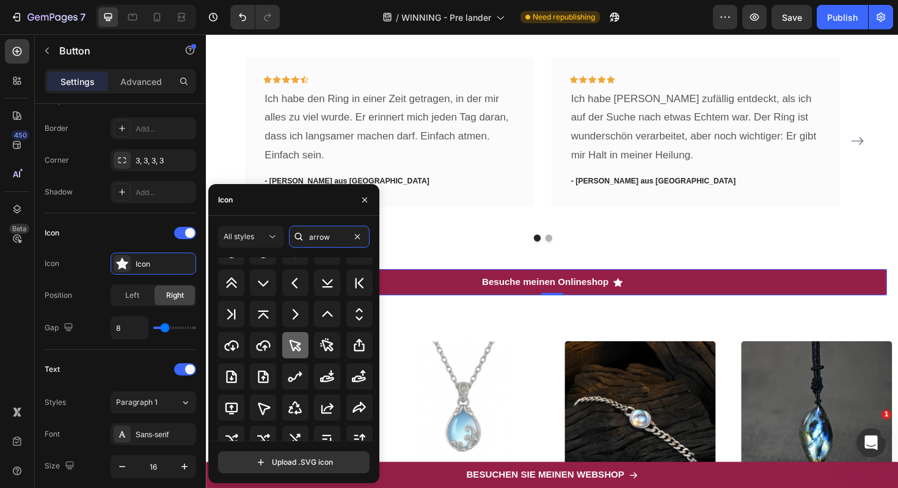
type input "arrow"
click at [299, 346] on icon at bounding box center [295, 345] width 15 height 15
click at [365, 197] on icon "button" at bounding box center [365, 200] width 10 height 10
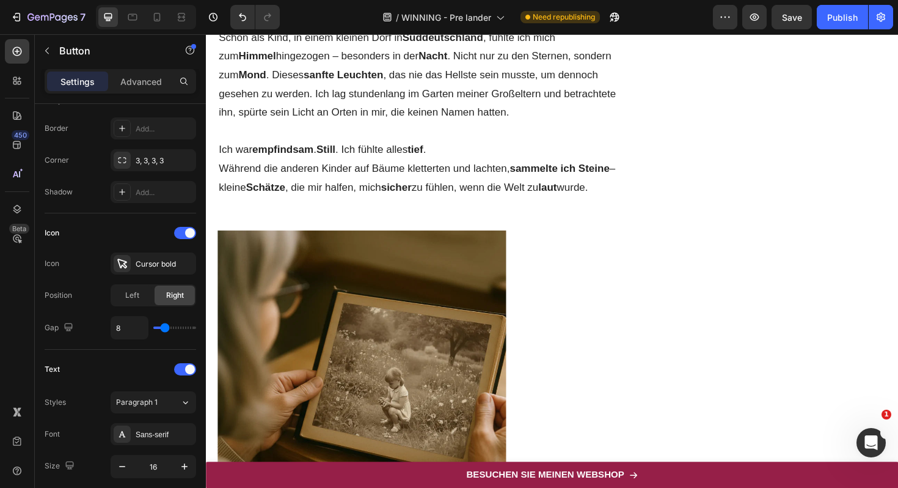
scroll to position [552, 0]
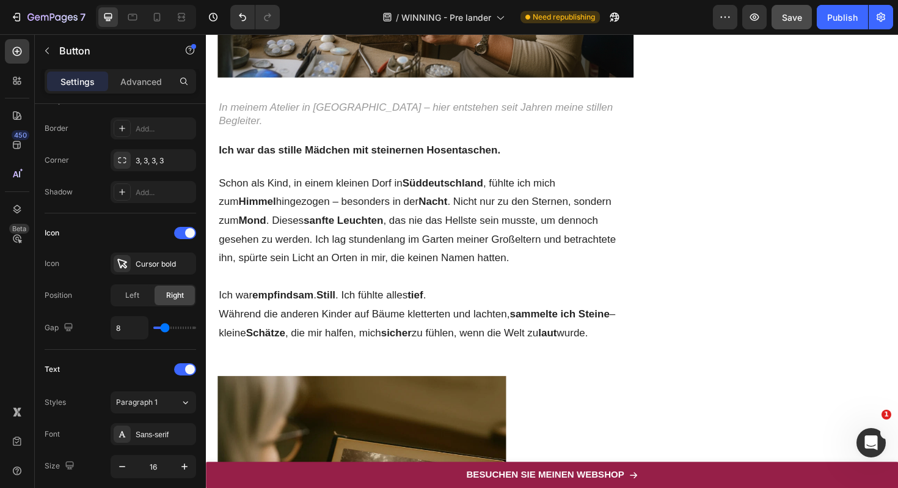
click at [797, 14] on span "Save" at bounding box center [792, 17] width 20 height 10
click at [134, 20] on icon at bounding box center [132, 17] width 9 height 7
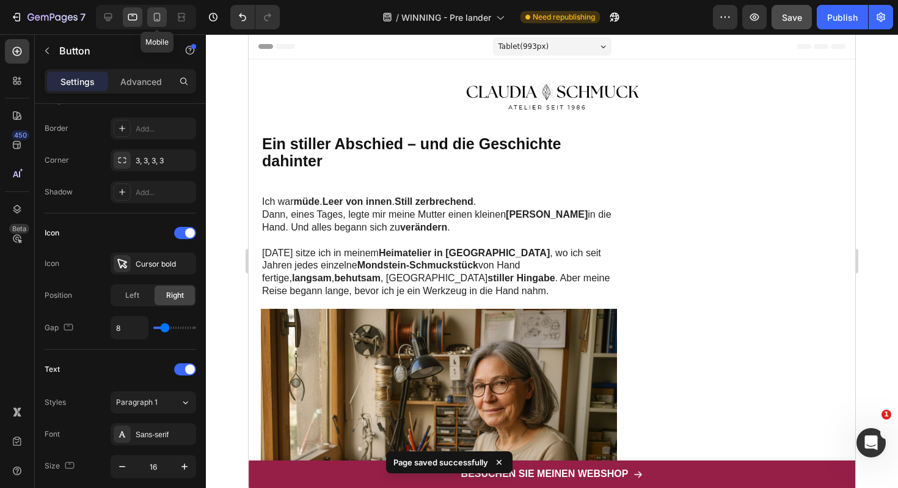
click at [159, 18] on icon at bounding box center [157, 17] width 12 height 12
type input "18"
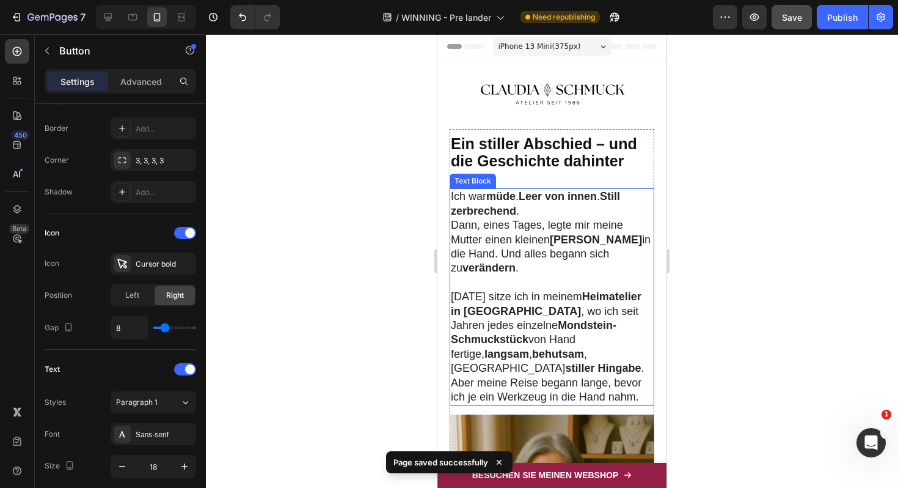
scroll to position [144, 0]
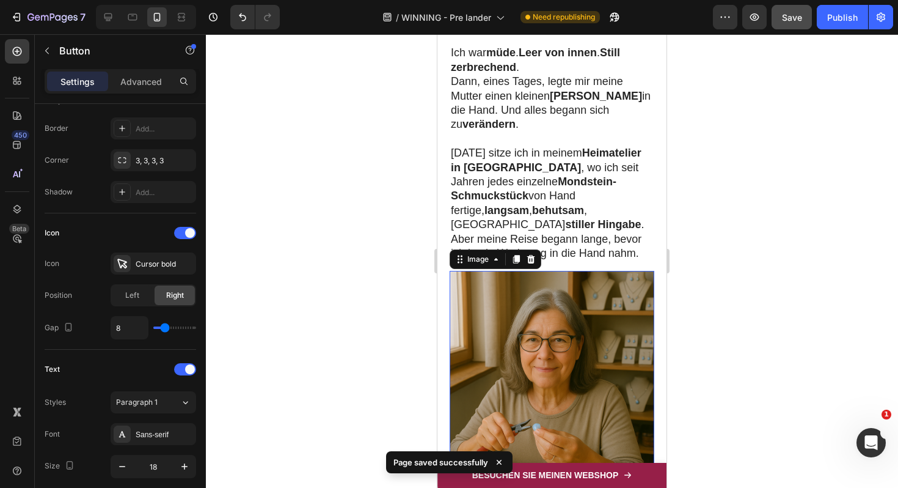
click at [553, 325] on img at bounding box center [552, 424] width 205 height 306
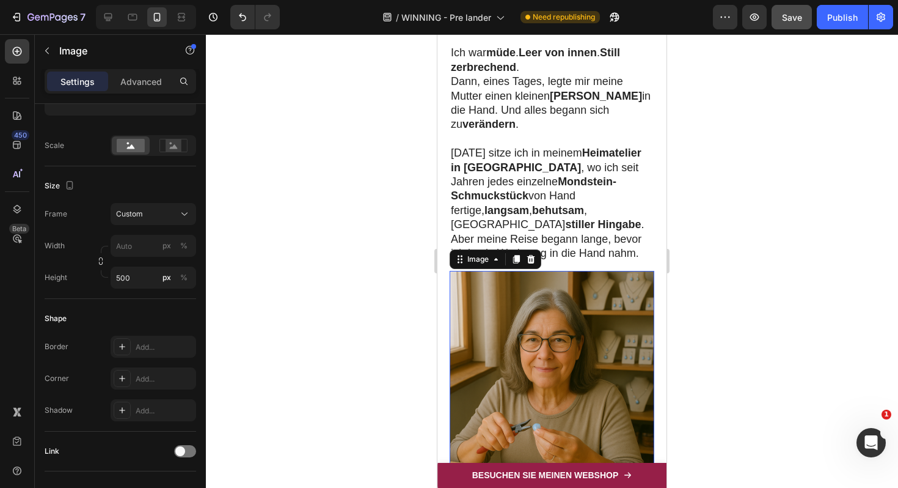
scroll to position [0, 0]
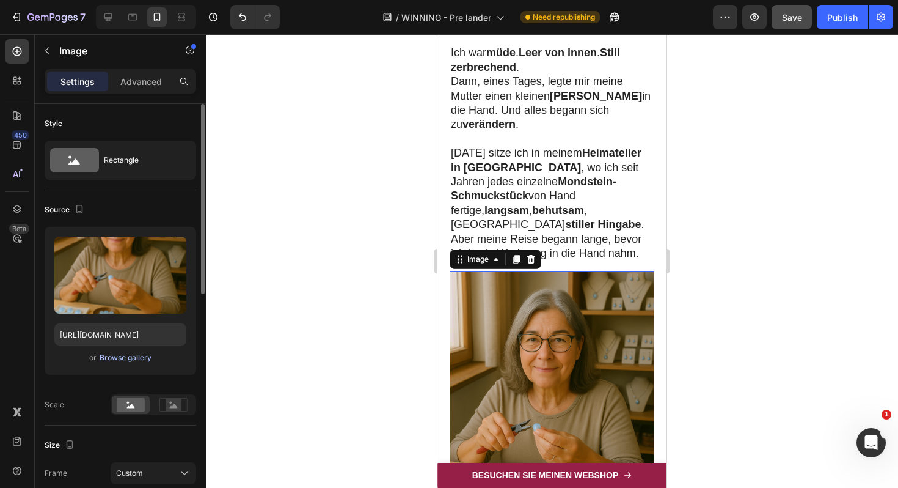
click at [137, 358] on div "Browse gallery" at bounding box center [126, 357] width 52 height 11
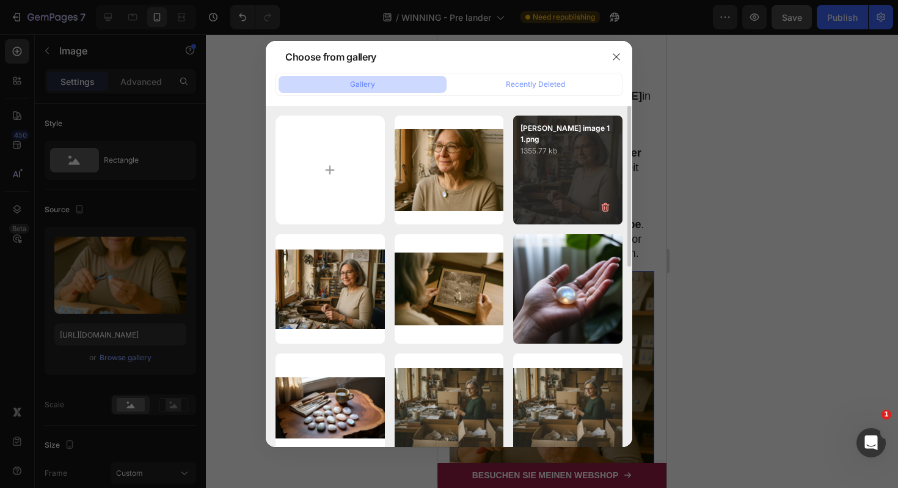
click at [576, 177] on div "claudia image 11.png 1355.77 kb" at bounding box center [567, 169] width 109 height 109
type input "https://cdn.shopify.com/s/files/1/0617/9264/9365/files/gempages_574378713941017…"
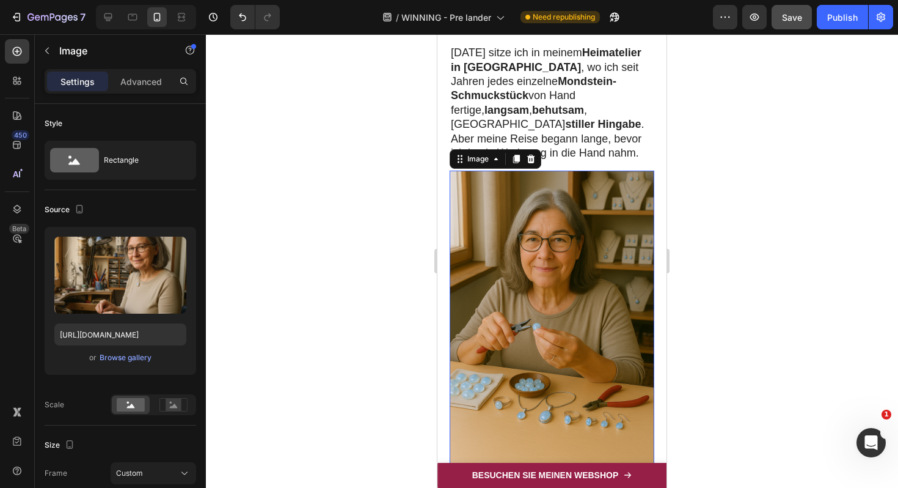
scroll to position [361, 0]
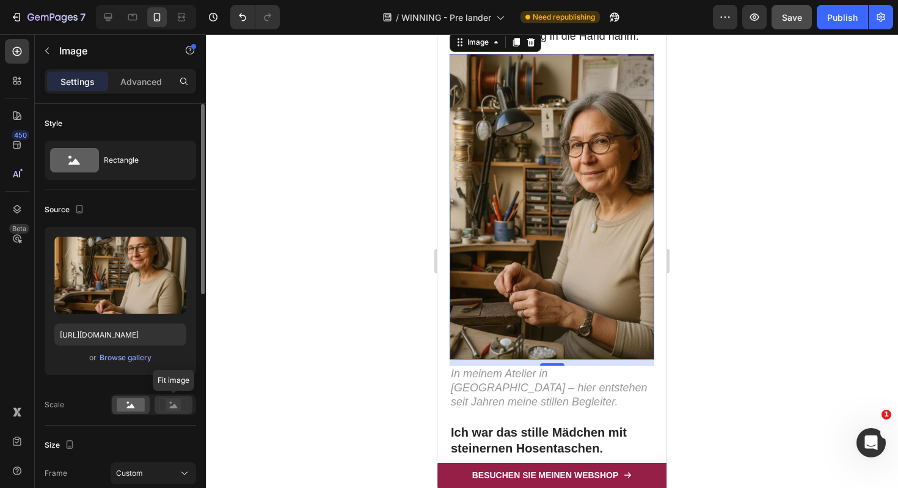
click at [179, 411] on div at bounding box center [174, 404] width 38 height 18
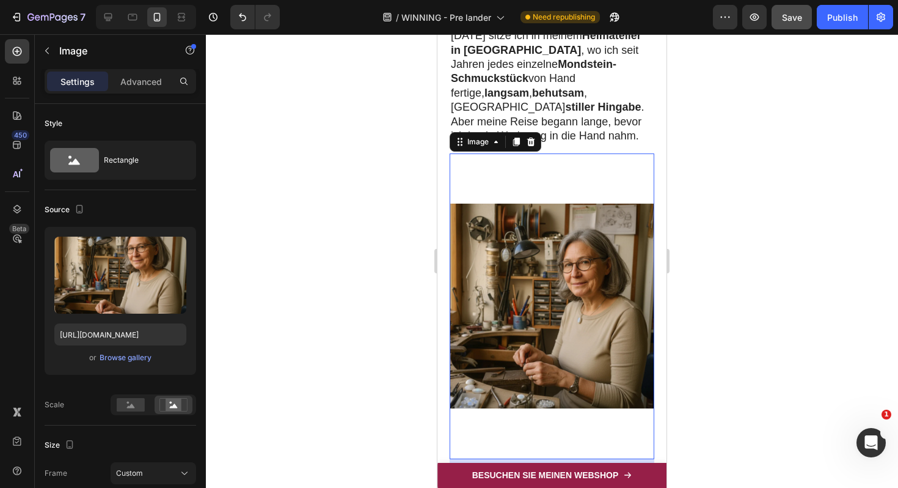
scroll to position [260, 0]
click at [137, 354] on div "Browse gallery" at bounding box center [126, 357] width 52 height 11
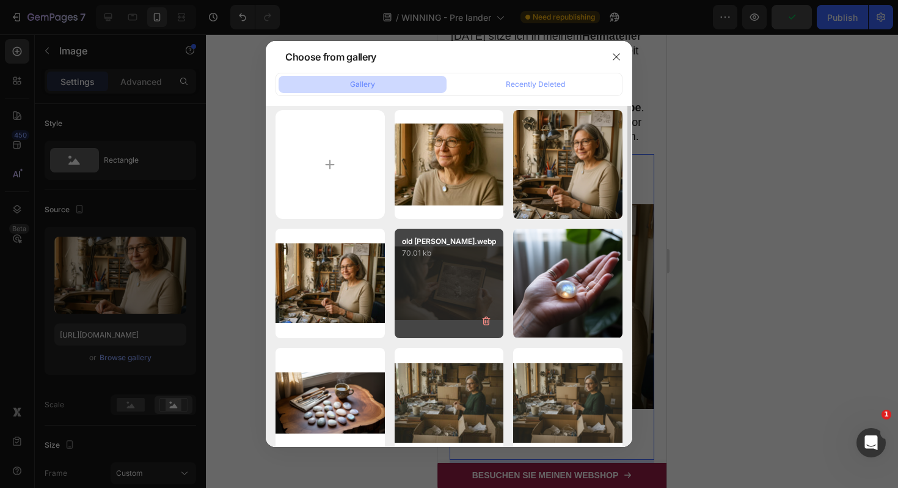
scroll to position [0, 0]
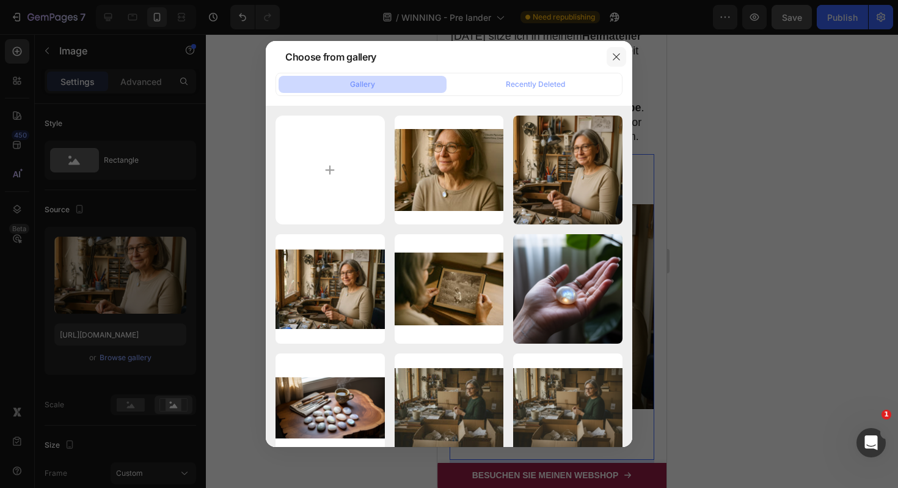
click at [615, 57] on icon "button" at bounding box center [617, 57] width 10 height 10
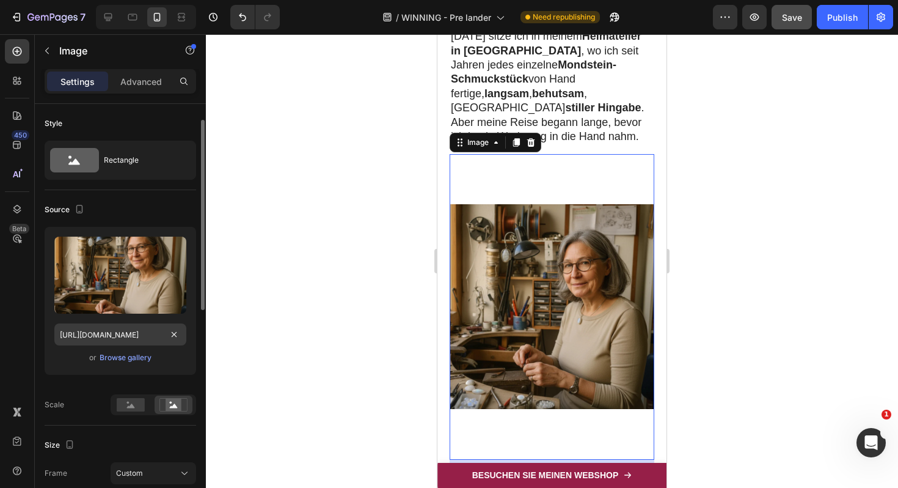
scroll to position [117, 0]
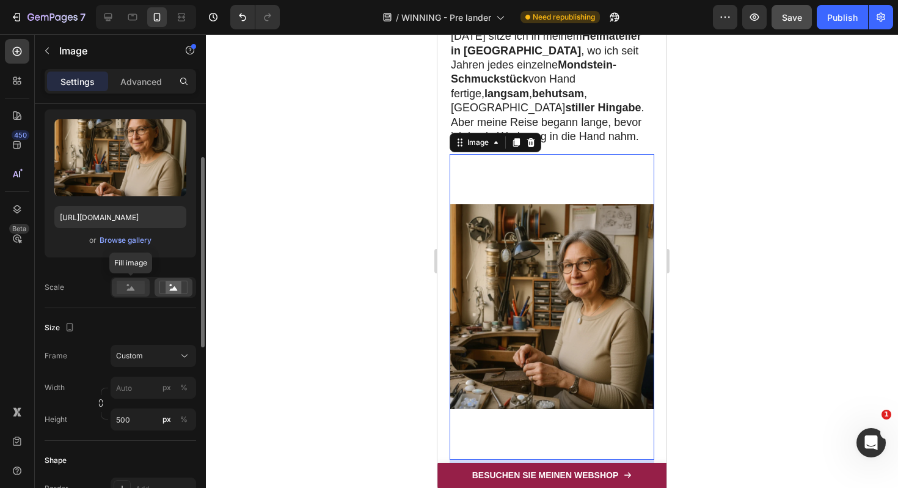
click at [130, 288] on rect at bounding box center [131, 286] width 28 height 13
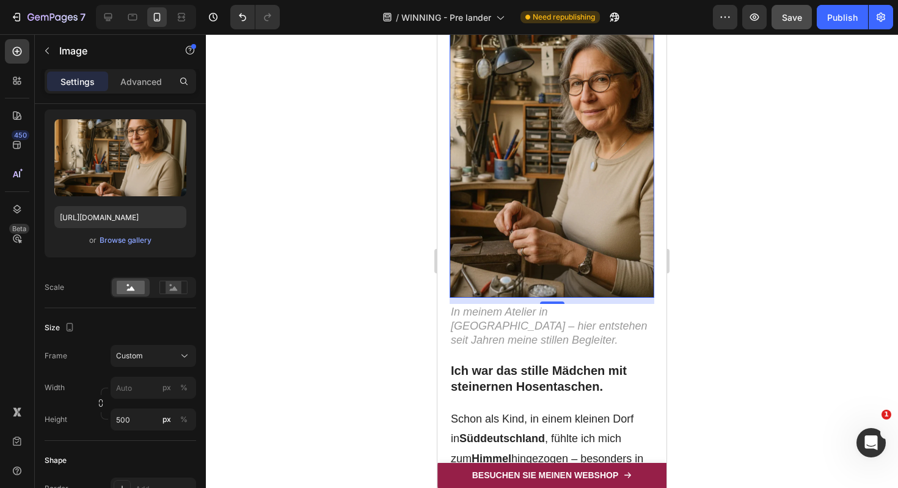
scroll to position [372, 0]
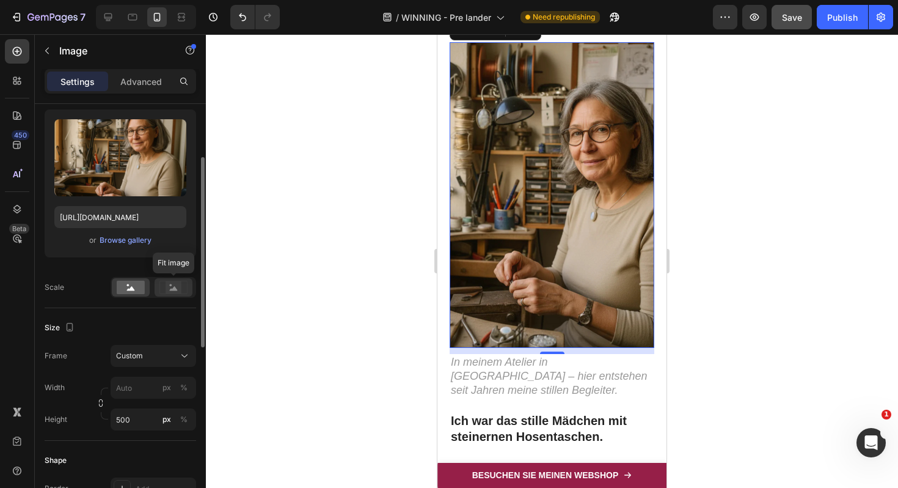
click at [177, 287] on rect at bounding box center [174, 287] width 16 height 12
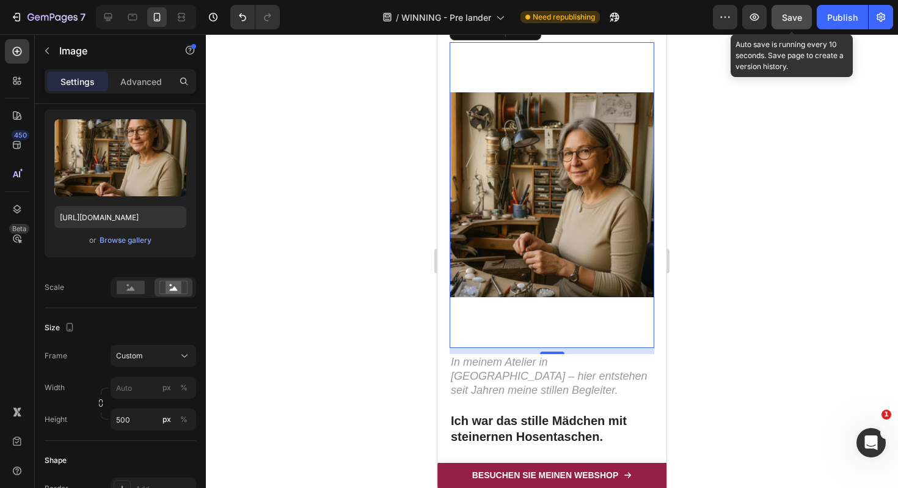
click at [792, 18] on span "Save" at bounding box center [792, 17] width 20 height 10
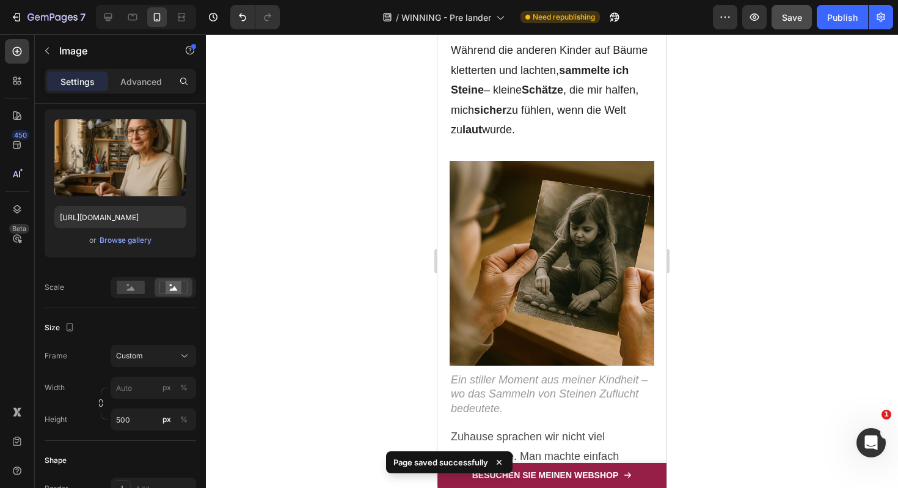
scroll to position [1118, 0]
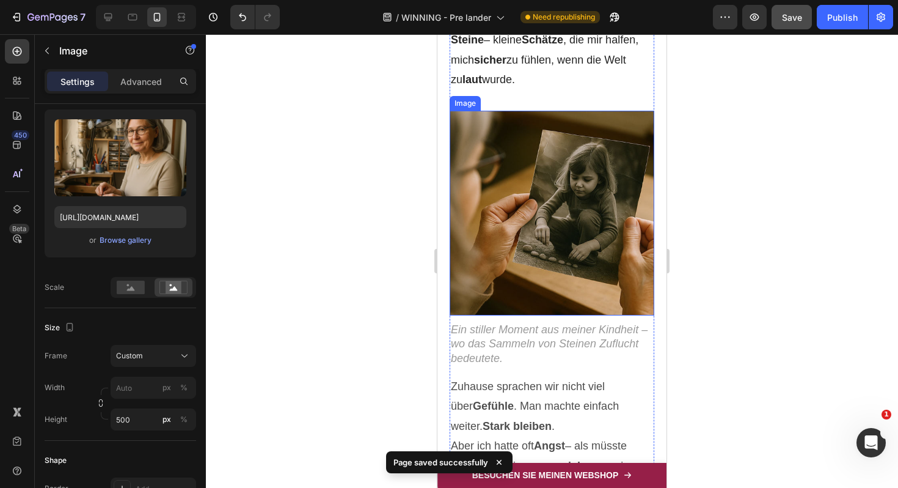
click at [543, 179] on img at bounding box center [552, 213] width 205 height 205
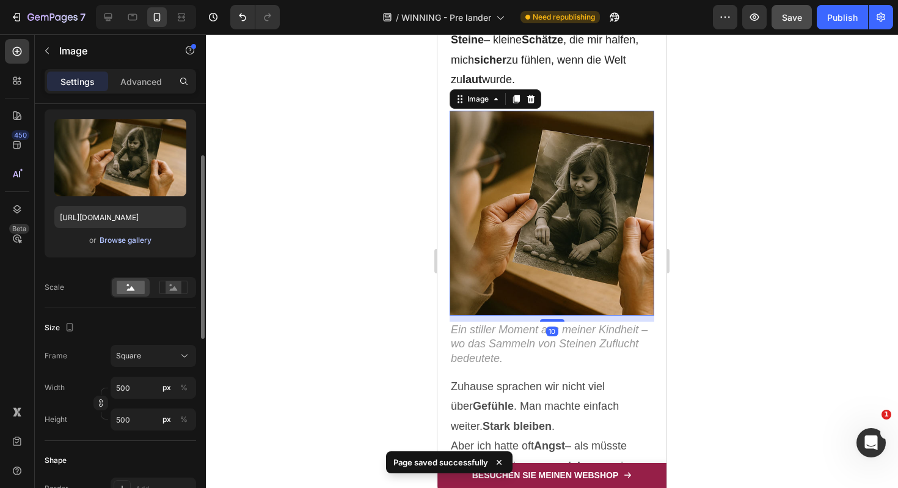
click at [108, 242] on div "Browse gallery" at bounding box center [126, 240] width 52 height 11
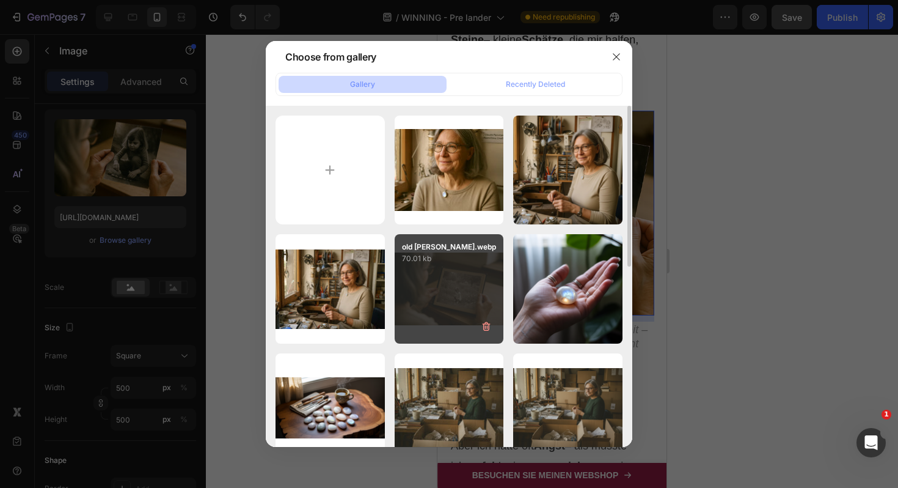
click at [474, 277] on div "old claudia.webp 70.01 kb" at bounding box center [449, 288] width 109 height 109
type input "https://cdn.shopify.com/s/files/1/0617/9264/9365/files/gempages_574378713941017…"
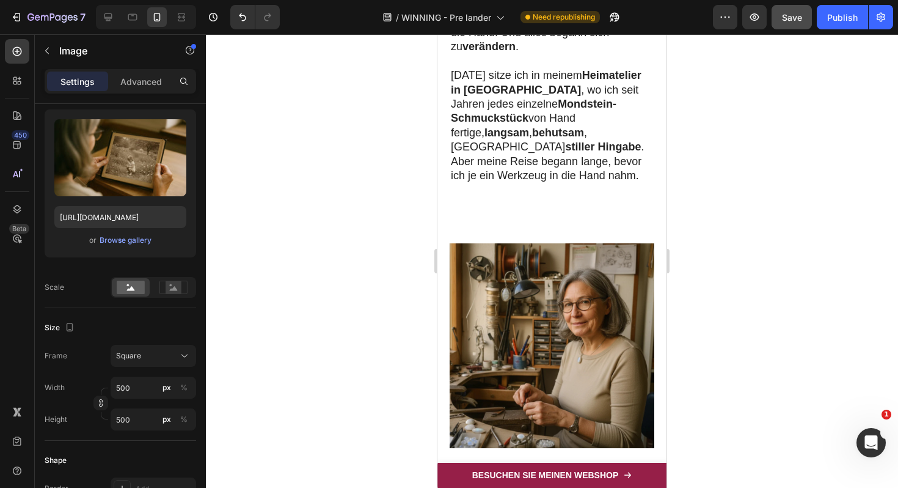
scroll to position [181, 0]
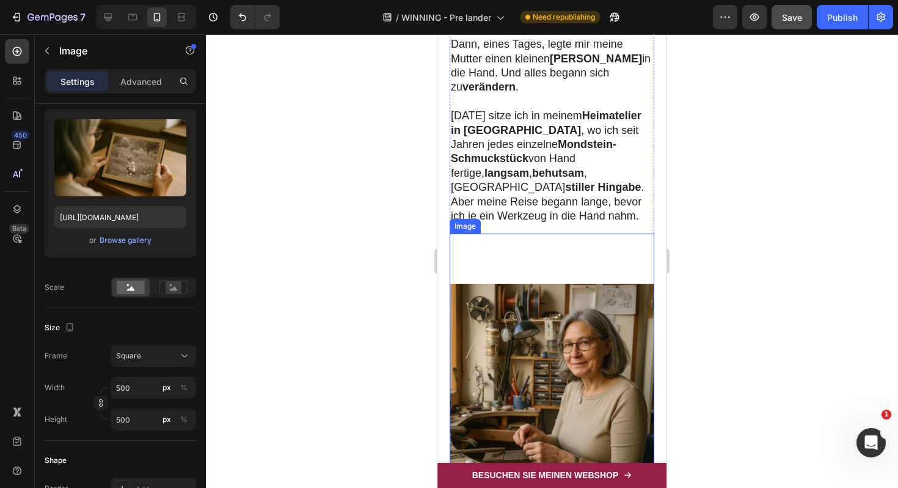
click at [582, 233] on img at bounding box center [552, 386] width 205 height 306
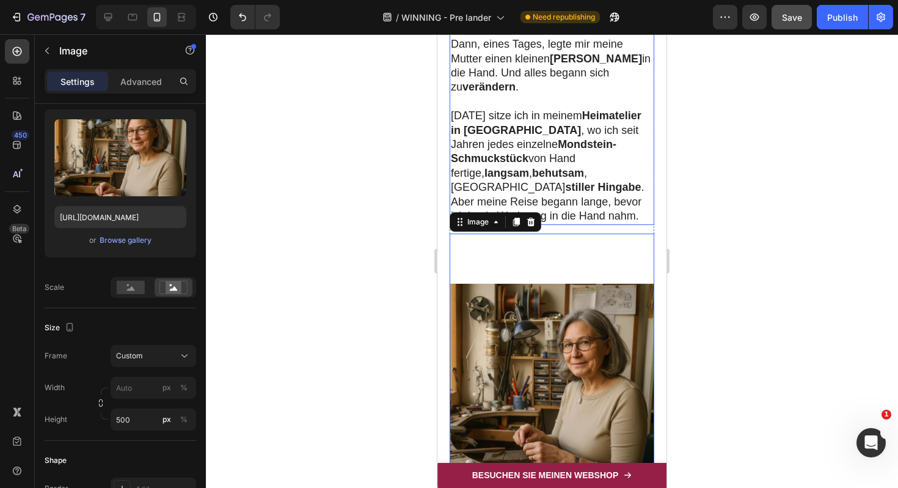
click at [581, 167] on strong "behutsam" at bounding box center [558, 173] width 52 height 12
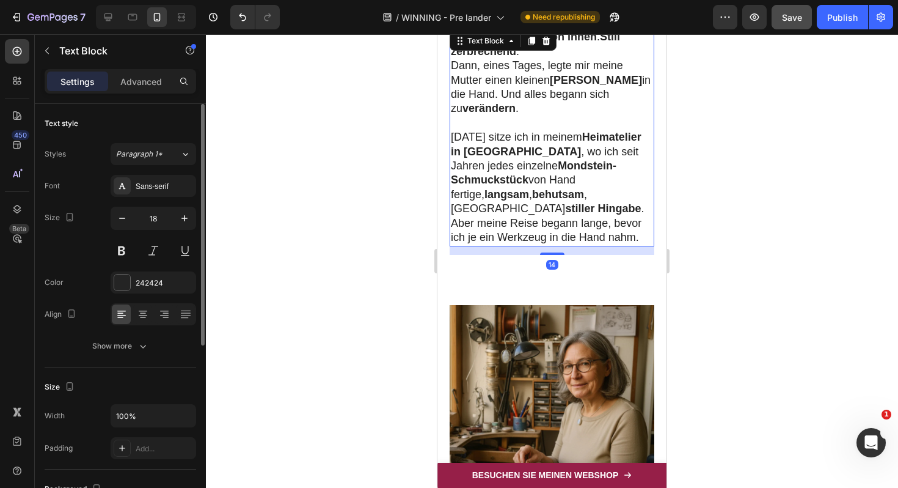
scroll to position [133, 0]
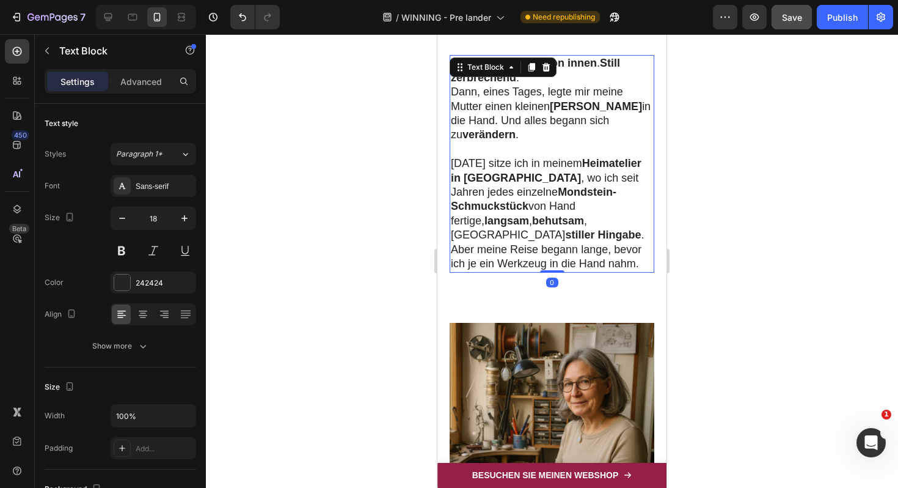
drag, startPoint x: 561, startPoint y: 249, endPoint x: 561, endPoint y: 234, distance: 15.3
click at [561, 234] on div "Ich war müde . Leer von innen . Still zerbrechend . Dann, eines Tages, legte mi…" at bounding box center [552, 163] width 205 height 217
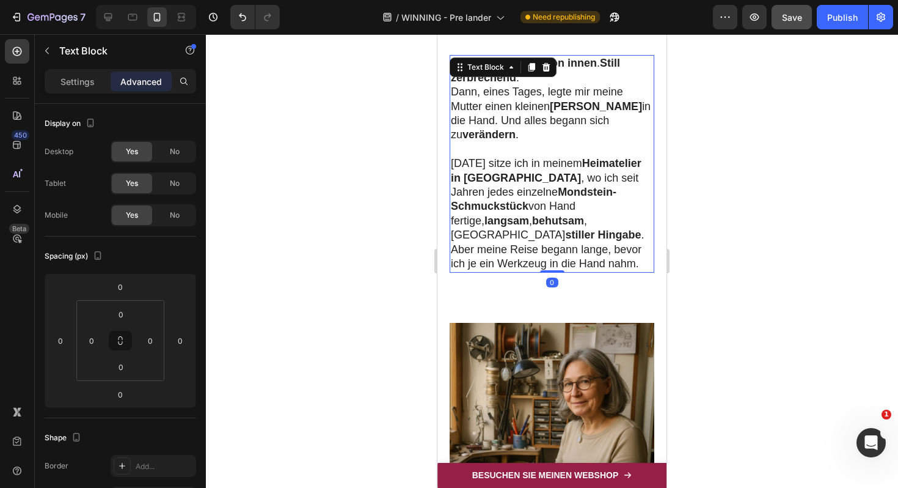
scroll to position [406, 0]
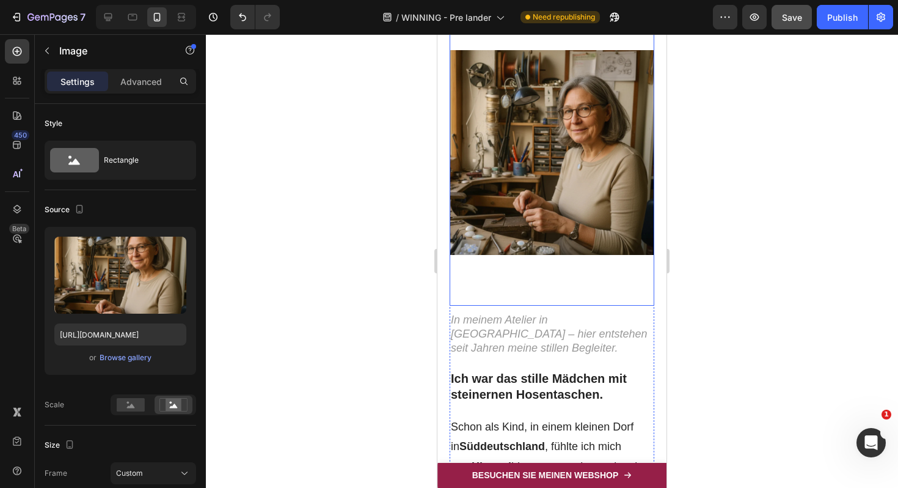
click at [562, 192] on img at bounding box center [552, 153] width 205 height 306
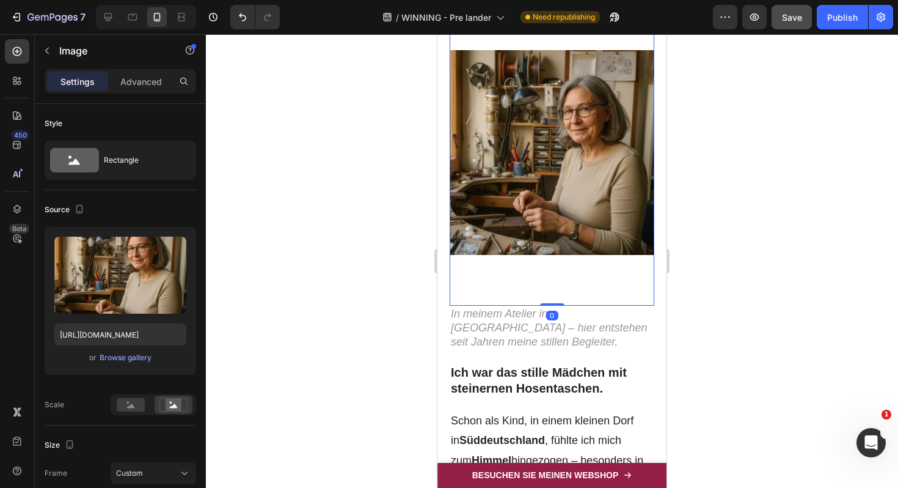
drag, startPoint x: 557, startPoint y: 280, endPoint x: 558, endPoint y: 244, distance: 35.5
click at [558, 244] on div "Image 0" at bounding box center [552, 153] width 205 height 306
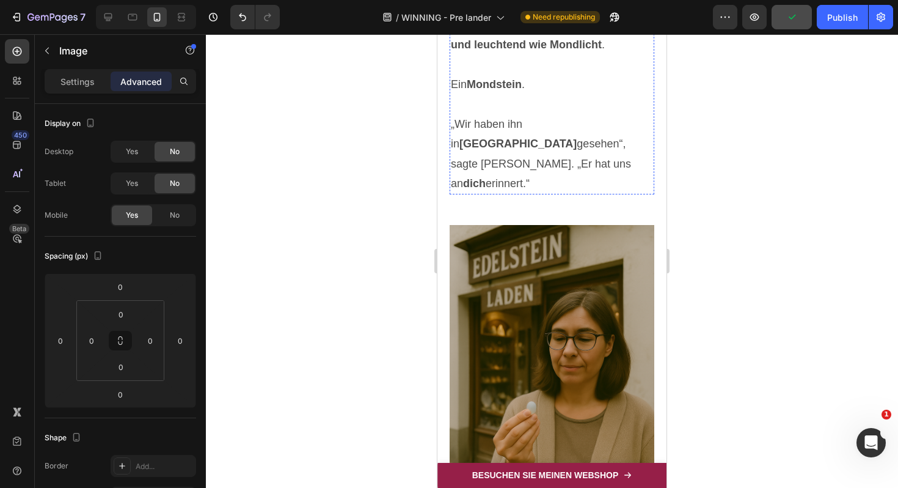
scroll to position [2145, 0]
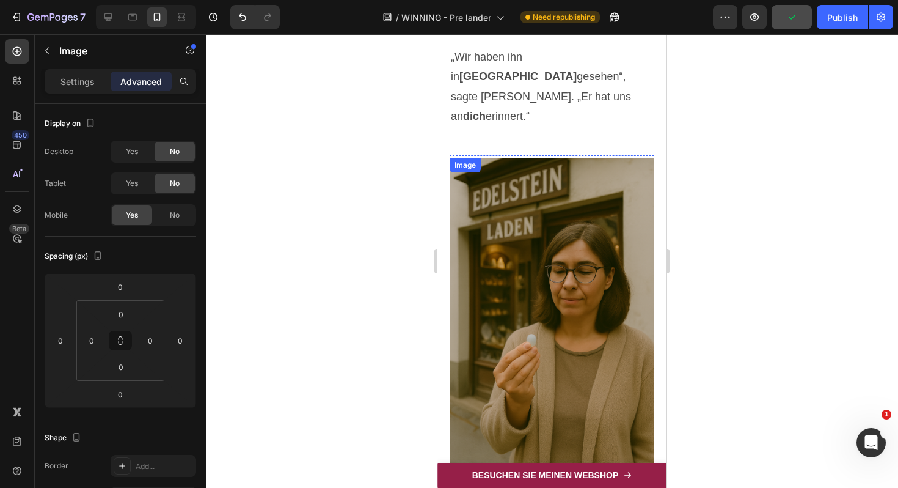
click at [549, 218] on img at bounding box center [552, 311] width 205 height 307
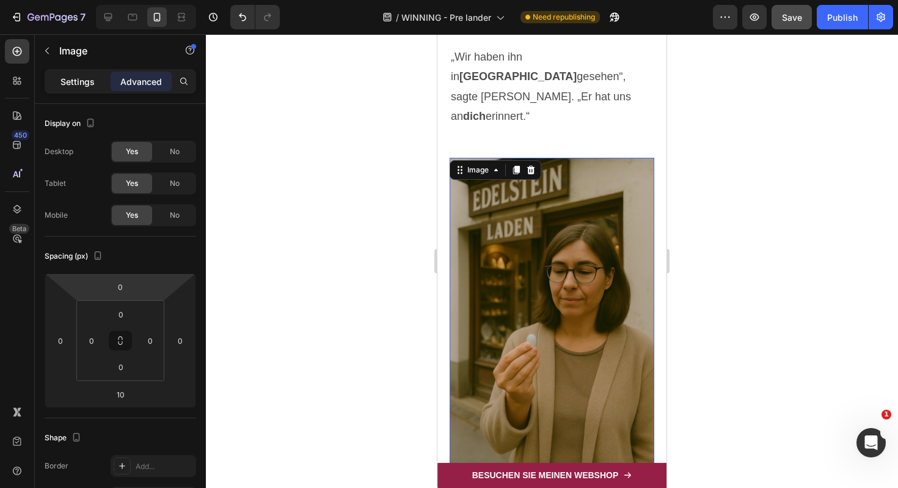
click at [66, 86] on p "Settings" at bounding box center [77, 81] width 34 height 13
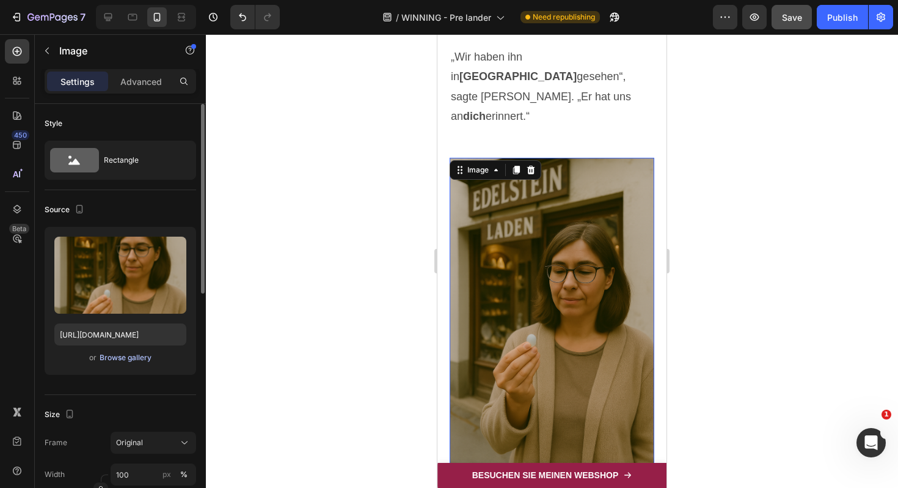
click at [136, 356] on div "Browse gallery" at bounding box center [126, 357] width 52 height 11
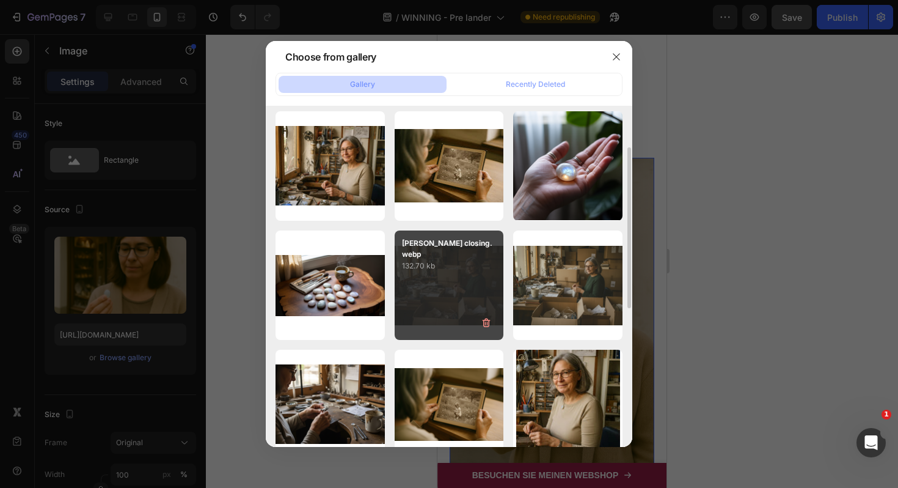
scroll to position [112, 0]
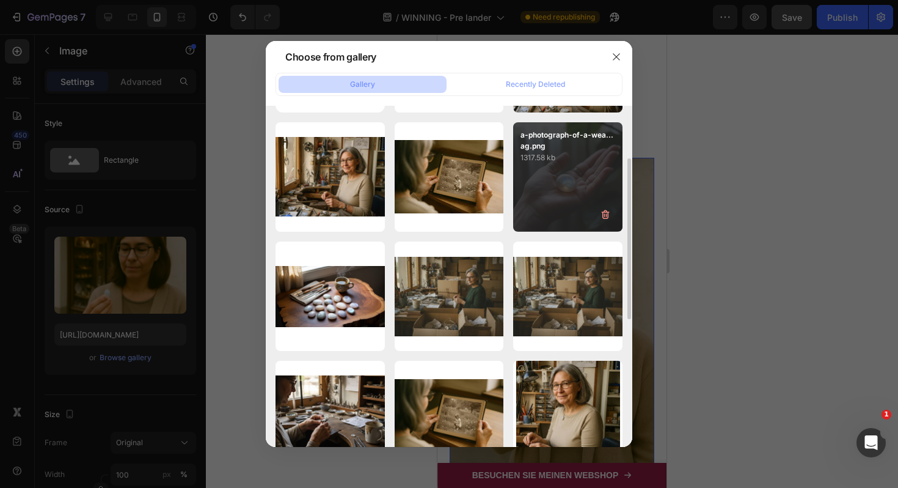
click at [592, 165] on div "a-photograph-of-a-wea...ag.png 1317.58 kb" at bounding box center [567, 176] width 109 height 109
type input "https://cdn.shopify.com/s/files/1/0617/9264/9365/files/gempages_574378713941017…"
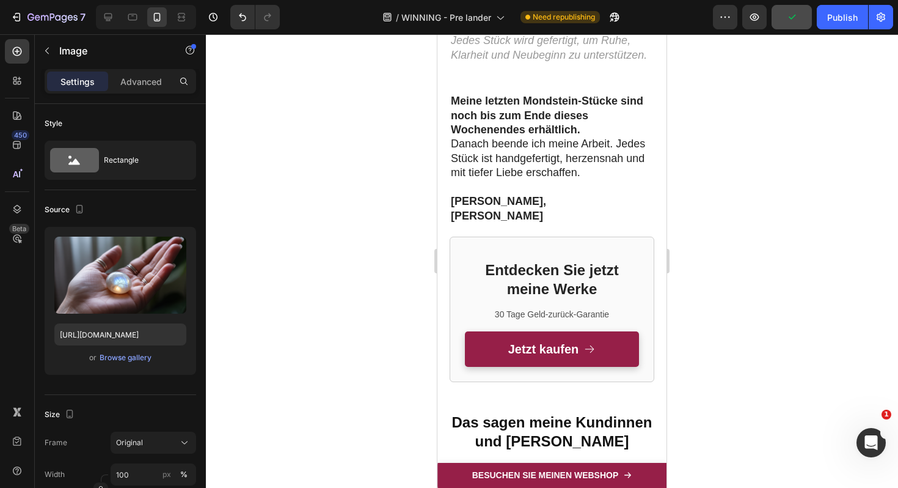
scroll to position [4965, 0]
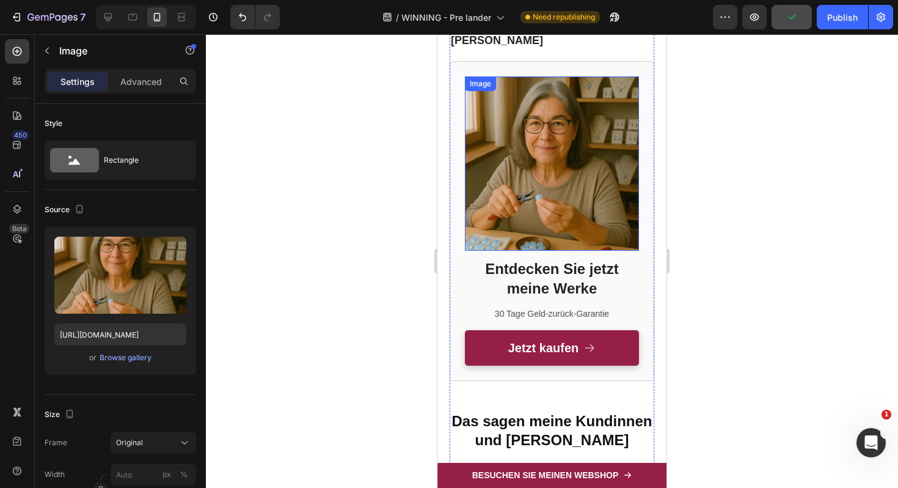
click at [587, 131] on img at bounding box center [552, 163] width 174 height 174
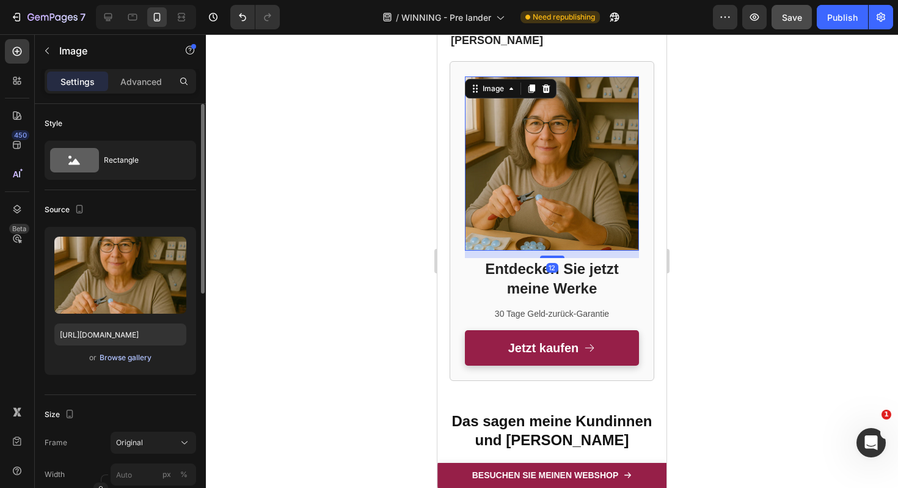
click at [132, 359] on div "Browse gallery" at bounding box center [126, 357] width 52 height 11
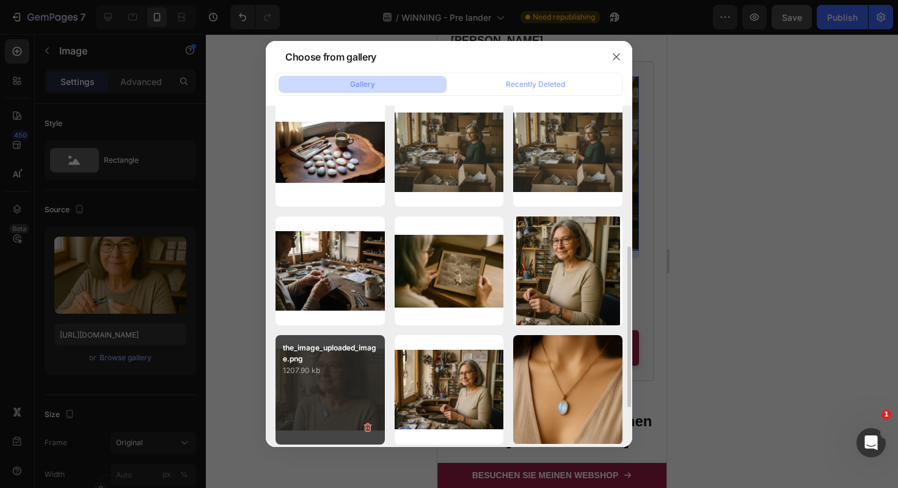
scroll to position [341, 0]
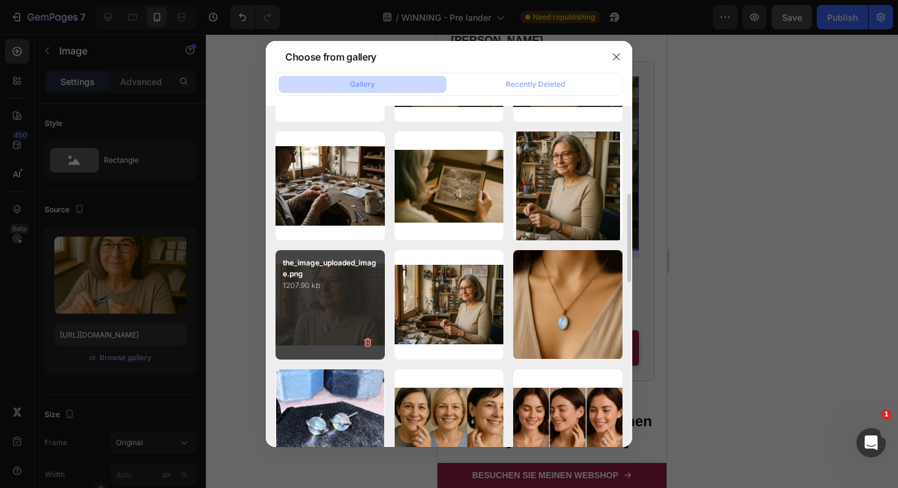
click at [334, 299] on div "the_image_uploaded_image.png 1207.90 kb" at bounding box center [330, 304] width 109 height 109
type input "https://cdn.shopify.com/s/files/1/0617/9264/9365/files/gempages_574378713941017…"
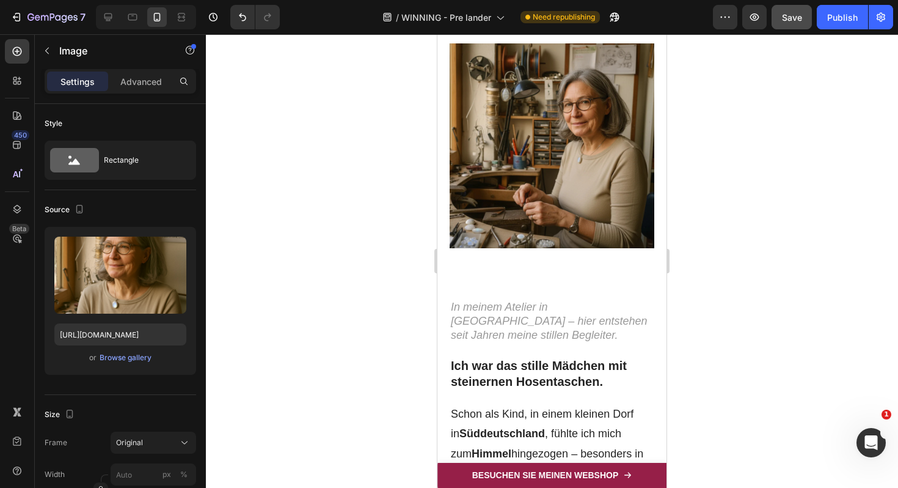
scroll to position [338, 0]
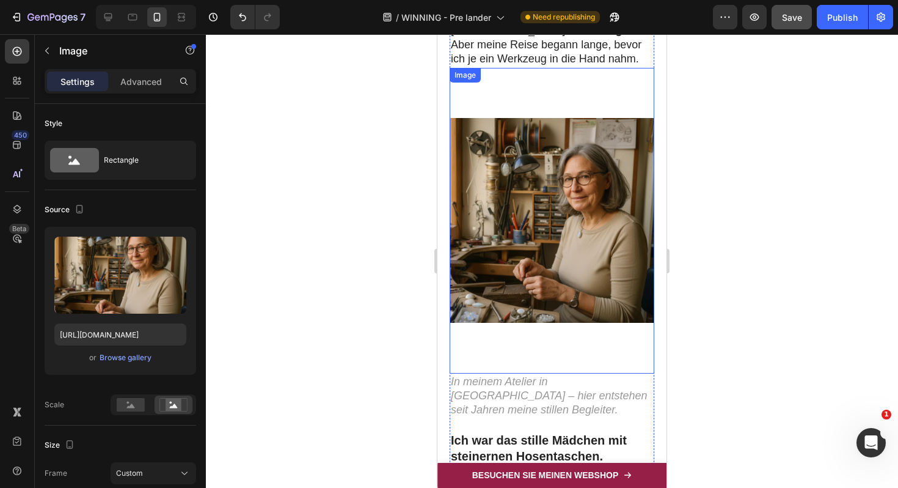
click at [525, 329] on img at bounding box center [552, 221] width 205 height 306
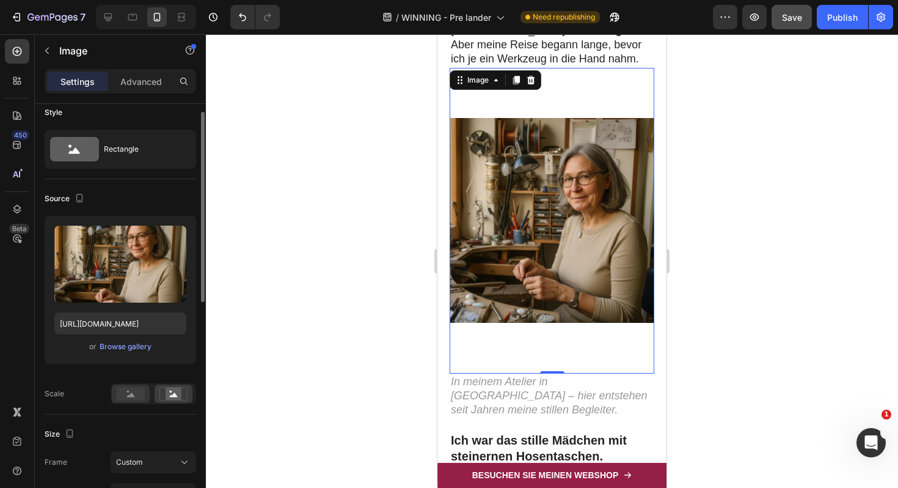
scroll to position [0, 0]
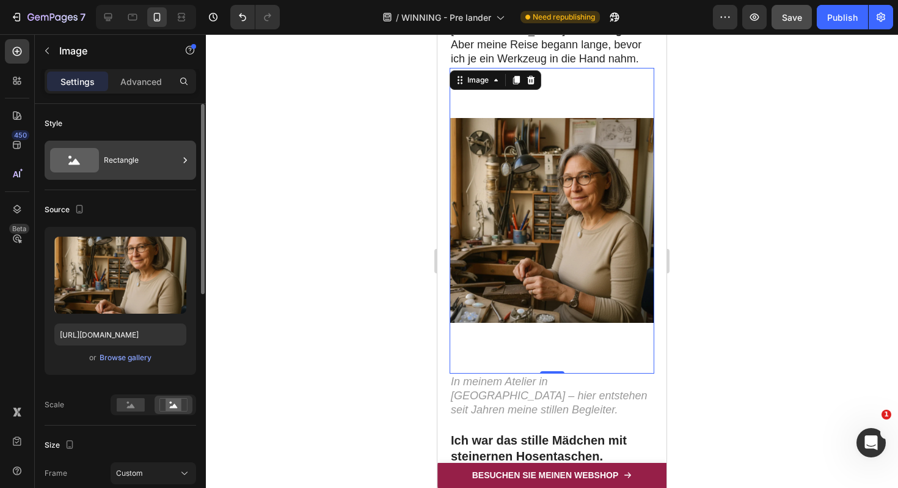
click at [123, 150] on div "Rectangle" at bounding box center [141, 160] width 75 height 28
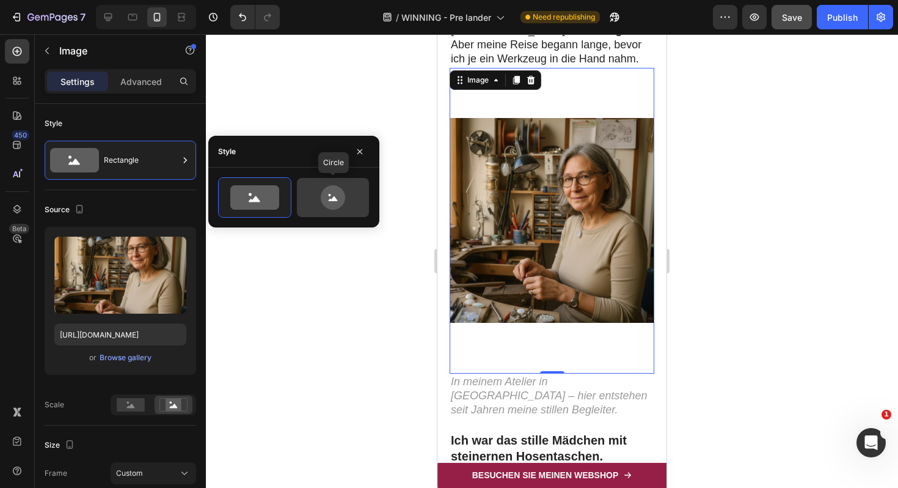
click at [313, 200] on icon at bounding box center [332, 197] width 57 height 24
type input "80"
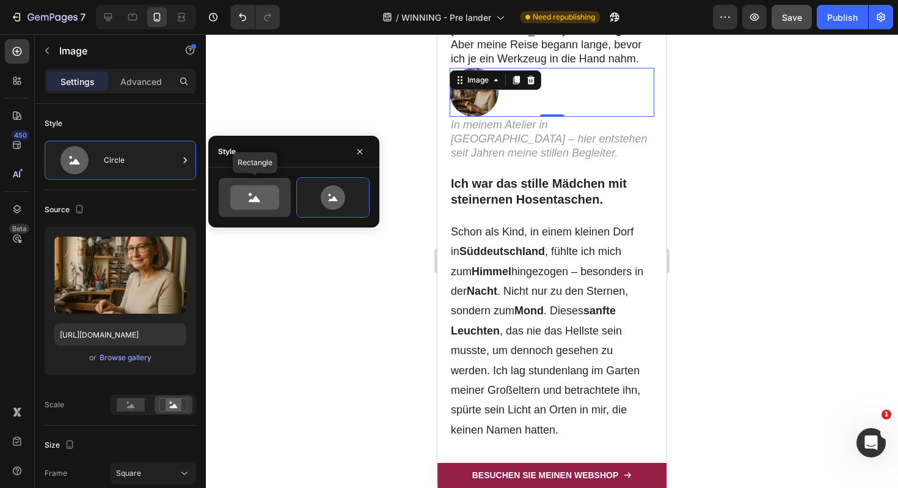
click at [278, 203] on icon at bounding box center [254, 197] width 49 height 24
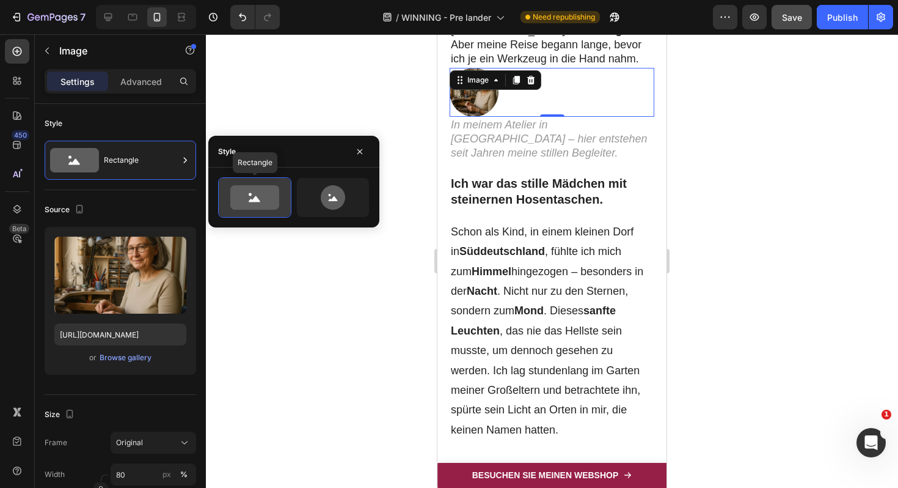
type input "100"
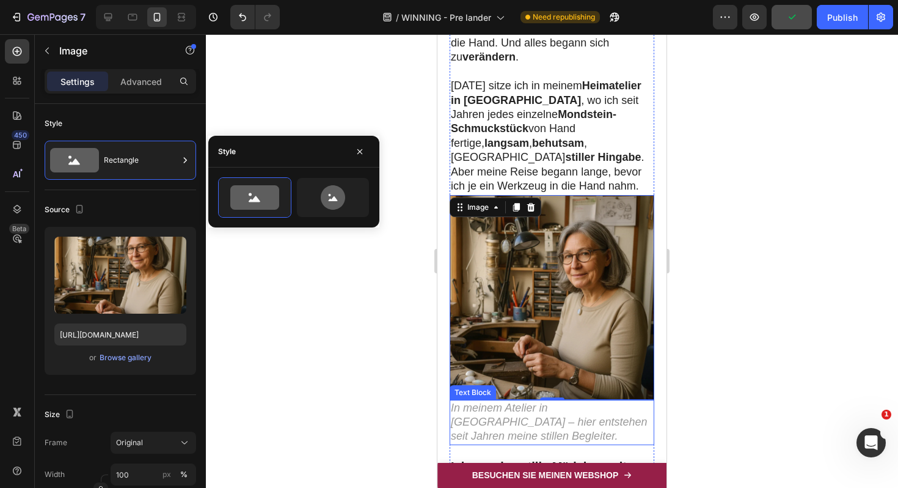
scroll to position [158, 0]
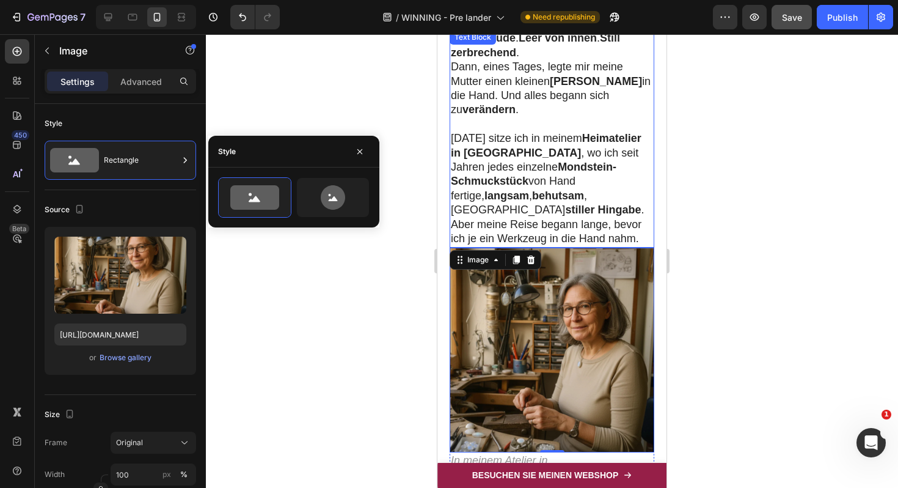
click at [545, 202] on p "Heute sitze ich in meinem Heimatelier in Freiburg , wo ich seit Jahren jedes ei…" at bounding box center [552, 188] width 202 height 114
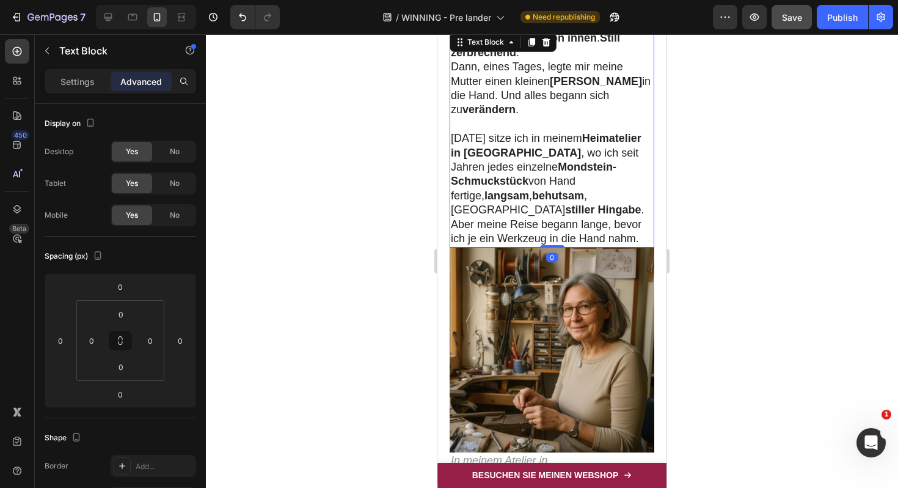
drag, startPoint x: 550, startPoint y: 214, endPoint x: 552, endPoint y: 197, distance: 17.3
click at [552, 197] on div "Ich war müde . Leer von innen . Still zerbrechend . Dann, eines Tages, legte mi…" at bounding box center [552, 138] width 205 height 217
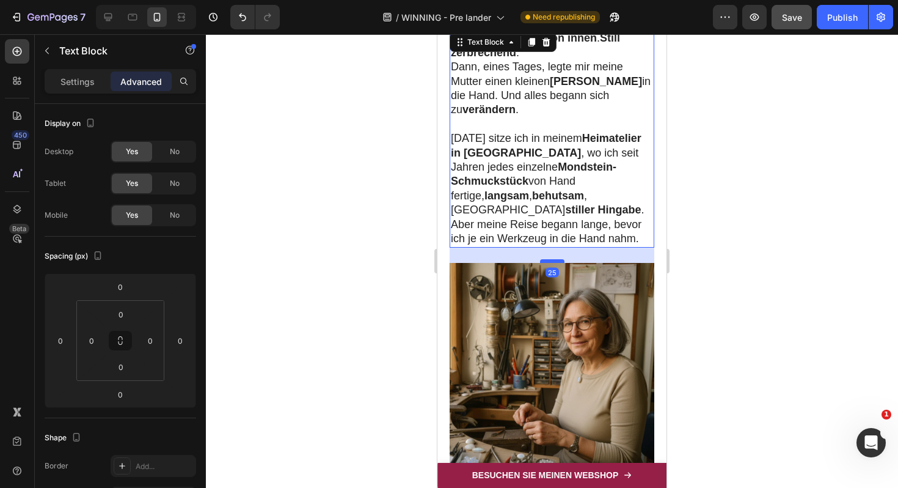
drag, startPoint x: 552, startPoint y: 216, endPoint x: 555, endPoint y: 231, distance: 15.5
click at [555, 259] on div at bounding box center [552, 261] width 24 height 4
type input "25"
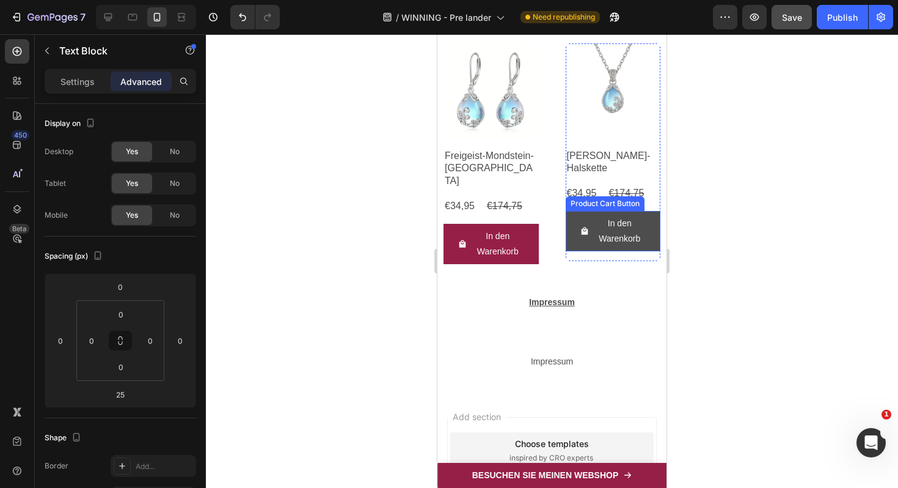
scroll to position [5357, 0]
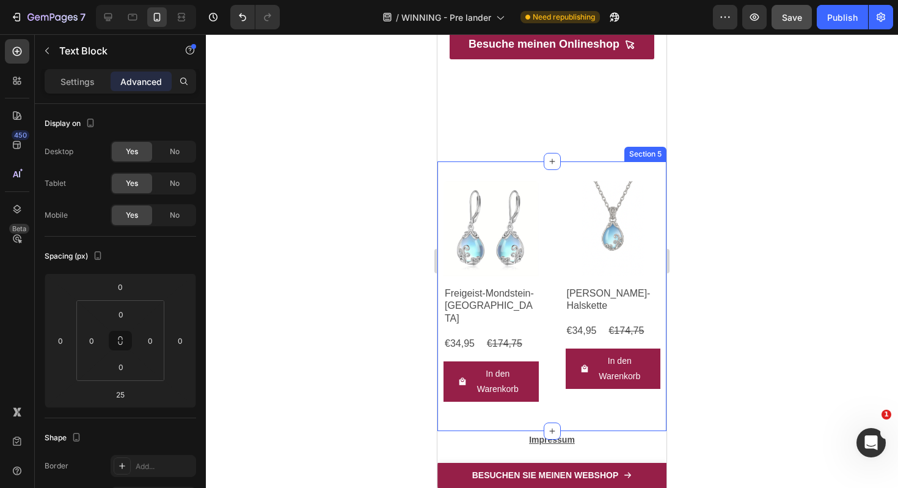
click at [444, 170] on div "Product Images Freigeist-Mondstein-Ohrringe Product Title €34,95 Product Price …" at bounding box center [551, 295] width 229 height 269
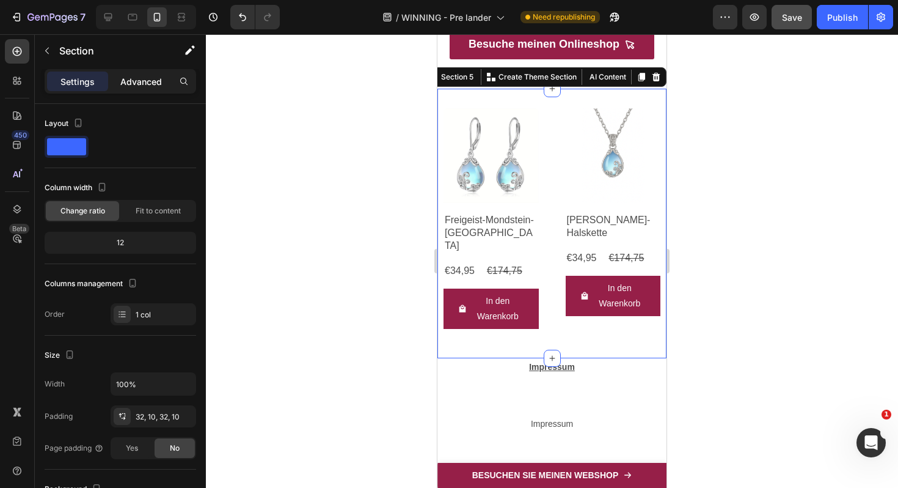
click at [140, 75] on p "Advanced" at bounding box center [141, 81] width 42 height 13
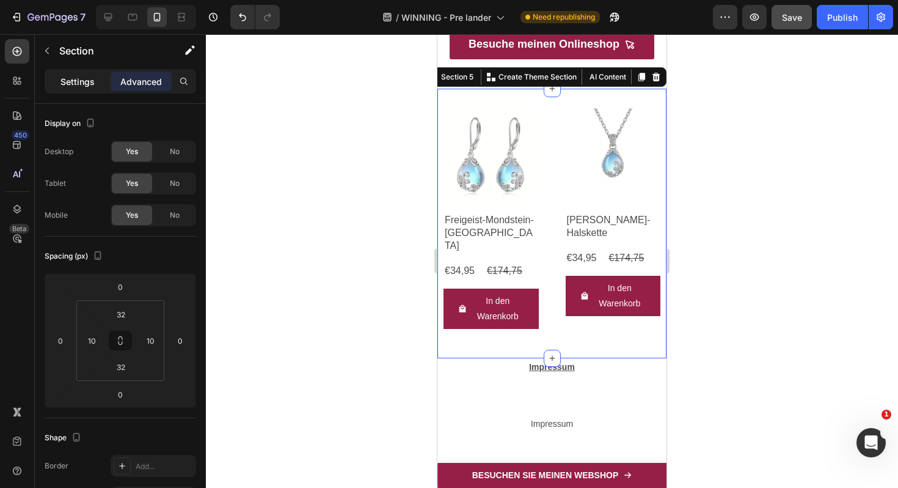
click at [73, 88] on div "Settings" at bounding box center [77, 81] width 61 height 20
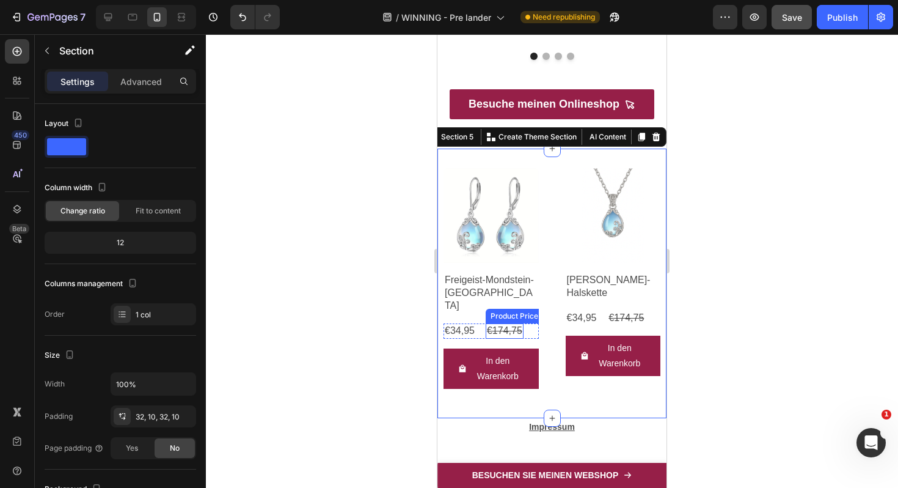
scroll to position [5263, 0]
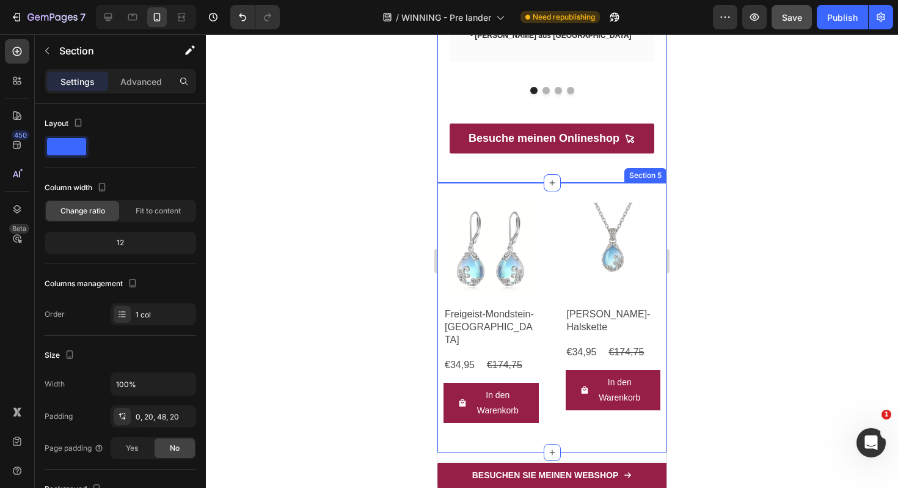
click at [445, 265] on div "Product Images Freigeist-Mondstein-Ohrringe Product Title €34,95 Product Price …" at bounding box center [551, 317] width 229 height 269
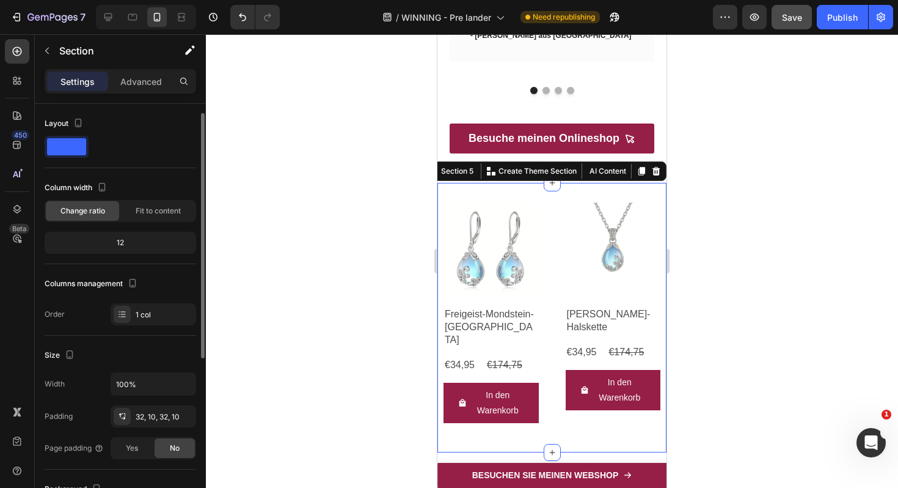
scroll to position [6, 0]
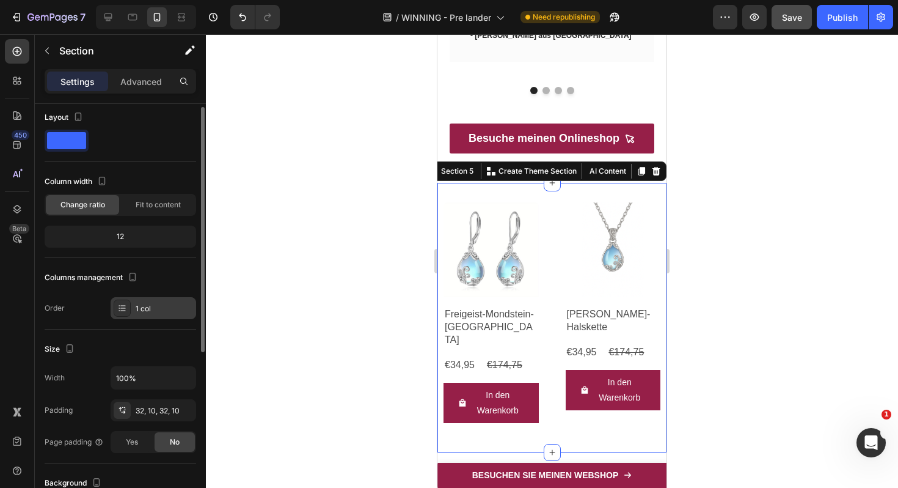
click at [140, 312] on div "1 col" at bounding box center [164, 308] width 57 height 11
click at [152, 152] on div "Layout" at bounding box center [121, 135] width 152 height 54
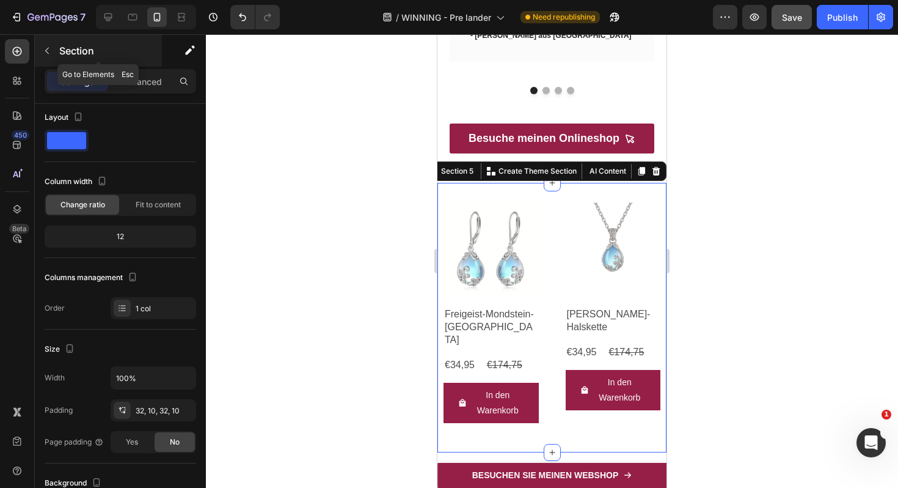
click at [46, 58] on button "button" at bounding box center [47, 51] width 20 height 20
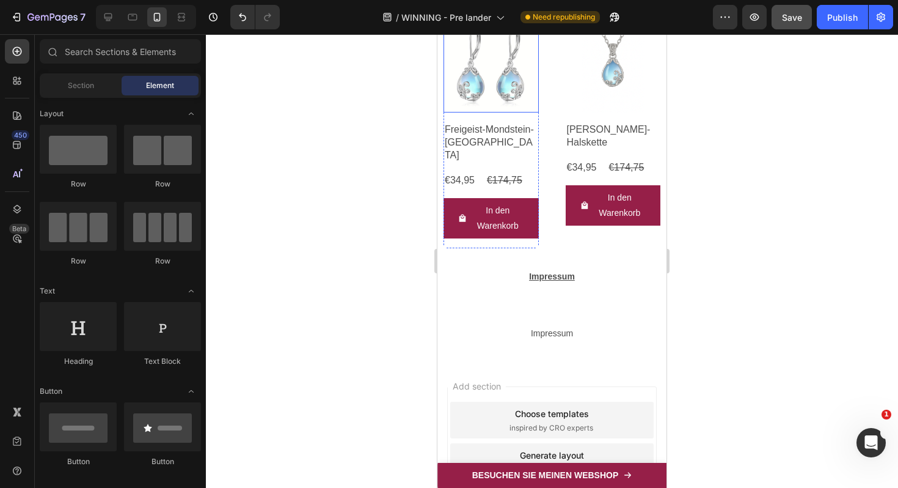
scroll to position [5449, 0]
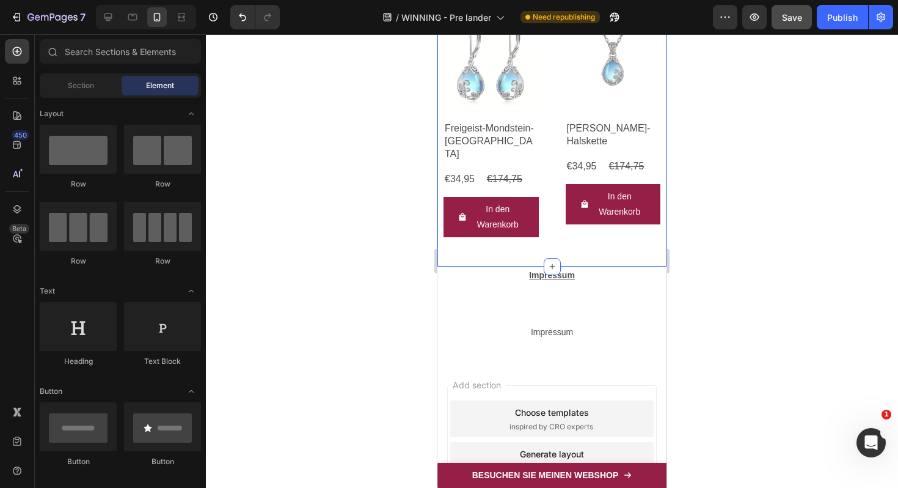
click at [447, 266] on div "Product Images Freigeist-Mondstein-Ohrringe Product Title €34,95 Product Price …" at bounding box center [551, 131] width 229 height 269
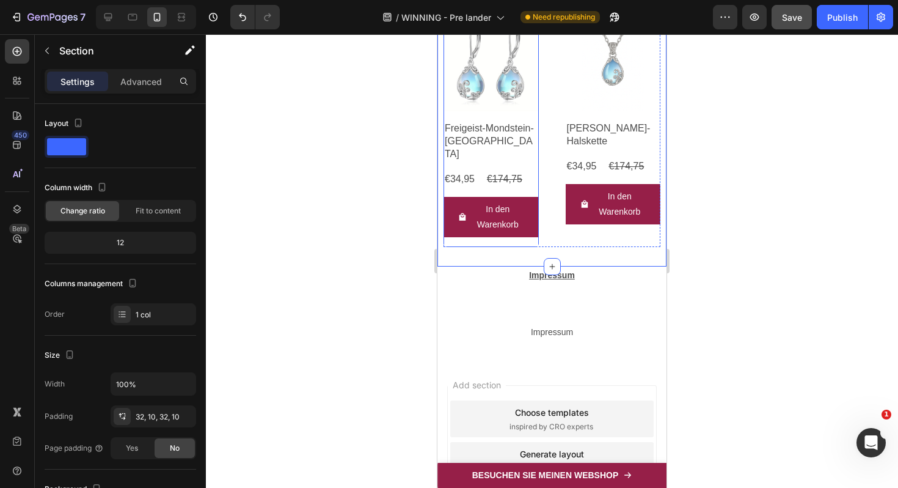
click at [447, 224] on div "Product Images Freigeist-Mondstein-Ohrringe Product Title €34,95 Product Price …" at bounding box center [491, 131] width 95 height 230
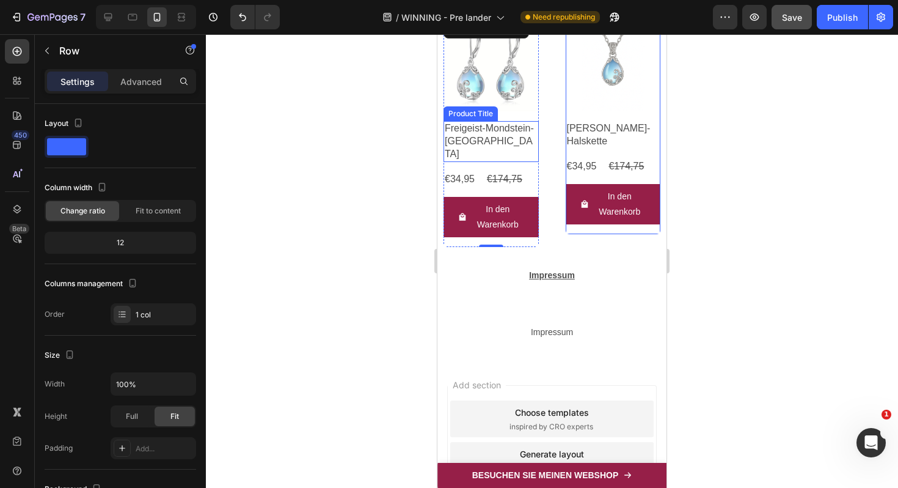
click at [484, 119] on div "Product Title" at bounding box center [470, 113] width 49 height 11
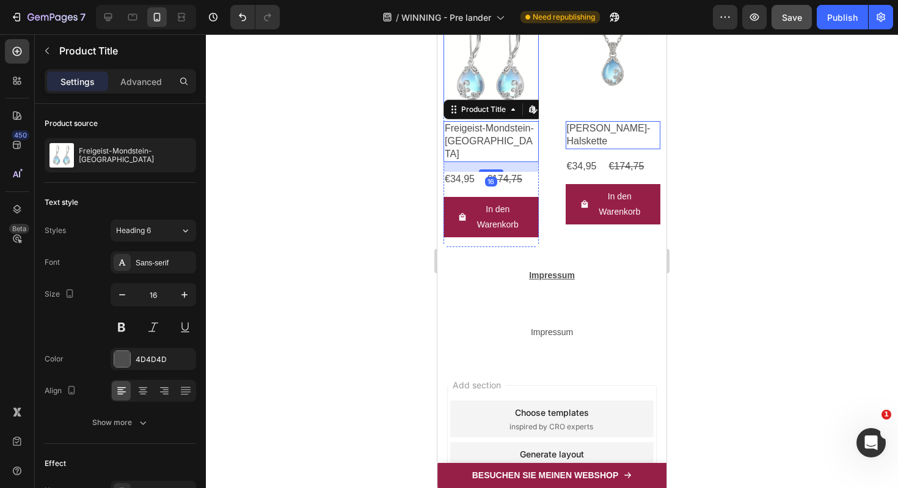
click at [489, 112] on img at bounding box center [491, 63] width 95 height 95
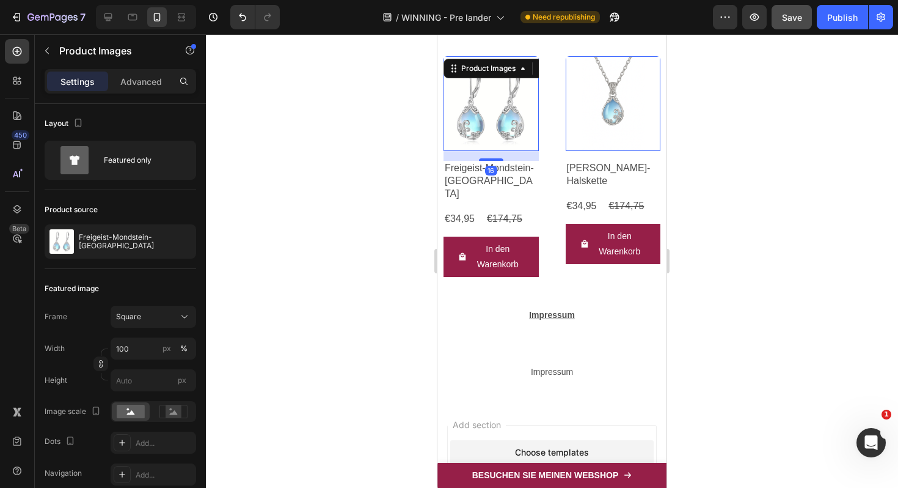
scroll to position [5371, 0]
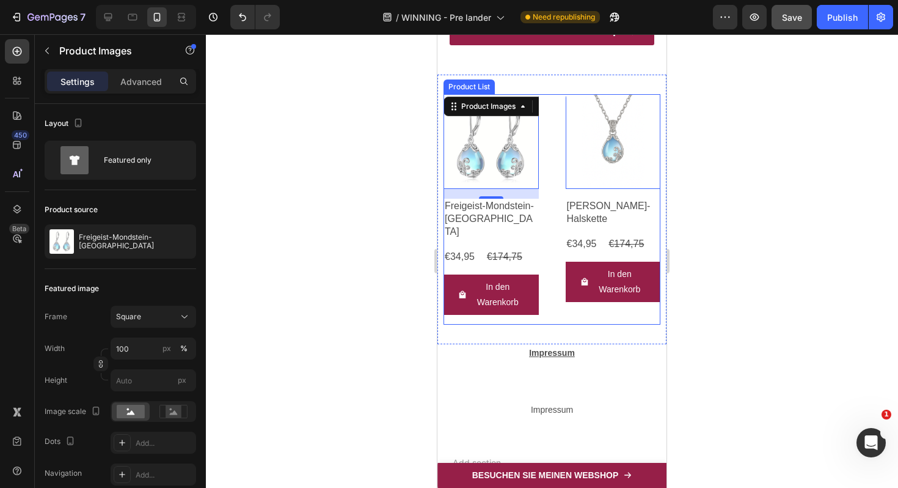
click at [558, 180] on div "Product Images 16 Freigeist-Mondstein-Ohrringe Product Title €34,95 Product Pri…" at bounding box center [552, 209] width 217 height 230
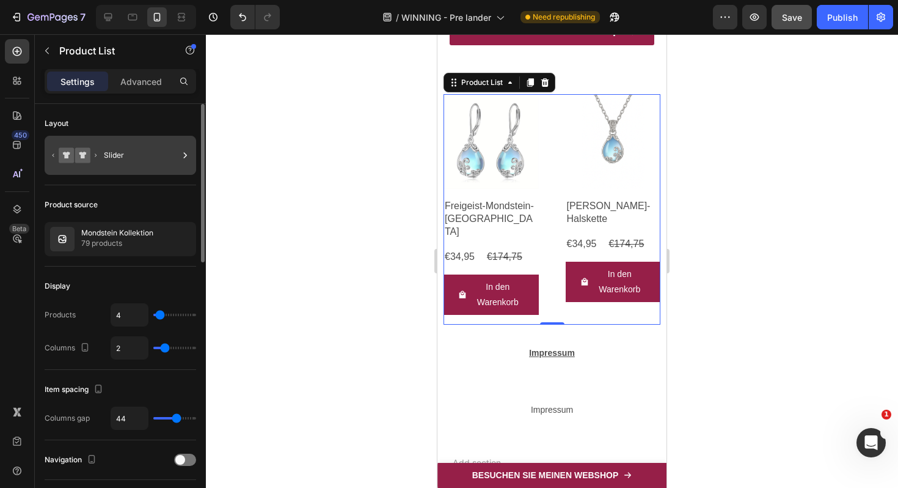
click at [91, 145] on icon at bounding box center [74, 155] width 49 height 28
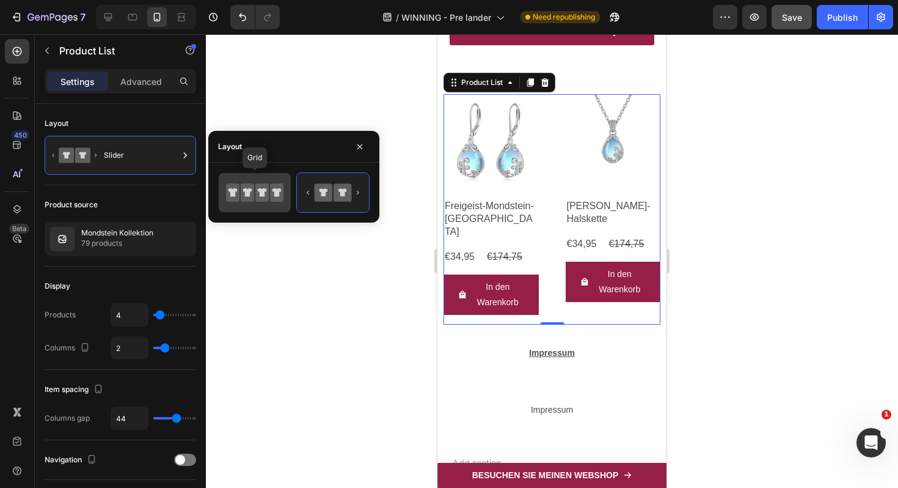
click at [262, 210] on div at bounding box center [255, 192] width 72 height 39
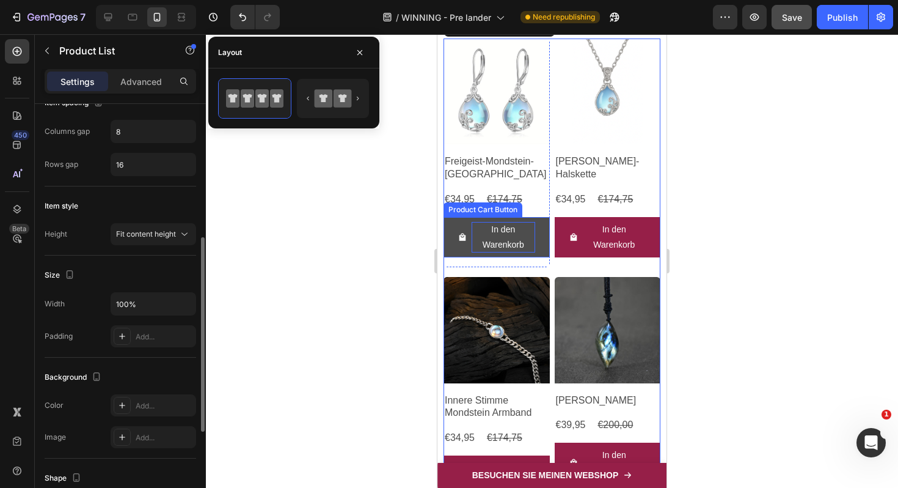
scroll to position [5429, 0]
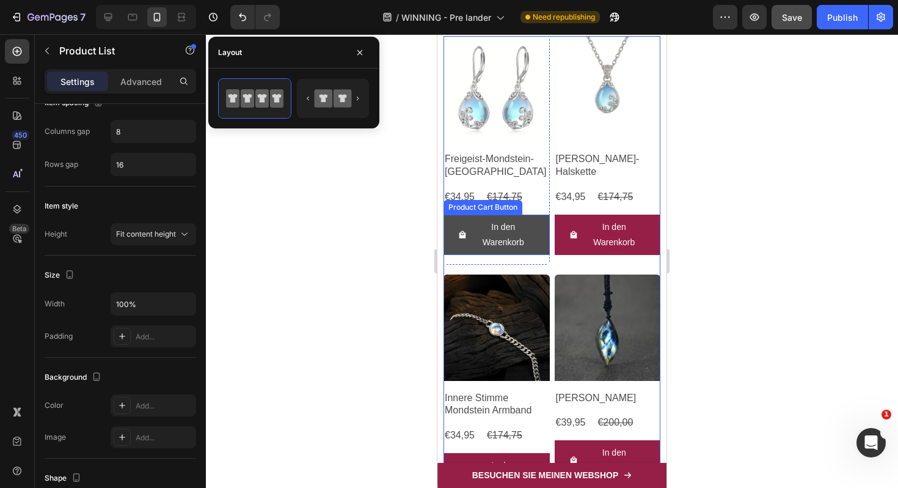
click at [465, 250] on span "In den Warenkorb" at bounding box center [462, 234] width 9 height 31
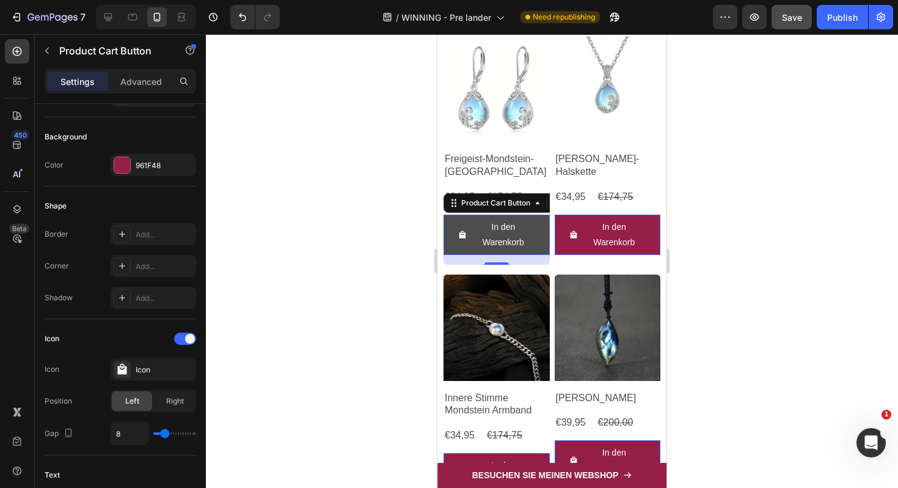
scroll to position [0, 0]
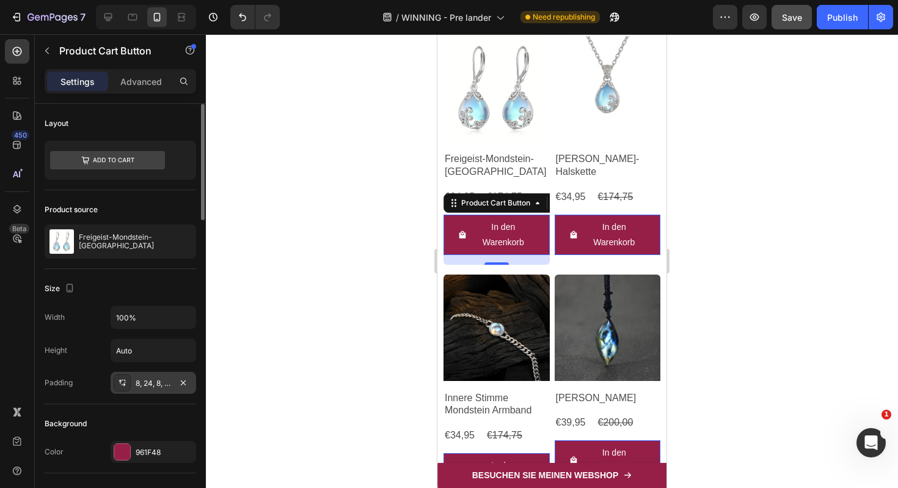
click at [141, 389] on div "8, 24, 8, 24" at bounding box center [154, 383] width 86 height 22
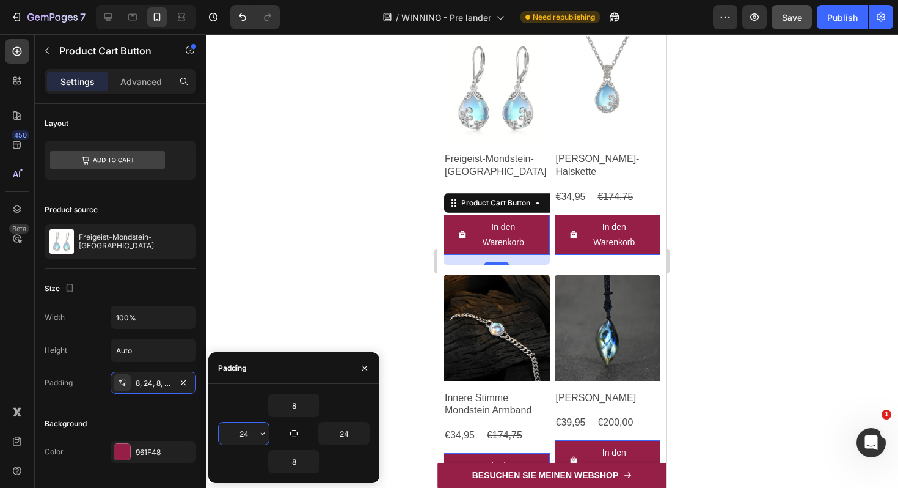
click at [231, 439] on input "24" at bounding box center [244, 433] width 50 height 22
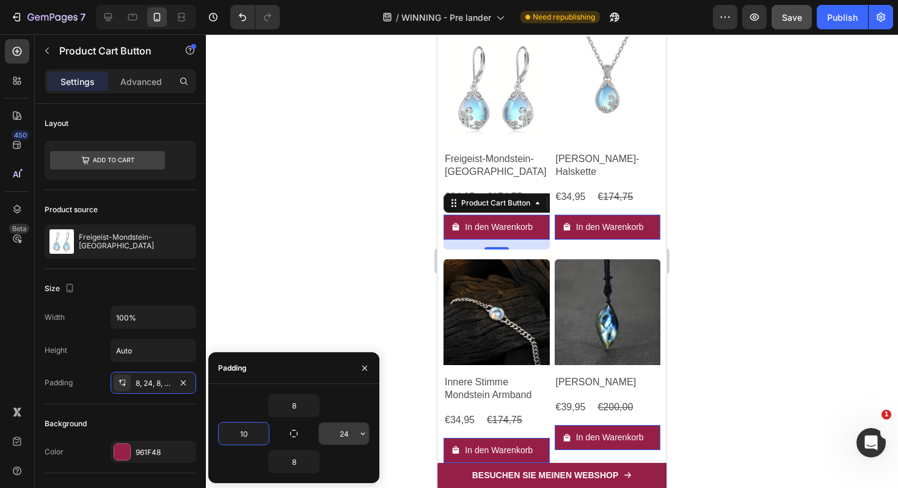
type input "10"
click at [341, 441] on input "24" at bounding box center [344, 433] width 50 height 22
type input "10"
click at [293, 405] on input "8" at bounding box center [294, 405] width 50 height 22
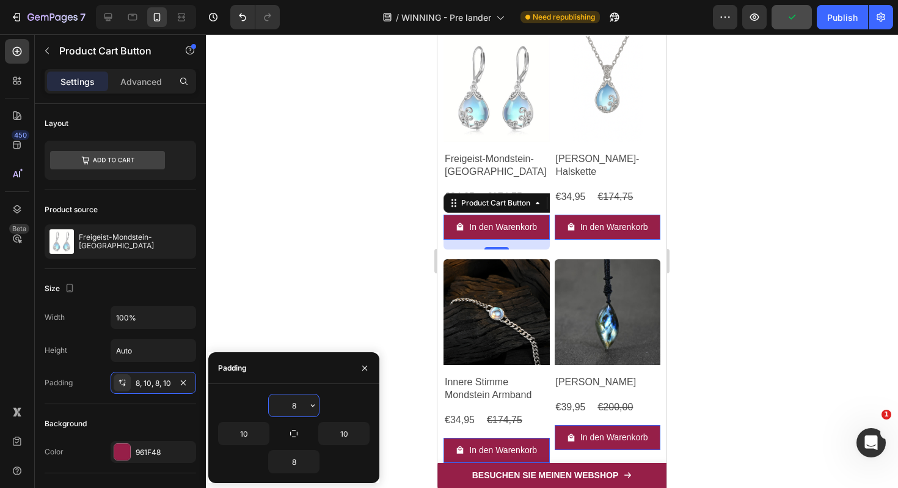
click at [293, 405] on input "8" at bounding box center [294, 405] width 50 height 22
click at [504, 235] on div "In den Warenkorb" at bounding box center [503, 226] width 68 height 15
click at [504, 235] on p "In den Warenkorb" at bounding box center [503, 226] width 68 height 15
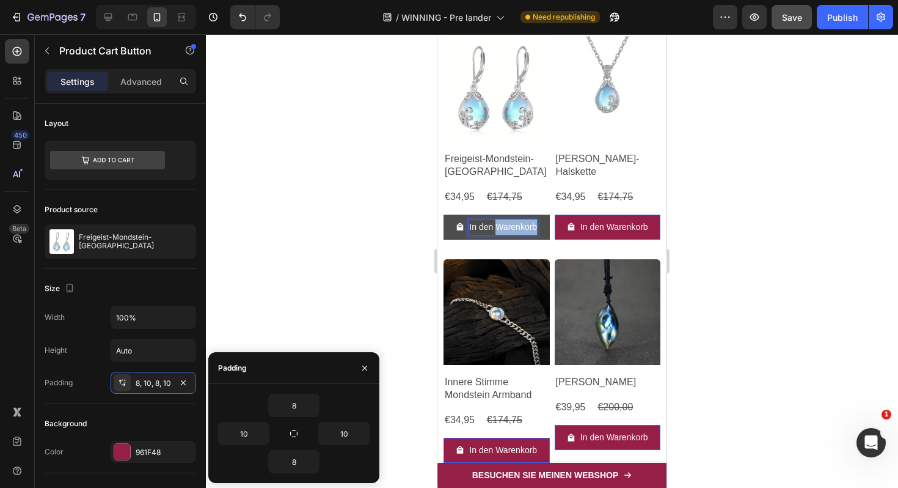
click at [504, 235] on p "In den Warenkorb" at bounding box center [503, 226] width 68 height 15
click at [508, 235] on p "In den Warenkorb" at bounding box center [503, 226] width 68 height 15
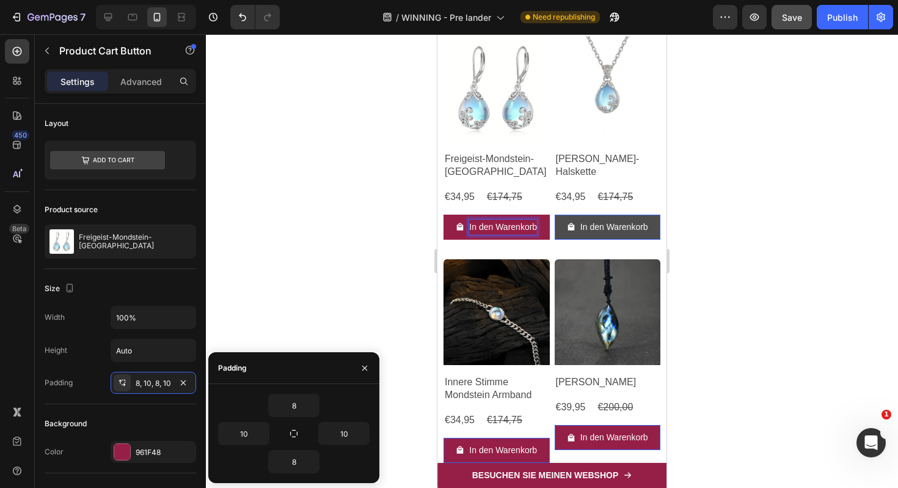
click at [619, 240] on button "In den Warenkorb" at bounding box center [608, 226] width 106 height 25
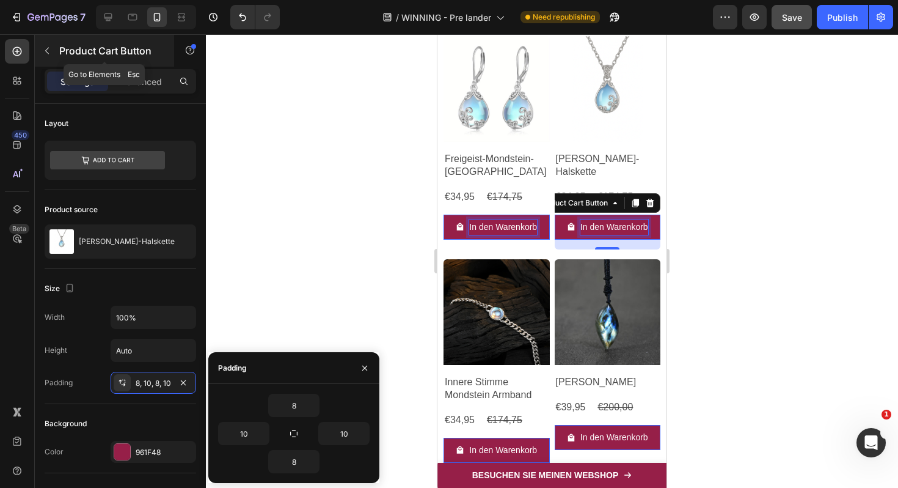
click at [44, 50] on icon "button" at bounding box center [47, 51] width 10 height 10
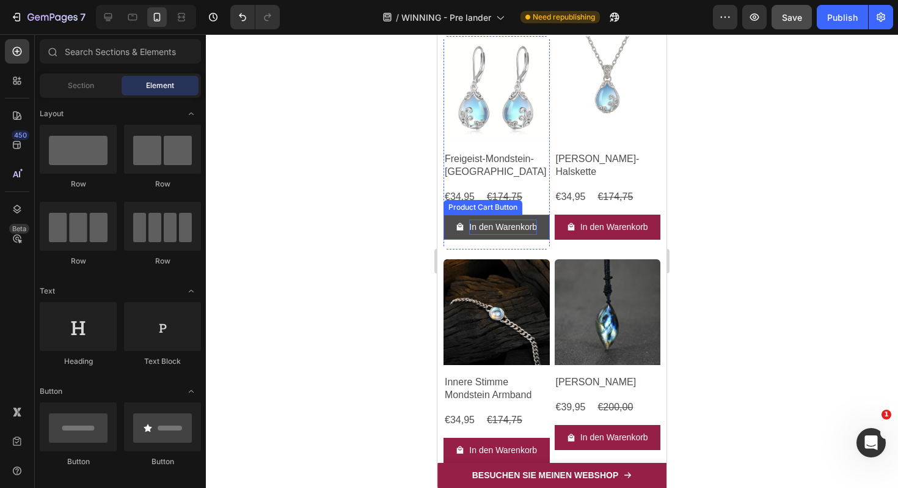
click at [486, 235] on p "In den Warenkorb" at bounding box center [503, 226] width 68 height 15
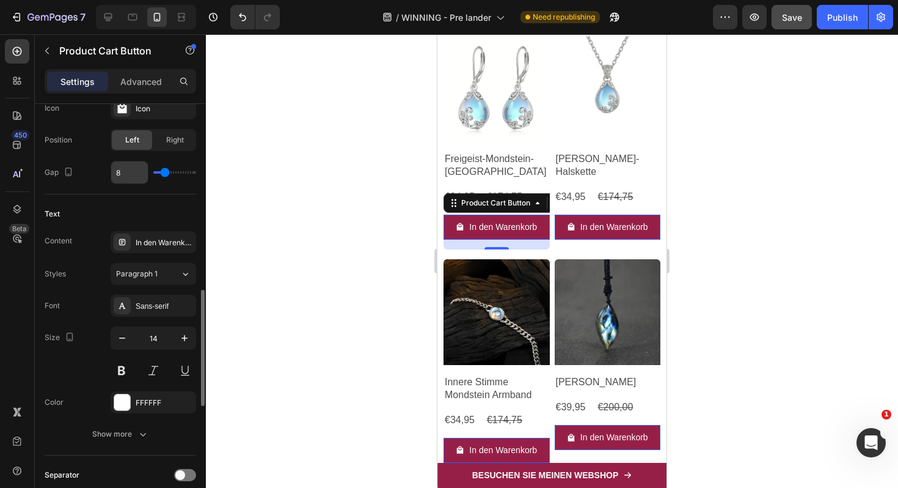
scroll to position [603, 0]
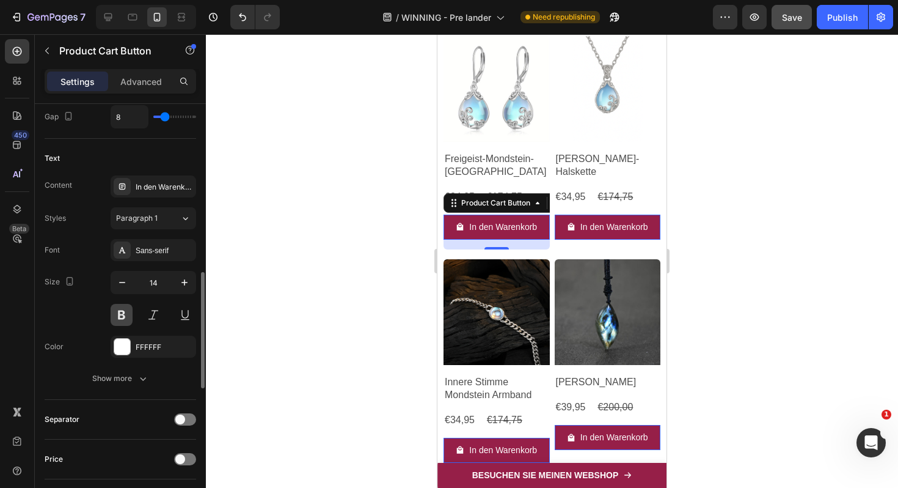
click at [123, 317] on button at bounding box center [122, 315] width 22 height 22
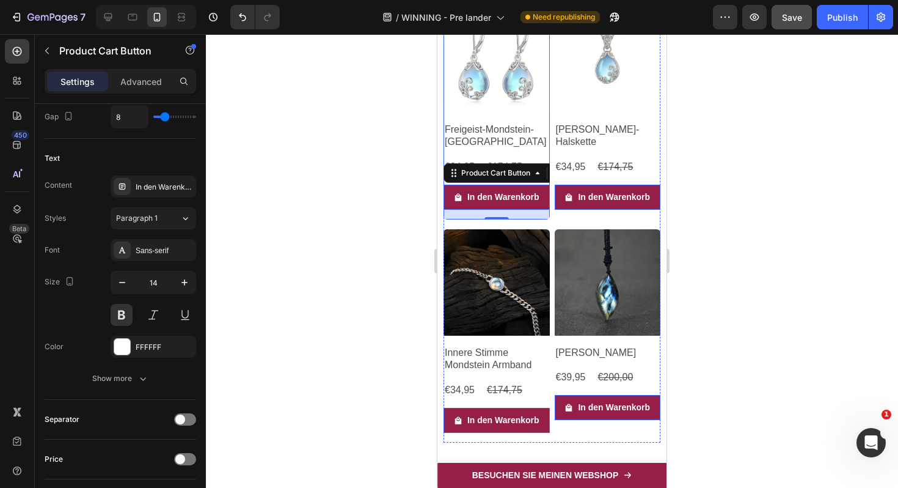
scroll to position [5445, 0]
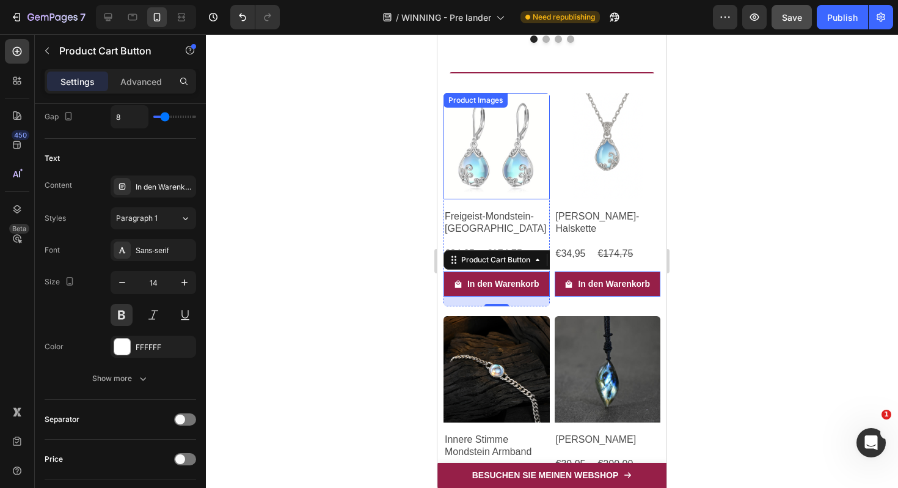
click at [448, 165] on img at bounding box center [497, 146] width 106 height 106
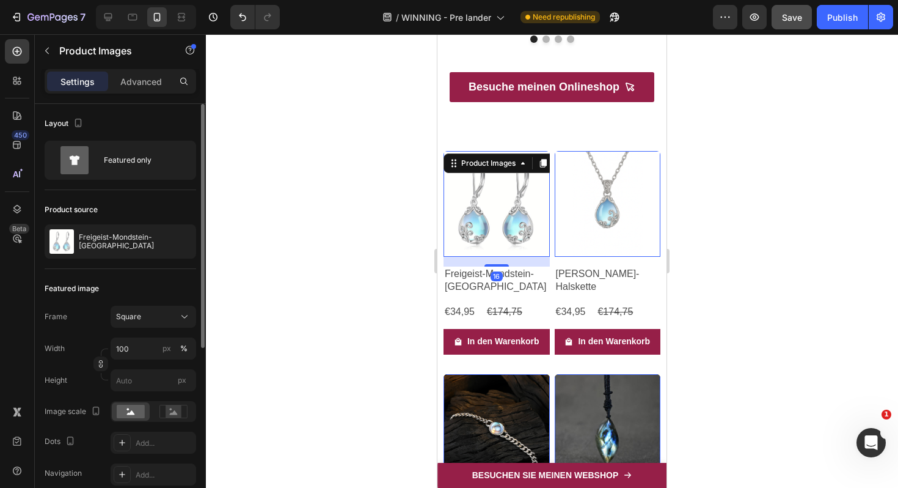
scroll to position [54, 0]
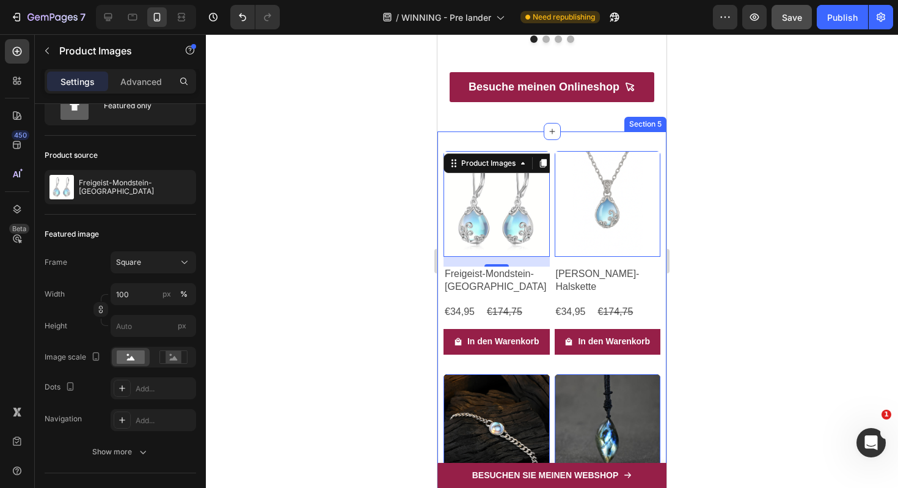
click at [441, 226] on div "Product Images 16 Freigeist-Mondstein-Ohrringe Product Title €34,95 Product Pri…" at bounding box center [551, 368] width 229 height 475
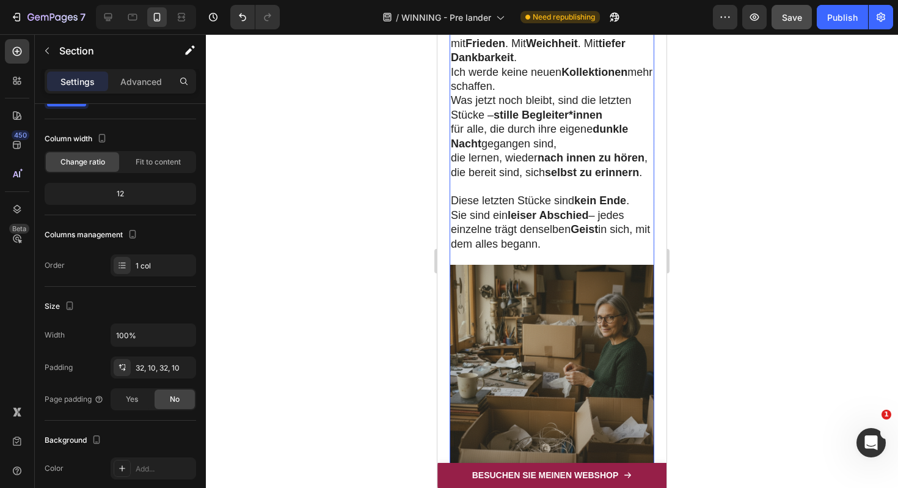
scroll to position [4226, 0]
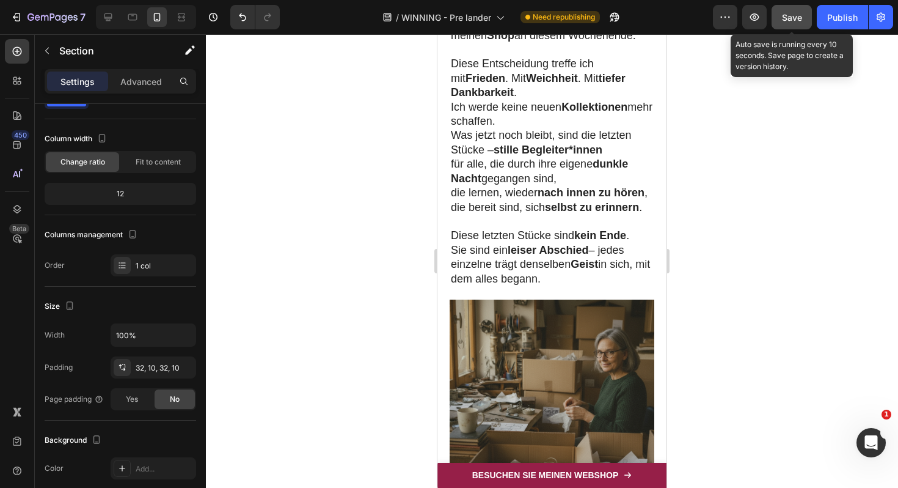
click at [794, 13] on span "Save" at bounding box center [792, 17] width 20 height 10
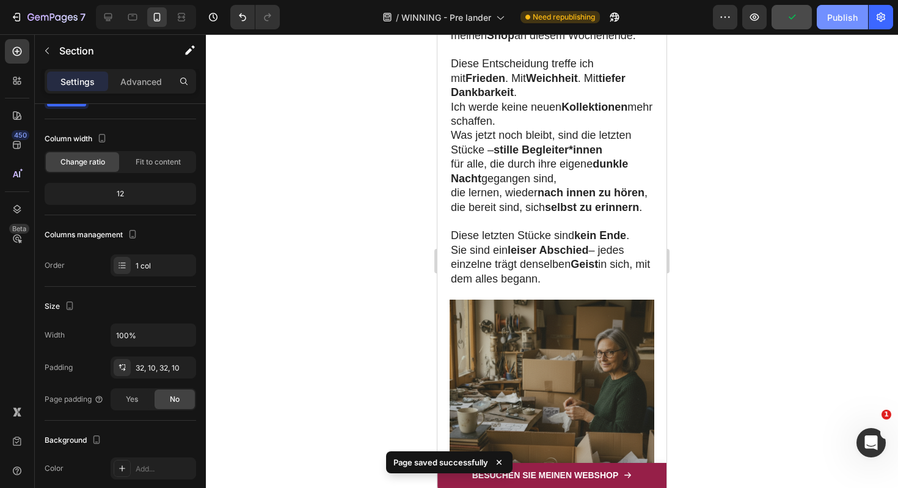
click at [843, 14] on div "Publish" at bounding box center [842, 17] width 31 height 13
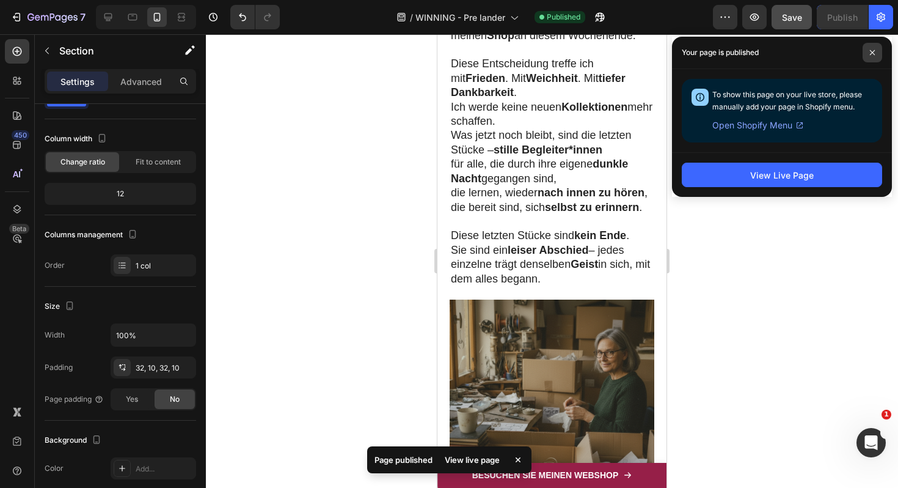
click at [873, 54] on icon at bounding box center [872, 52] width 6 height 6
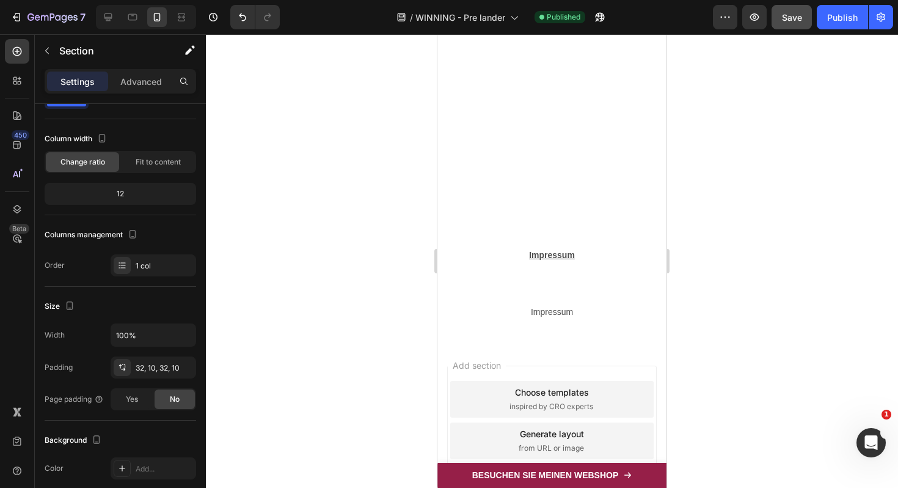
scroll to position [5830, 0]
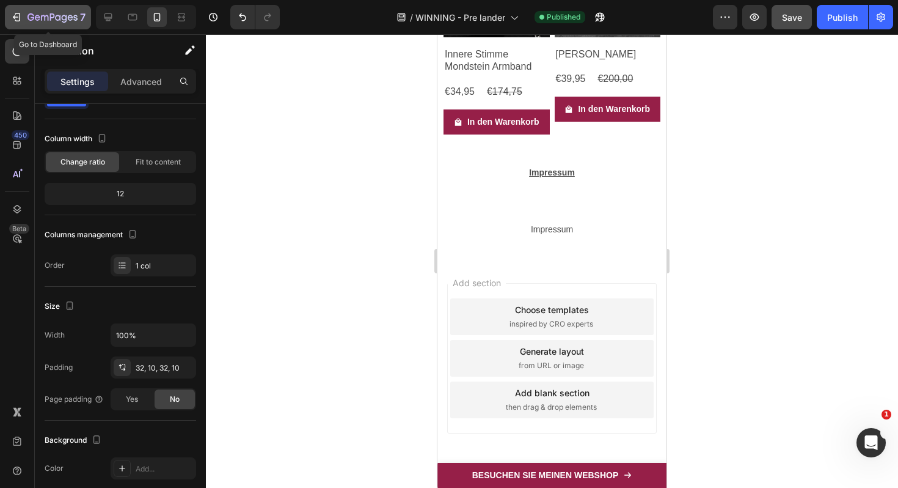
click at [23, 18] on div "7" at bounding box center [47, 17] width 75 height 15
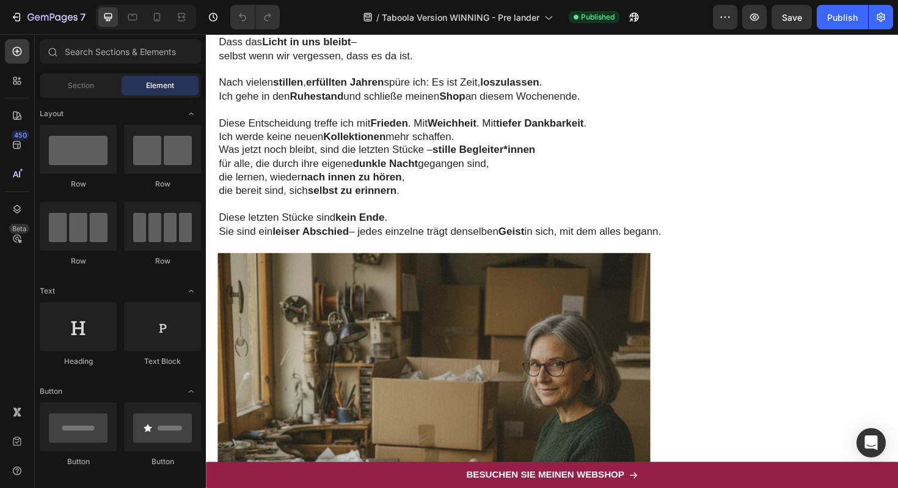
scroll to position [4325, 0]
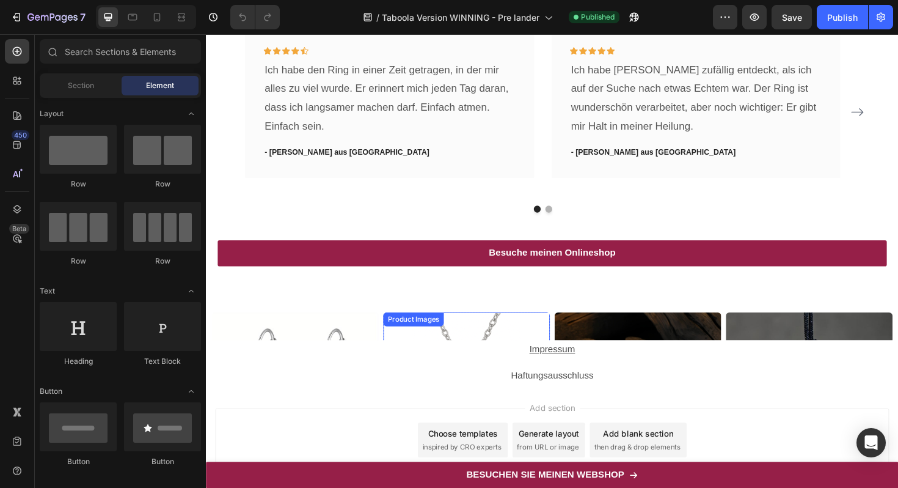
click at [560, 359] on p "Impressum" at bounding box center [572, 368] width 731 height 18
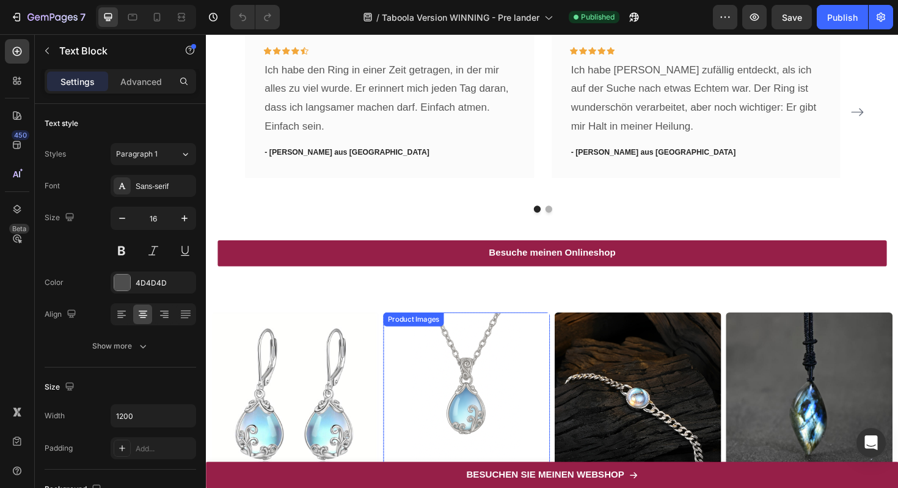
scroll to position [4629, 0]
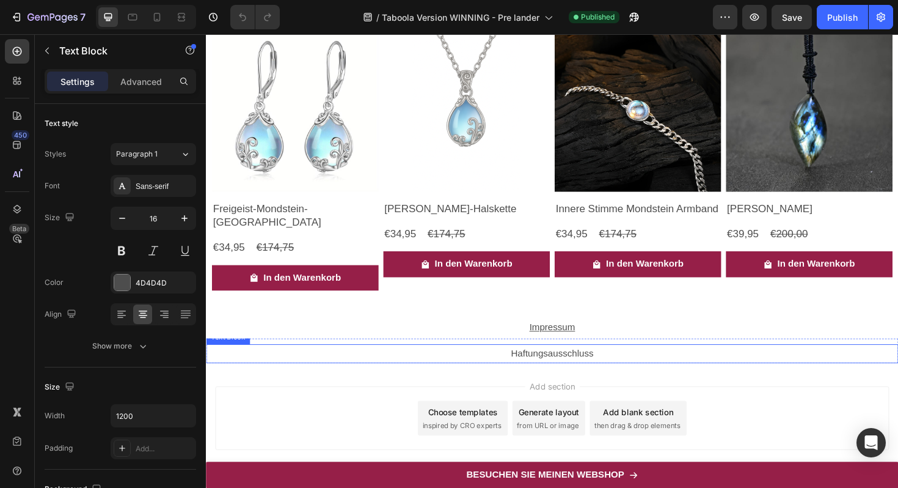
click at [550, 364] on p "Haftungsausschluss" at bounding box center [572, 373] width 731 height 18
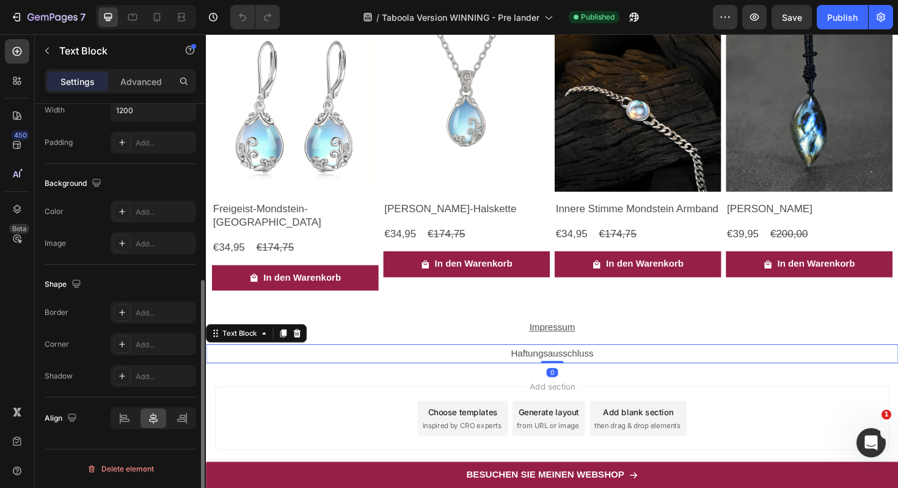
scroll to position [133, 0]
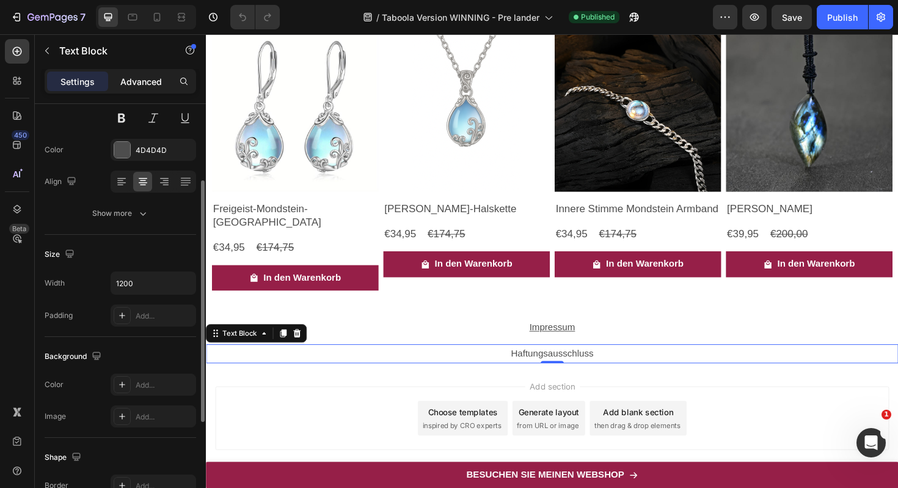
click at [143, 79] on p "Advanced" at bounding box center [141, 81] width 42 height 13
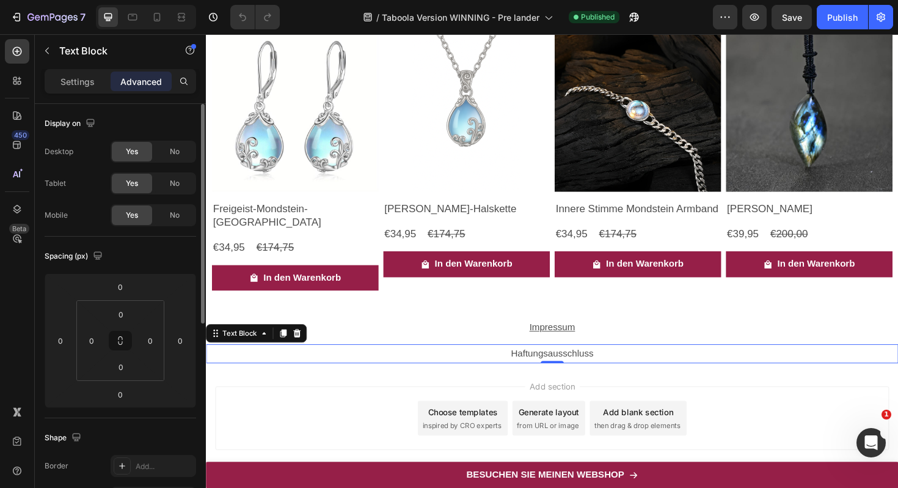
scroll to position [16, 0]
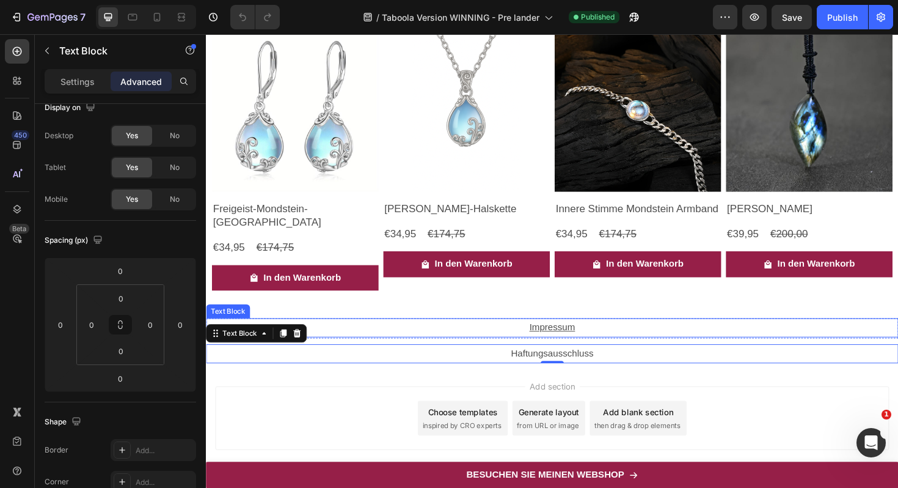
click at [557, 339] on u "Impressum" at bounding box center [572, 344] width 48 height 10
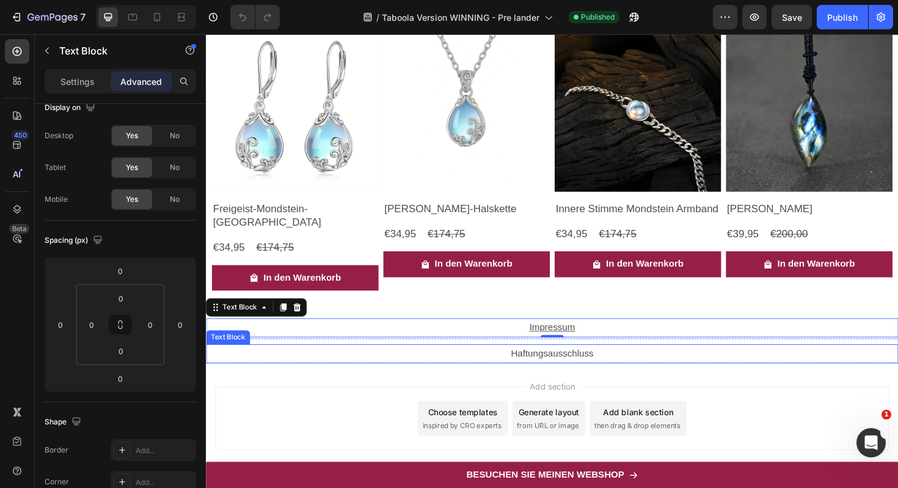
click at [579, 364] on p "Haftungsausschluss" at bounding box center [572, 373] width 731 height 18
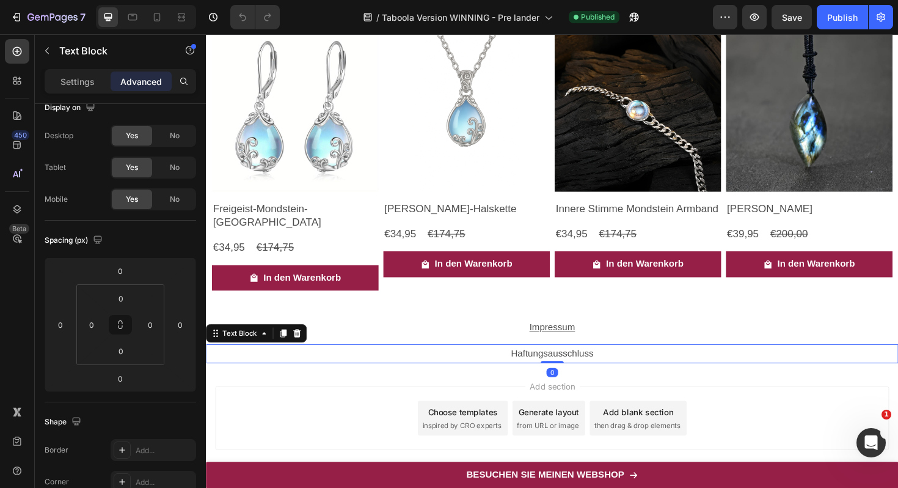
click at [634, 364] on p "Haftungsausschluss" at bounding box center [572, 373] width 731 height 18
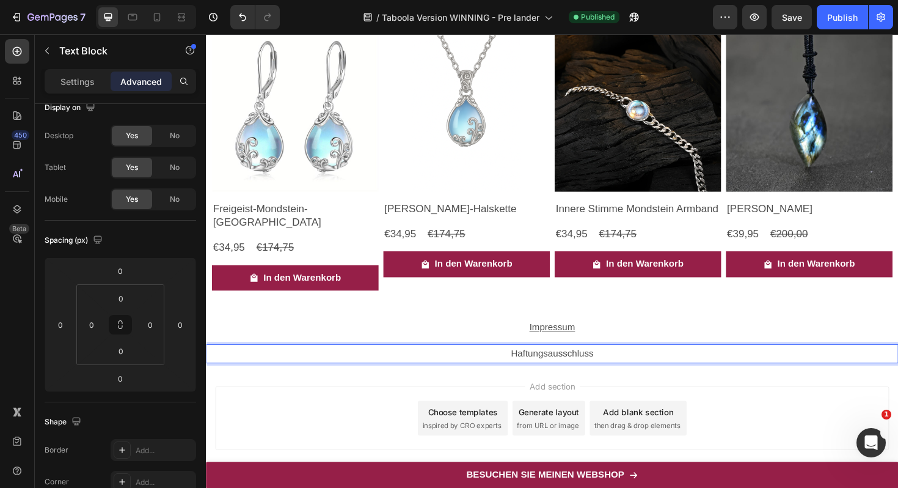
click at [626, 364] on p "Haftungsausschluss" at bounding box center [572, 373] width 731 height 18
click at [588, 364] on p "Haftungsausschluss" at bounding box center [572, 373] width 731 height 18
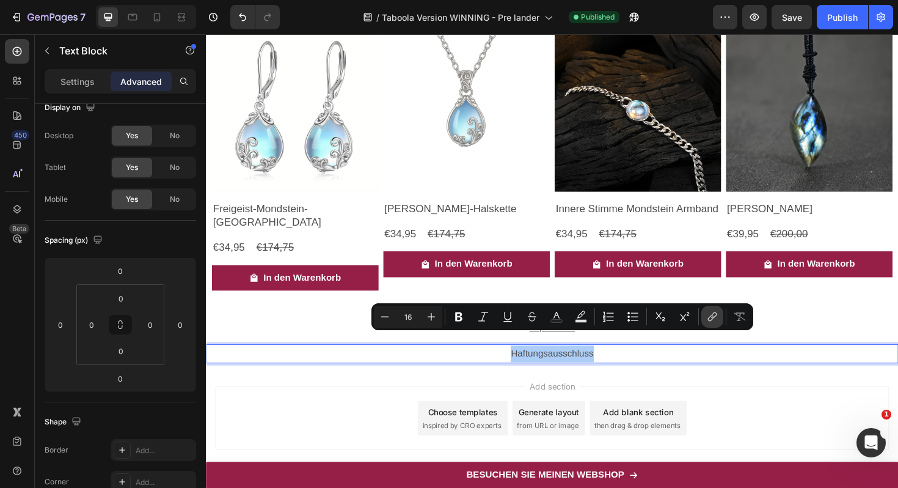
click at [711, 317] on icon "Editor contextual toolbar" at bounding box center [712, 316] width 12 height 12
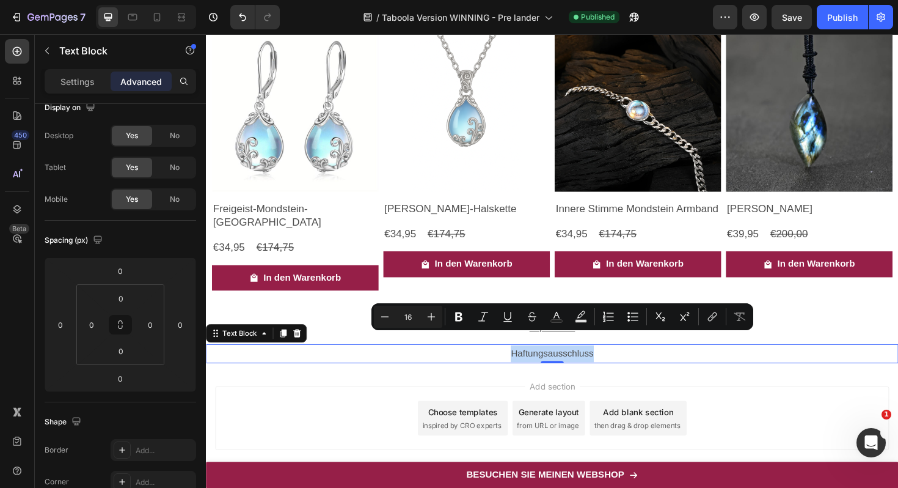
click at [593, 364] on p "Haftungsausschluss" at bounding box center [572, 373] width 731 height 18
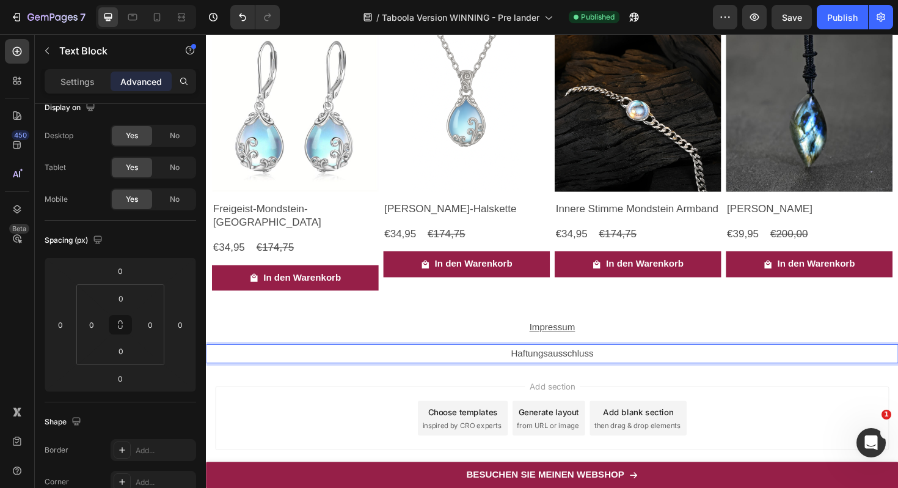
click at [603, 364] on p "Haftungsausschluss" at bounding box center [572, 373] width 731 height 18
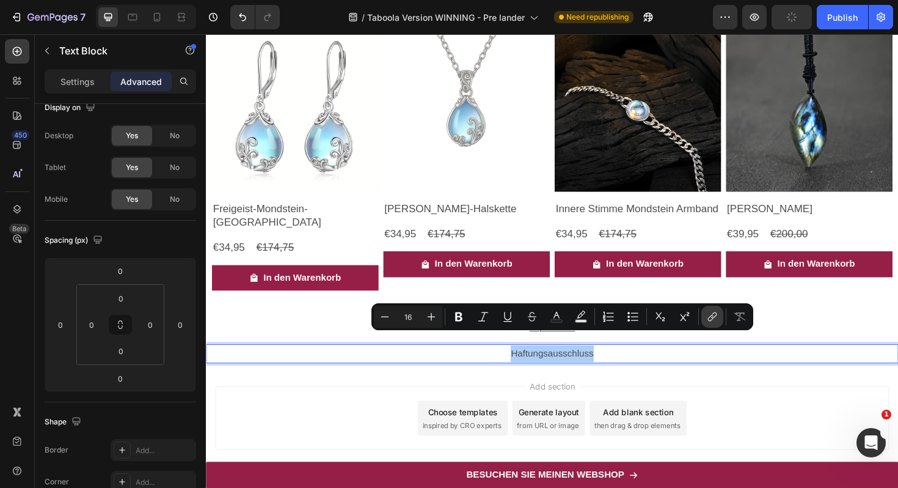
click at [711, 316] on icon "Editor contextual toolbar" at bounding box center [712, 316] width 12 height 12
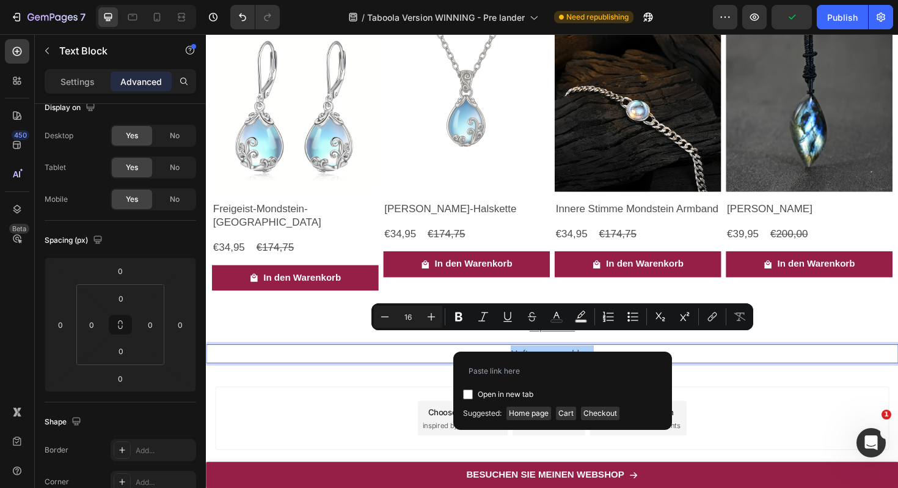
type input "[URL][DOMAIN_NAME][PERSON_NAME]"
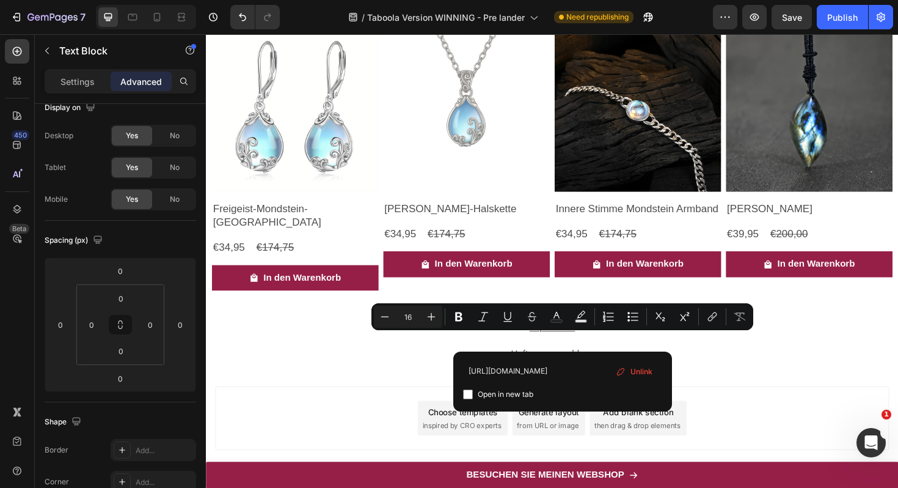
click at [723, 386] on div "Add section Choose templates inspired by CRO experts Generate layout from URL o…" at bounding box center [572, 443] width 733 height 121
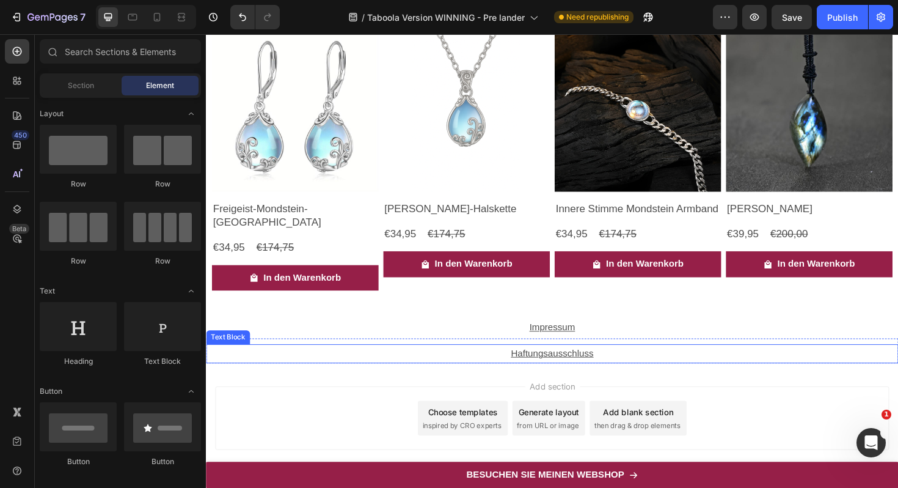
click at [576, 367] on u "Haftungsausschluss" at bounding box center [572, 372] width 87 height 10
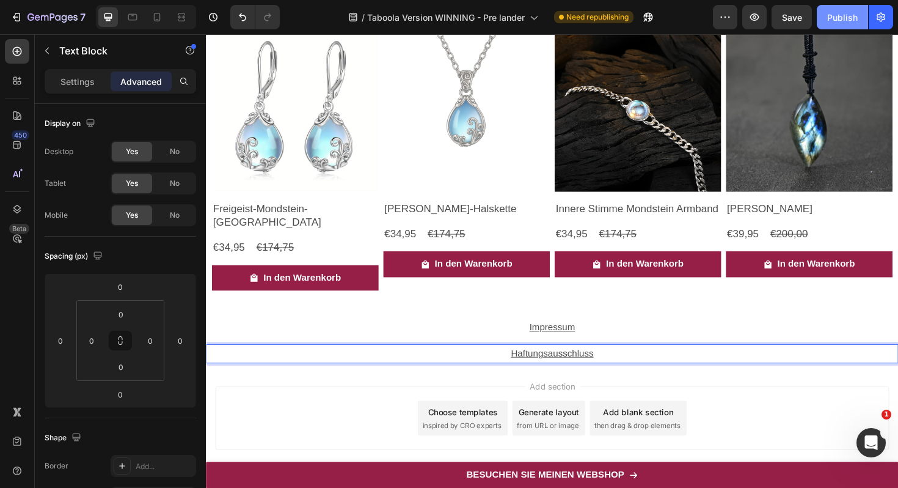
click at [829, 13] on div "Publish" at bounding box center [842, 17] width 31 height 13
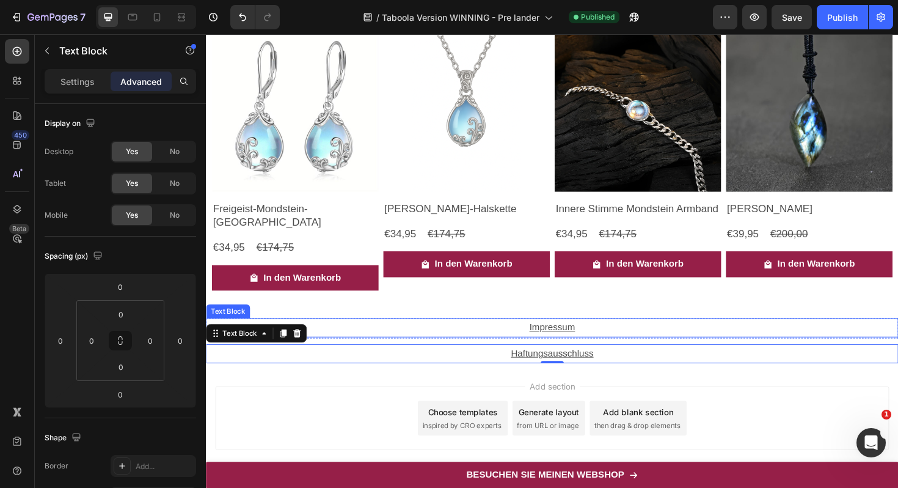
click at [568, 339] on u "Impressum" at bounding box center [572, 344] width 48 height 10
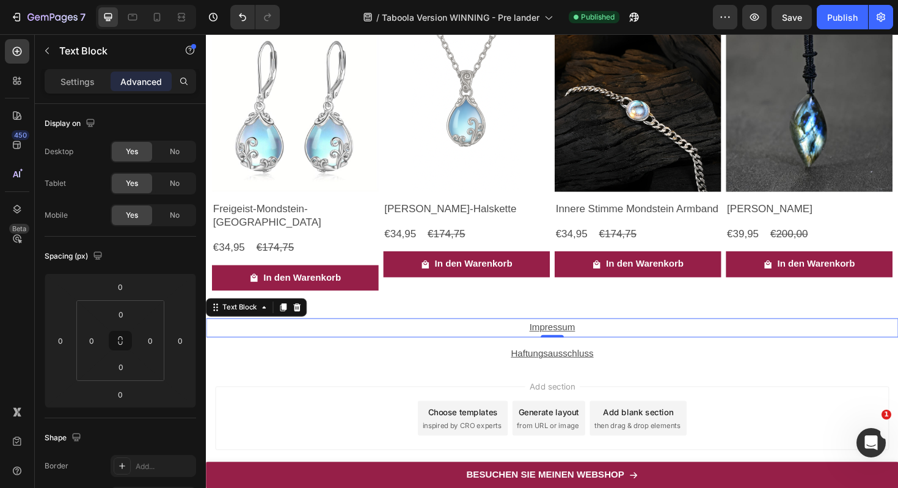
scroll to position [16, 0]
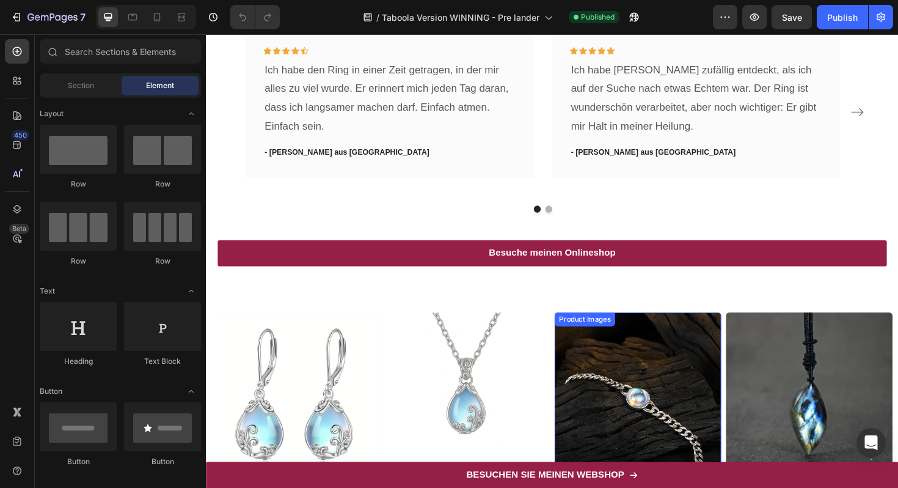
scroll to position [4629, 0]
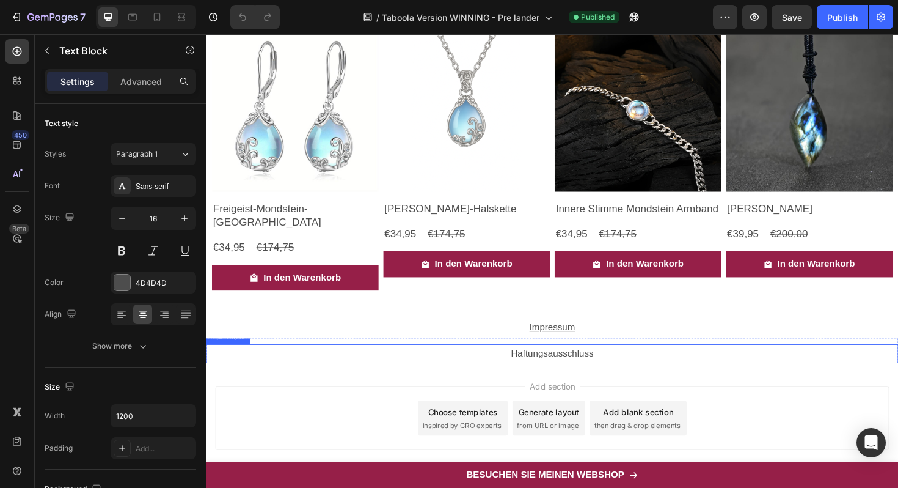
click at [585, 364] on p "Haftungsausschluss" at bounding box center [572, 373] width 731 height 18
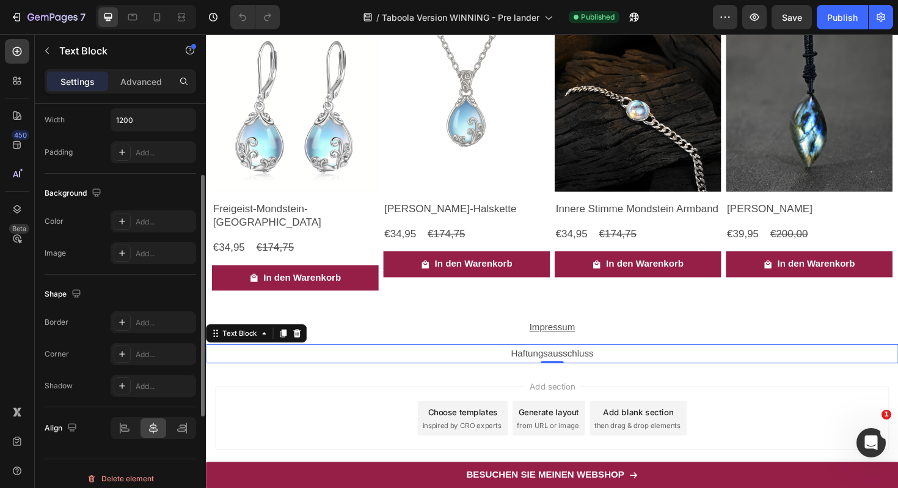
scroll to position [306, 0]
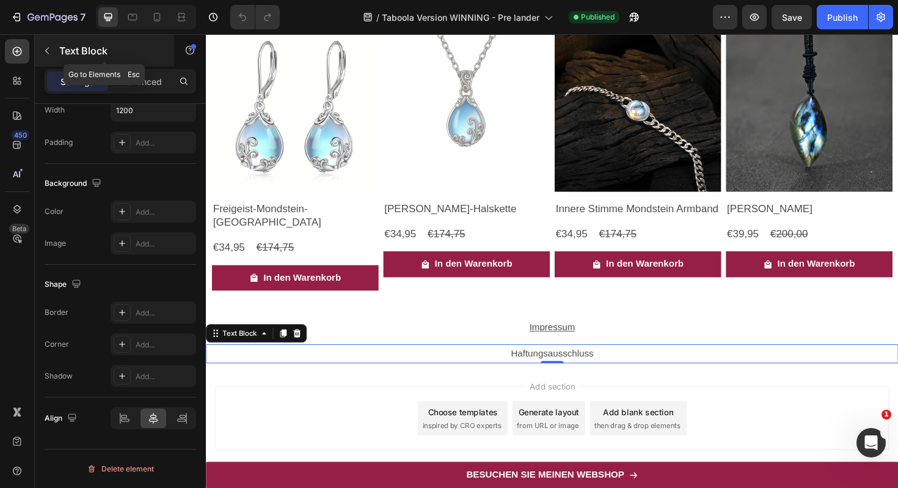
click at [43, 51] on icon "button" at bounding box center [47, 51] width 10 height 10
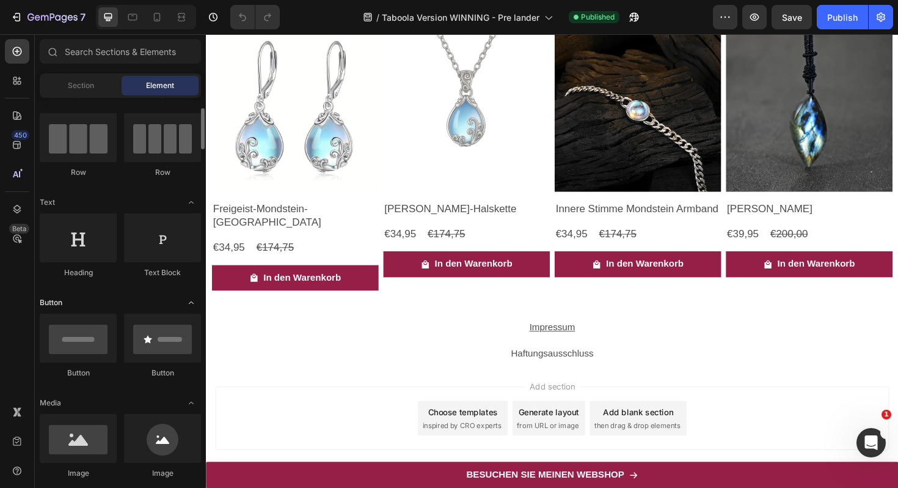
scroll to position [99, 0]
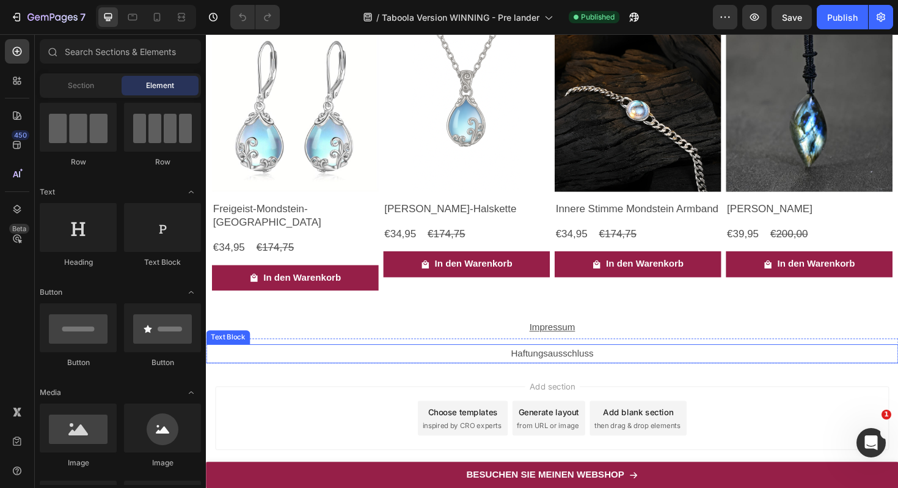
click at [563, 364] on p "Haftungsausschluss" at bounding box center [572, 373] width 731 height 18
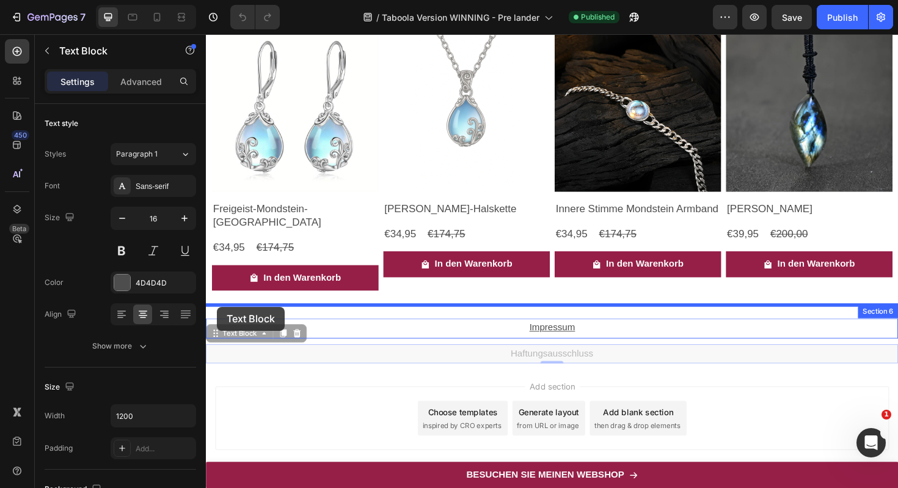
drag, startPoint x: 213, startPoint y: 335, endPoint x: 218, endPoint y: 323, distance: 12.9
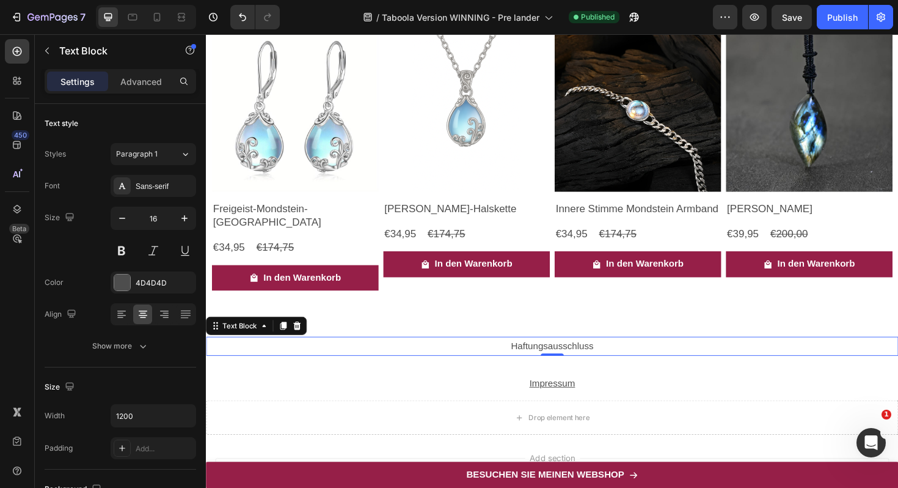
click at [565, 356] on p "Haftungsausschluss" at bounding box center [572, 365] width 731 height 18
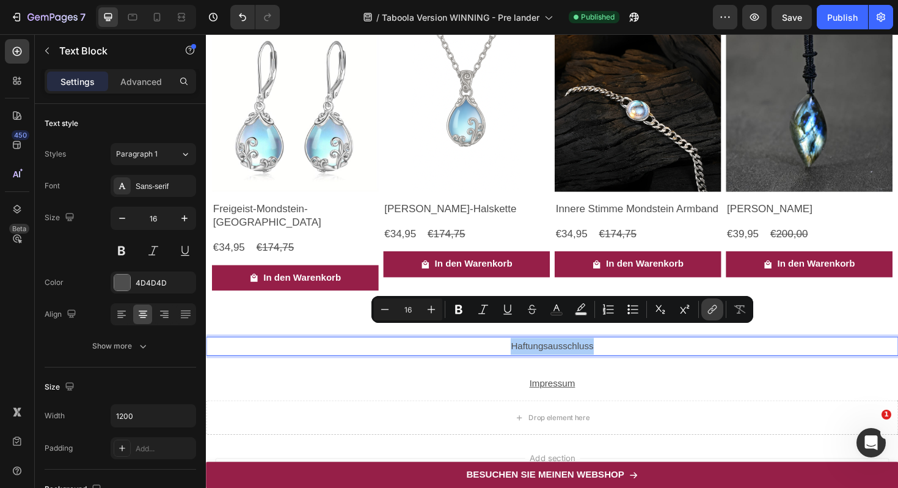
click at [710, 314] on icon "Editor contextual toolbar" at bounding box center [712, 309] width 12 height 12
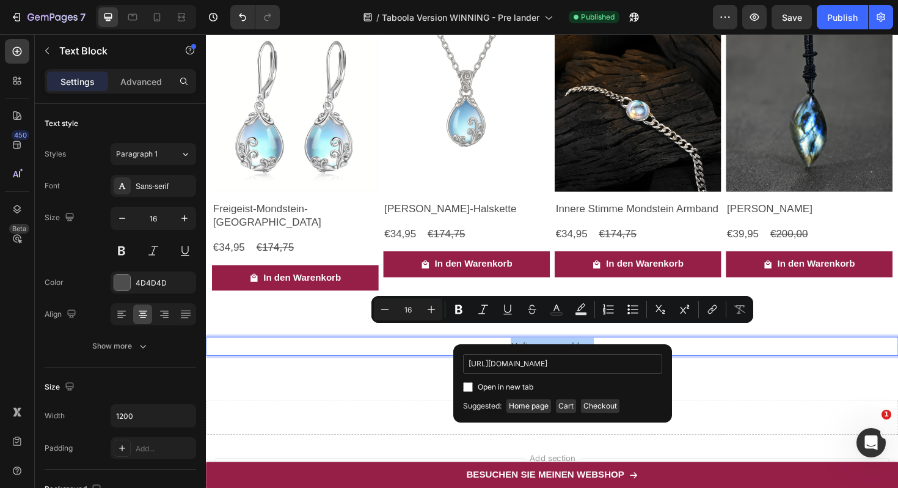
scroll to position [0, 101]
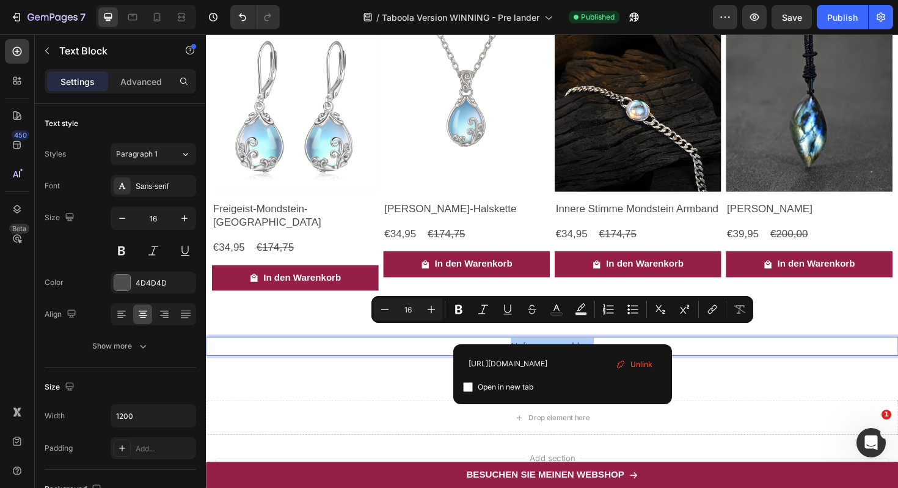
type input "https://www.claudia-schmuckatelier.com/pages/Haftungsausschluss"
click at [520, 385] on span "Open in new tab" at bounding box center [506, 386] width 56 height 15
checkbox input "true"
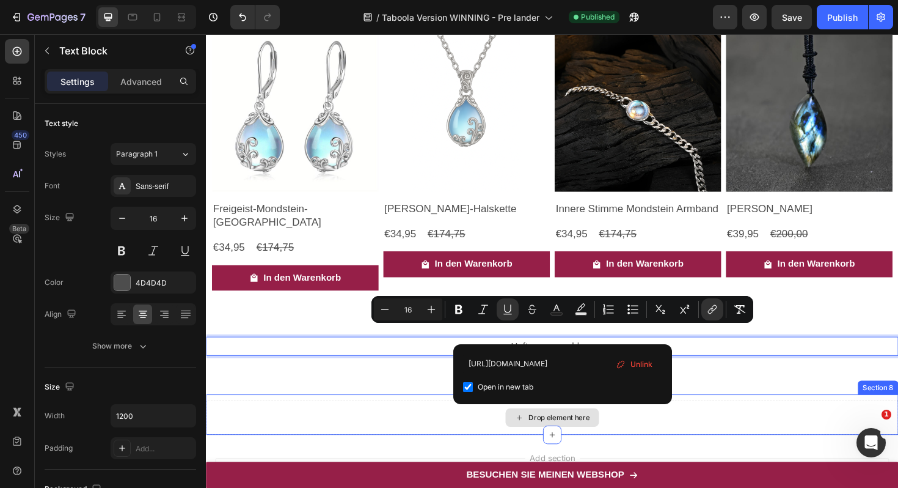
click at [783, 422] on div "Drop element here" at bounding box center [572, 440] width 733 height 37
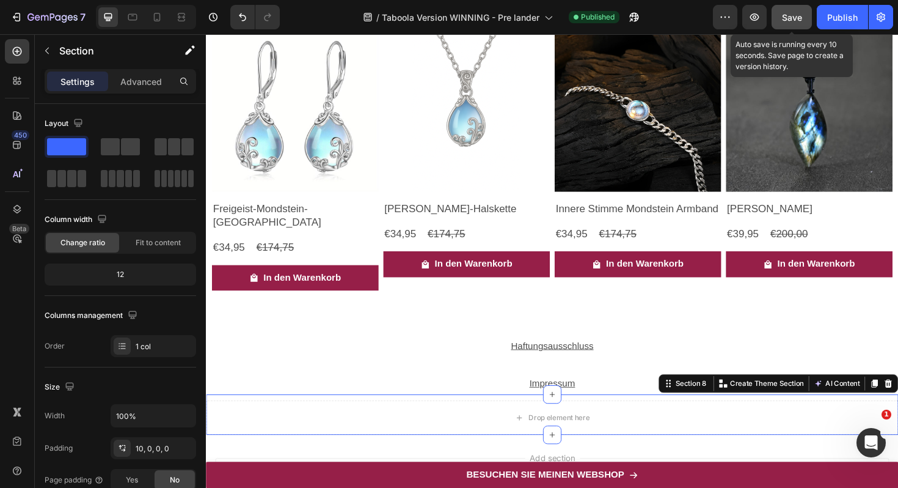
click at [791, 21] on span "Save" at bounding box center [792, 17] width 20 height 10
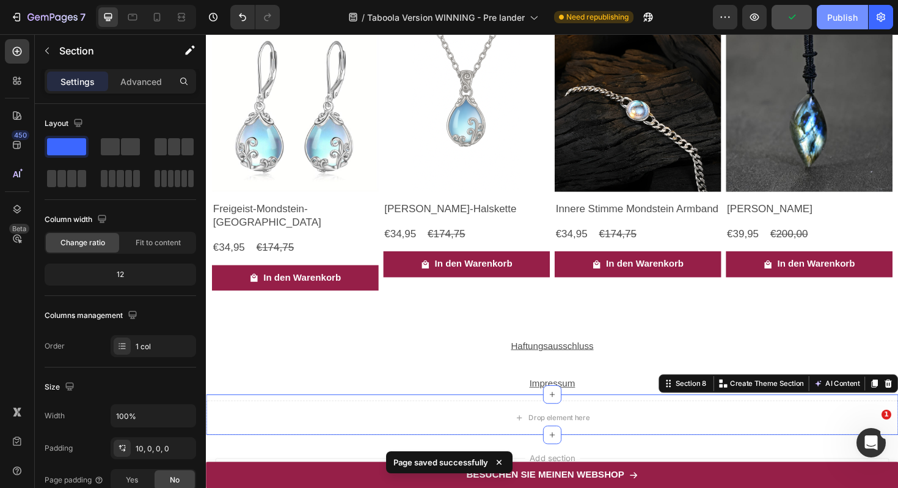
click at [850, 20] on div "Publish" at bounding box center [842, 17] width 31 height 13
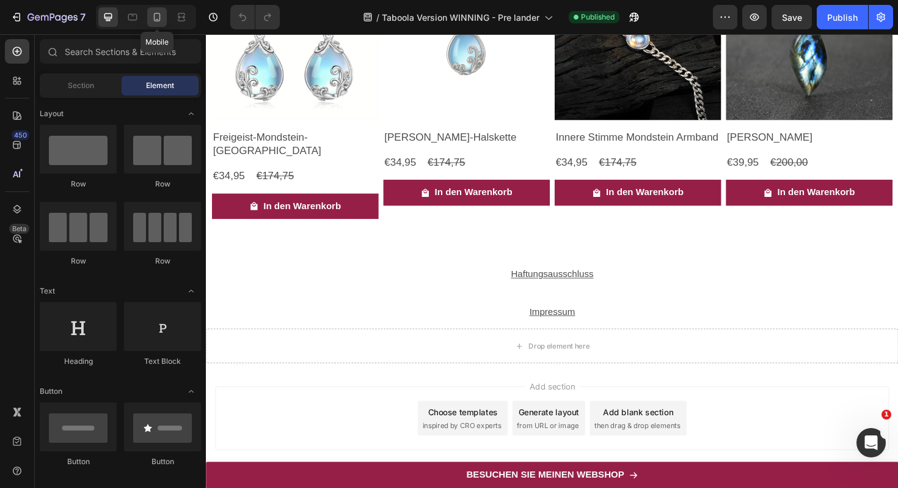
click at [151, 15] on icon at bounding box center [157, 17] width 12 height 12
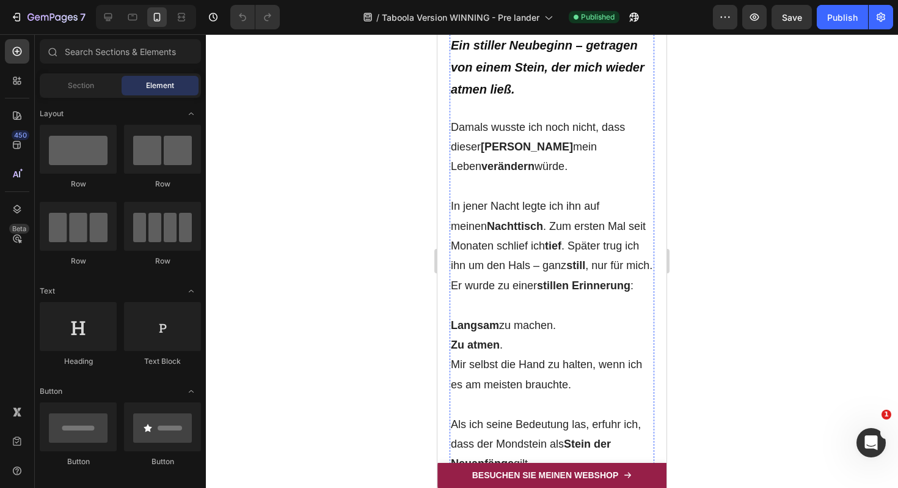
scroll to position [1642, 0]
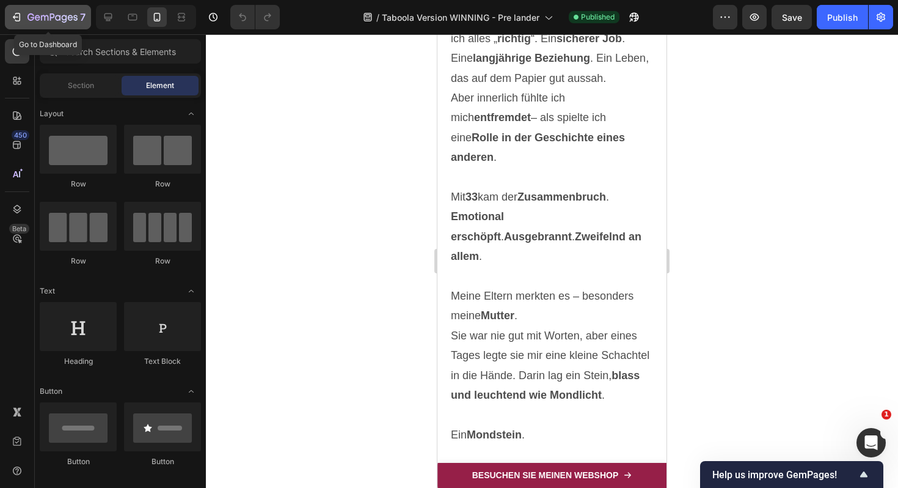
click at [16, 14] on icon "button" at bounding box center [16, 17] width 12 height 12
